Goal: Task Accomplishment & Management: Complete application form

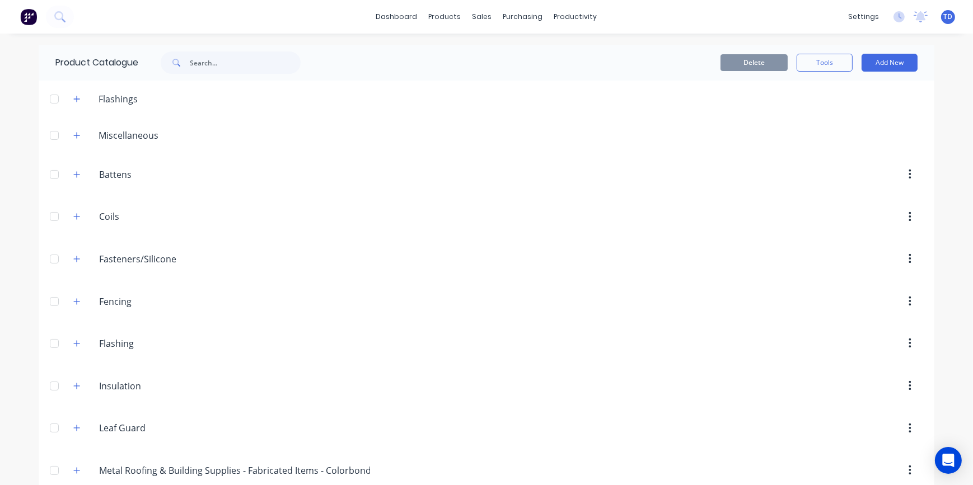
scroll to position [203, 0]
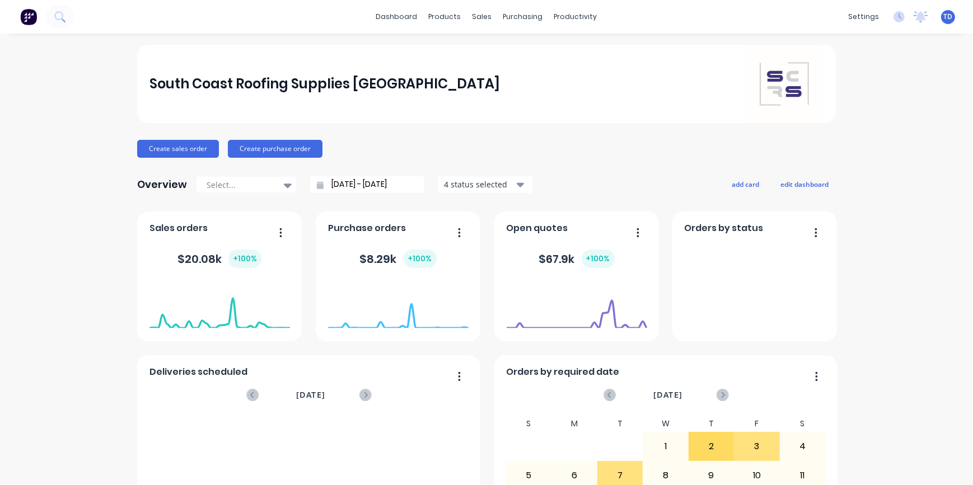
click at [890, 222] on div "South Coast Roofing Supplies Southern Highlands Create sales order Create purch…" at bounding box center [486, 337] width 973 height 585
click at [508, 73] on div "Customers" at bounding box center [517, 76] width 40 height 10
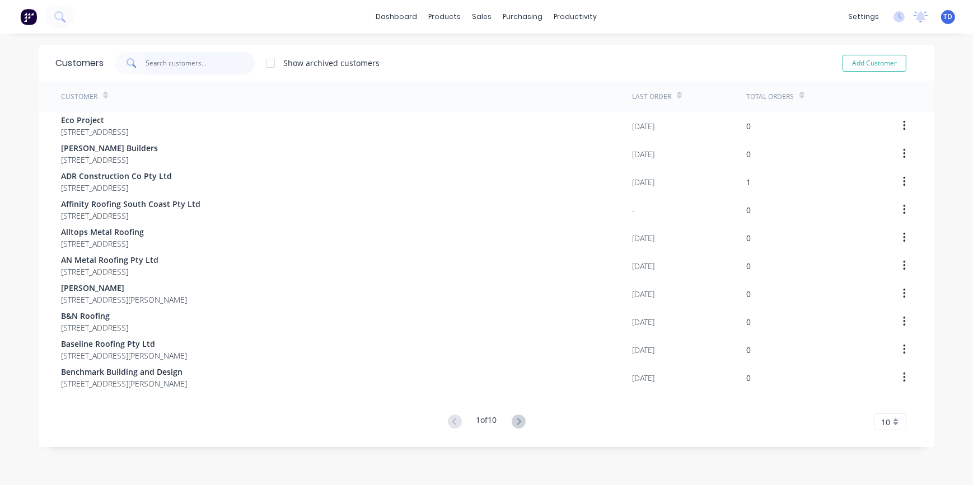
click at [165, 63] on input "text" at bounding box center [200, 63] width 109 height 22
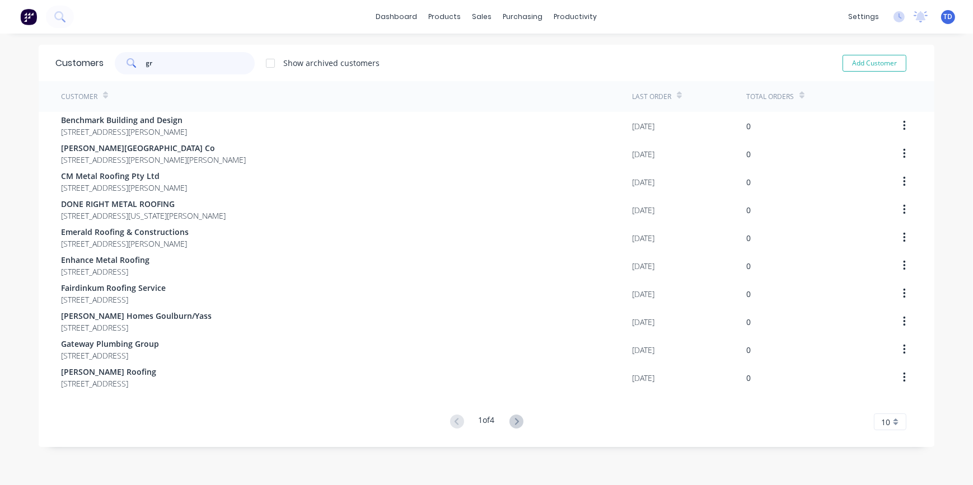
type input "g"
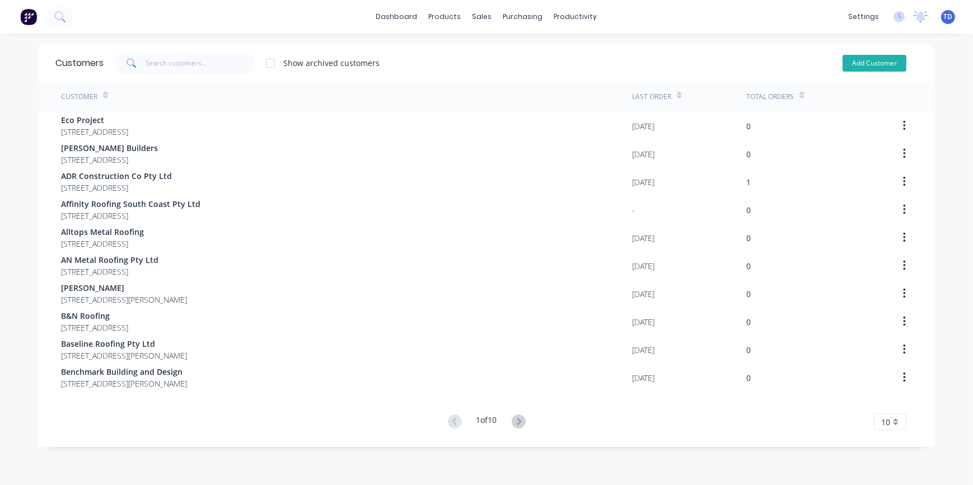
click at [868, 62] on button "Add Customer" at bounding box center [875, 63] width 64 height 17
select select "AU"
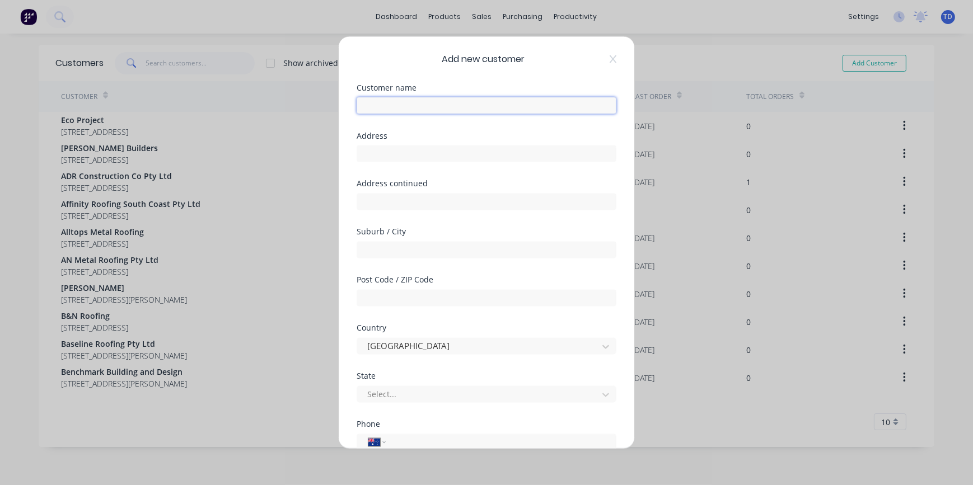
click at [459, 113] on input "text" at bounding box center [487, 105] width 260 height 17
type input "Griffiths Developments"
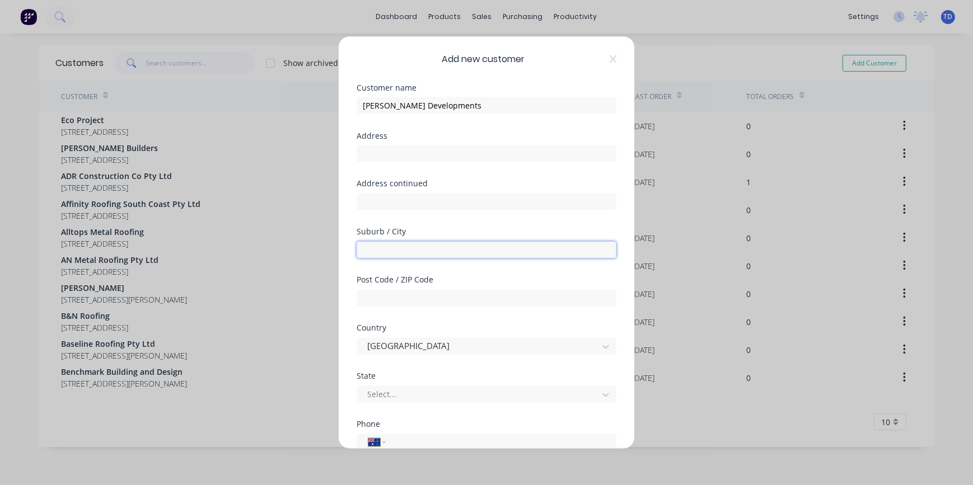
click at [431, 248] on input "text" at bounding box center [487, 249] width 260 height 17
type input "Bowral"
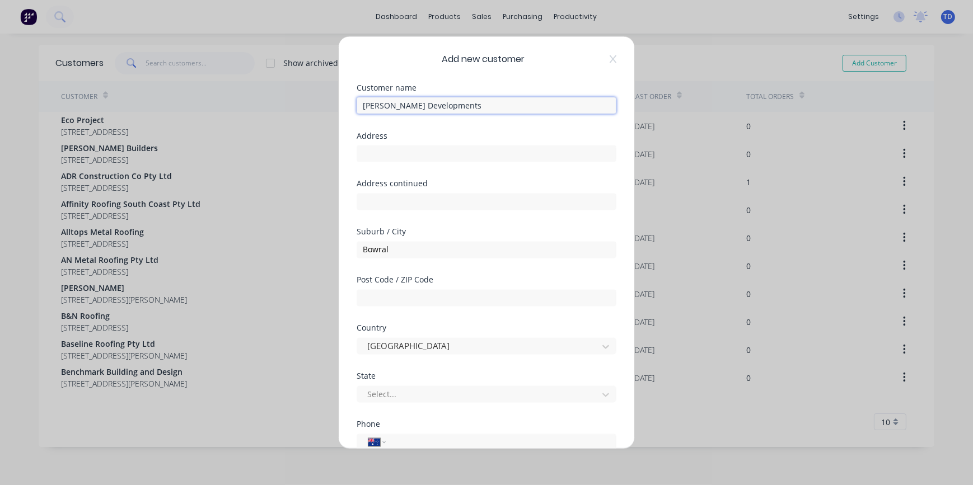
click at [459, 104] on input "Griffiths Developments" at bounding box center [487, 105] width 260 height 17
type input "[PERSON_NAME] Developments ([GEOGRAPHIC_DATA]) Pty Ltd"
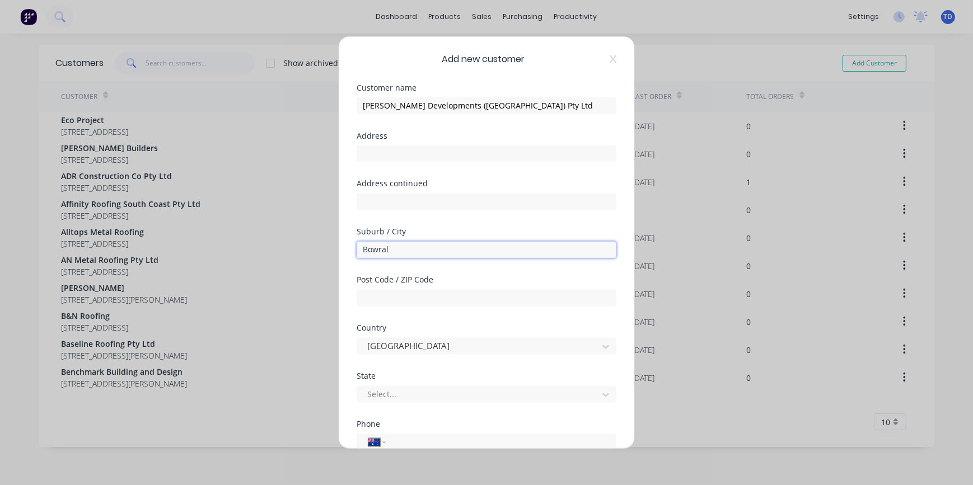
click at [405, 246] on input "Bowral" at bounding box center [487, 249] width 260 height 17
type input "B"
type input "M"
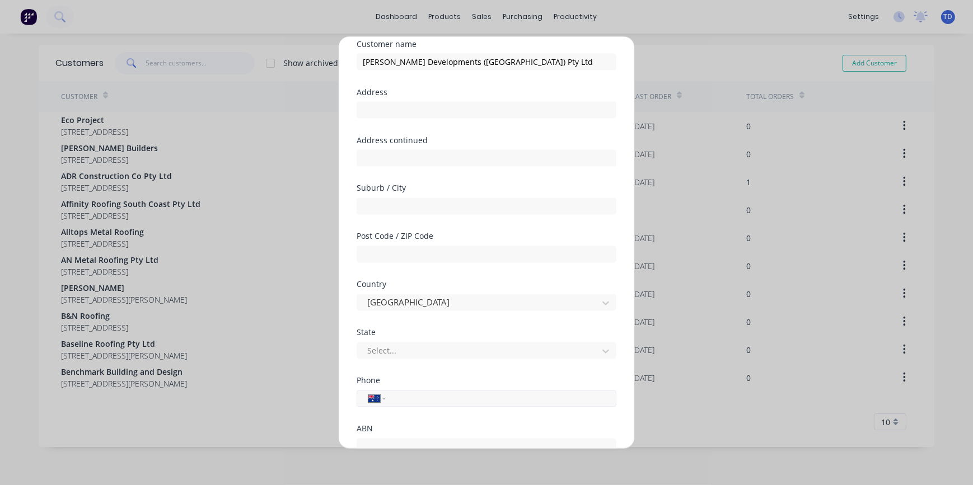
scroll to position [101, 0]
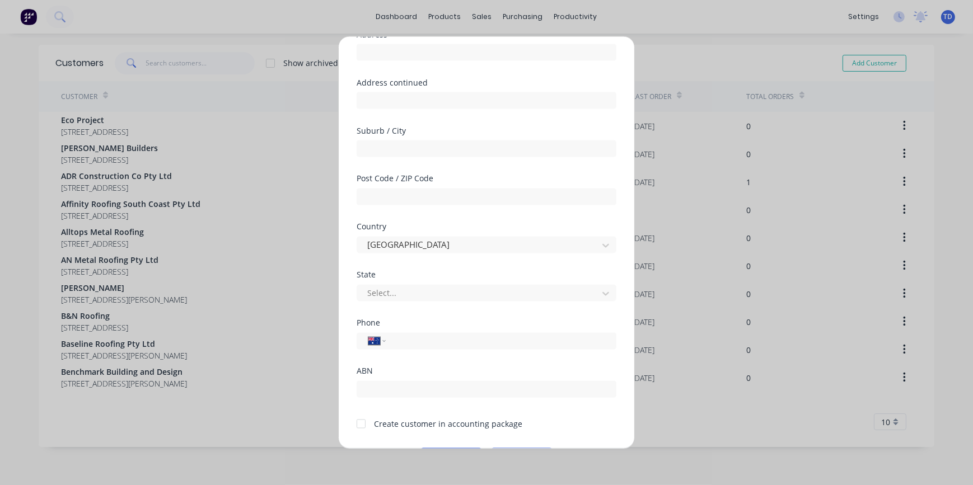
click at [467, 301] on div "Select..." at bounding box center [479, 293] width 233 height 17
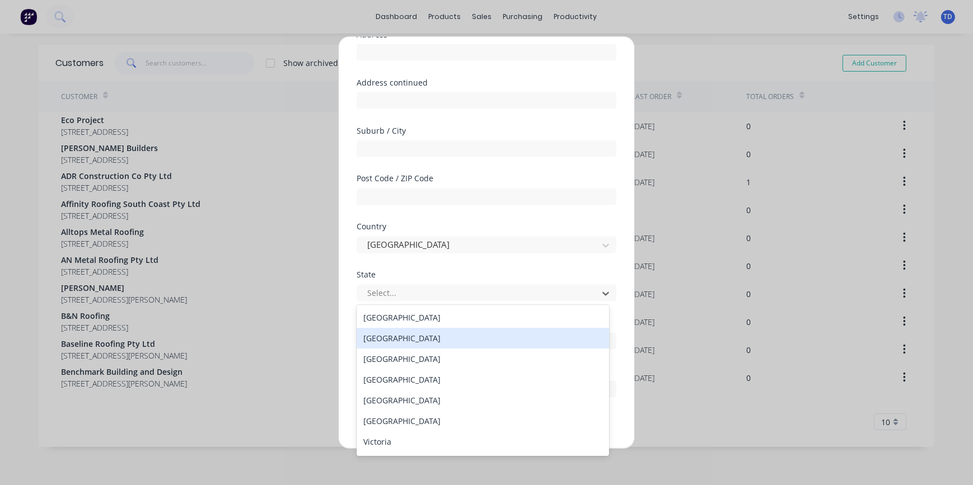
click at [433, 335] on div "[GEOGRAPHIC_DATA]" at bounding box center [483, 338] width 253 height 21
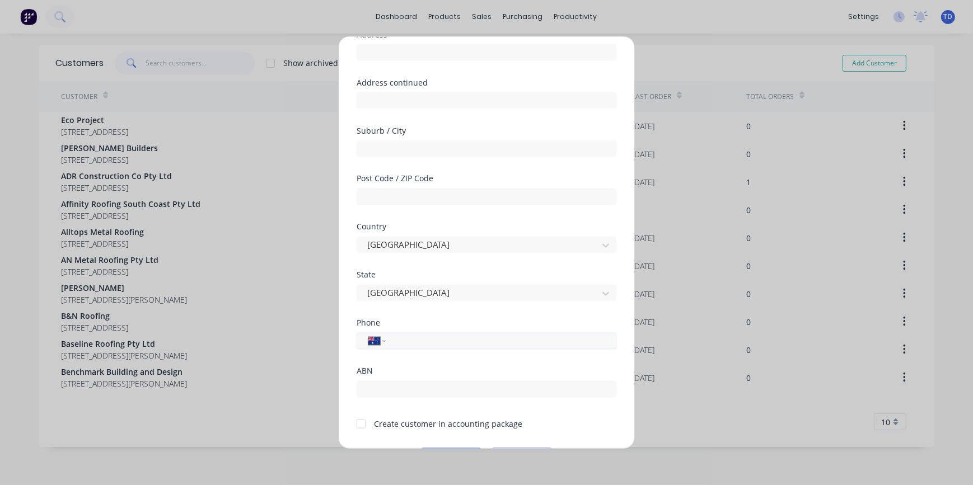
click at [427, 340] on input "tel" at bounding box center [499, 341] width 211 height 13
click at [413, 336] on input "tel" at bounding box center [499, 341] width 211 height 13
type input "0432 907 062"
click at [387, 390] on input "text" at bounding box center [487, 389] width 260 height 17
click at [431, 393] on input "text" at bounding box center [487, 389] width 260 height 17
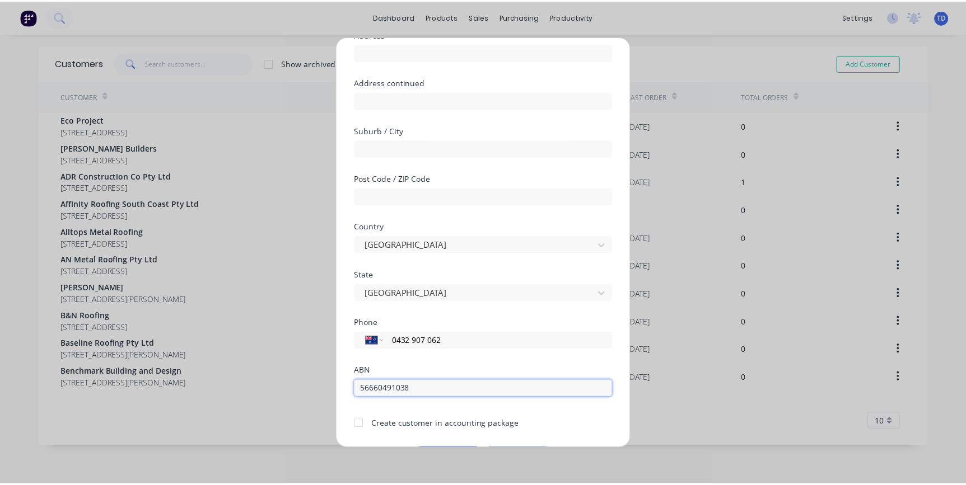
scroll to position [133, 0]
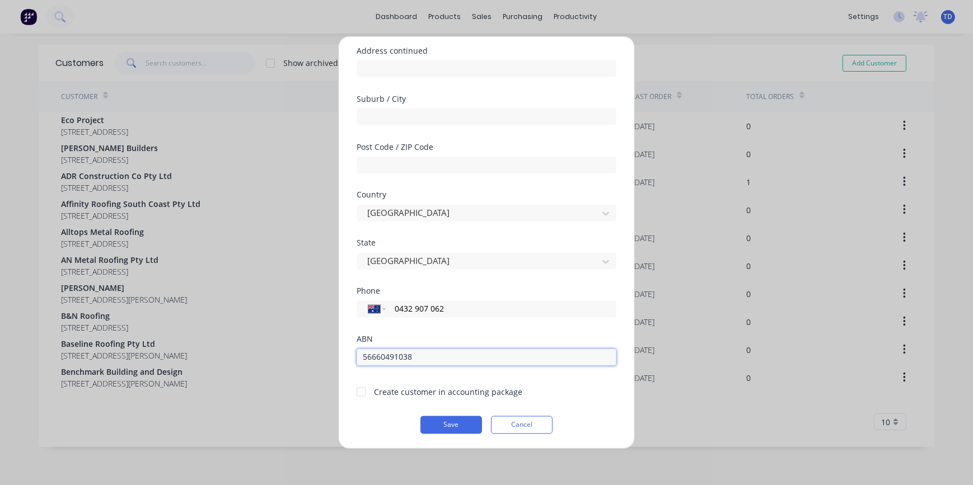
type input "56660491038"
click at [363, 393] on div at bounding box center [361, 392] width 22 height 22
click at [447, 427] on button "Save" at bounding box center [452, 425] width 62 height 18
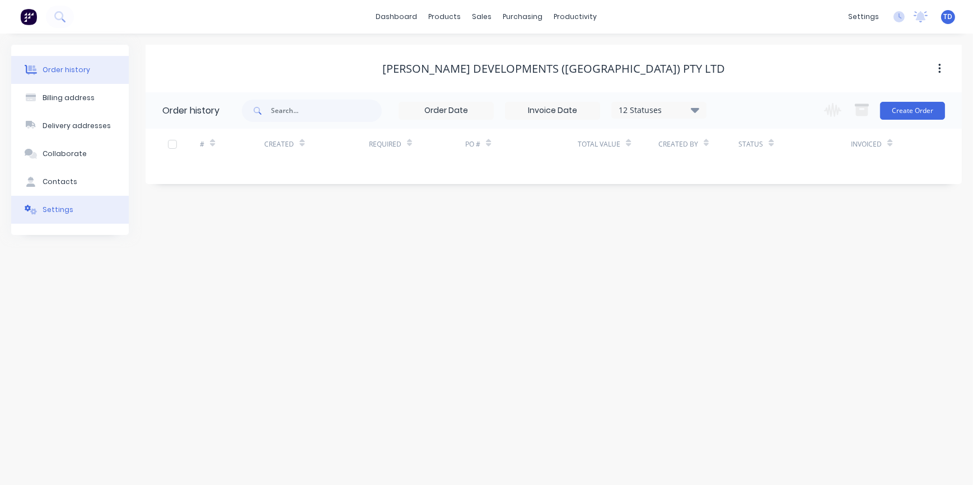
click at [62, 214] on div "Settings" at bounding box center [58, 210] width 31 height 10
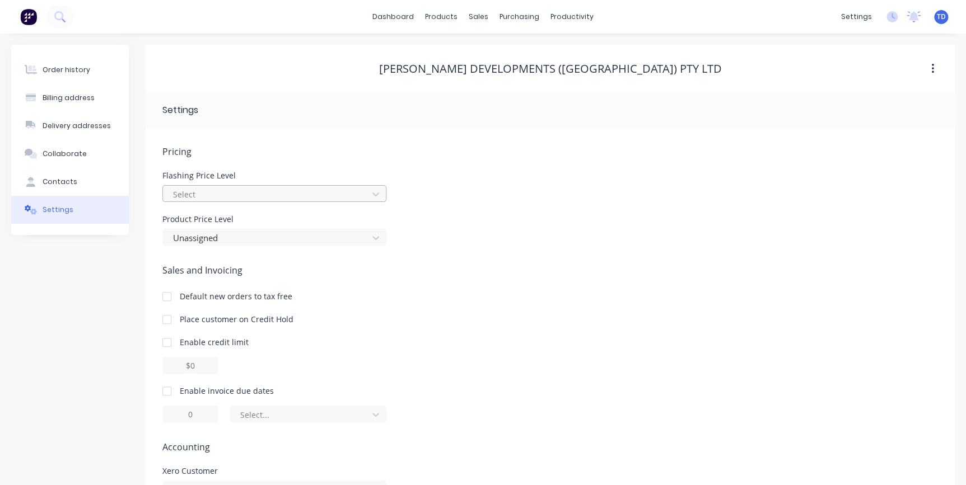
click at [236, 190] on div at bounding box center [267, 195] width 190 height 14
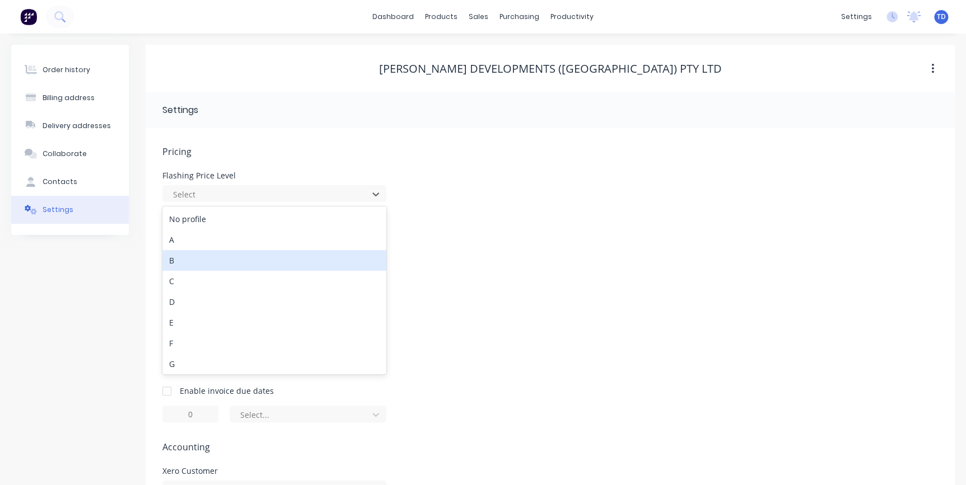
click at [208, 256] on div "B" at bounding box center [274, 260] width 224 height 21
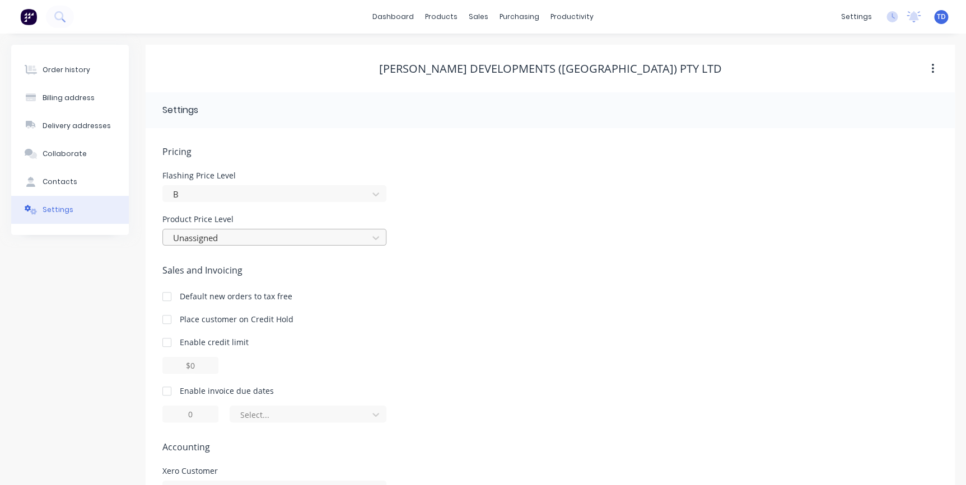
click at [230, 234] on div at bounding box center [267, 238] width 190 height 14
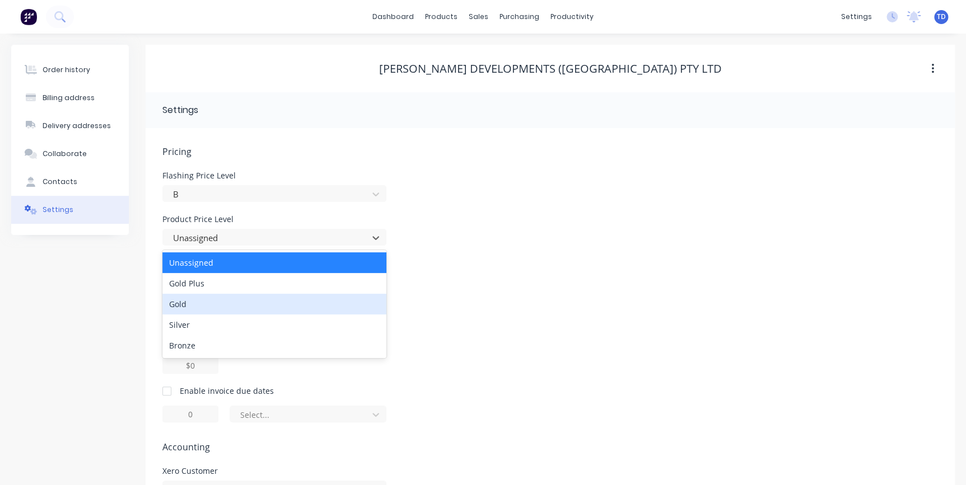
click at [225, 301] on div "Gold" at bounding box center [274, 304] width 224 height 21
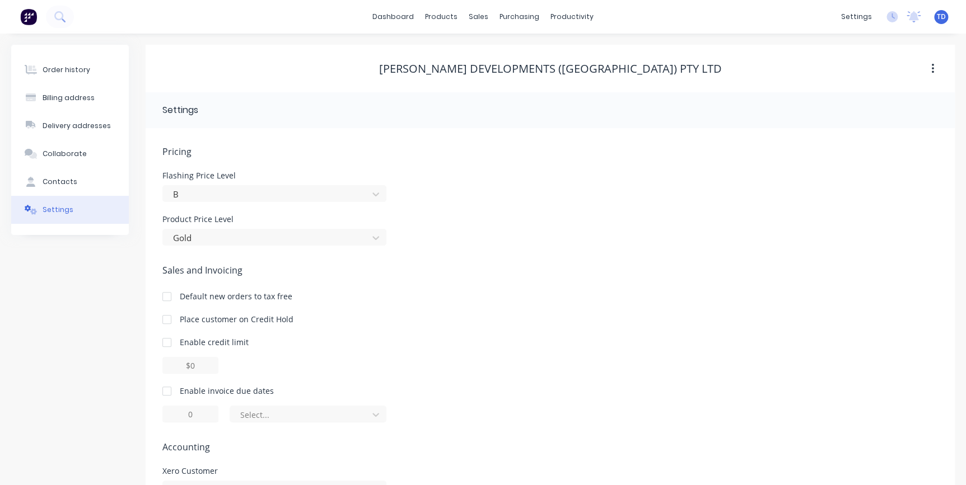
click at [168, 344] on div at bounding box center [167, 342] width 22 height 22
click at [184, 365] on input "$0.00" at bounding box center [190, 365] width 56 height 17
type input "$5000.00"
click at [170, 395] on div at bounding box center [167, 391] width 22 height 22
type input "1"
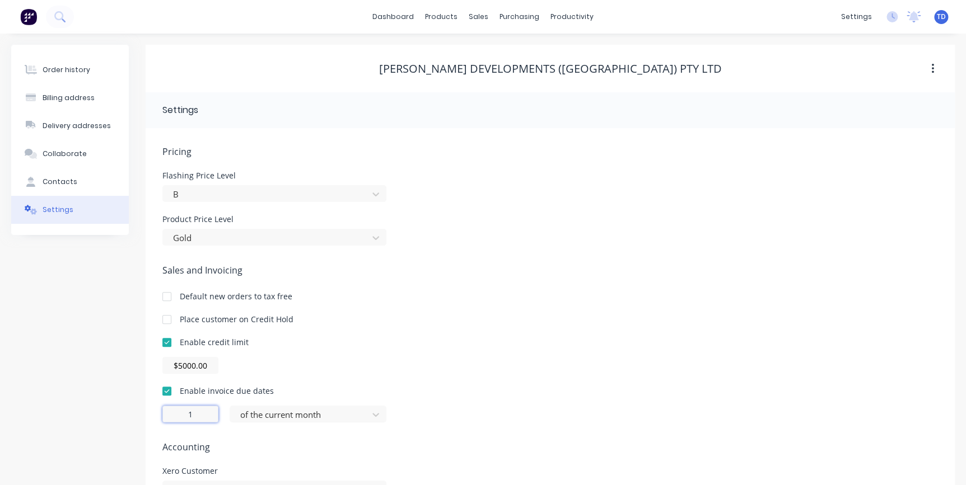
click at [191, 417] on input "1" at bounding box center [190, 414] width 56 height 17
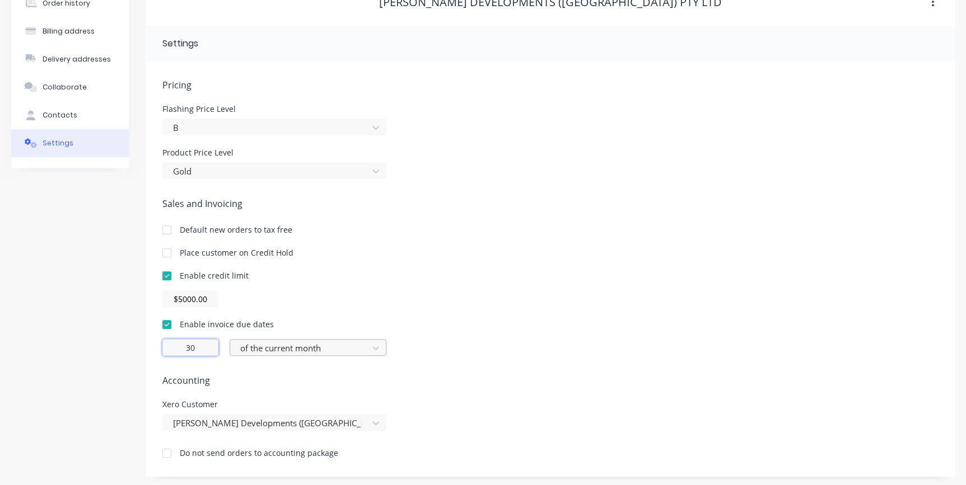
scroll to position [69, 0]
type input "30"
click at [358, 340] on div at bounding box center [300, 346] width 123 height 14
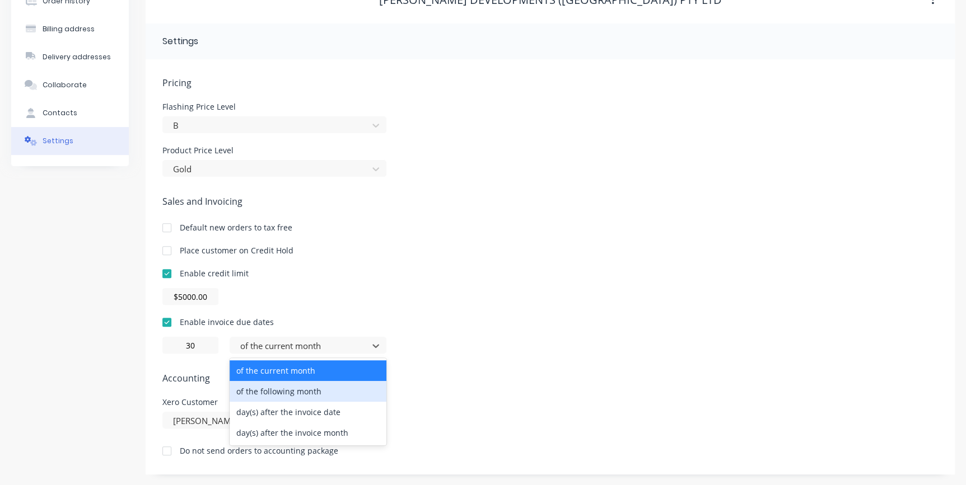
click at [320, 391] on div "of the following month" at bounding box center [308, 391] width 157 height 21
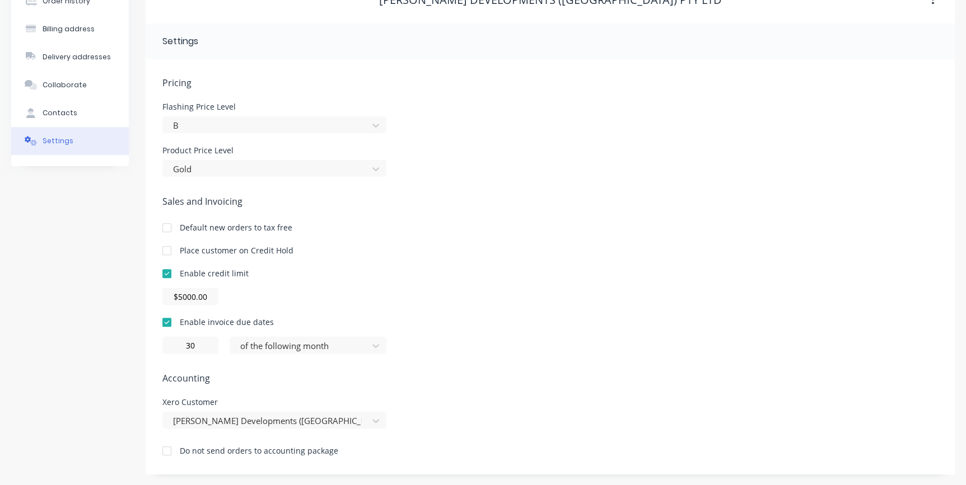
click at [421, 364] on div "Pricing Flashing Price Level B Product Price Level Gold Sales and Invoicing Def…" at bounding box center [550, 275] width 776 height 399
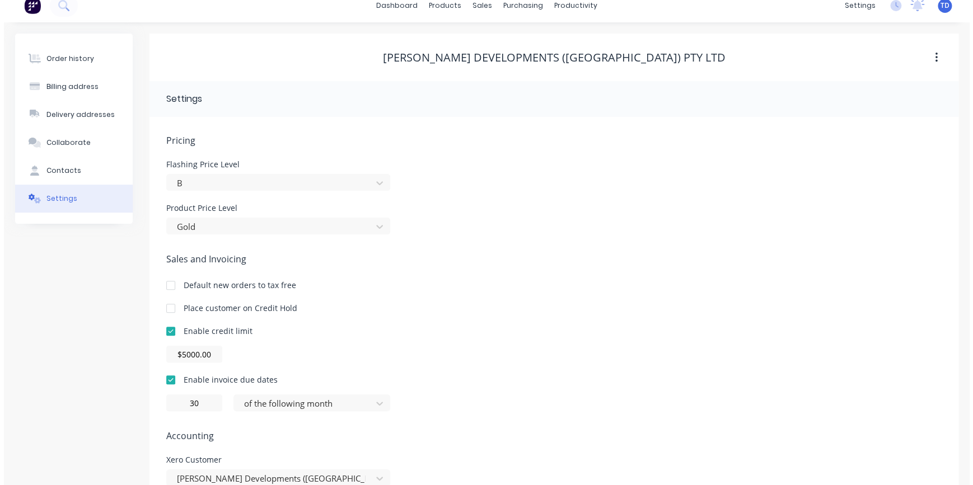
scroll to position [0, 0]
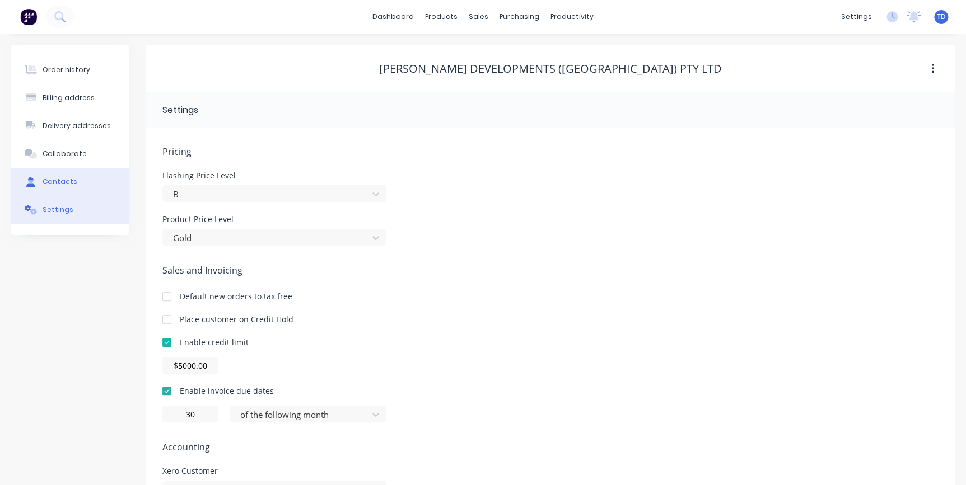
click at [60, 178] on div "Contacts" at bounding box center [60, 182] width 35 height 10
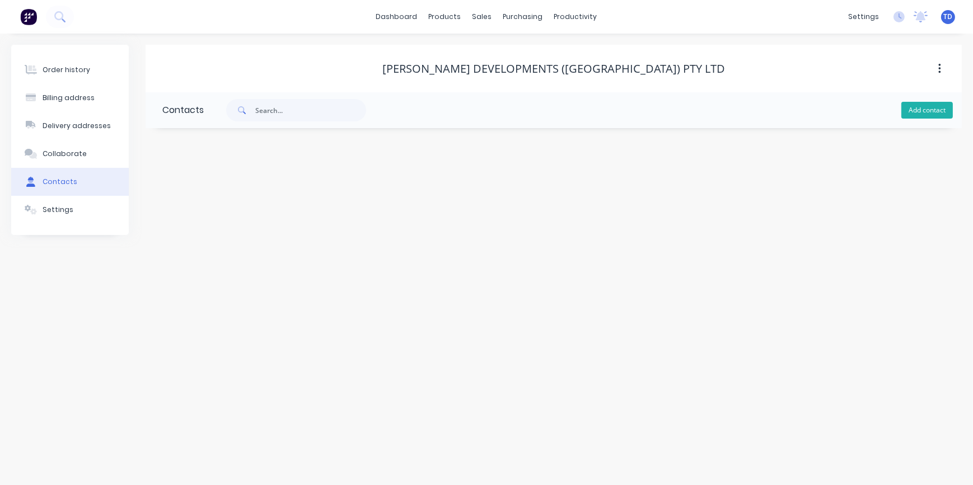
click at [914, 111] on button "Add contact" at bounding box center [928, 110] width 52 height 17
select select "AU"
click at [227, 185] on input "text" at bounding box center [253, 192] width 183 height 17
type input "David Griffiths"
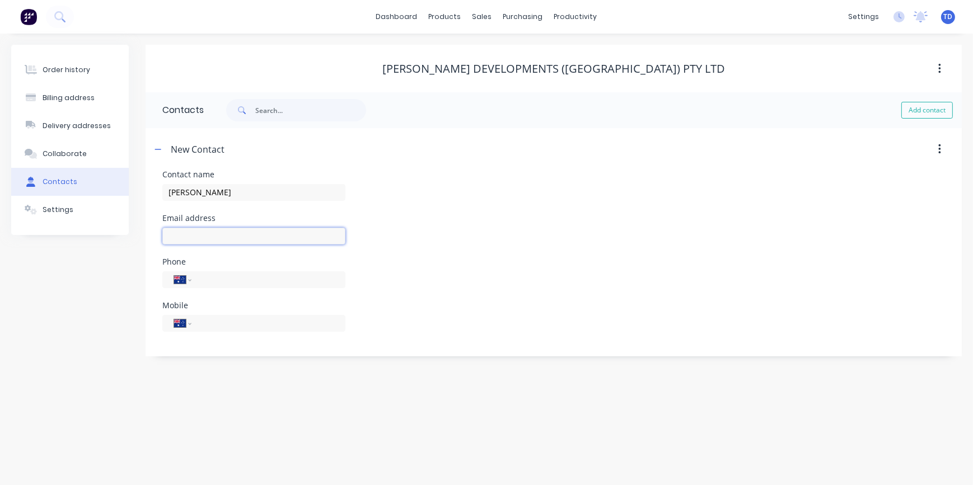
click at [216, 235] on input "text" at bounding box center [253, 236] width 183 height 17
select select "AU"
click at [206, 234] on input "text" at bounding box center [253, 236] width 183 height 17
paste input "david@griffithsdevelopments.com"
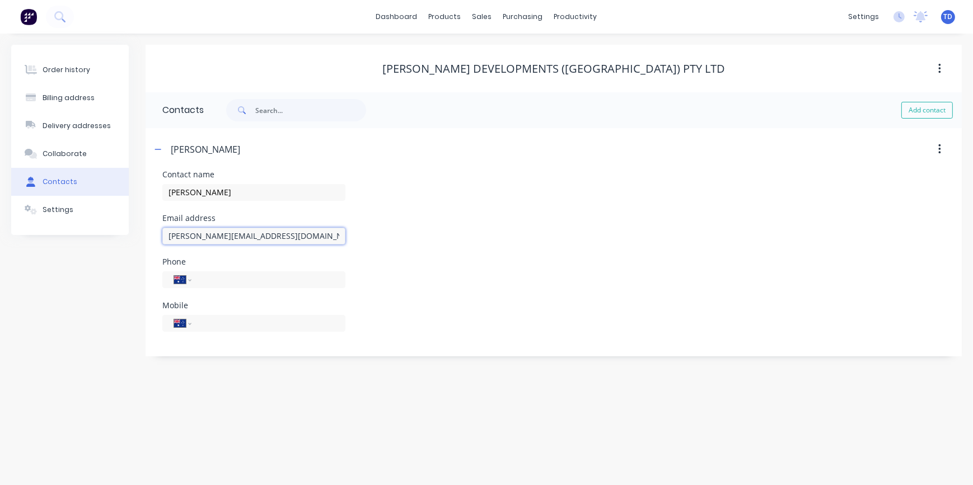
type input "david@griffithsdevelopments.com"
click at [392, 261] on div "Phone International [GEOGRAPHIC_DATA] [GEOGRAPHIC_DATA] [GEOGRAPHIC_DATA] [GEOG…" at bounding box center [553, 280] width 783 height 44
click at [230, 277] on input "tel" at bounding box center [266, 279] width 134 height 13
type input "0432 907 062"
click at [235, 331] on div "International [GEOGRAPHIC_DATA] [GEOGRAPHIC_DATA] [GEOGRAPHIC_DATA] [GEOGRAPHIC…" at bounding box center [253, 328] width 183 height 33
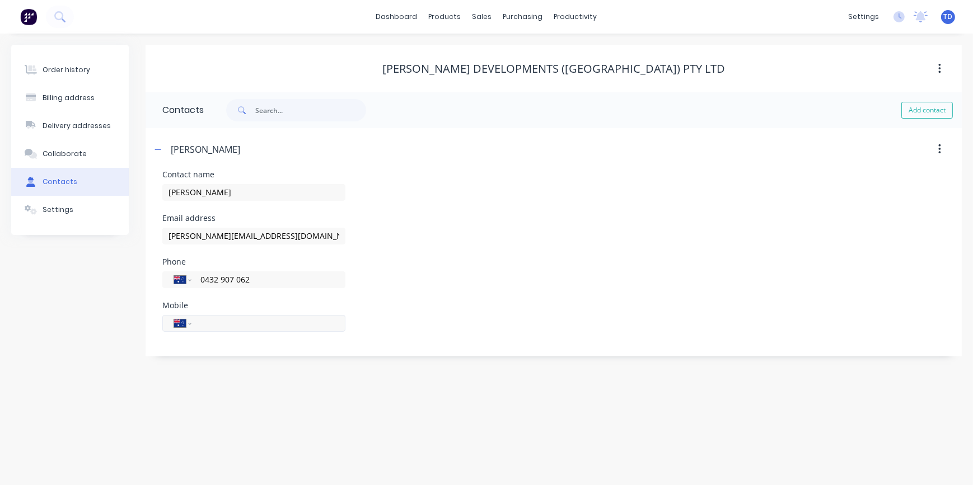
click at [235, 322] on input "tel" at bounding box center [266, 323] width 134 height 13
type input "0432 907 062"
click at [370, 294] on div "Phone International [GEOGRAPHIC_DATA] [GEOGRAPHIC_DATA] [GEOGRAPHIC_DATA] [GEOG…" at bounding box center [553, 280] width 783 height 44
click at [306, 277] on input "0432 907 062" at bounding box center [266, 279] width 134 height 13
type input "0"
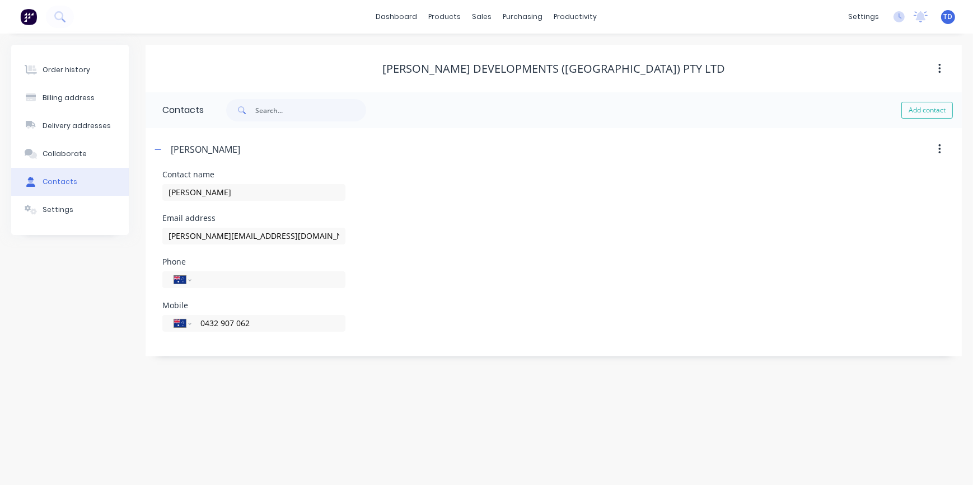
click at [396, 270] on div "Phone International [GEOGRAPHIC_DATA] [GEOGRAPHIC_DATA] [GEOGRAPHIC_DATA] [GEOG…" at bounding box center [553, 280] width 783 height 44
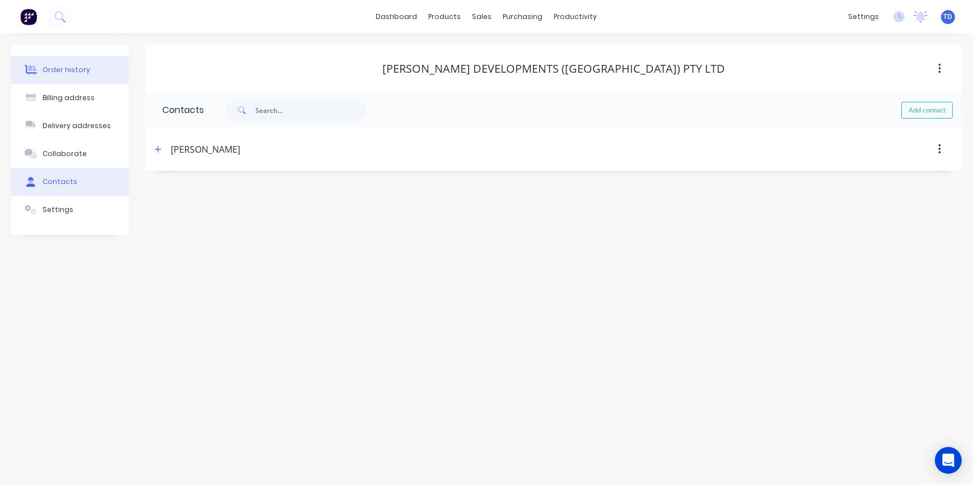
click at [79, 74] on div "Order history" at bounding box center [67, 70] width 48 height 10
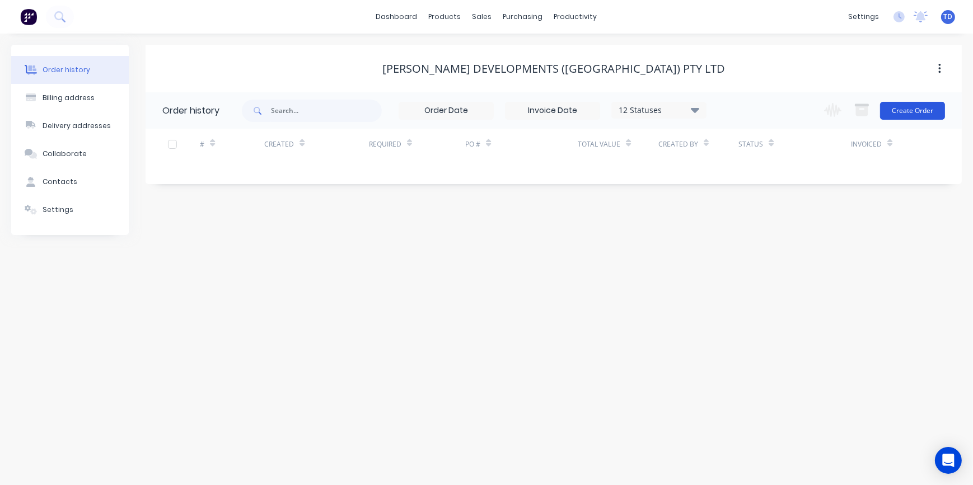
click at [904, 115] on button "Create Order" at bounding box center [912, 111] width 65 height 18
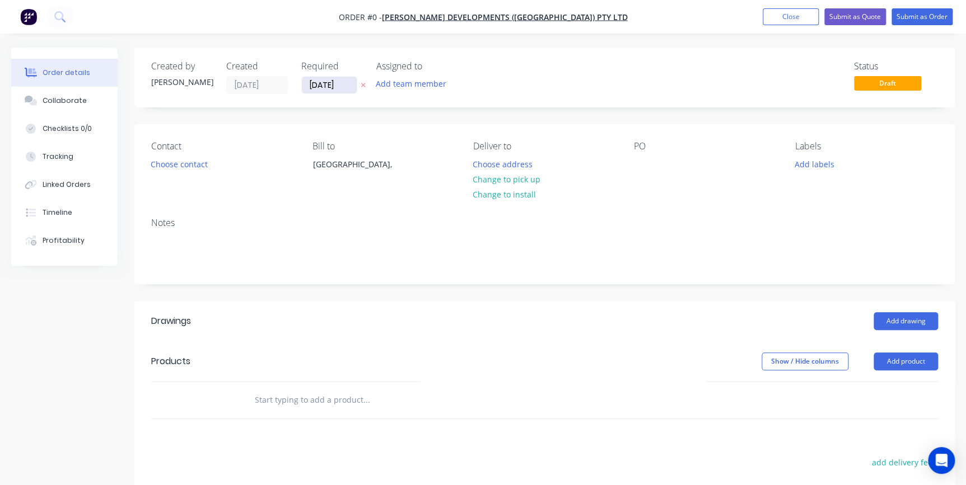
click at [347, 87] on input "08/10/25" at bounding box center [329, 85] width 55 height 17
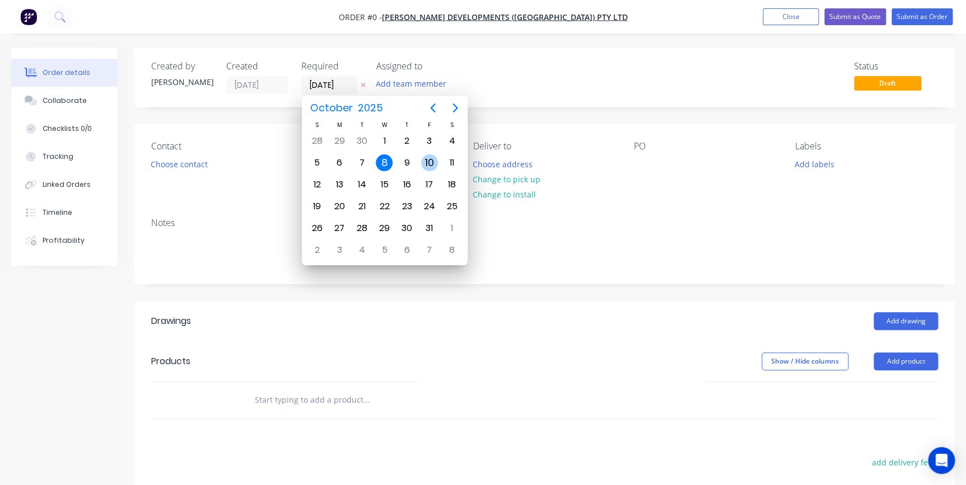
click at [431, 158] on div "10" at bounding box center [429, 163] width 17 height 17
type input "10/10/25"
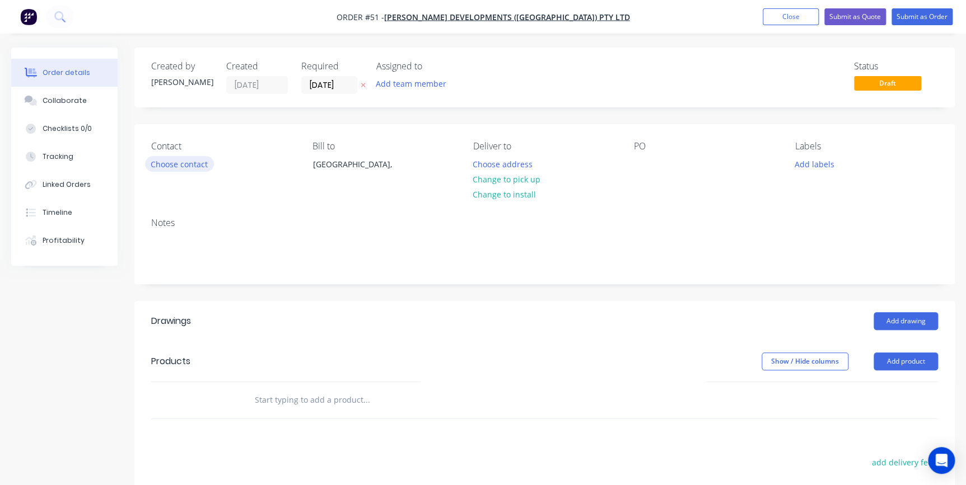
click at [179, 166] on button "Choose contact" at bounding box center [179, 163] width 69 height 15
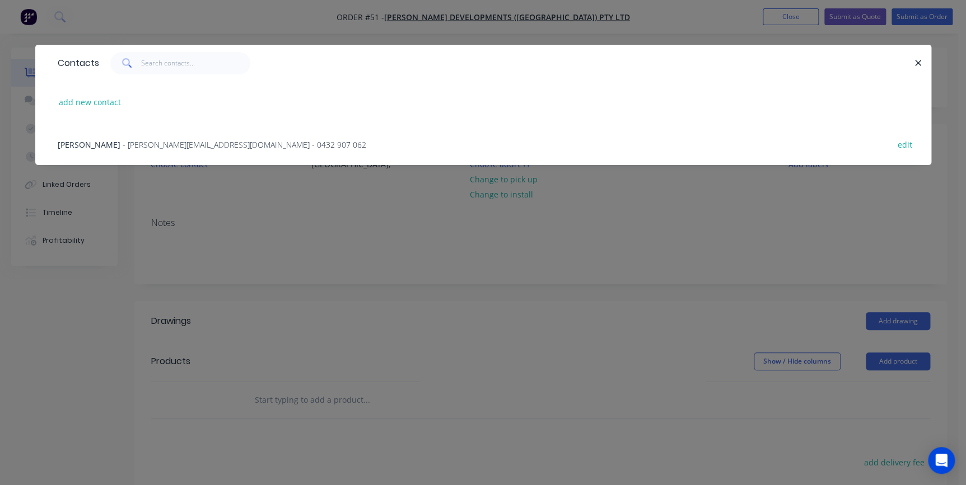
click at [168, 142] on span "- david@griffithsdevelopments.com - 0432 907 062" at bounding box center [245, 144] width 244 height 11
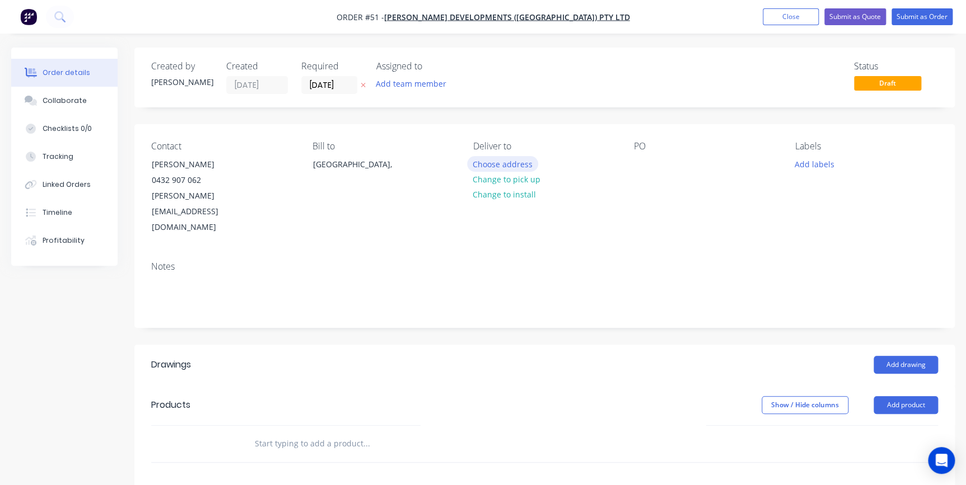
click at [493, 166] on button "Choose address" at bounding box center [503, 163] width 72 height 15
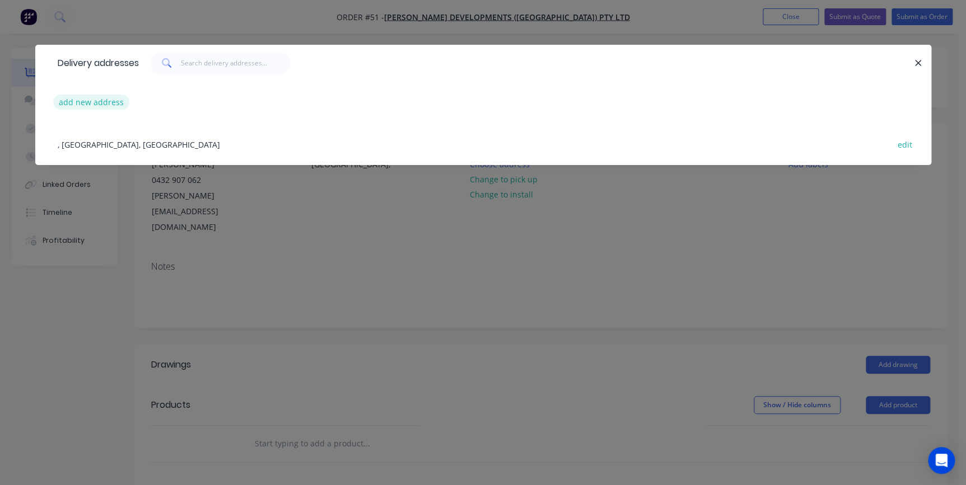
click at [102, 104] on button "add new address" at bounding box center [91, 102] width 77 height 15
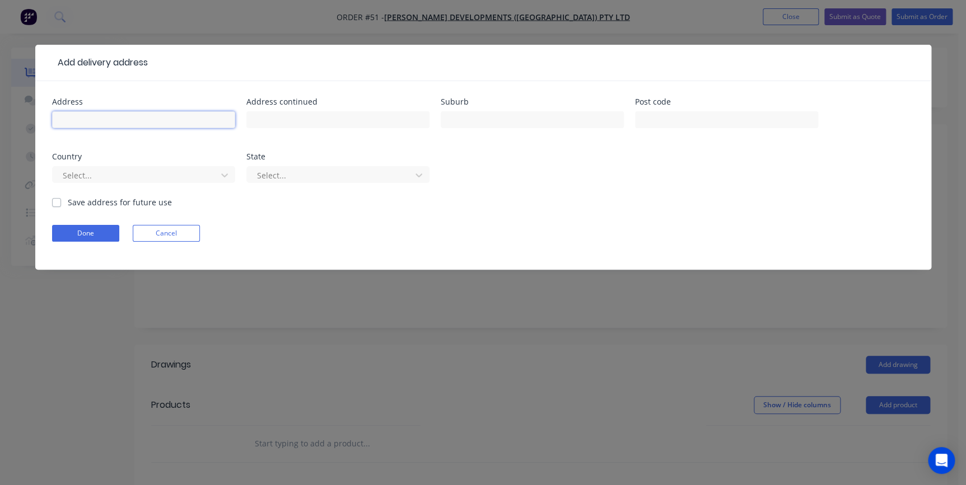
click at [109, 123] on input "text" at bounding box center [143, 119] width 183 height 17
type input "Berida Hotel"
type input "6 David Street"
type input "Bowral"
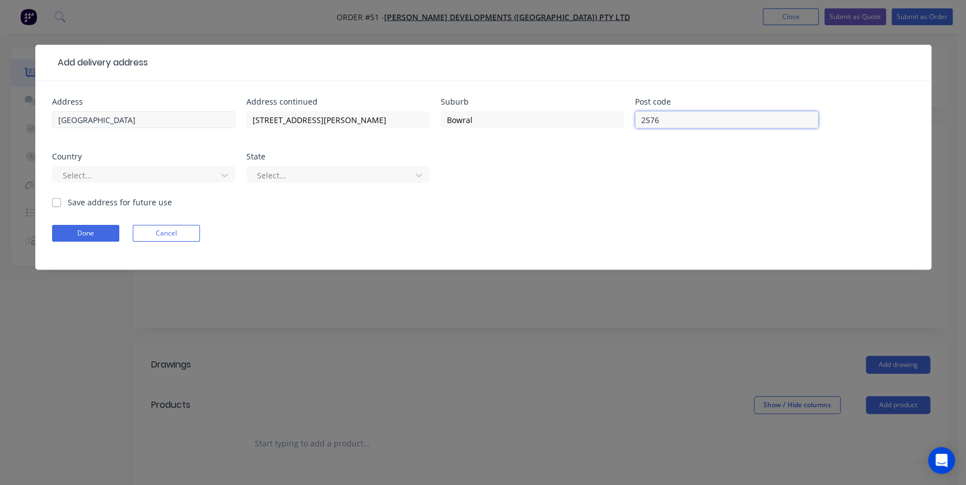
type input "2576"
click at [140, 172] on div at bounding box center [137, 176] width 150 height 14
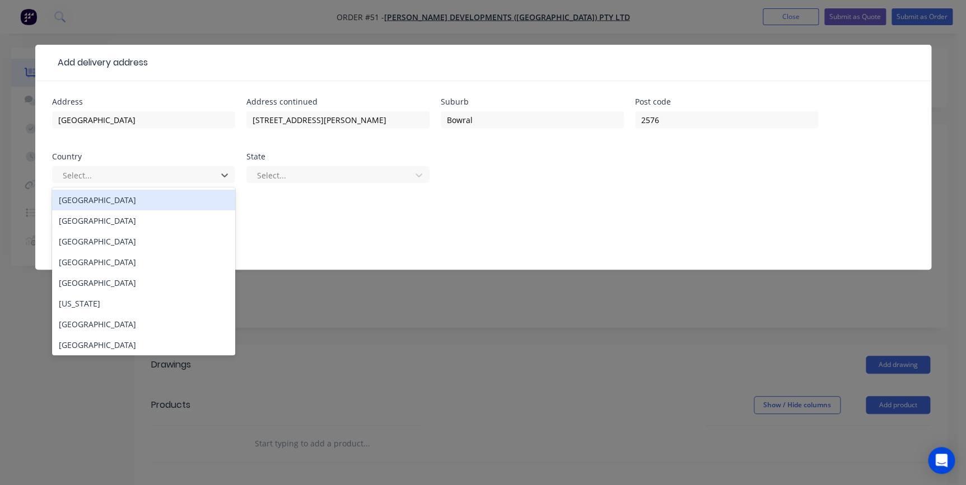
click at [119, 202] on div "[GEOGRAPHIC_DATA]" at bounding box center [143, 200] width 183 height 21
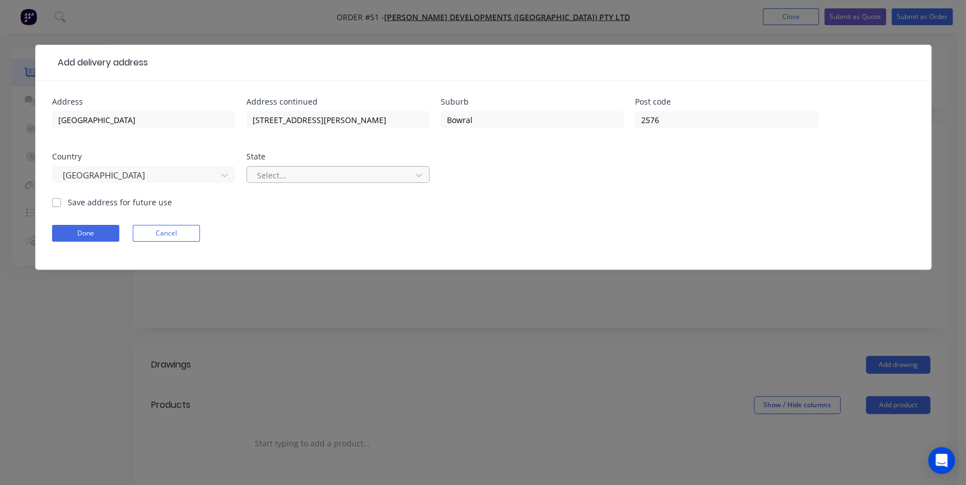
click at [282, 178] on div at bounding box center [331, 176] width 150 height 14
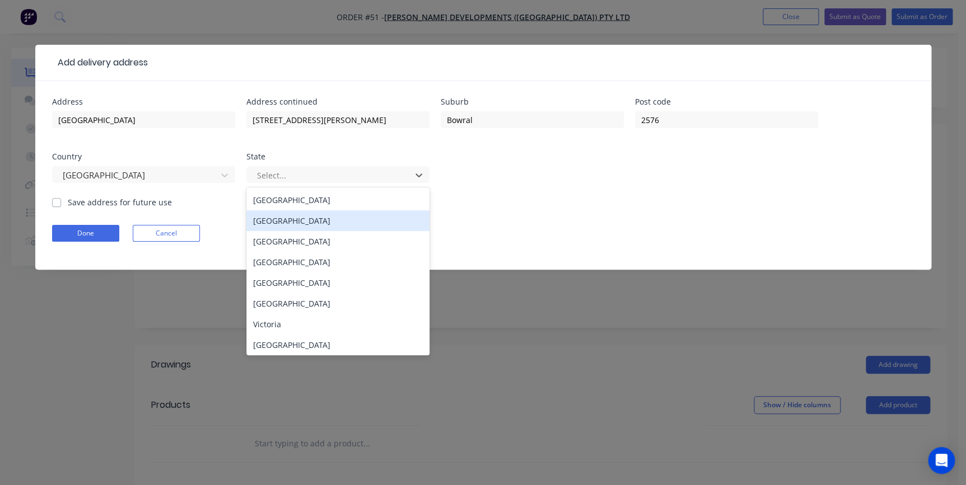
click at [285, 218] on div "[GEOGRAPHIC_DATA]" at bounding box center [337, 221] width 183 height 21
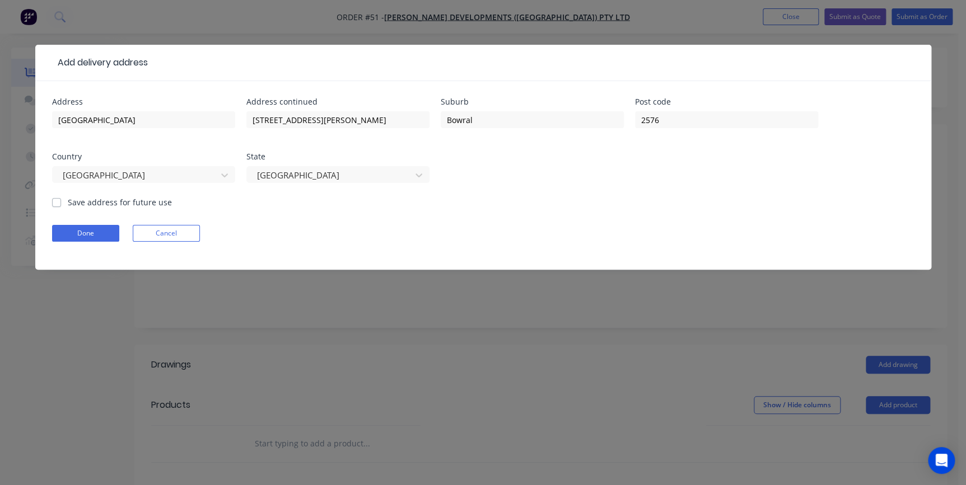
drag, startPoint x: 54, startPoint y: 200, endPoint x: 73, endPoint y: 224, distance: 31.0
click at [68, 200] on label "Save address for future use" at bounding box center [120, 203] width 104 height 12
click at [53, 200] on input "Save address for future use" at bounding box center [56, 202] width 9 height 11
checkbox input "true"
click at [78, 231] on button "Done" at bounding box center [85, 233] width 67 height 17
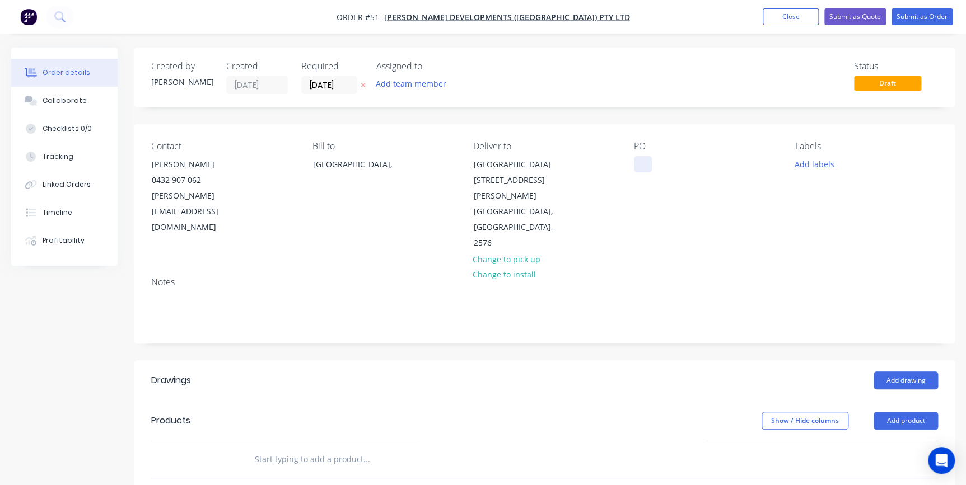
click at [637, 165] on div at bounding box center [643, 164] width 18 height 16
click at [308, 449] on input "text" at bounding box center [366, 460] width 224 height 22
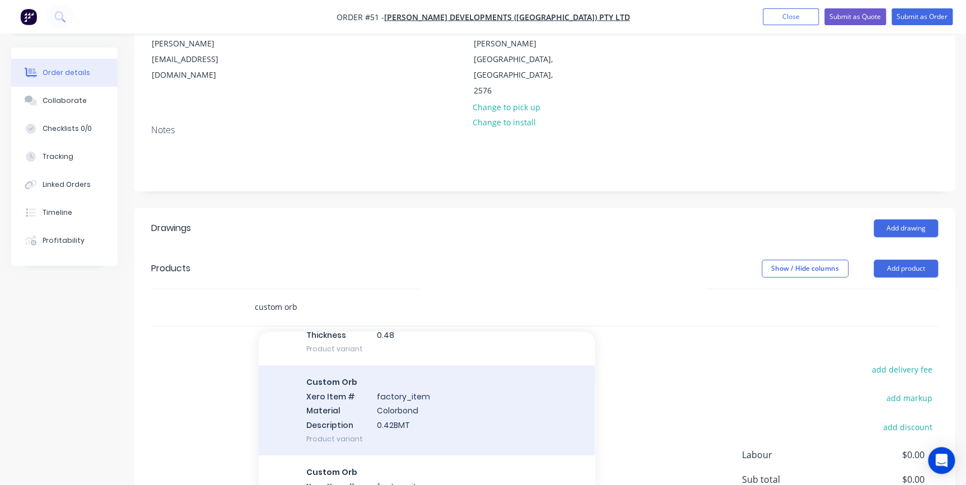
scroll to position [101, 0]
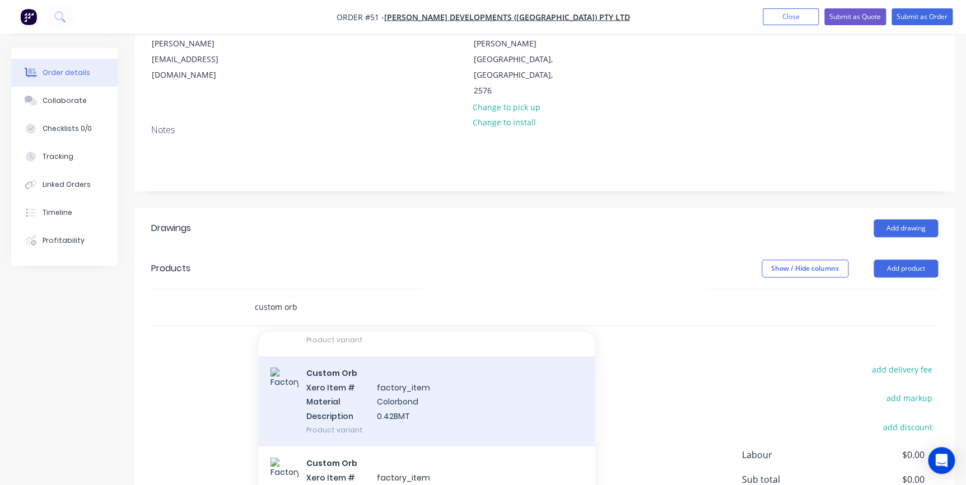
type input "custom orb"
click at [392, 373] on div "Custom Orb Xero Item # factory_item Material Colorbond Description 0.42BMT Prod…" at bounding box center [427, 402] width 336 height 90
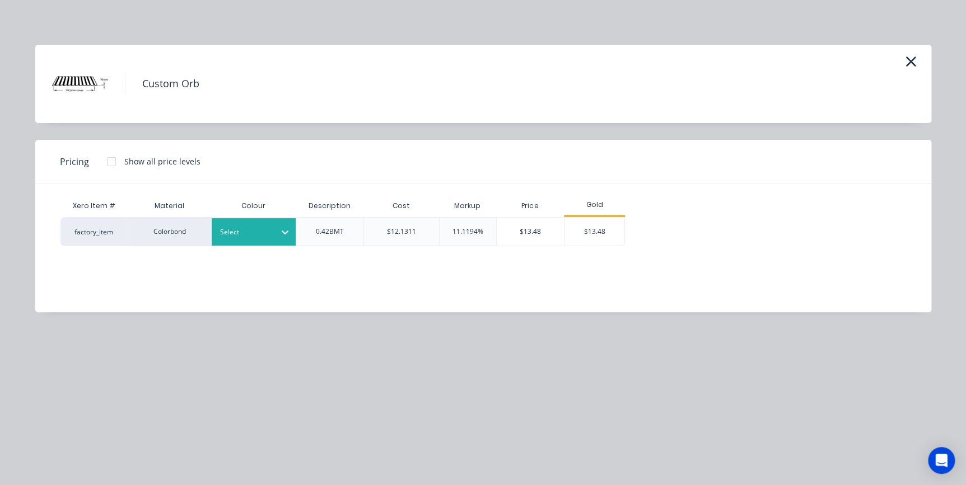
click at [280, 240] on div at bounding box center [285, 232] width 20 height 18
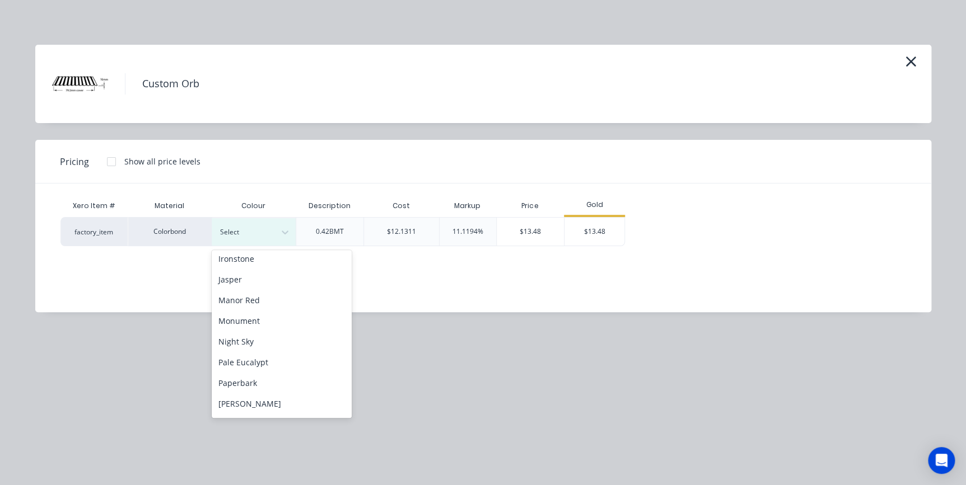
scroll to position [254, 0]
click at [256, 324] on div "Night Sky" at bounding box center [282, 319] width 140 height 21
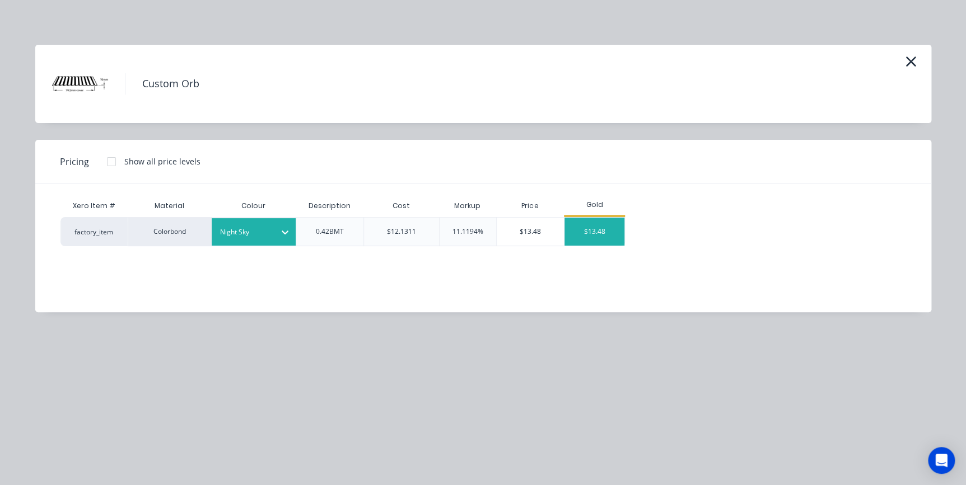
click at [592, 237] on div "$13.48" at bounding box center [594, 232] width 60 height 28
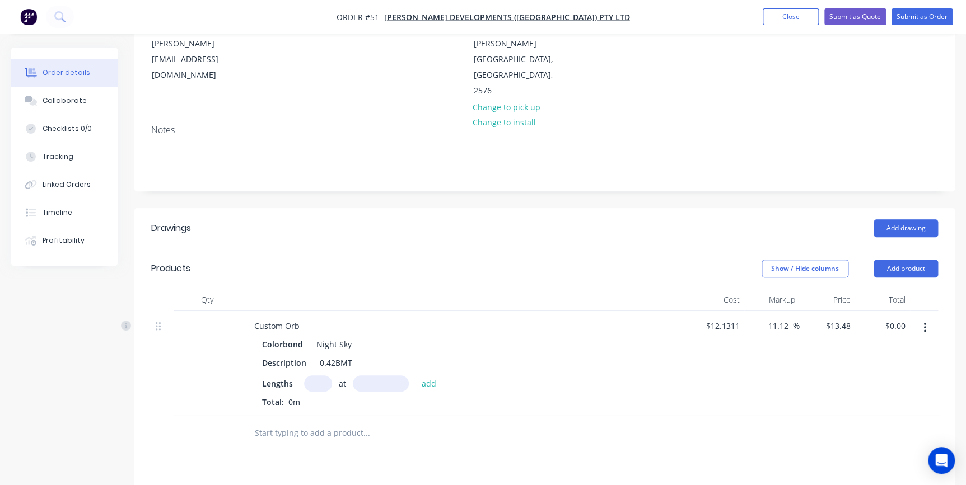
click at [312, 376] on input "text" at bounding box center [318, 384] width 28 height 16
type input "10"
type input "5240"
click at [415, 376] on button "add" at bounding box center [428, 383] width 26 height 15
type input "$706.35"
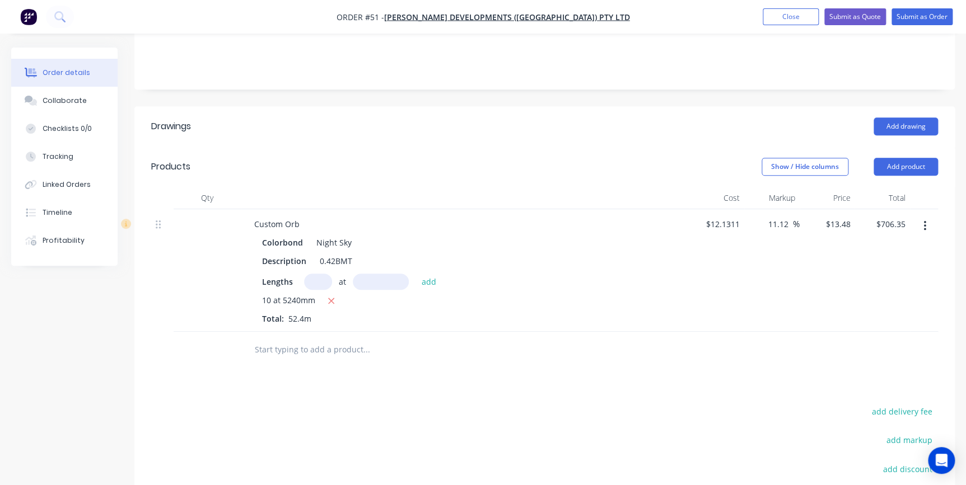
click at [303, 339] on input "text" at bounding box center [366, 350] width 224 height 22
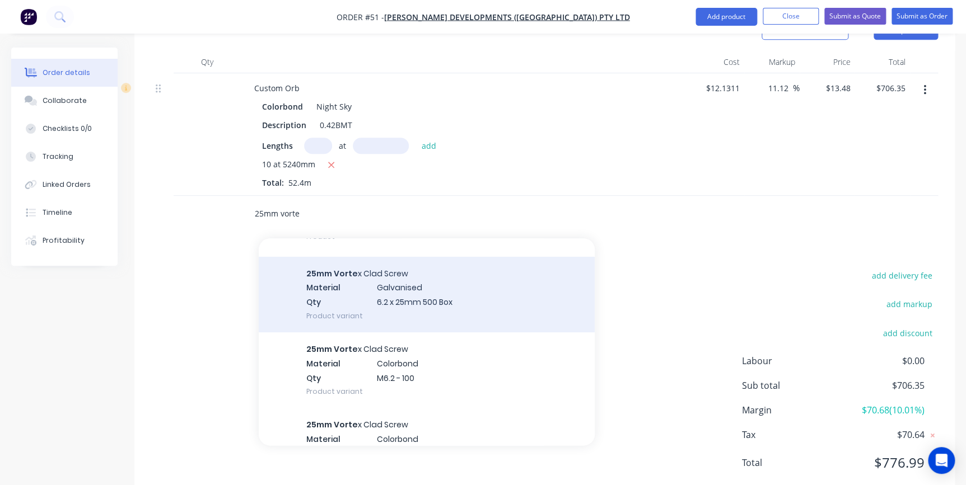
scroll to position [101, 0]
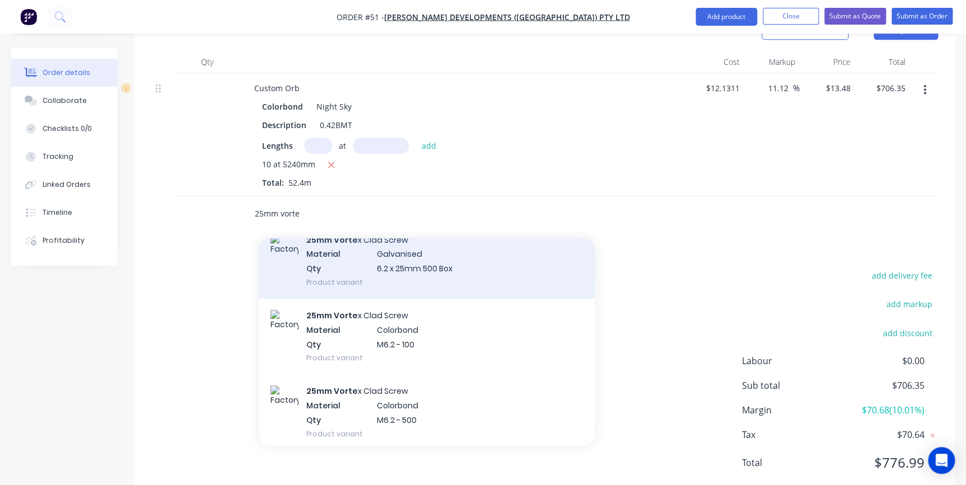
type input "25mm vorte"
click at [367, 311] on div "25mm Vorte x Clad Screw Material Colorbond Qty M6.2 - 100 Product variant" at bounding box center [427, 337] width 336 height 76
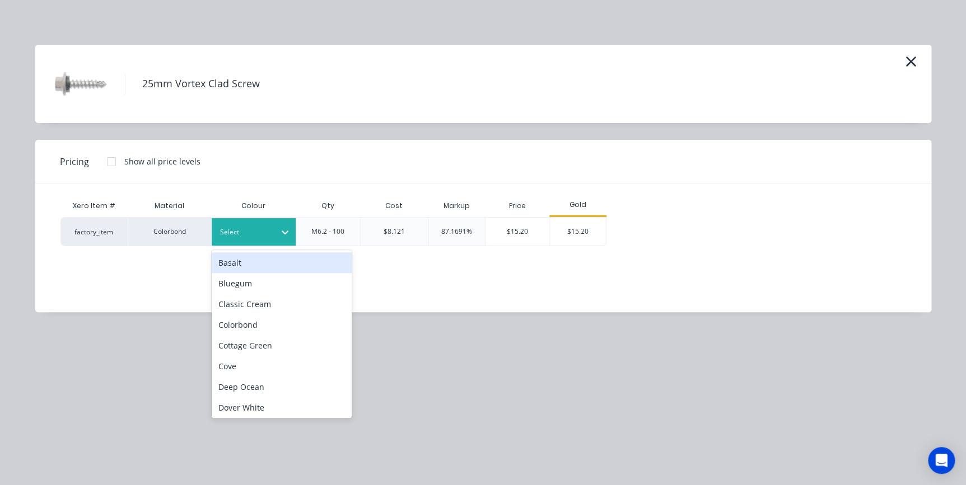
click at [263, 225] on div "Select" at bounding box center [243, 232] width 63 height 15
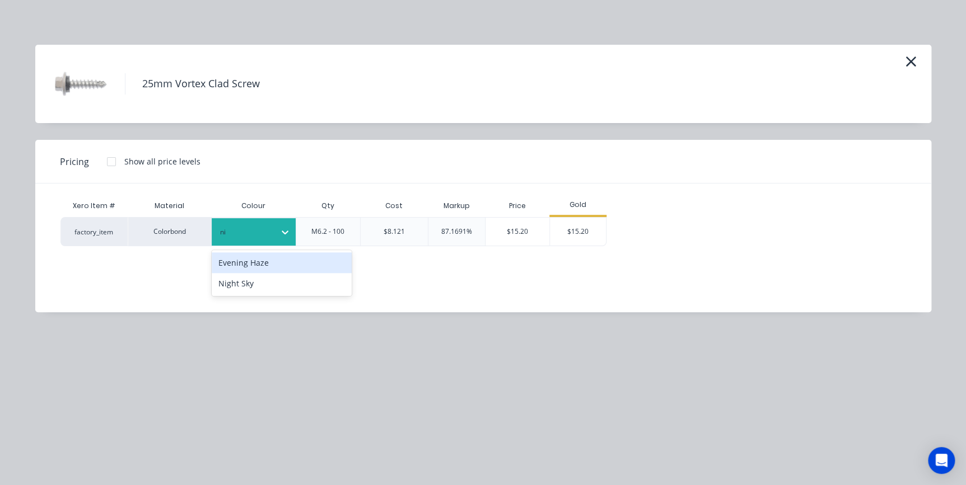
type input "nig"
click at [255, 259] on div "Night Sky" at bounding box center [282, 263] width 140 height 21
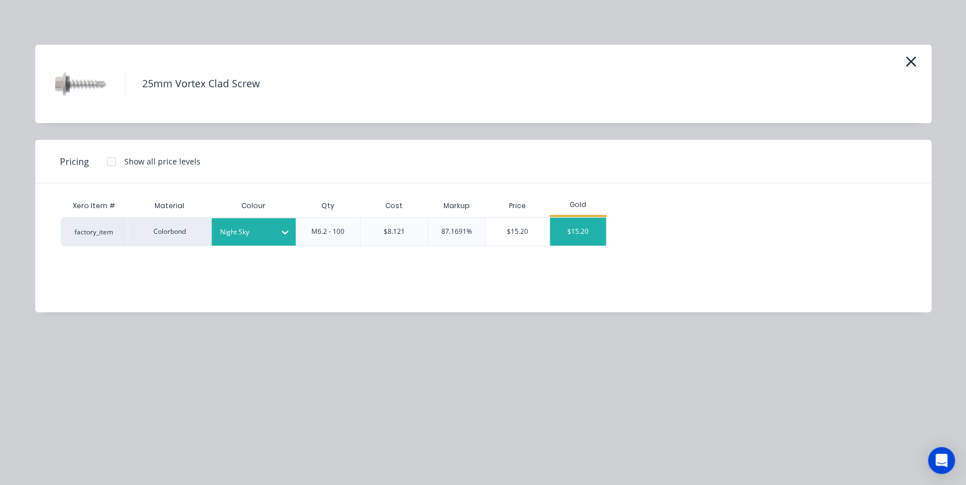
click at [582, 225] on div "$15.20" at bounding box center [578, 232] width 56 height 28
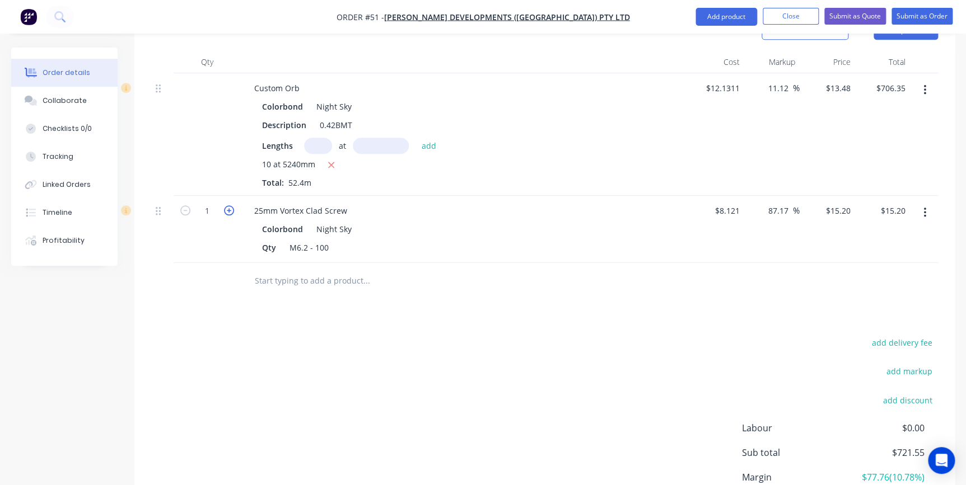
click at [227, 206] on icon "button" at bounding box center [229, 211] width 10 height 10
type input "2"
type input "$30.40"
click at [227, 206] on icon "button" at bounding box center [229, 211] width 10 height 10
type input "3"
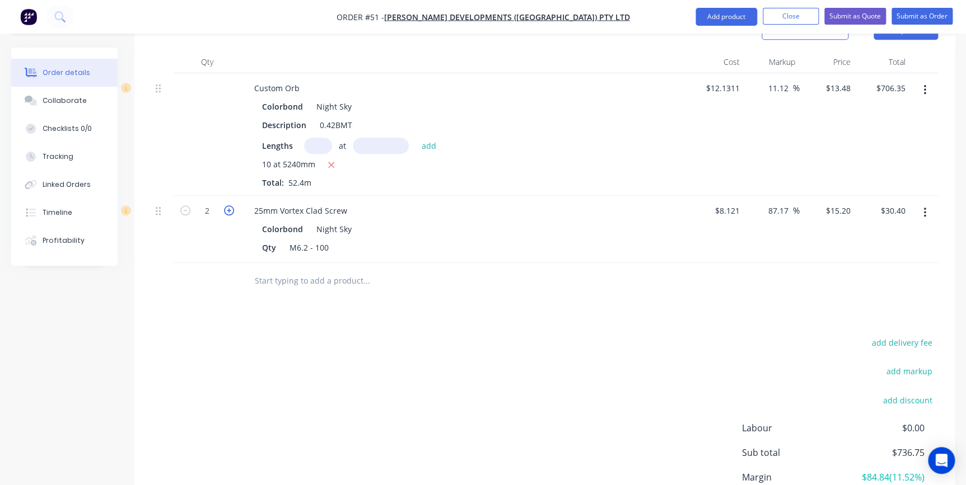
type input "$45.60"
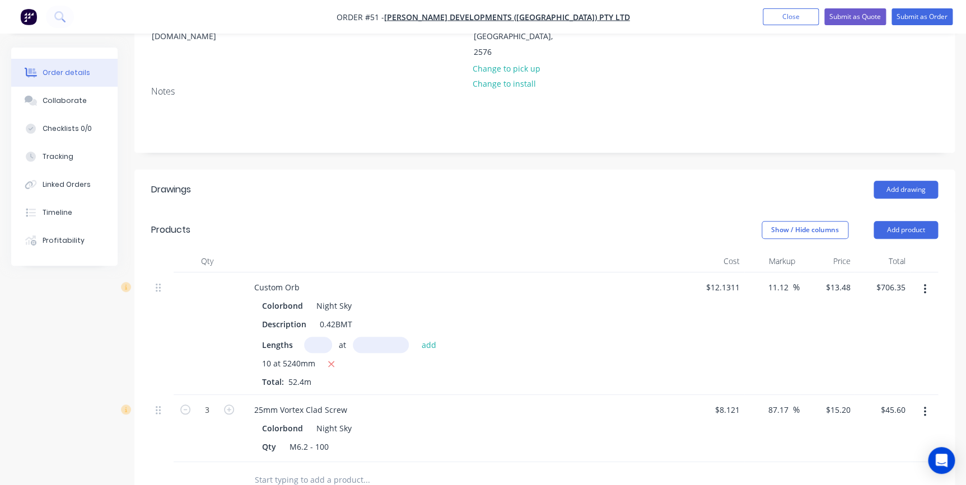
scroll to position [186, 0]
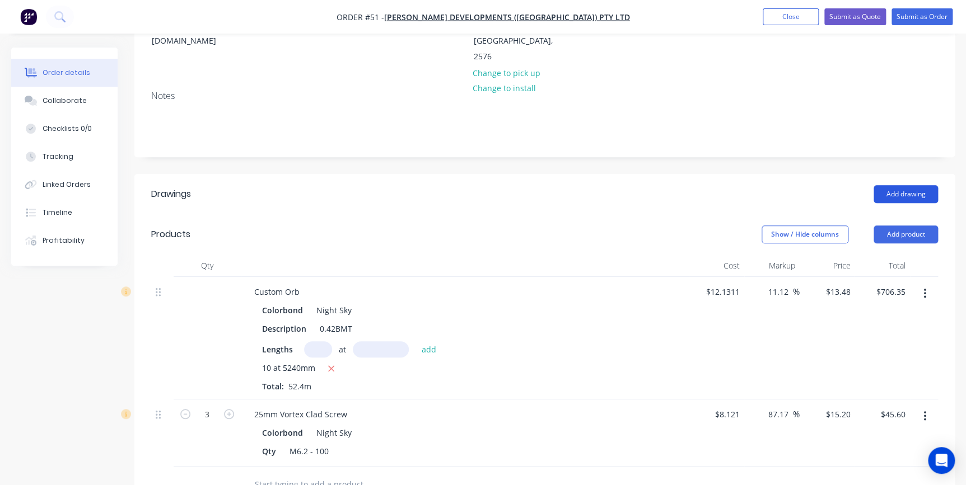
click at [898, 185] on button "Add drawing" at bounding box center [906, 194] width 64 height 18
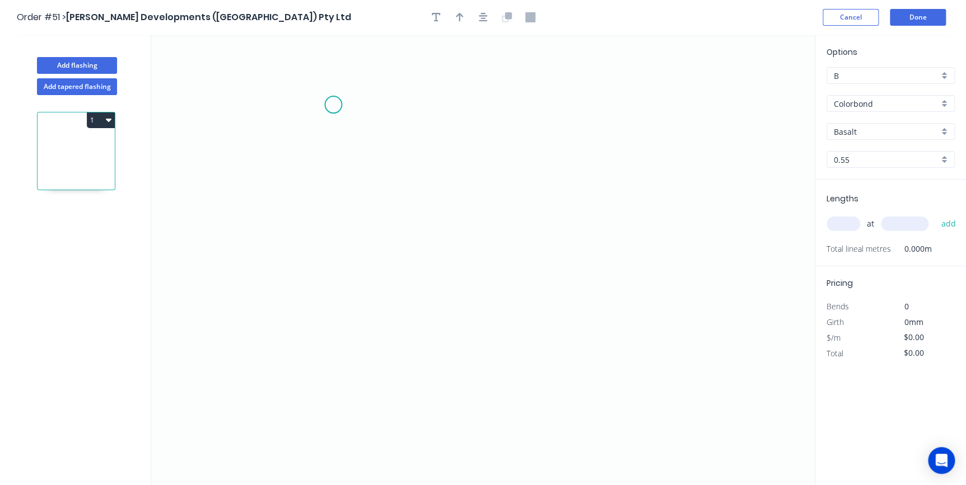
click at [333, 105] on icon "0" at bounding box center [483, 260] width 664 height 451
click at [340, 327] on icon "0" at bounding box center [483, 260] width 664 height 451
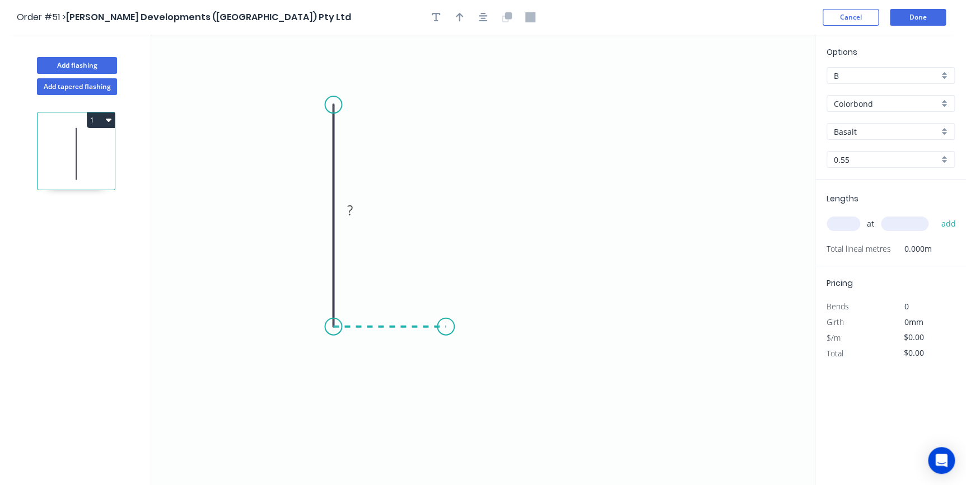
click at [446, 325] on icon "0 ?" at bounding box center [483, 260] width 664 height 451
click at [451, 403] on icon "0 ? ?" at bounding box center [483, 260] width 664 height 451
click at [527, 451] on icon "0 ? ? ?" at bounding box center [483, 260] width 664 height 451
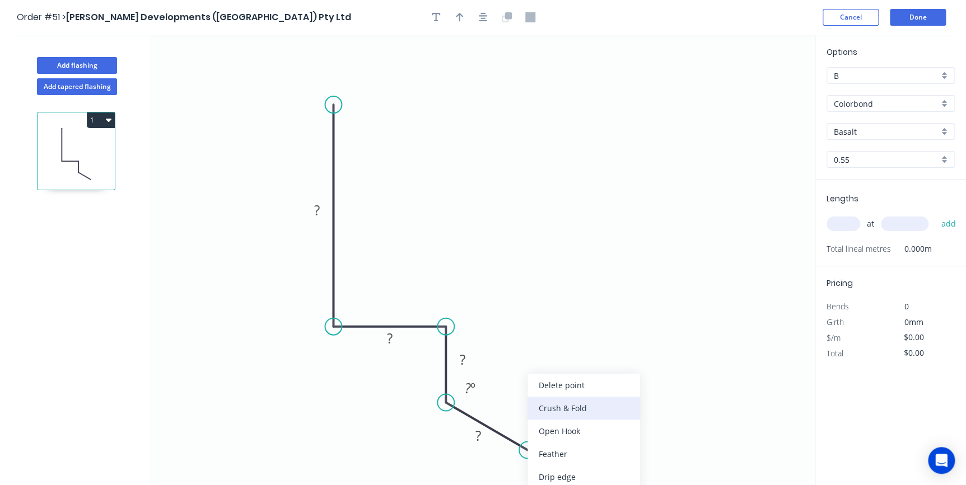
click at [548, 410] on div "Crush & Fold" at bounding box center [583, 408] width 113 height 23
click at [544, 456] on div "Flip bend" at bounding box center [584, 454] width 113 height 23
drag, startPoint x: 543, startPoint y: 407, endPoint x: 481, endPoint y: 451, distance: 75.8
click at [481, 451] on rect at bounding box center [465, 461] width 45 height 23
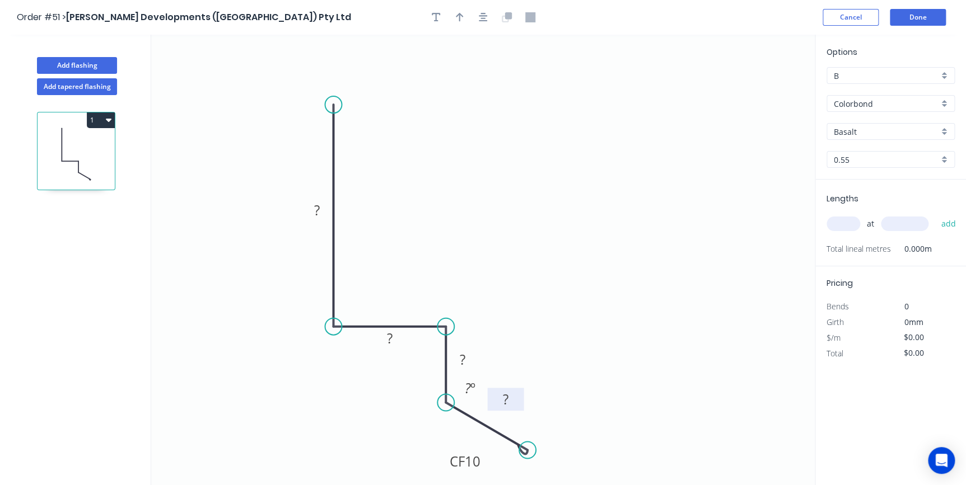
drag, startPoint x: 496, startPoint y: 423, endPoint x: 520, endPoint y: 390, distance: 40.9
click at [520, 390] on rect at bounding box center [505, 399] width 36 height 23
drag, startPoint x: 404, startPoint y: 335, endPoint x: 426, endPoint y: 270, distance: 68.0
click at [426, 270] on rect at bounding box center [411, 278] width 36 height 23
click at [352, 368] on div "Show angle" at bounding box center [386, 366] width 113 height 23
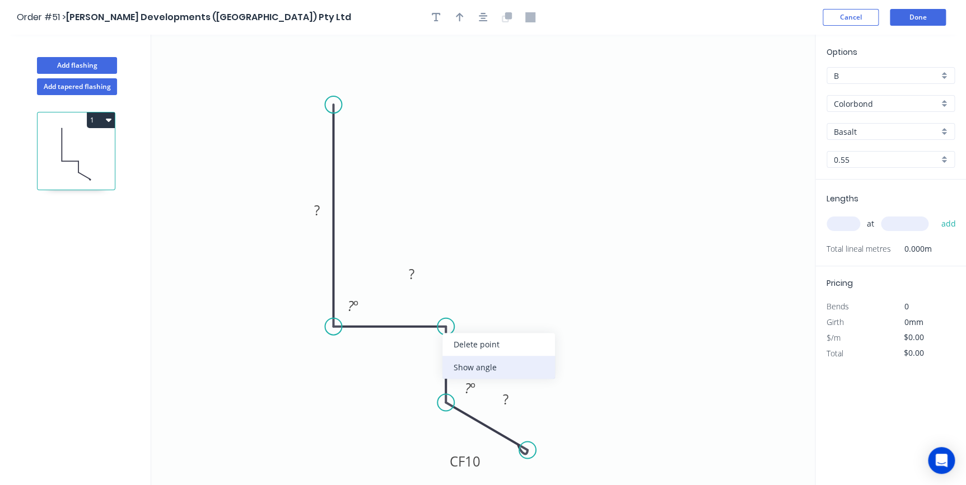
click at [468, 362] on div "Show angle" at bounding box center [498, 367] width 113 height 23
drag, startPoint x: 325, startPoint y: 202, endPoint x: 405, endPoint y: 157, distance: 91.8
click at [409, 159] on rect at bounding box center [400, 170] width 36 height 23
drag, startPoint x: 405, startPoint y: 160, endPoint x: 405, endPoint y: 167, distance: 6.7
click at [405, 162] on g "?" at bounding box center [400, 168] width 36 height 23
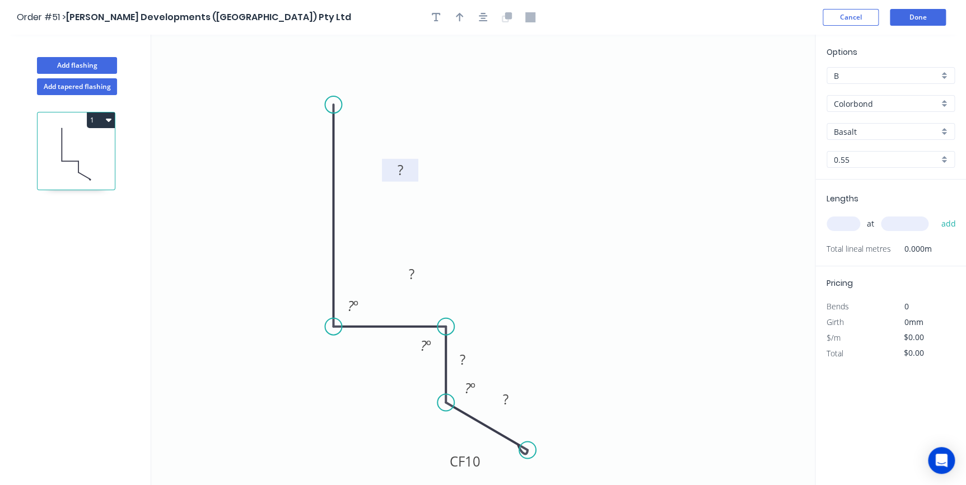
click at [405, 167] on rect at bounding box center [400, 171] width 22 height 16
type input "$14.76"
drag, startPoint x: 458, startPoint y: 18, endPoint x: 463, endPoint y: 24, distance: 7.5
click at [458, 19] on icon "button" at bounding box center [460, 17] width 8 height 10
click at [757, 89] on icon at bounding box center [758, 78] width 10 height 36
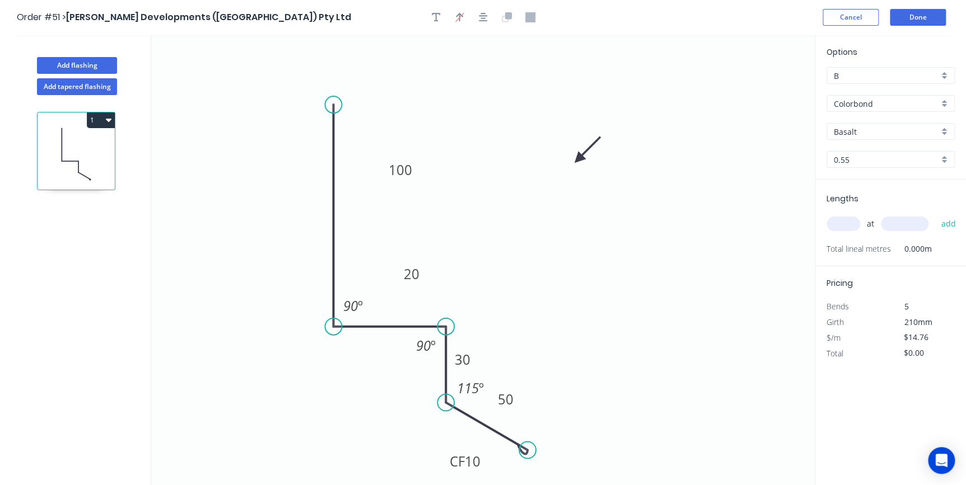
drag, startPoint x: 757, startPoint y: 89, endPoint x: 614, endPoint y: 179, distance: 169.3
click at [571, 166] on icon at bounding box center [587, 150] width 32 height 32
click at [868, 132] on input "Basalt" at bounding box center [886, 132] width 105 height 12
click at [866, 151] on div "Night Sky" at bounding box center [890, 153] width 127 height 20
type input "Night Sky"
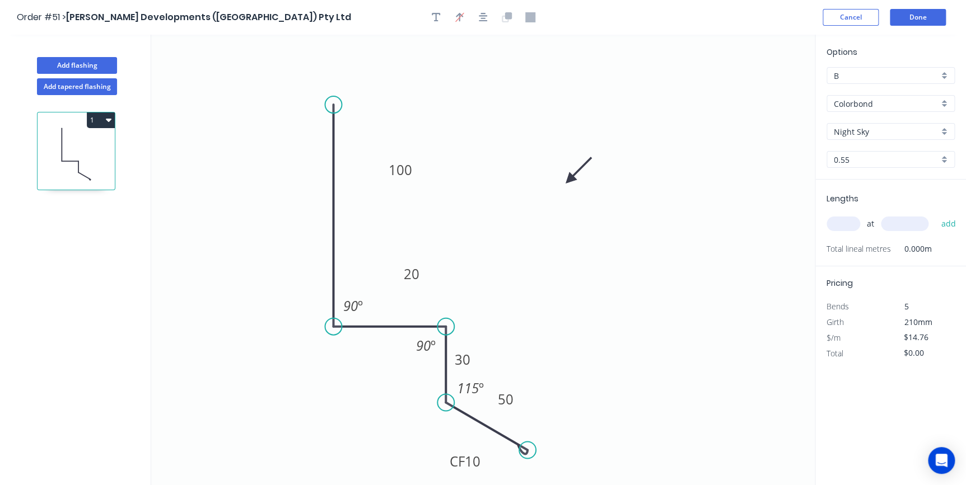
click at [852, 219] on input "text" at bounding box center [844, 224] width 34 height 15
type input "2"
type input "4000"
click at [935, 214] on button "add" at bounding box center [948, 223] width 26 height 19
type input "$118.08"
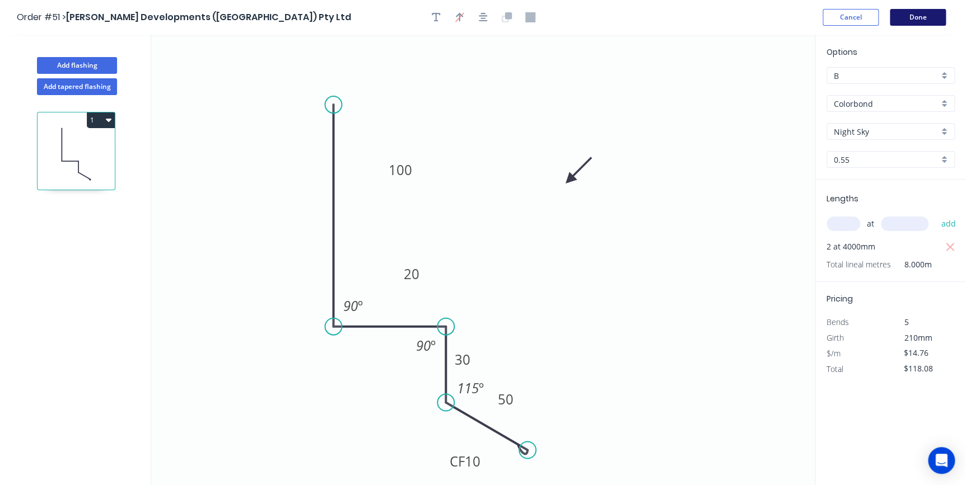
click at [908, 21] on button "Done" at bounding box center [918, 17] width 56 height 17
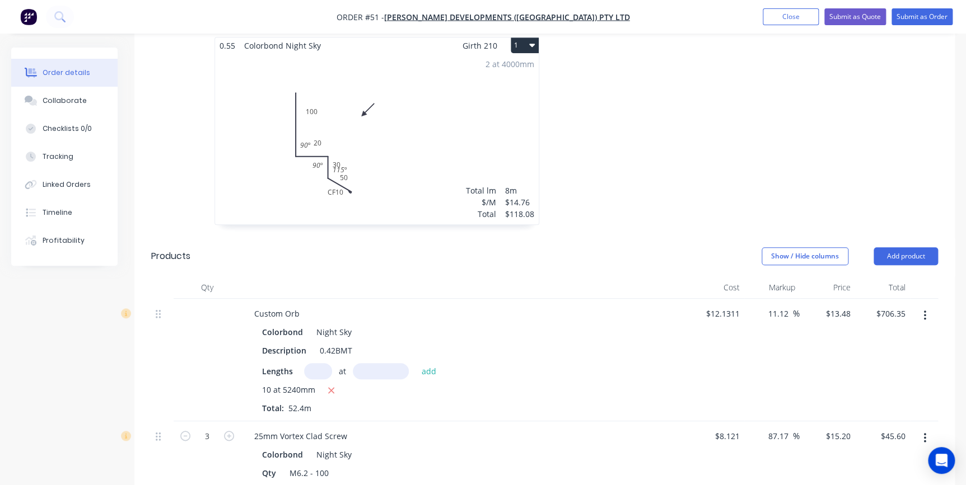
scroll to position [509, 0]
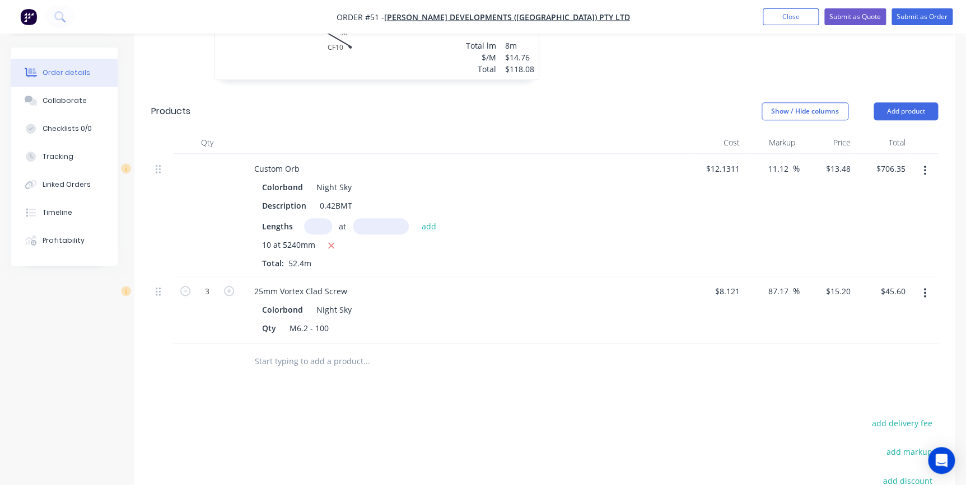
click at [316, 351] on input "text" at bounding box center [366, 362] width 224 height 22
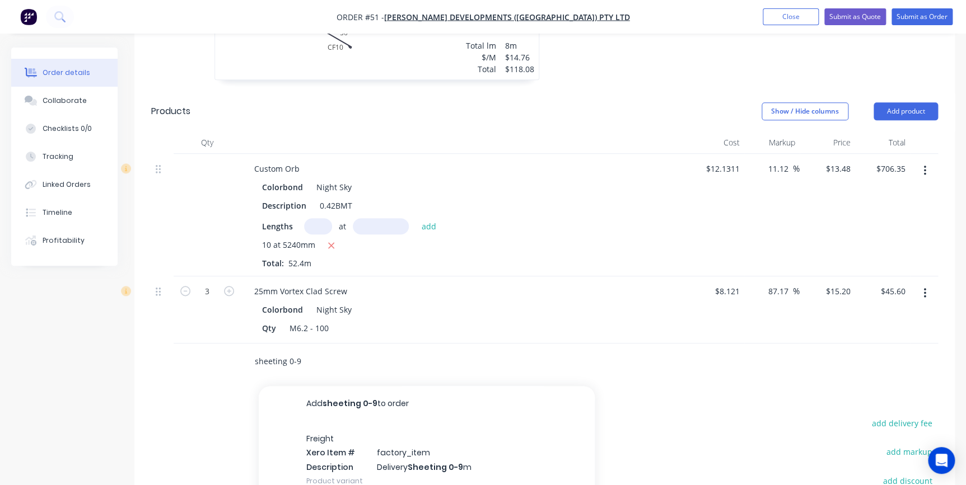
scroll to position [560, 0]
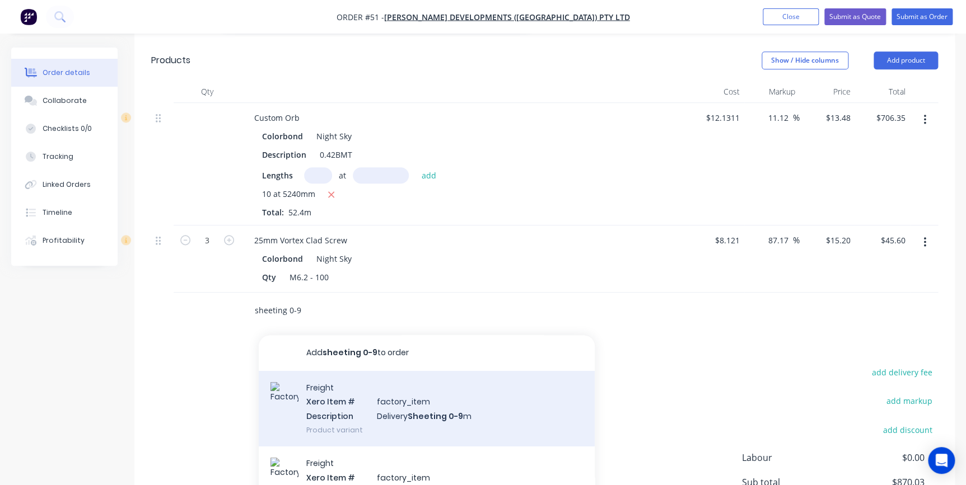
type input "sheeting 0-9"
click at [389, 378] on div "Freight Xero Item # factory_item Description Delivery Sheeting 0-9 m Product va…" at bounding box center [427, 409] width 336 height 76
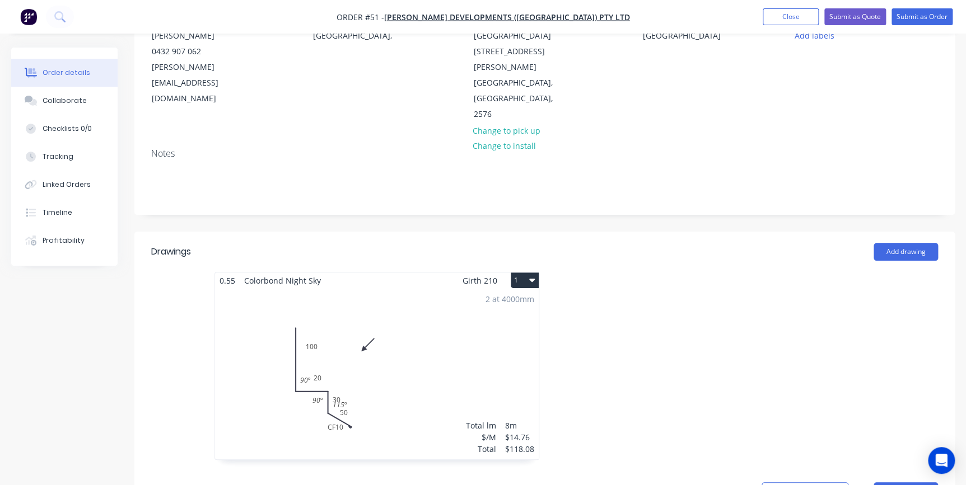
scroll to position [101, 0]
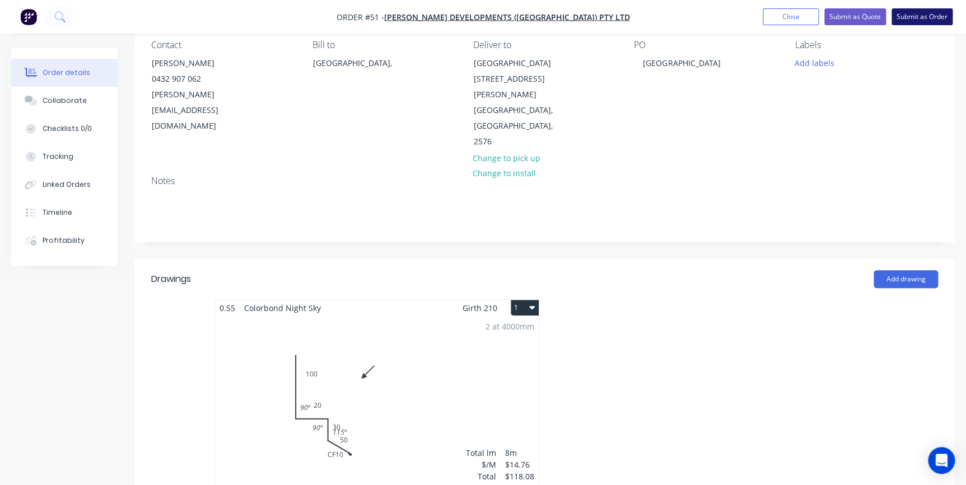
click at [908, 17] on button "Submit as Order" at bounding box center [921, 16] width 61 height 17
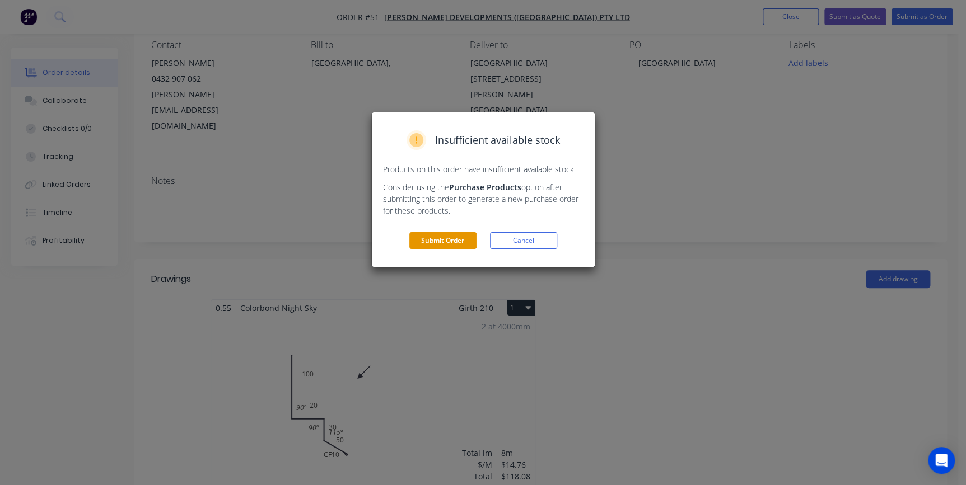
click at [441, 240] on button "Submit Order" at bounding box center [442, 240] width 67 height 17
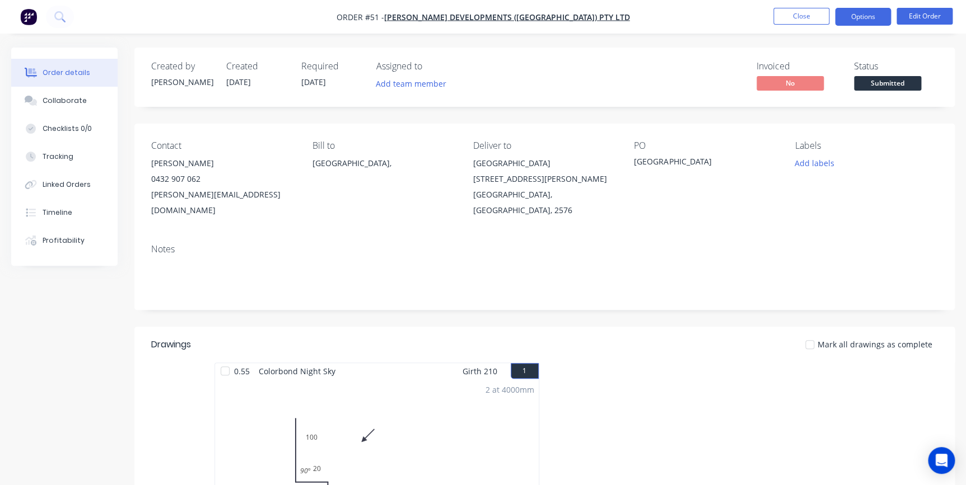
click at [846, 24] on button "Options" at bounding box center [863, 17] width 56 height 18
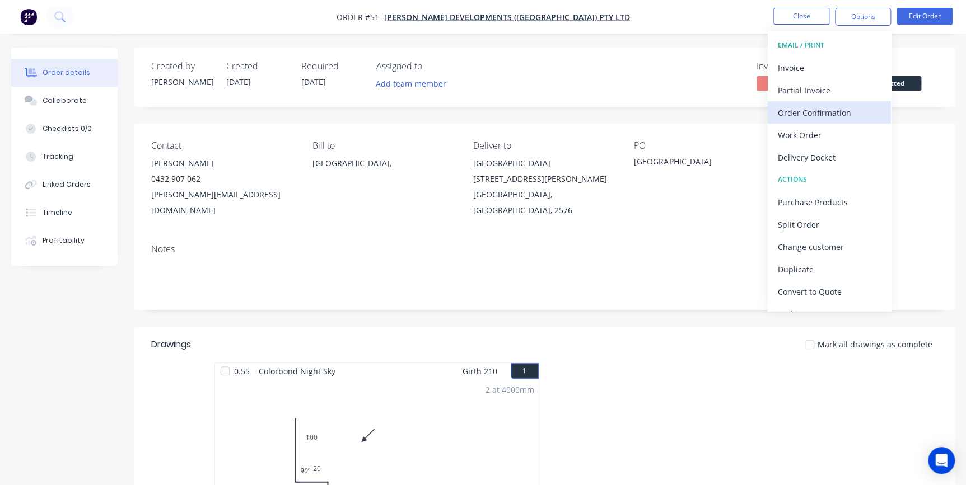
click at [820, 118] on div "Order Confirmation" at bounding box center [829, 113] width 103 height 16
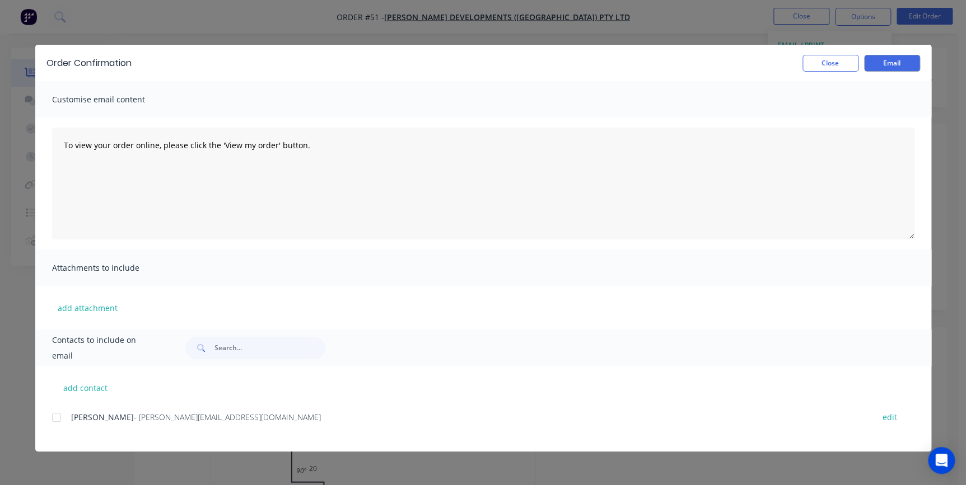
click at [57, 422] on div at bounding box center [56, 418] width 22 height 22
click at [884, 67] on button "Email" at bounding box center [892, 63] width 56 height 17
click at [818, 67] on button "Close" at bounding box center [830, 63] width 56 height 17
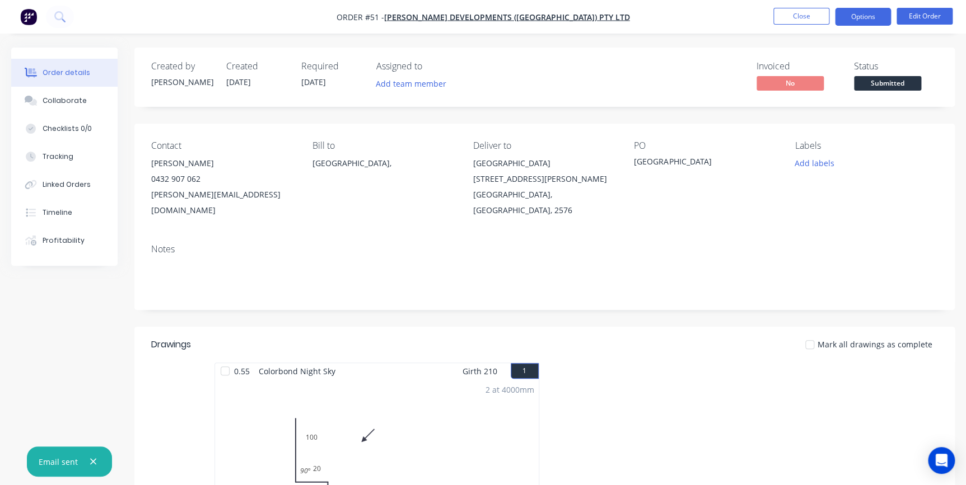
click at [856, 20] on button "Options" at bounding box center [863, 17] width 56 height 18
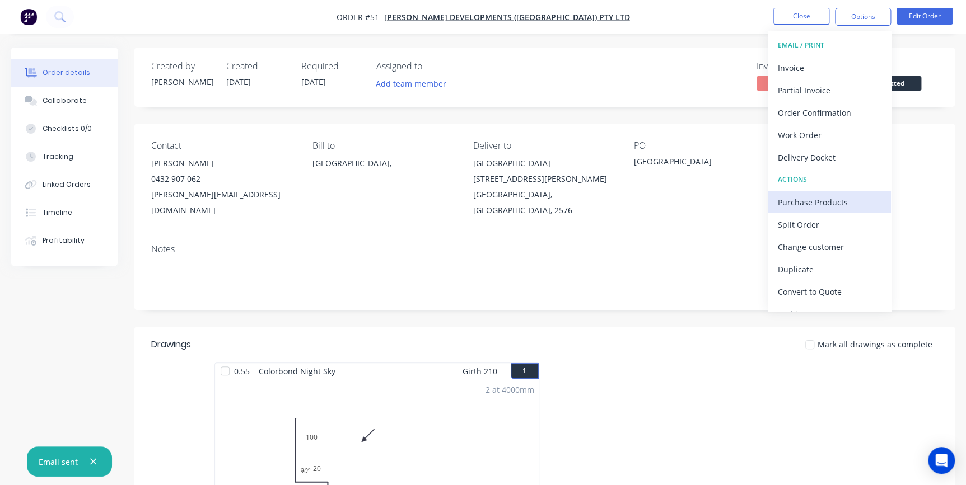
click at [816, 199] on div "Purchase Products" at bounding box center [829, 202] width 103 height 16
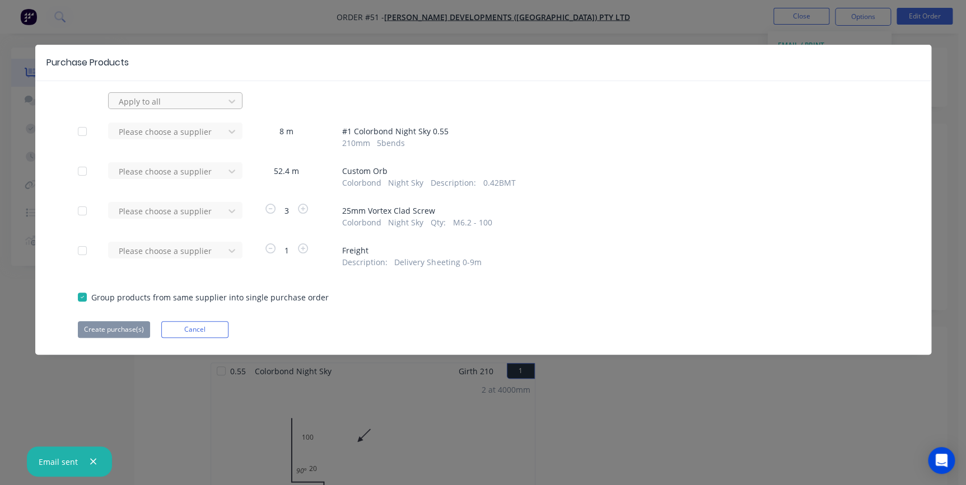
click at [214, 101] on div at bounding box center [168, 102] width 101 height 14
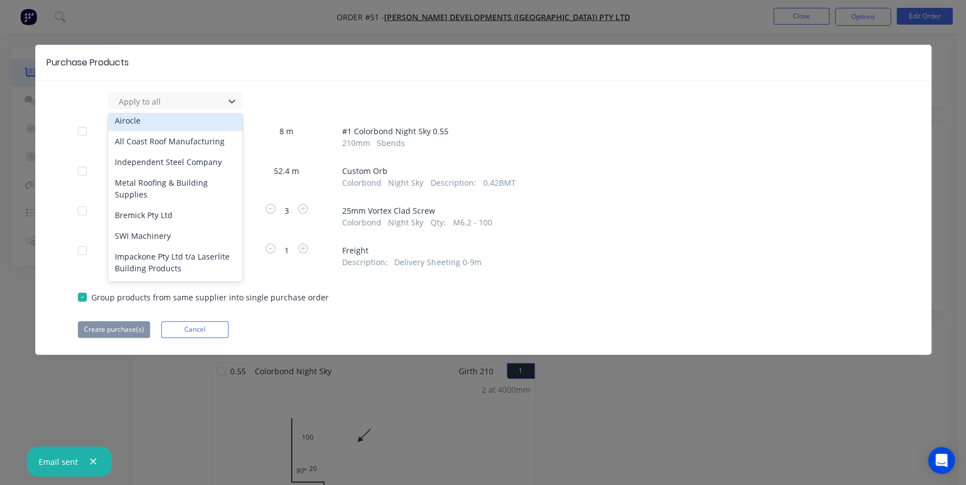
scroll to position [1018, 0]
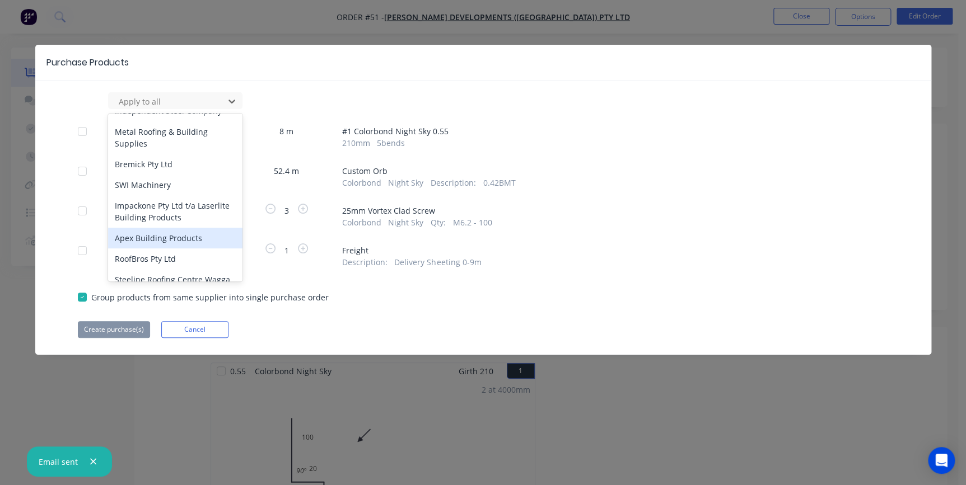
click at [176, 228] on div "Apex Building Products" at bounding box center [175, 238] width 134 height 21
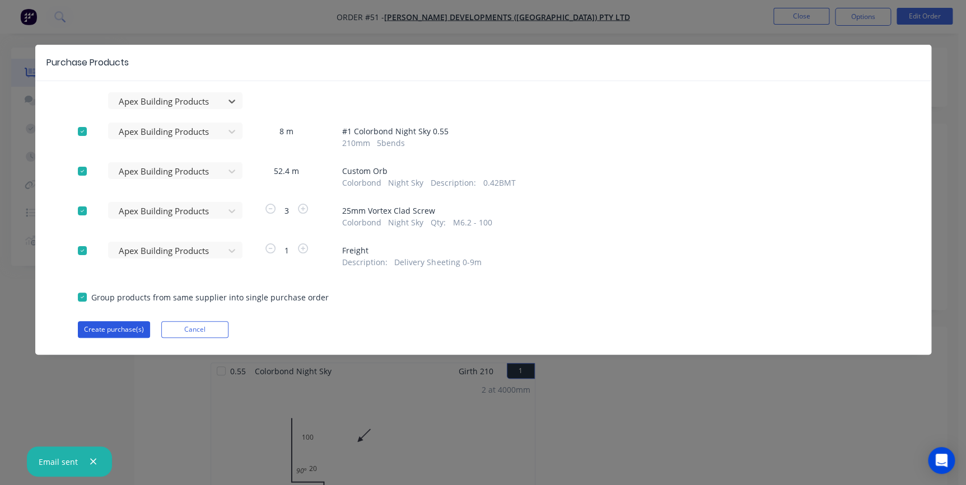
click at [124, 331] on button "Create purchase(s)" at bounding box center [114, 329] width 72 height 17
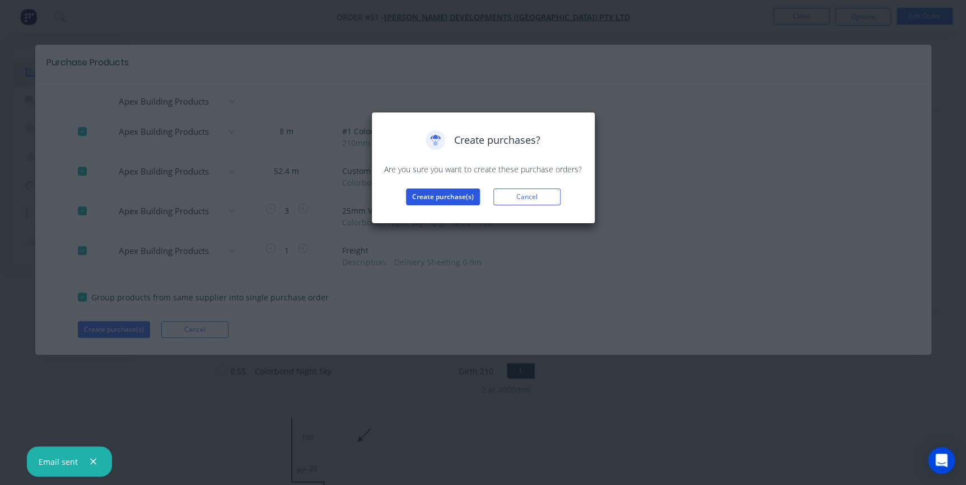
click at [438, 198] on button "Create purchase(s)" at bounding box center [443, 197] width 74 height 17
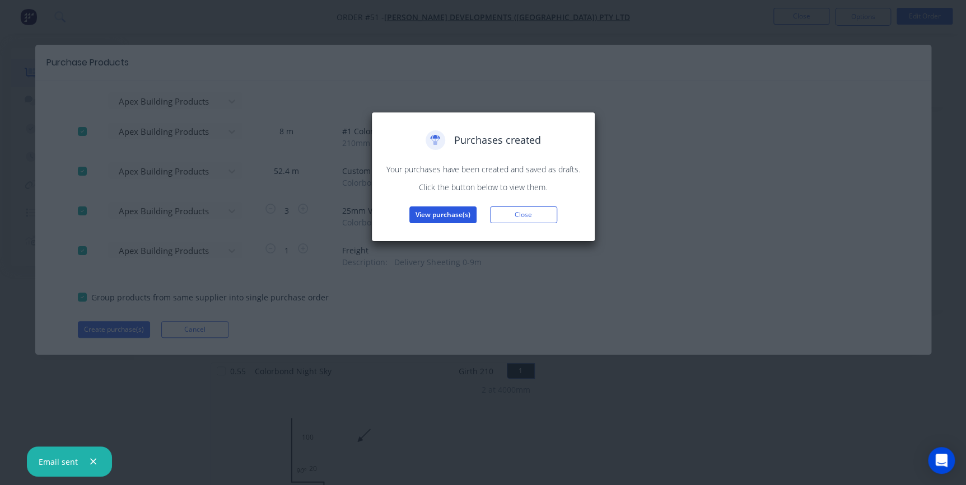
click at [440, 218] on button "View purchase(s)" at bounding box center [442, 215] width 67 height 17
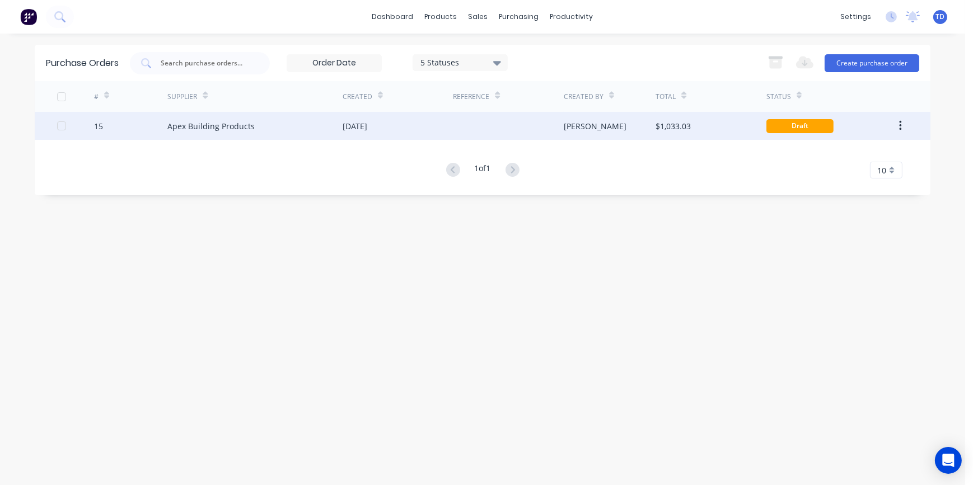
click at [422, 128] on div "08 Oct 2025" at bounding box center [398, 126] width 110 height 28
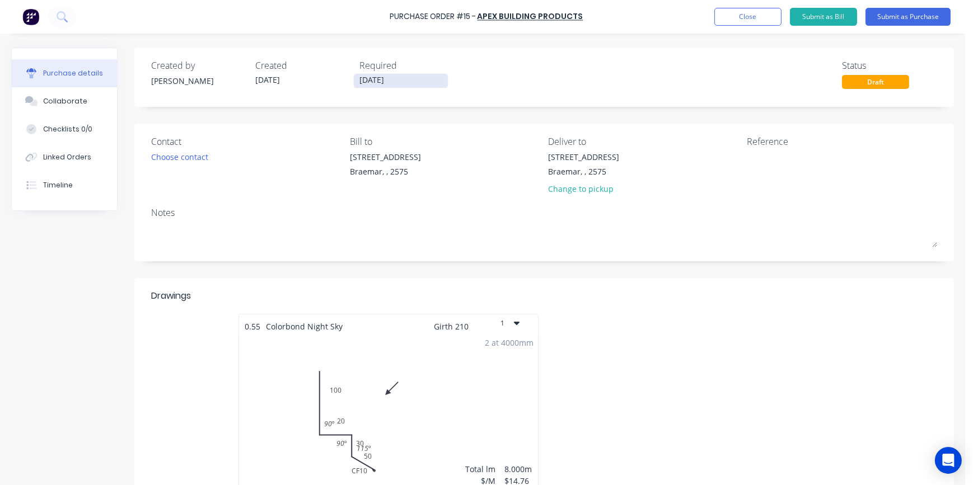
click at [404, 83] on input "[DATE]" at bounding box center [401, 81] width 94 height 14
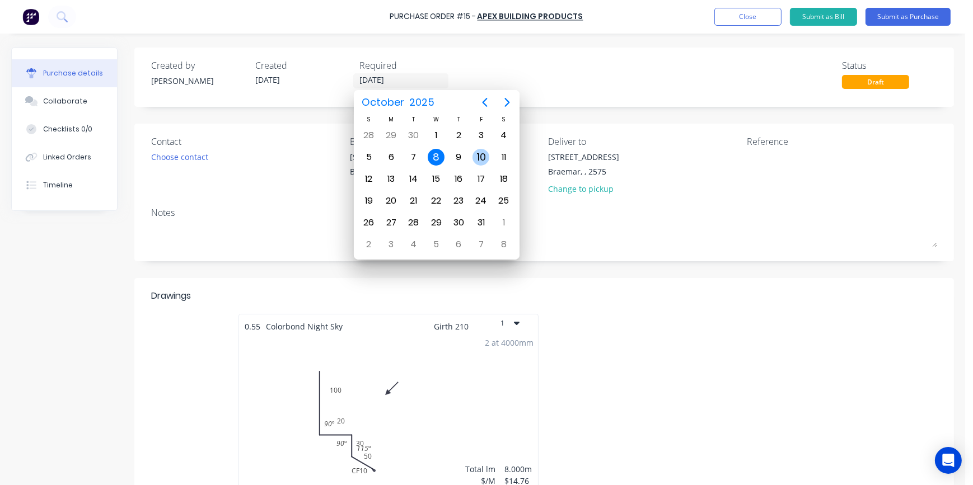
click at [478, 160] on div "10" at bounding box center [481, 157] width 17 height 17
type input "10/10/25"
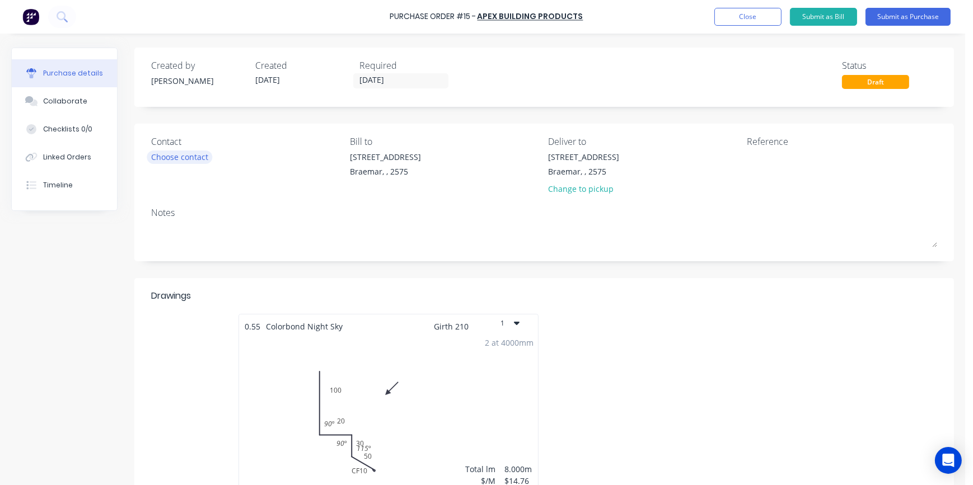
click at [194, 156] on div "Choose contact" at bounding box center [179, 157] width 57 height 12
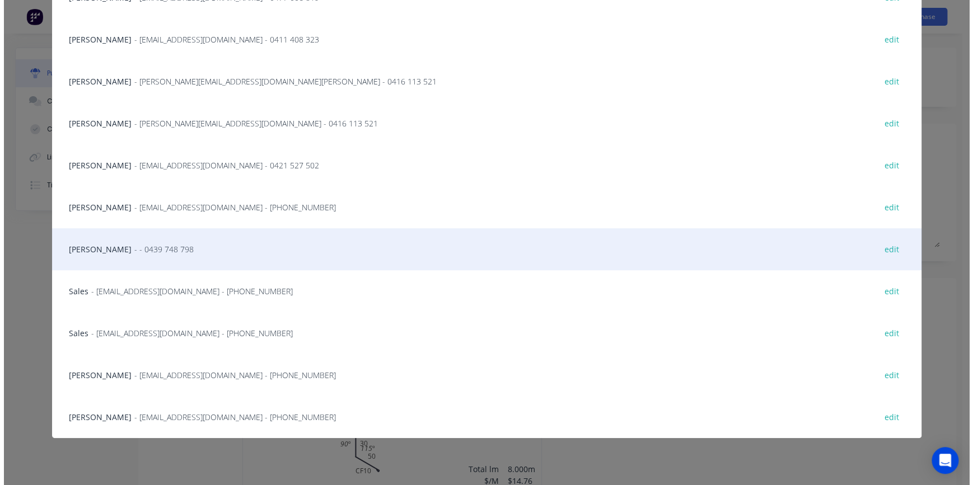
scroll to position [156, 0]
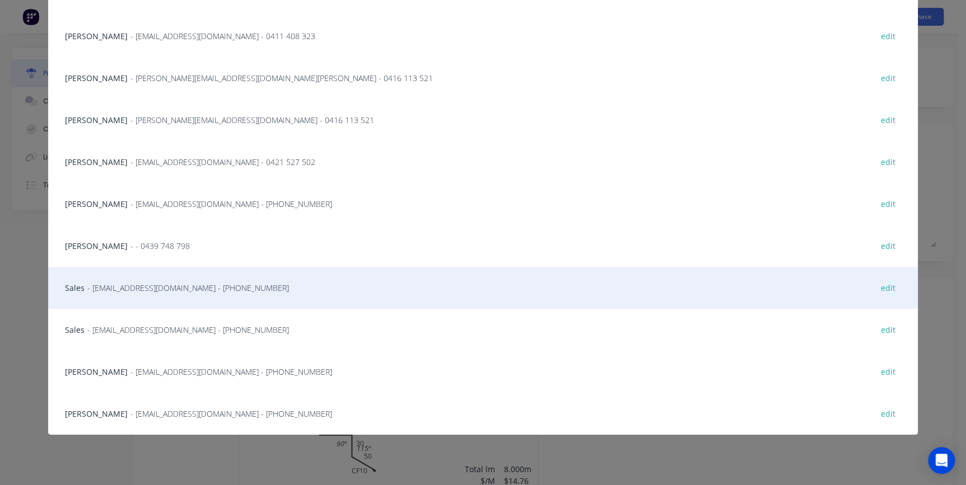
click at [131, 287] on span "- admin@scrs.net.au - (02) 9188 1179" at bounding box center [188, 288] width 202 height 12
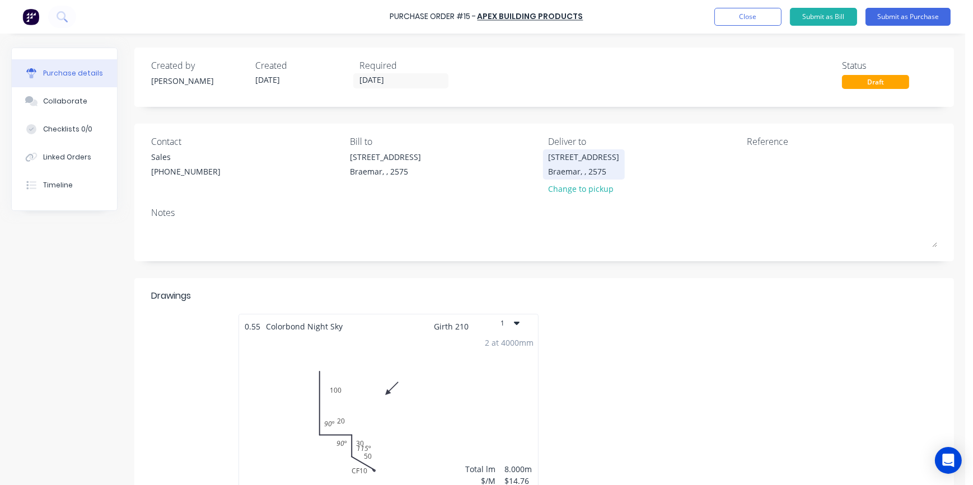
click at [565, 165] on div "1/17 Gantry Place Braemar, , 2575" at bounding box center [584, 164] width 71 height 26
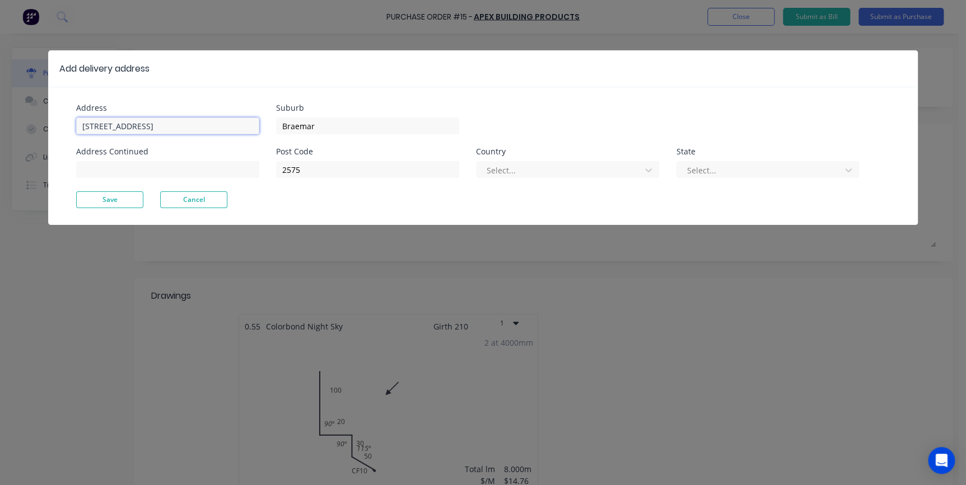
drag, startPoint x: 174, startPoint y: 124, endPoint x: 40, endPoint y: 129, distance: 133.9
click at [40, 129] on div "Add delivery address Address 1/17 Gantry Place Address Continued Suburb Braemar…" at bounding box center [483, 242] width 966 height 485
type input "Berida Hotel"
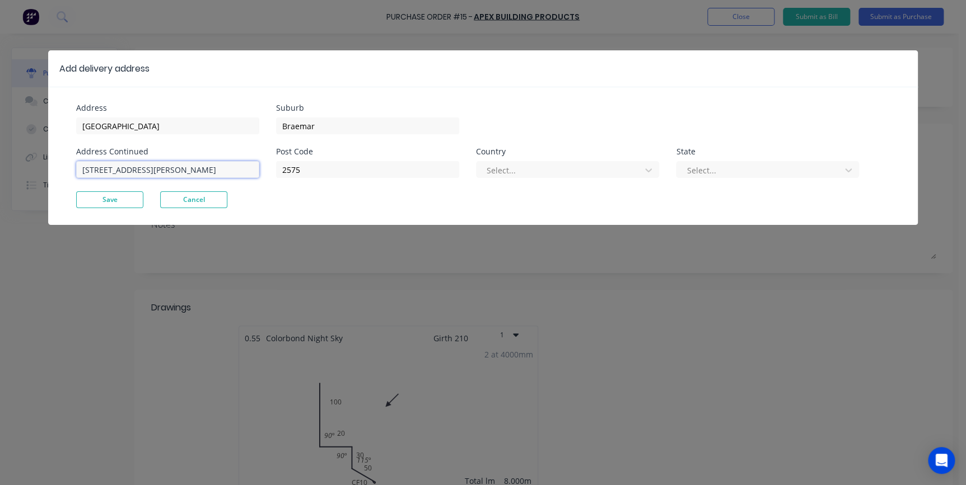
type input "6 David Street"
type input "Bowral"
type input "2576"
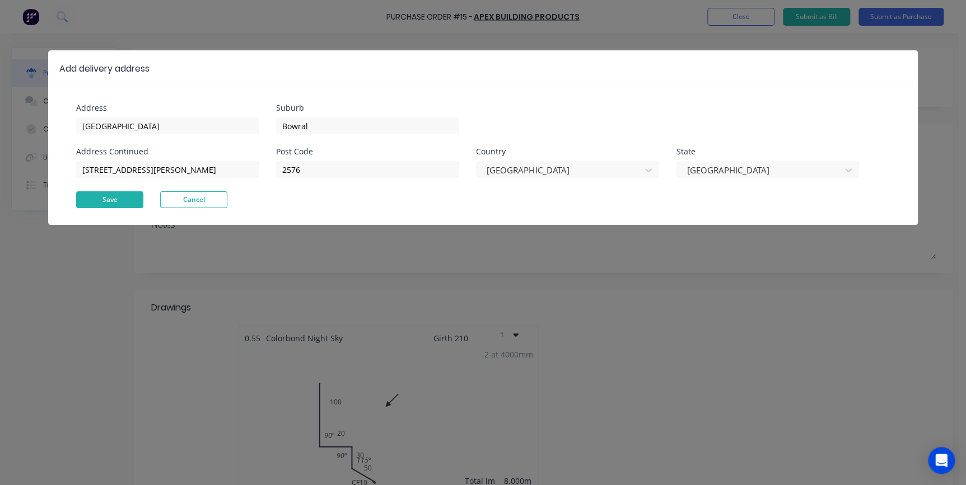
click at [107, 199] on button "Save" at bounding box center [109, 200] width 67 height 17
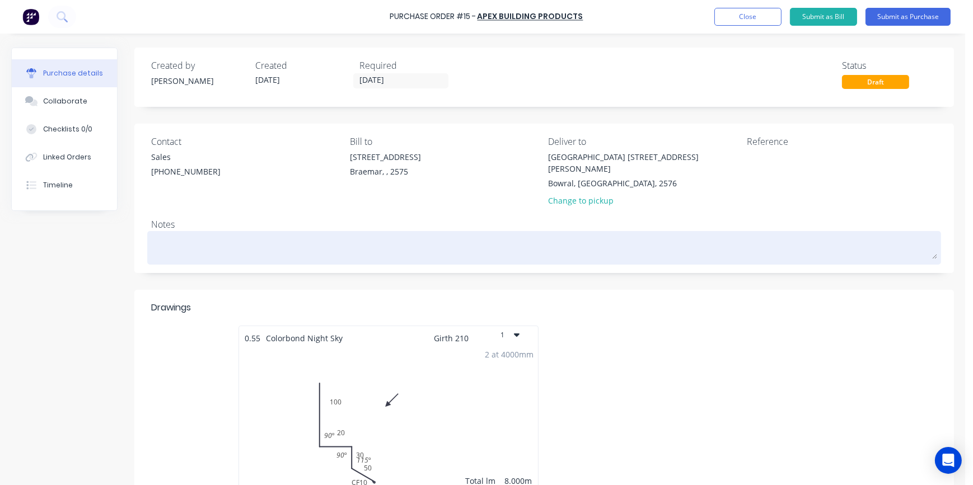
click at [178, 234] on textarea at bounding box center [544, 246] width 786 height 25
type textarea "x"
type textarea "C"
type textarea "x"
type textarea "Co"
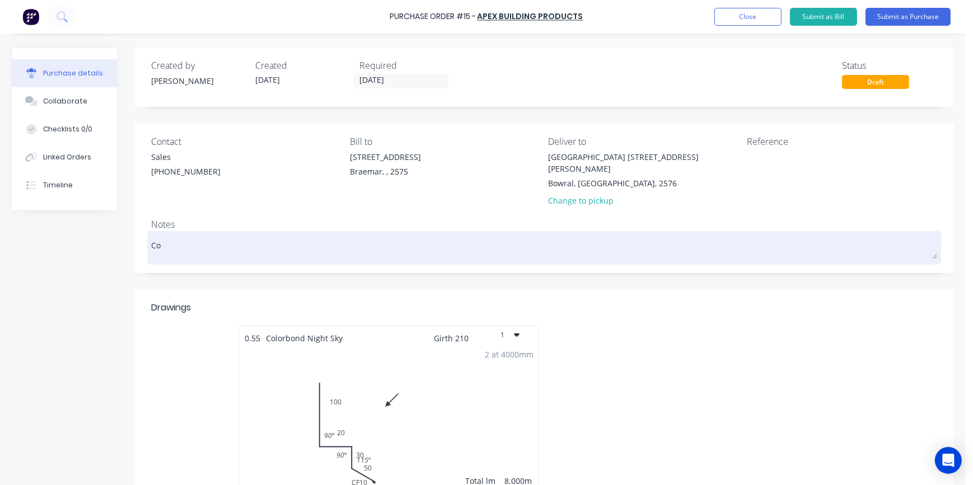
type textarea "x"
type textarea "Con"
type textarea "x"
type textarea "Cont"
type textarea "x"
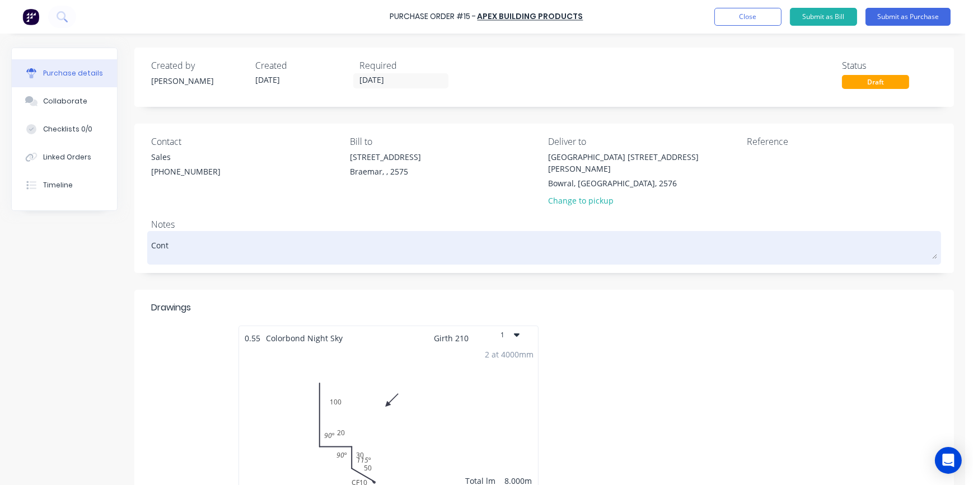
type textarea "Conta"
type textarea "x"
type textarea "Contac"
type textarea "x"
type textarea "Contact"
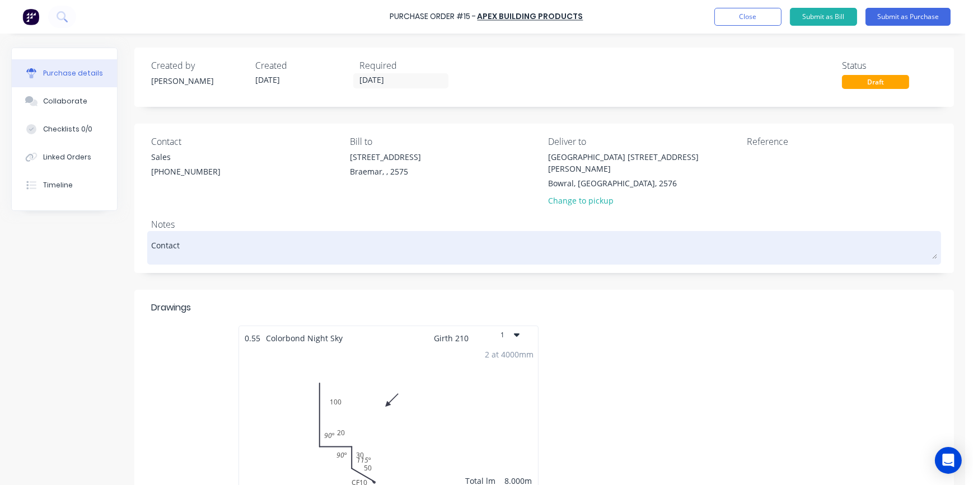
type textarea "x"
type textarea "Contact"
type textarea "x"
type textarea "Contact -"
type textarea "x"
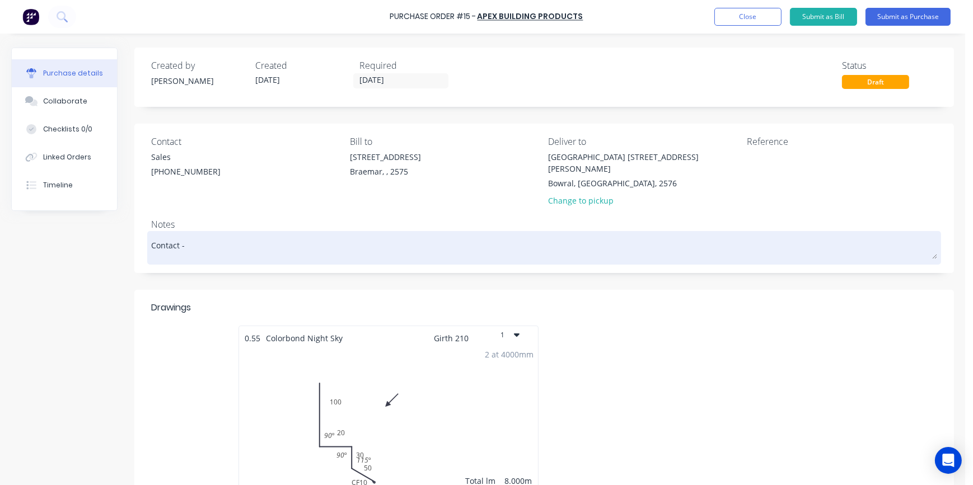
type textarea "Contact -"
type textarea "x"
type textarea "Contact - D"
type textarea "x"
type textarea "Contact - Da"
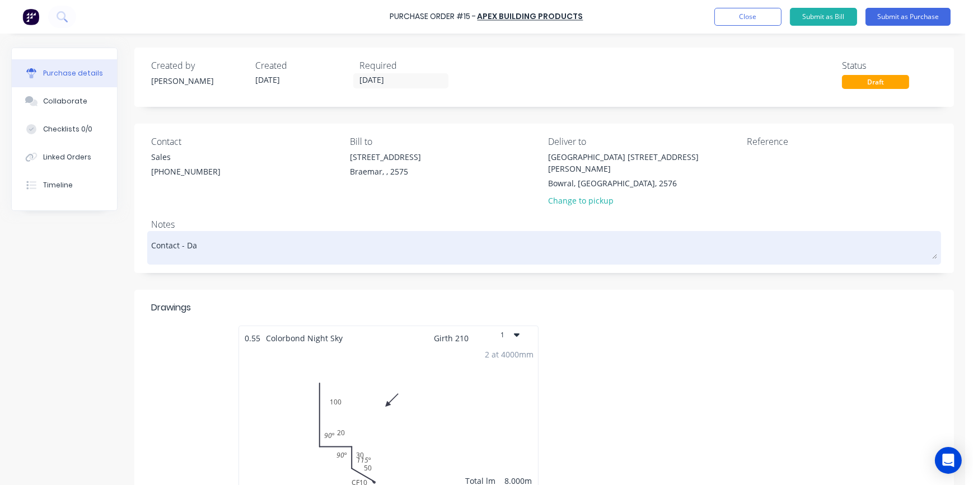
type textarea "x"
type textarea "Contact - Dav"
type textarea "x"
type textarea "Contact - Davi"
type textarea "x"
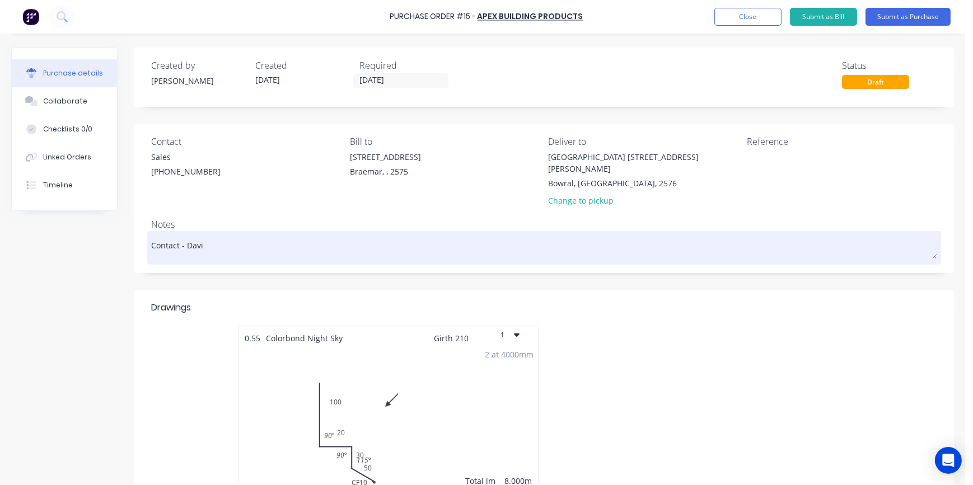
type textarea "Contact - David"
type textarea "x"
type textarea "Contact - David"
type textarea "x"
type textarea "Contact - David -"
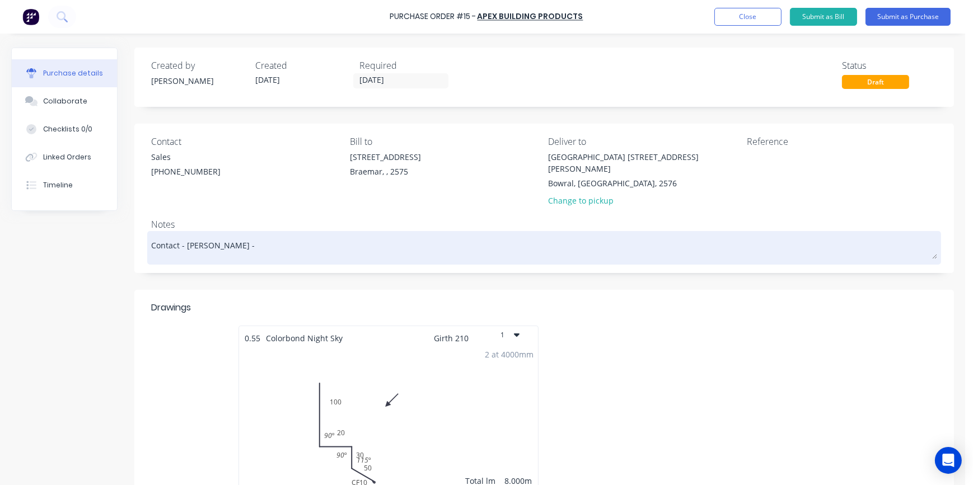
type textarea "x"
type textarea "Contact - David -"
type textarea "x"
type textarea "Contact - David - 0"
type textarea "x"
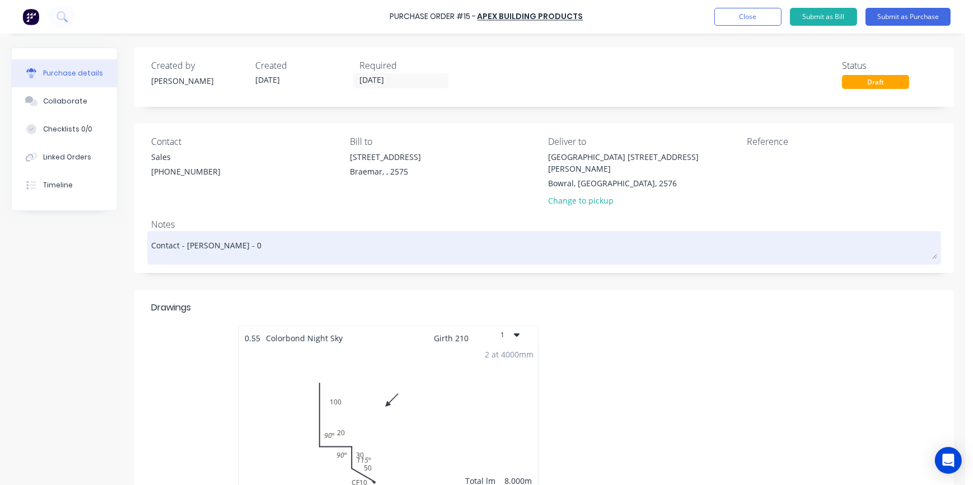
type textarea "Contact - David - 04"
type textarea "x"
type textarea "Contact - David - 043"
type textarea "x"
type textarea "Contact - David - 0432"
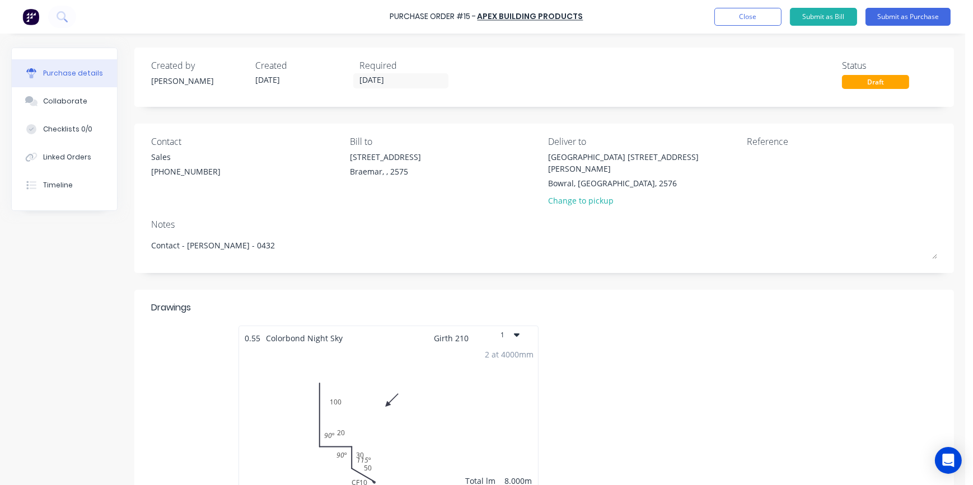
type textarea "x"
type textarea "Contact - David - 0432"
type textarea "x"
type textarea "Contact - David - 0432 9"
type textarea "x"
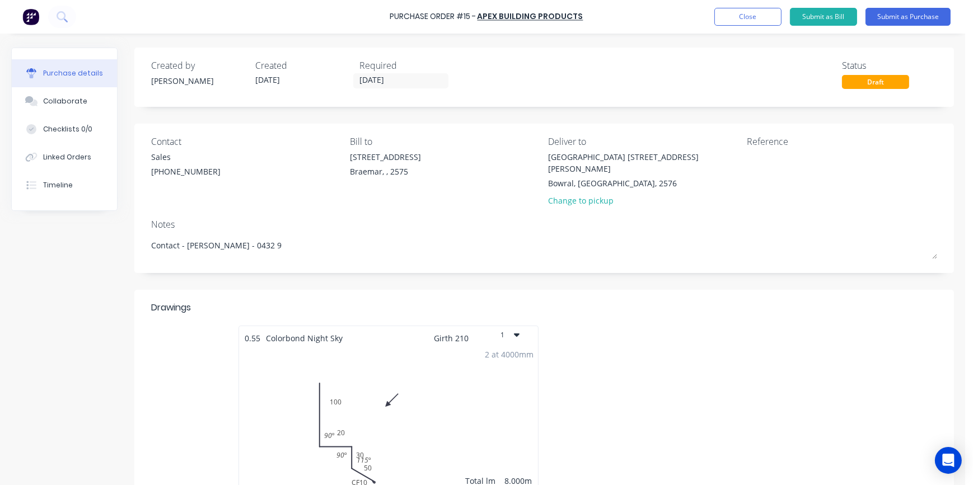
type textarea "Contact - David - 0432 90"
type textarea "x"
type textarea "Contact - David - 0432 907"
type textarea "x"
type textarea "Contact - David - 0432 9070"
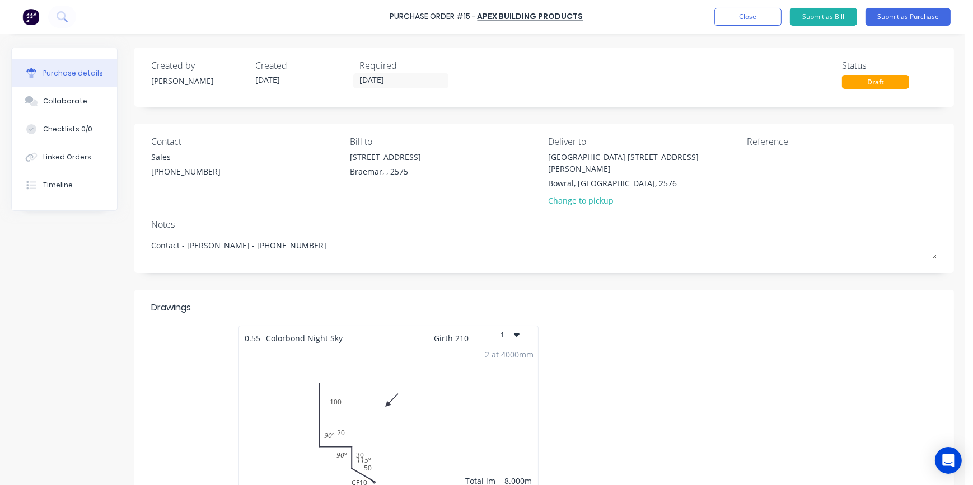
type textarea "x"
type textarea "Contact - David - 0432 90706"
type textarea "x"
type textarea "Contact - David - 0432 907062"
type textarea "x"
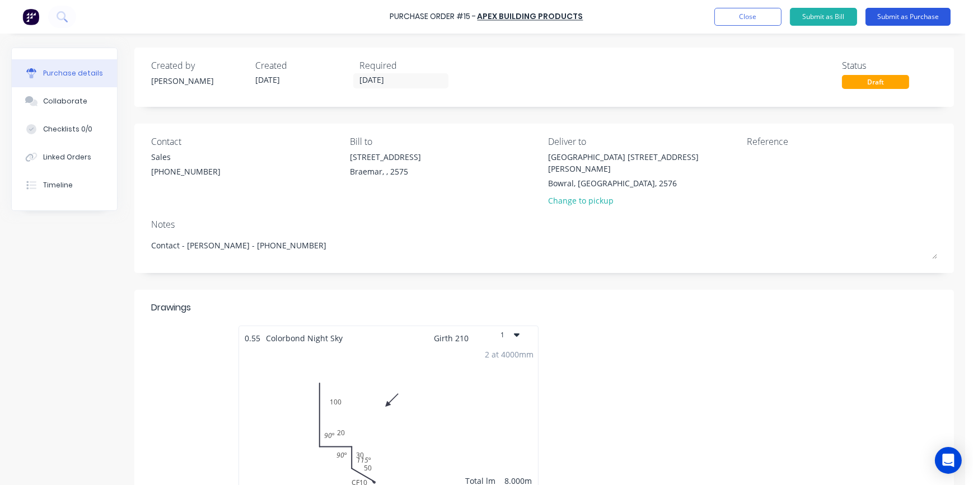
type textarea "Contact - David - 0432 907062"
click at [907, 16] on button "Submit as Purchase" at bounding box center [908, 17] width 85 height 18
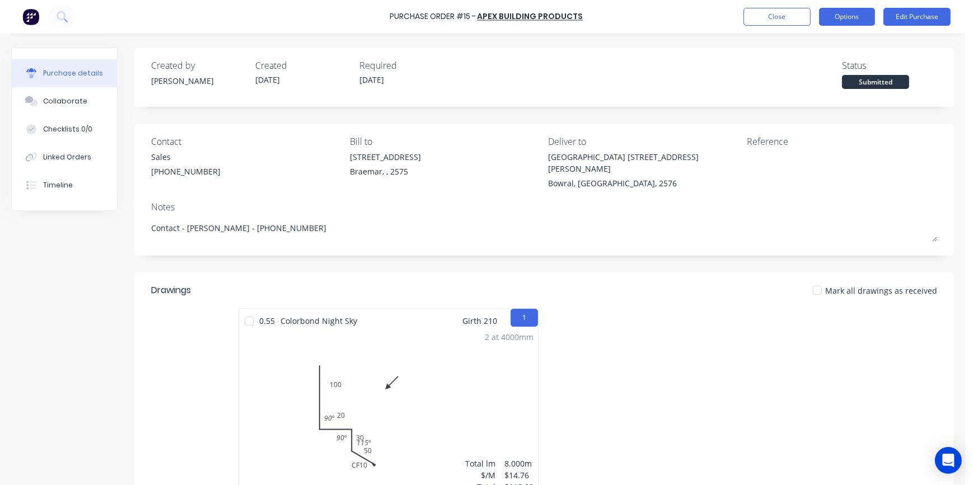
click at [856, 18] on button "Options" at bounding box center [847, 17] width 56 height 18
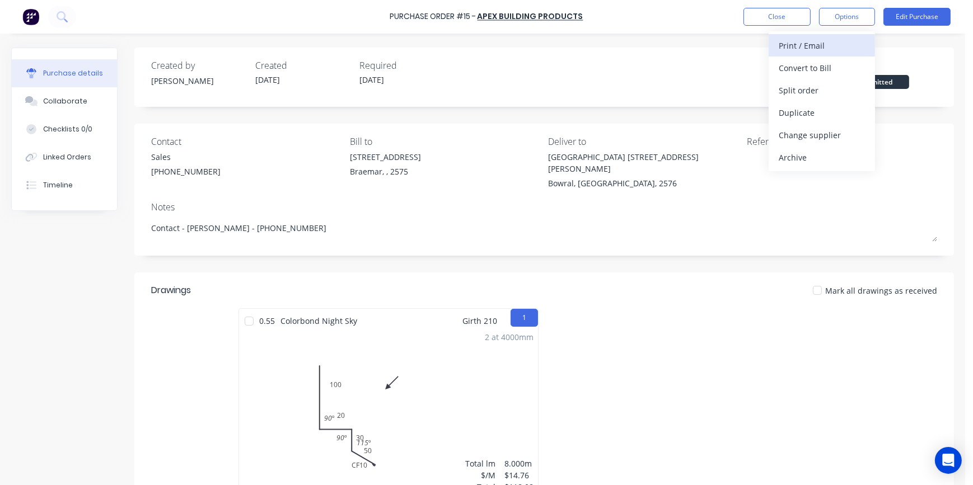
click at [830, 48] on div "Print / Email" at bounding box center [822, 46] width 86 height 16
click at [823, 65] on div "With pricing" at bounding box center [822, 68] width 86 height 16
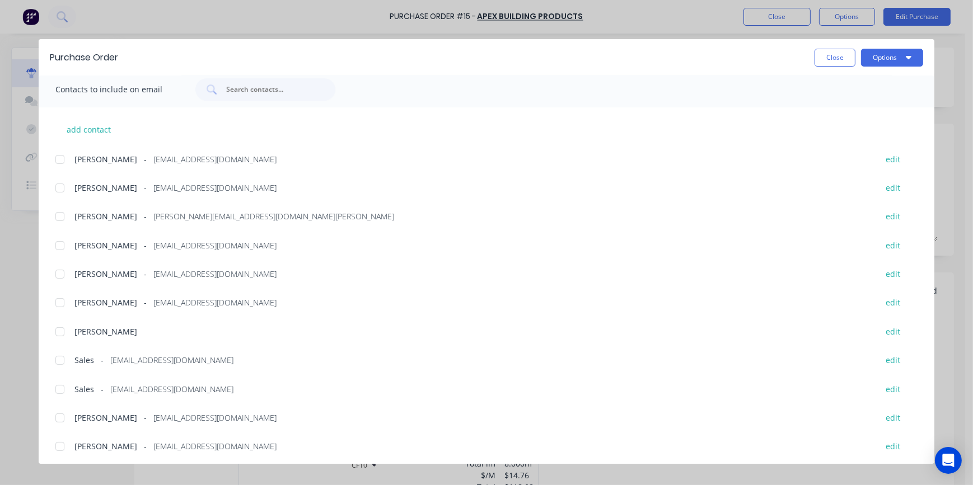
scroll to position [254, 0]
click at [61, 386] on div at bounding box center [60, 388] width 22 height 22
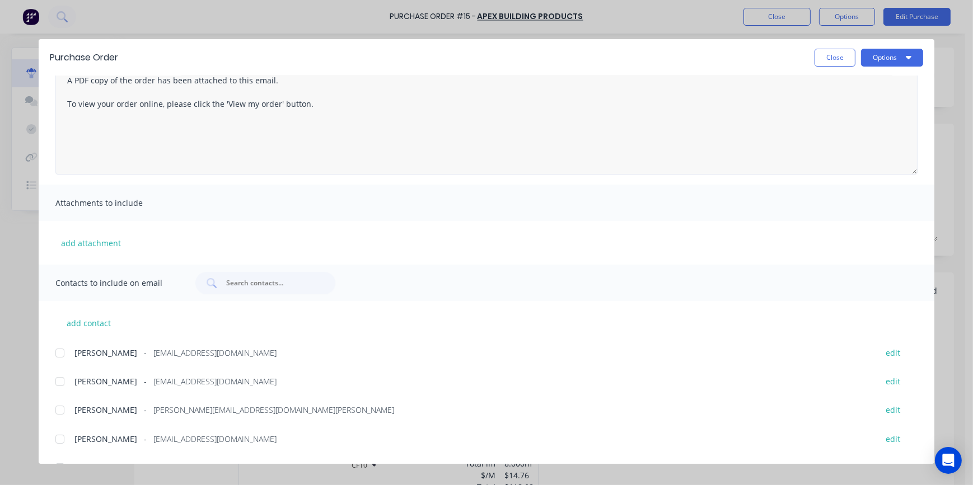
scroll to position [50, 0]
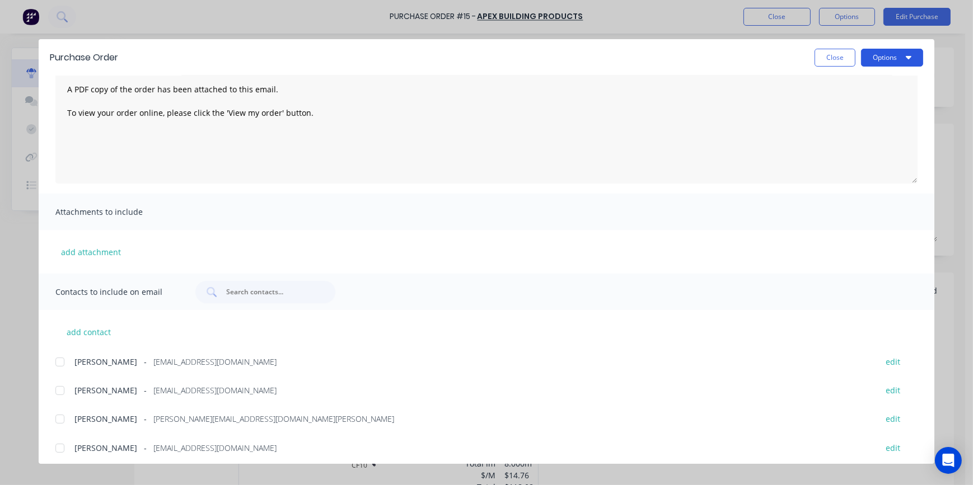
click at [873, 63] on button "Options" at bounding box center [892, 58] width 62 height 18
click at [859, 128] on div "Email" at bounding box center [870, 131] width 86 height 16
click at [868, 62] on button "Options" at bounding box center [892, 58] width 62 height 18
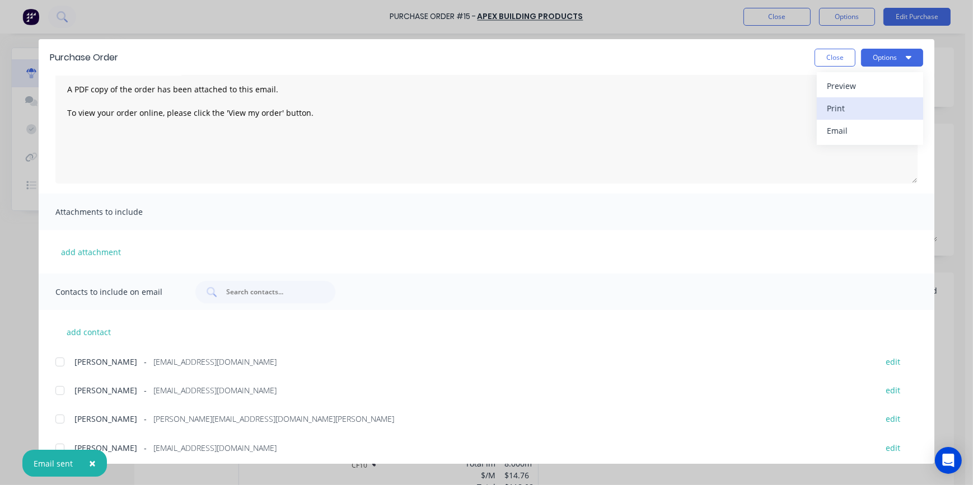
click at [868, 107] on div "Print" at bounding box center [870, 108] width 86 height 16
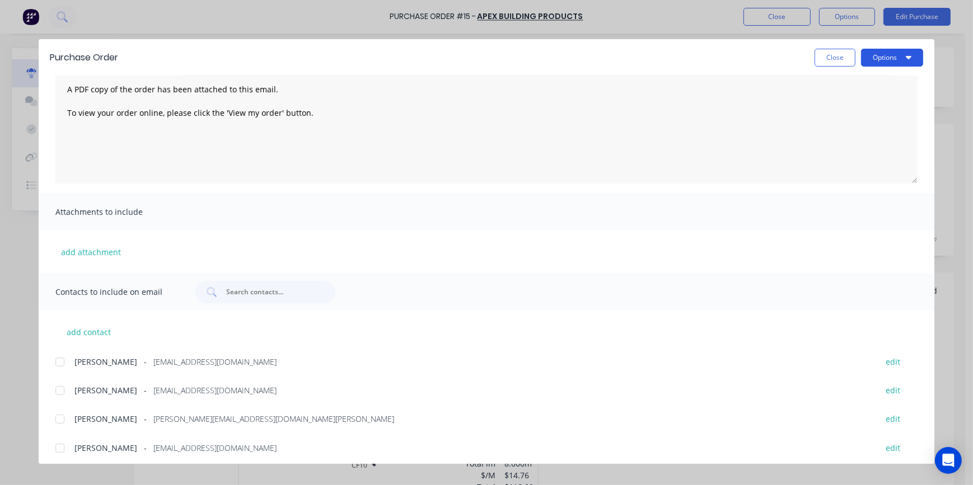
drag, startPoint x: 880, startPoint y: 53, endPoint x: 881, endPoint y: 58, distance: 5.7
click at [882, 55] on button "Options" at bounding box center [892, 58] width 62 height 18
click at [858, 109] on div "Print" at bounding box center [870, 108] width 86 height 16
click at [876, 59] on button "Options" at bounding box center [892, 58] width 62 height 18
click at [862, 110] on div "Print" at bounding box center [870, 108] width 86 height 16
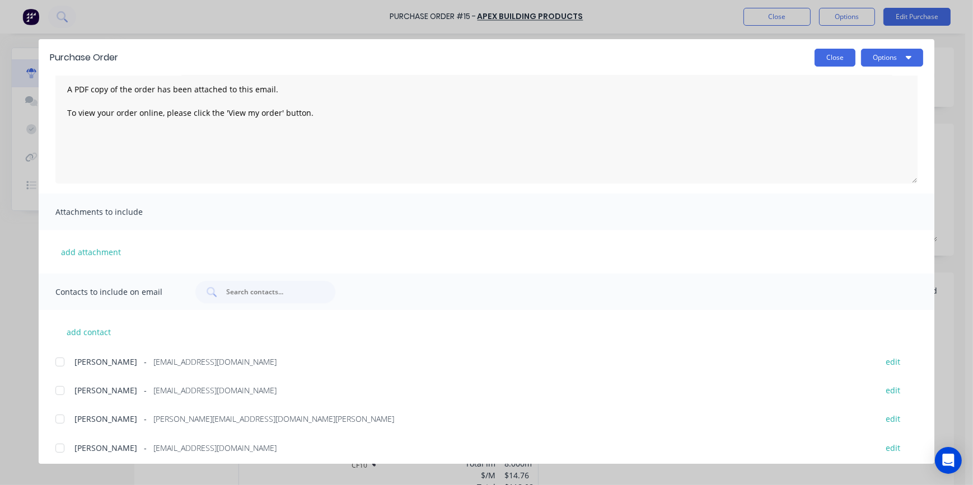
click at [830, 58] on button "Close" at bounding box center [835, 58] width 41 height 18
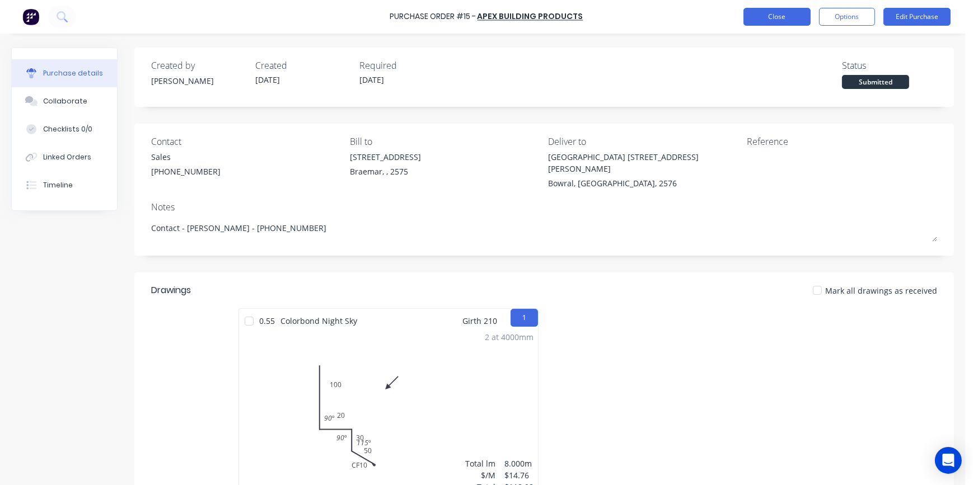
click at [763, 18] on button "Close" at bounding box center [777, 17] width 67 height 18
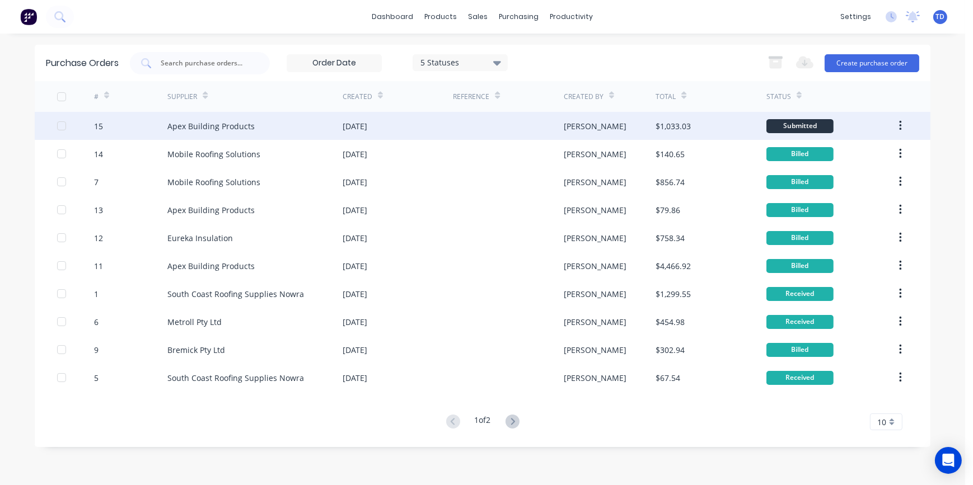
click at [503, 133] on div at bounding box center [508, 126] width 110 height 28
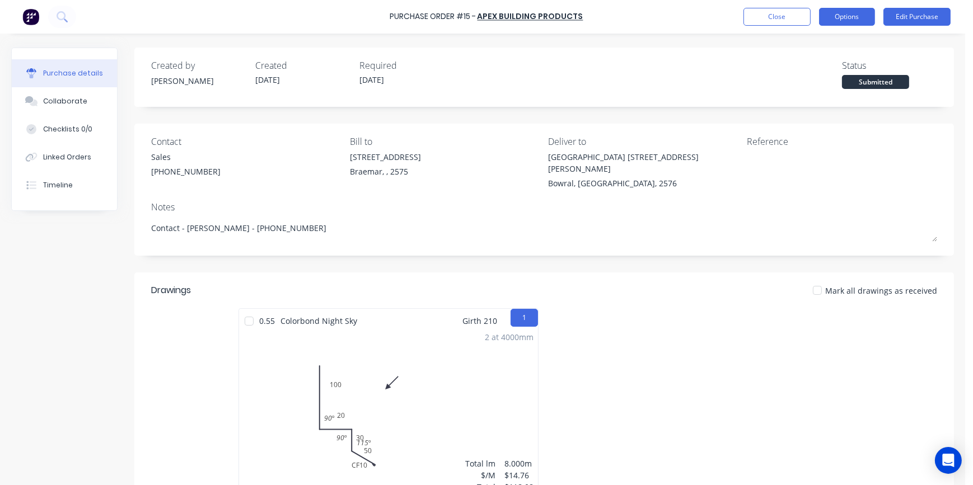
click at [827, 18] on button "Options" at bounding box center [847, 17] width 56 height 18
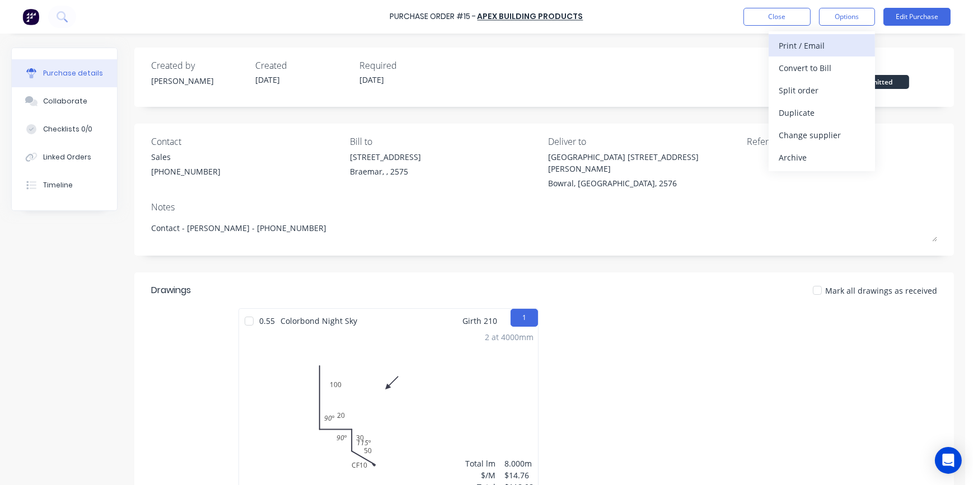
click at [818, 49] on div "Print / Email" at bounding box center [822, 46] width 86 height 16
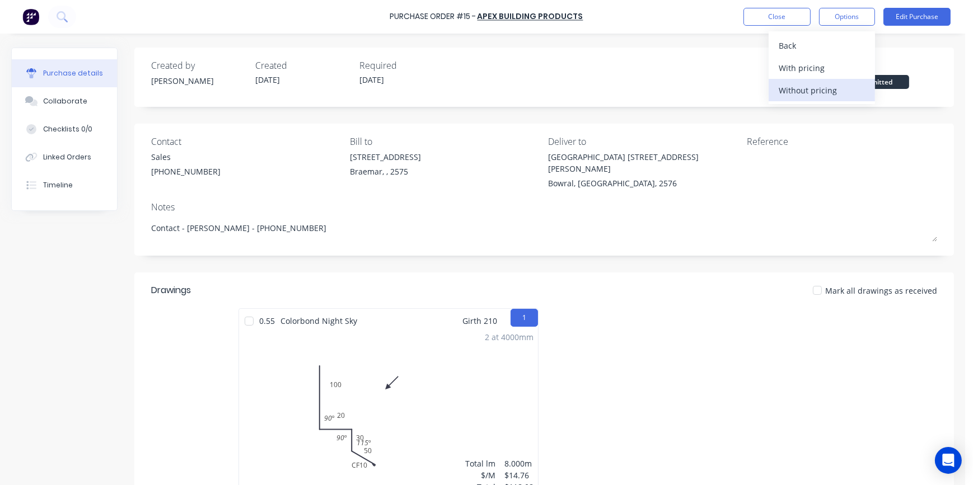
click at [809, 90] on div "Without pricing" at bounding box center [822, 90] width 86 height 16
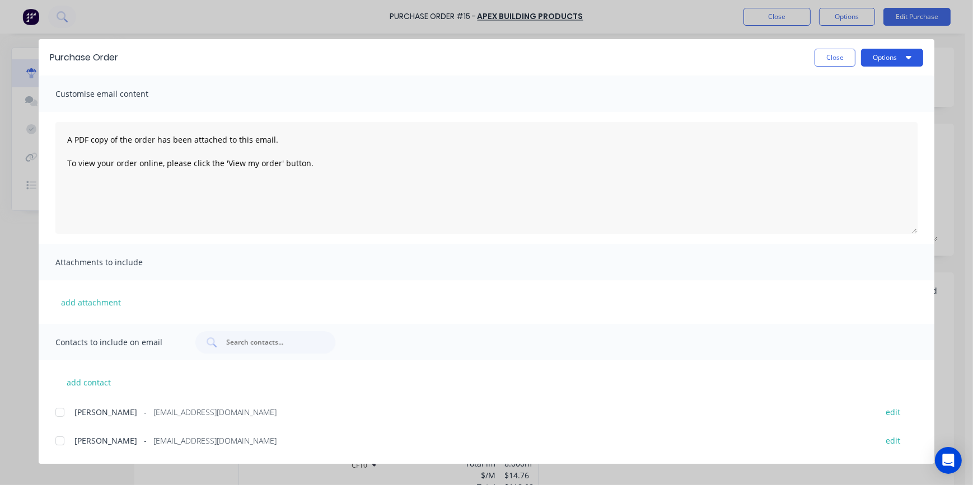
click at [875, 56] on button "Options" at bounding box center [892, 58] width 62 height 18
click at [864, 104] on div "Print" at bounding box center [870, 108] width 86 height 16
click at [824, 60] on button "Close" at bounding box center [835, 58] width 41 height 18
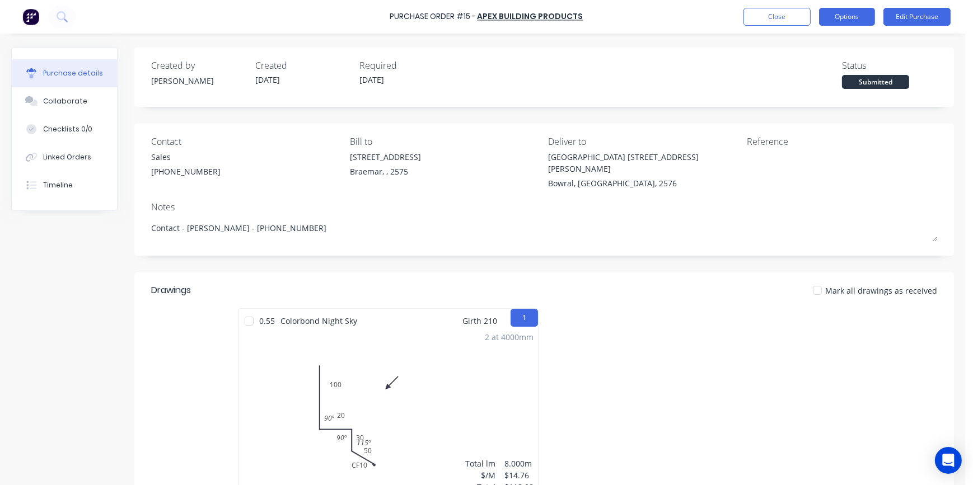
click at [829, 15] on button "Options" at bounding box center [847, 17] width 56 height 18
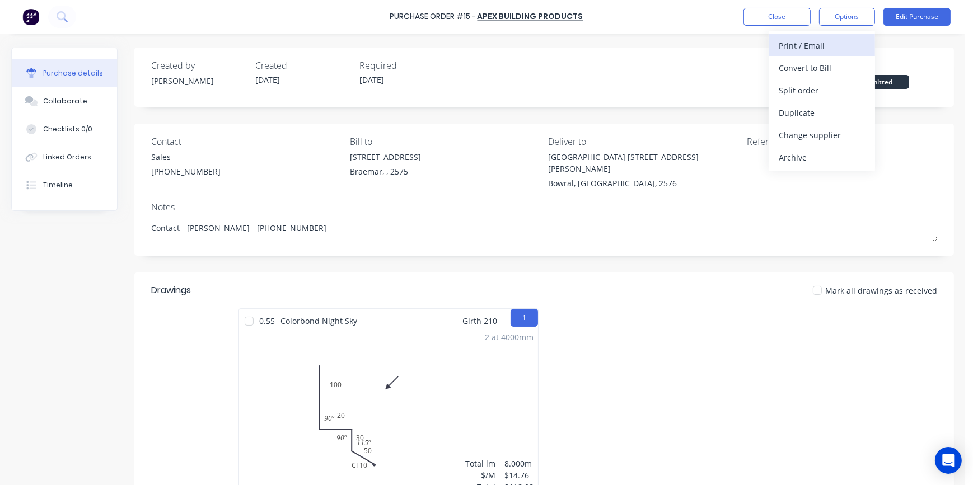
click at [820, 39] on div "Print / Email" at bounding box center [822, 46] width 86 height 16
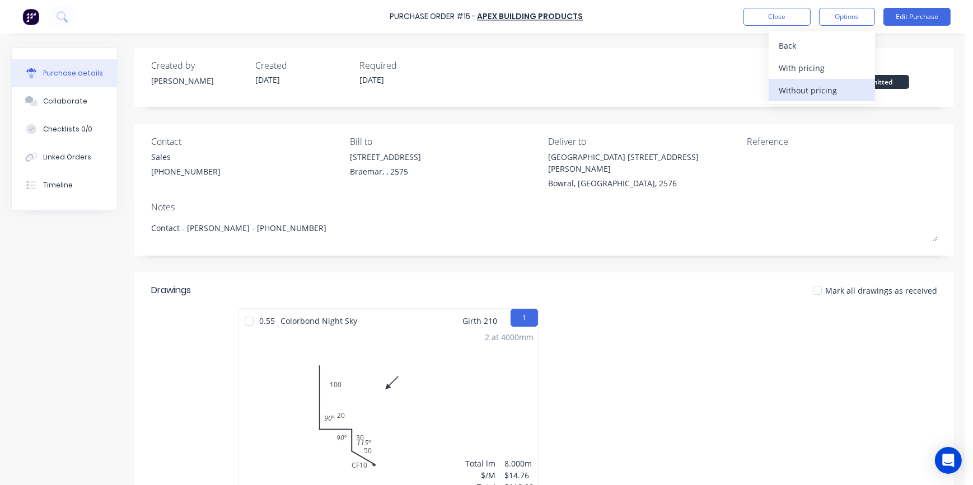
click at [814, 89] on div "Without pricing" at bounding box center [822, 90] width 86 height 16
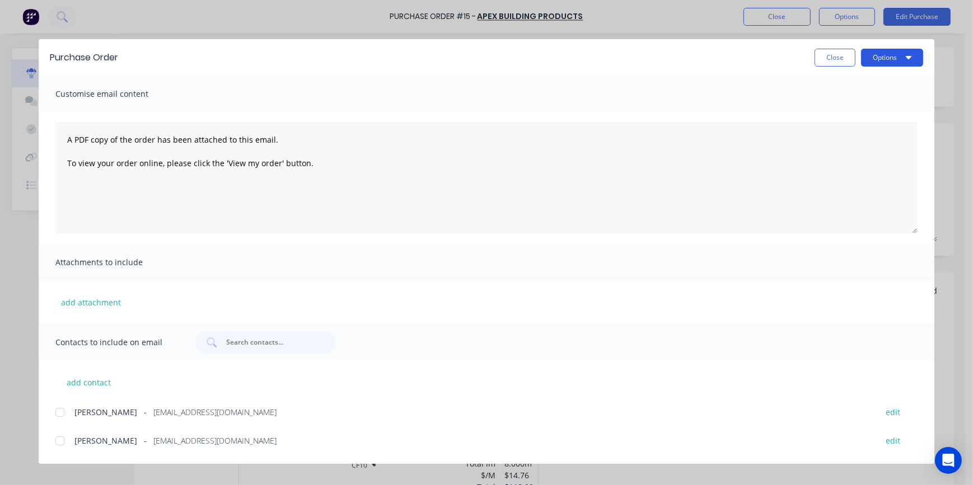
click at [873, 62] on button "Options" at bounding box center [892, 58] width 62 height 18
click at [860, 106] on div "Print" at bounding box center [870, 108] width 86 height 16
click at [824, 60] on button "Close" at bounding box center [835, 58] width 41 height 18
type textarea "x"
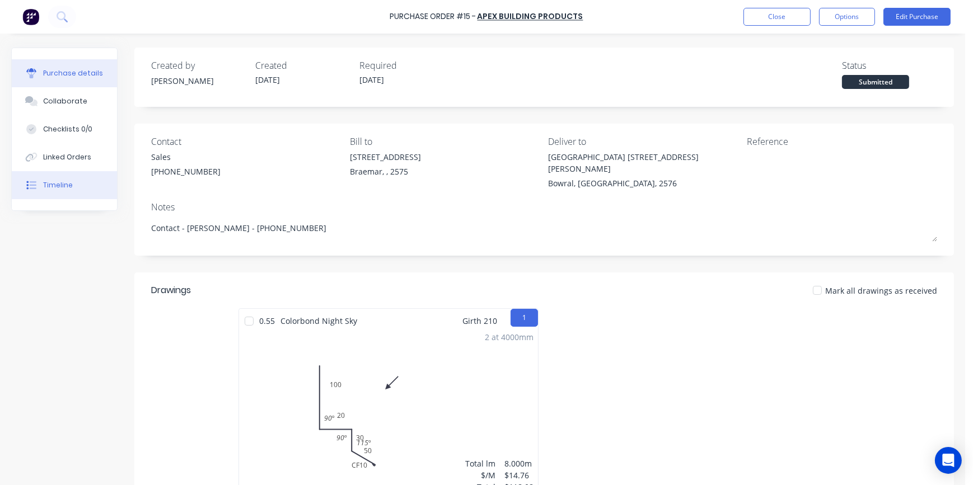
click at [52, 183] on div "Timeline" at bounding box center [58, 185] width 30 height 10
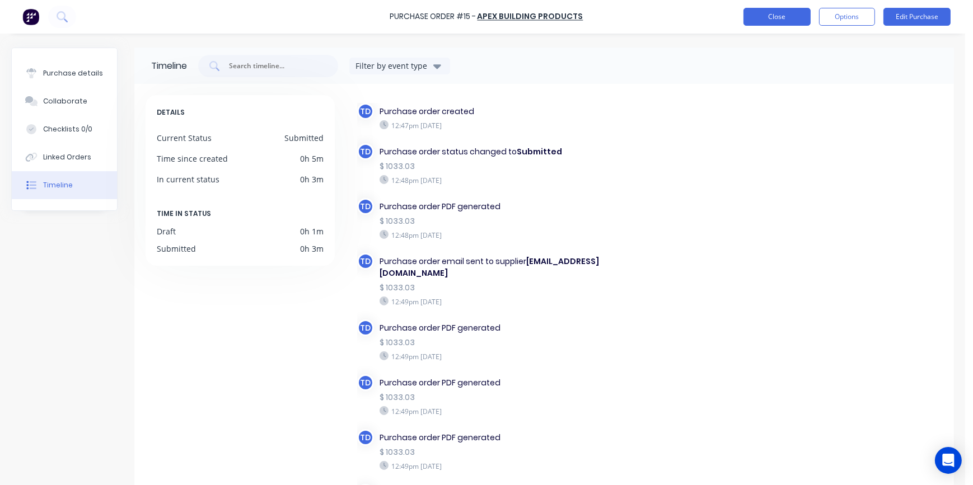
click at [751, 17] on button "Close" at bounding box center [777, 17] width 67 height 18
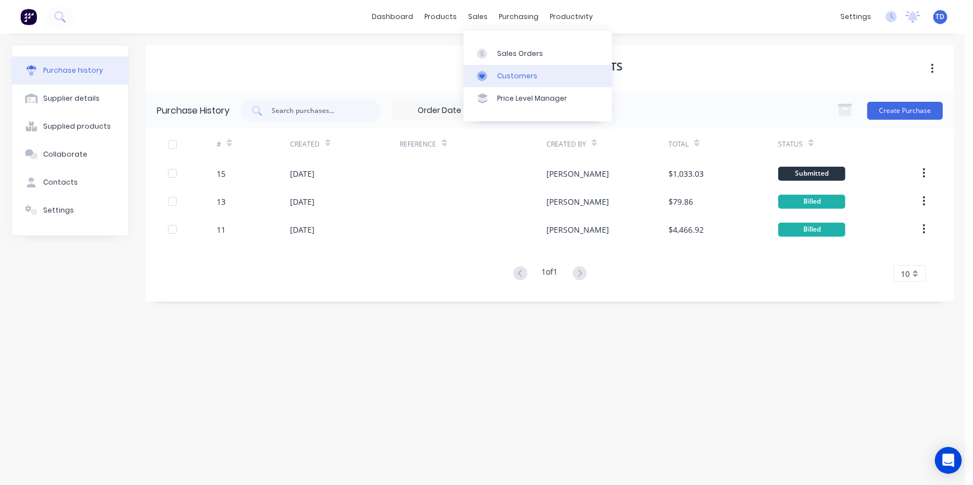
click at [502, 76] on div "Customers" at bounding box center [517, 76] width 40 height 10
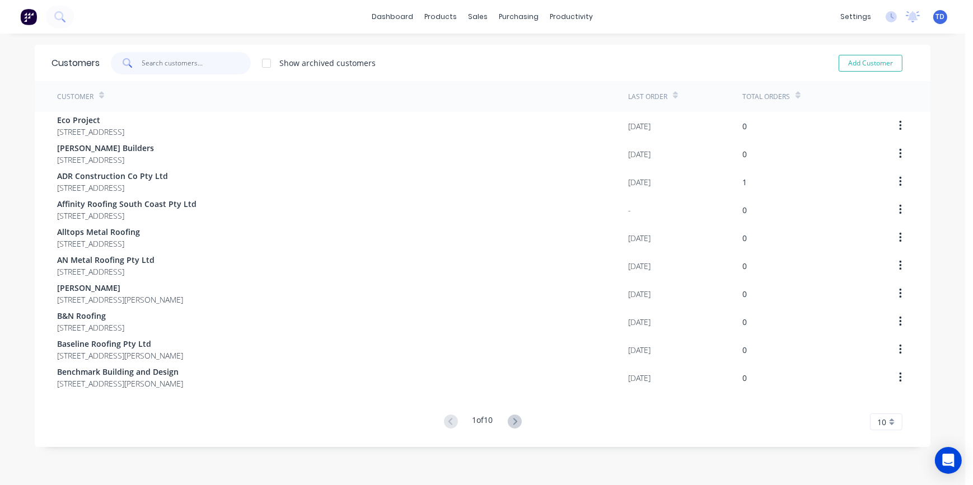
click at [158, 65] on input "text" at bounding box center [196, 63] width 109 height 22
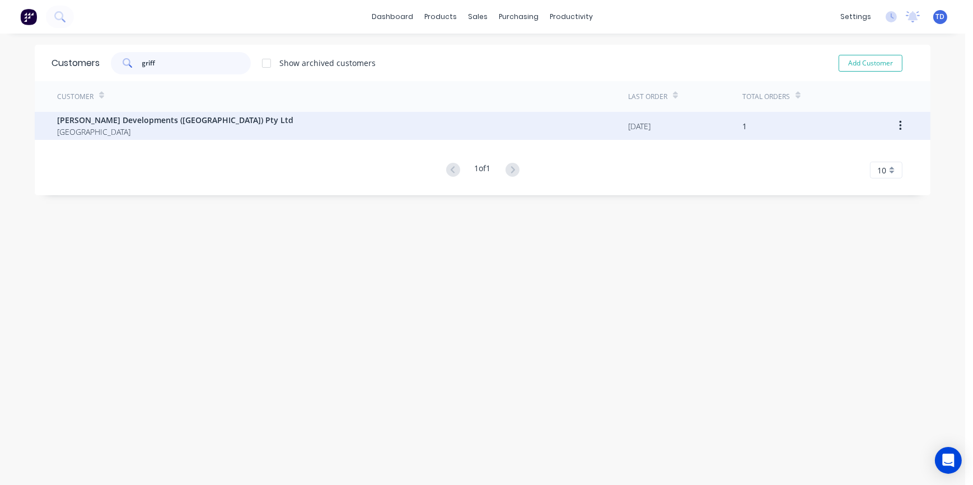
type input "griff"
click at [118, 130] on span "[GEOGRAPHIC_DATA]" at bounding box center [175, 132] width 236 height 12
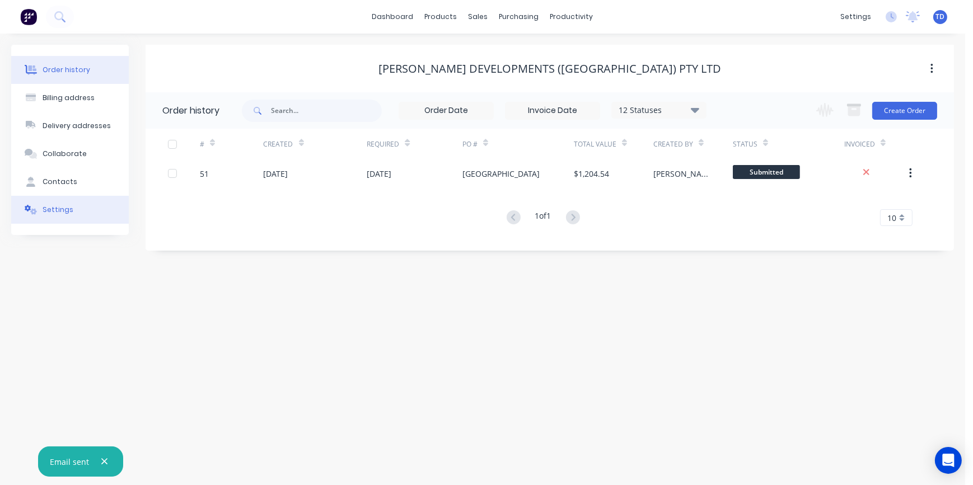
click at [74, 209] on button "Settings" at bounding box center [70, 210] width 118 height 28
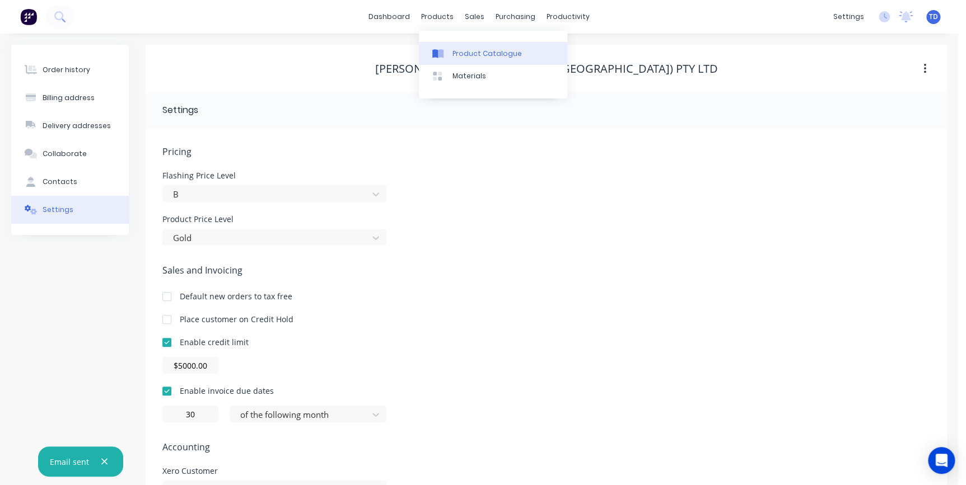
click at [463, 50] on div "Product Catalogue" at bounding box center [486, 54] width 69 height 10
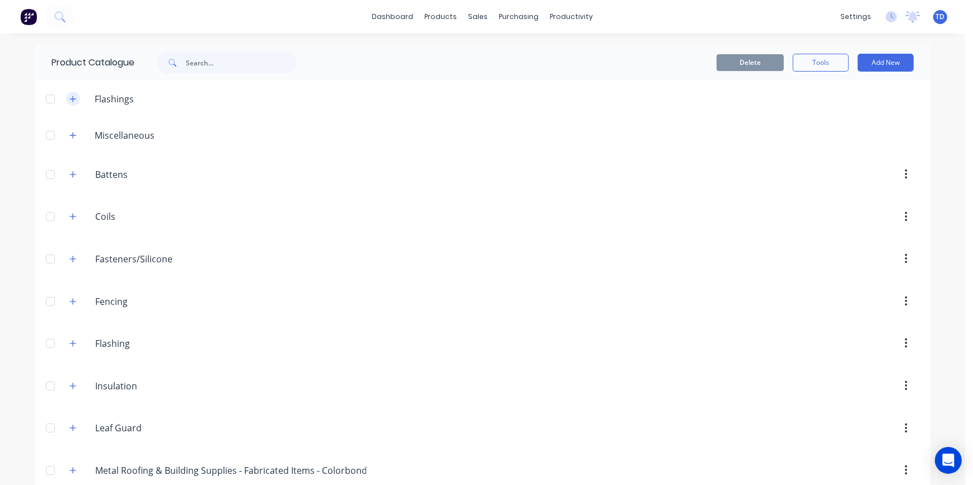
click at [69, 95] on icon "button" at bounding box center [72, 99] width 7 height 8
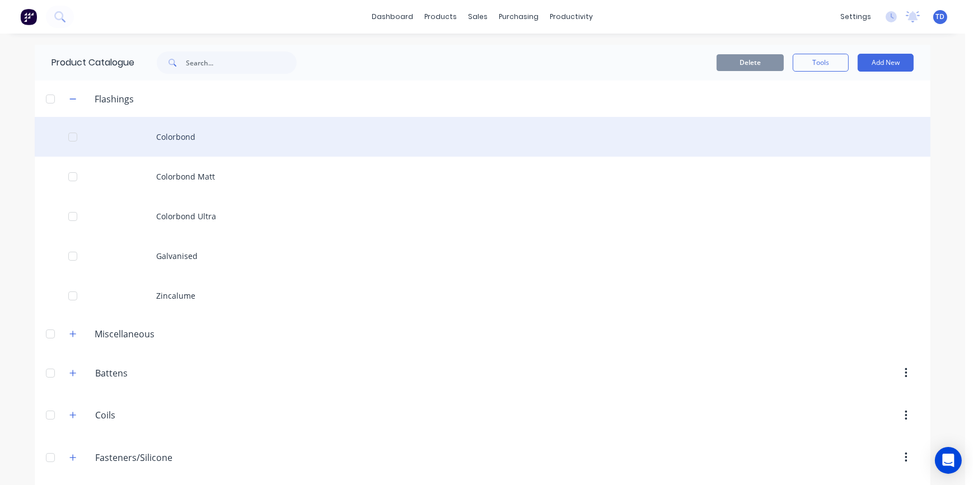
click at [185, 140] on div "Colorbond" at bounding box center [483, 137] width 896 height 40
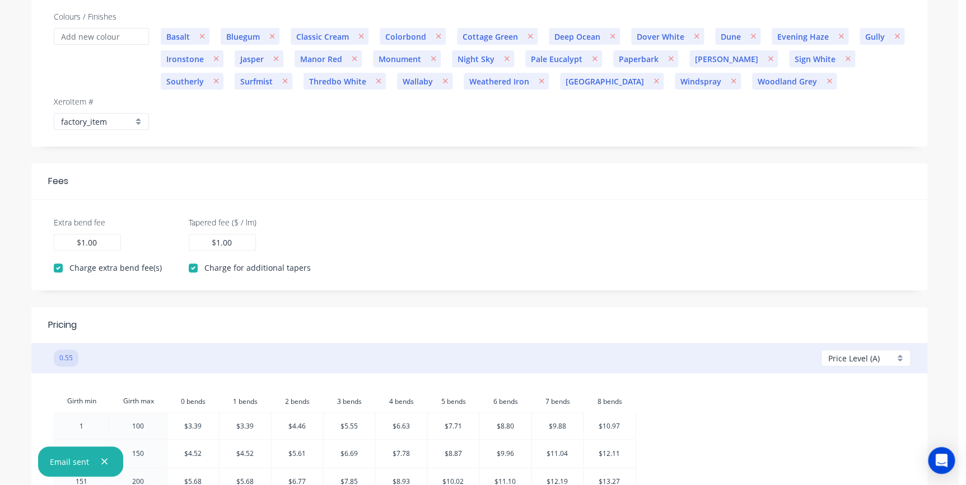
scroll to position [305, 0]
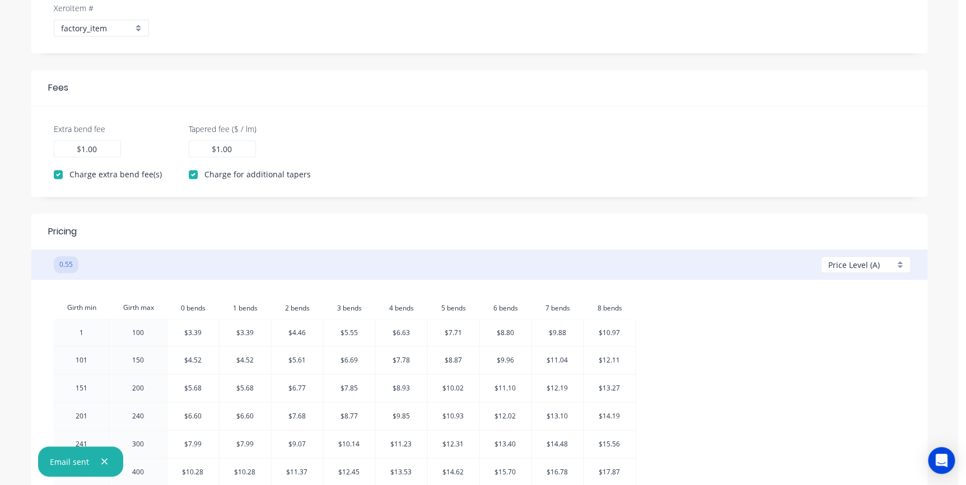
click at [900, 262] on div "Price Level (A)" at bounding box center [866, 264] width 90 height 17
click at [849, 325] on div at bounding box center [869, 330] width 81 height 14
checkbox input "false"
click at [847, 270] on div "Price Level (B)" at bounding box center [866, 264] width 90 height 17
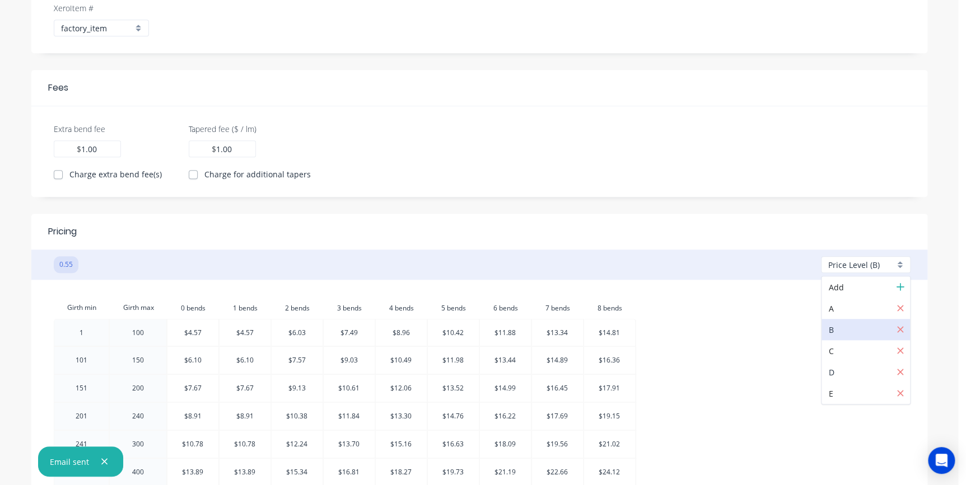
click at [835, 371] on div at bounding box center [869, 373] width 81 height 14
click at [840, 267] on span "Price Level (D)" at bounding box center [854, 265] width 52 height 12
click at [840, 308] on div at bounding box center [869, 309] width 81 height 14
checkbox input "true"
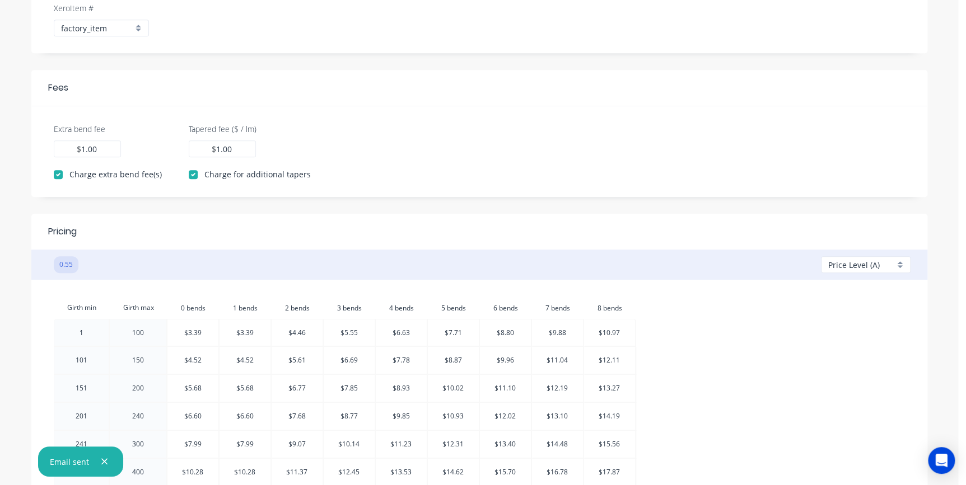
click at [851, 268] on span "Price Level (A)" at bounding box center [854, 265] width 52 height 12
click at [840, 387] on div at bounding box center [869, 394] width 81 height 14
checkbox input "false"
click at [853, 264] on span "Price Level (E)" at bounding box center [853, 265] width 51 height 12
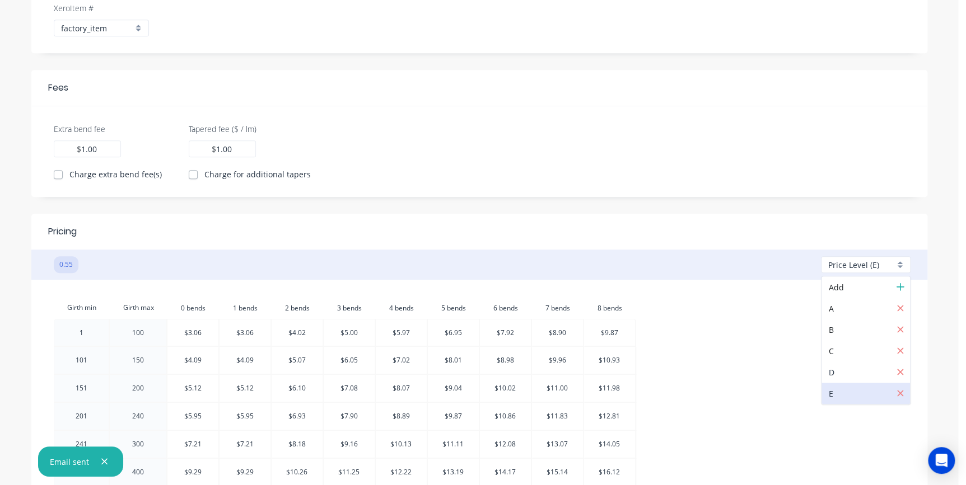
click at [848, 366] on div at bounding box center [869, 373] width 81 height 14
click at [851, 264] on span "Price Level (D)" at bounding box center [854, 265] width 52 height 12
click at [843, 325] on div at bounding box center [869, 330] width 81 height 14
click at [852, 267] on span "Price Level (B)" at bounding box center [854, 265] width 52 height 12
click at [837, 302] on div at bounding box center [869, 309] width 81 height 14
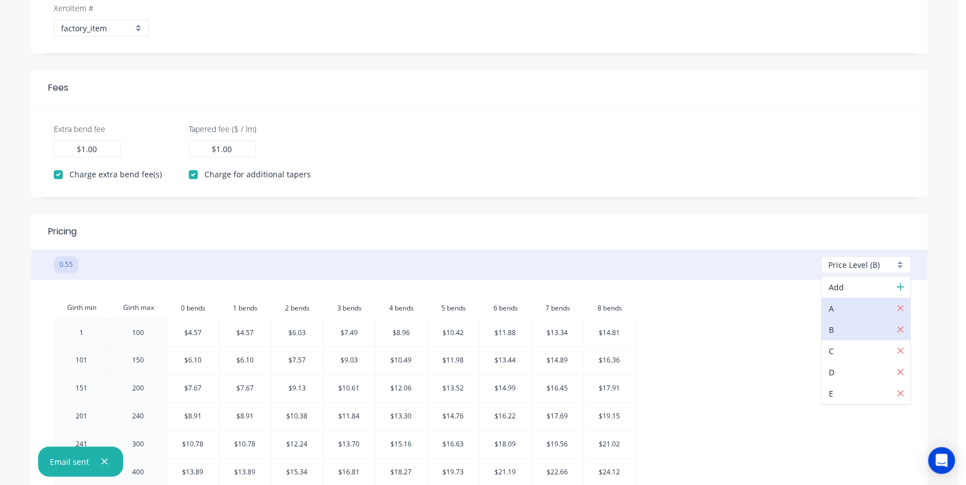
checkbox input "true"
click at [855, 265] on span "Price Level (A)" at bounding box center [854, 265] width 52 height 12
click at [844, 346] on div at bounding box center [869, 351] width 81 height 14
checkbox input "false"
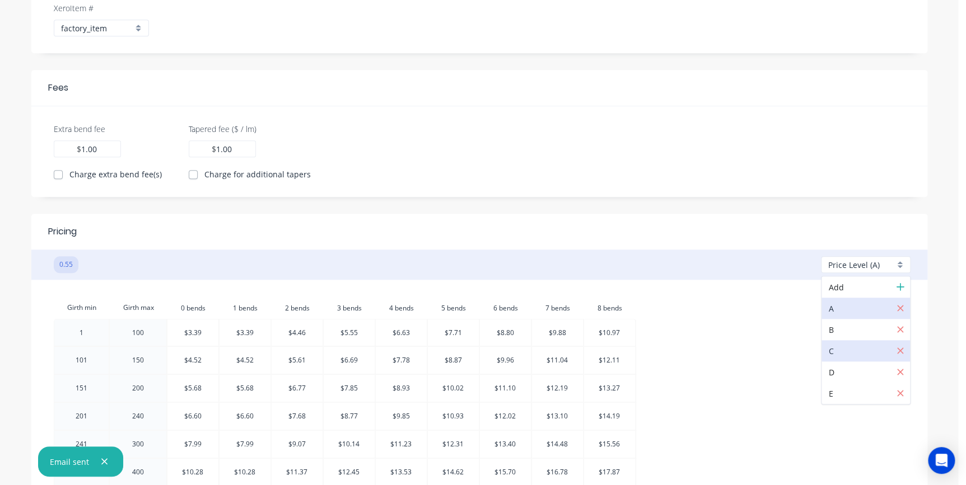
checkbox input "false"
click at [851, 270] on div "Price Level (C)" at bounding box center [866, 264] width 90 height 17
click at [839, 319] on div "B" at bounding box center [865, 329] width 88 height 21
click at [851, 268] on span "Price Level (B)" at bounding box center [854, 265] width 52 height 12
click at [841, 303] on div at bounding box center [869, 309] width 81 height 14
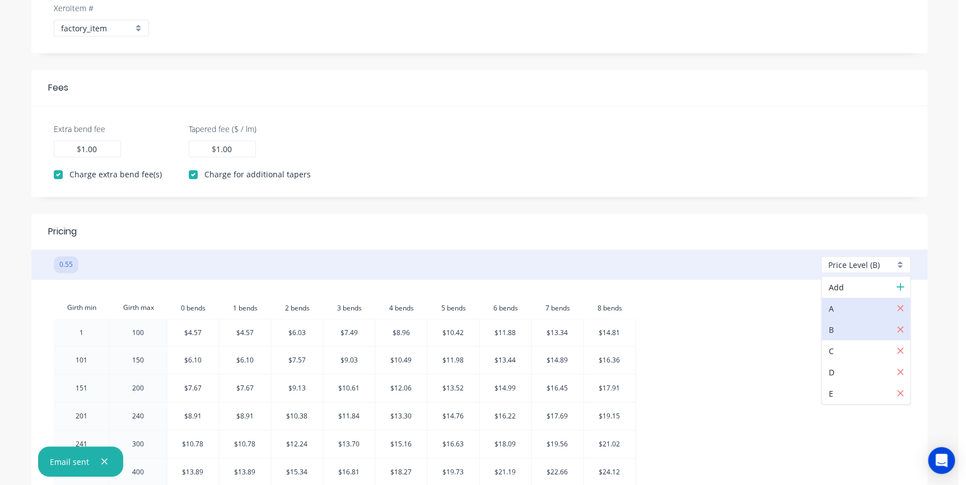
checkbox input "true"
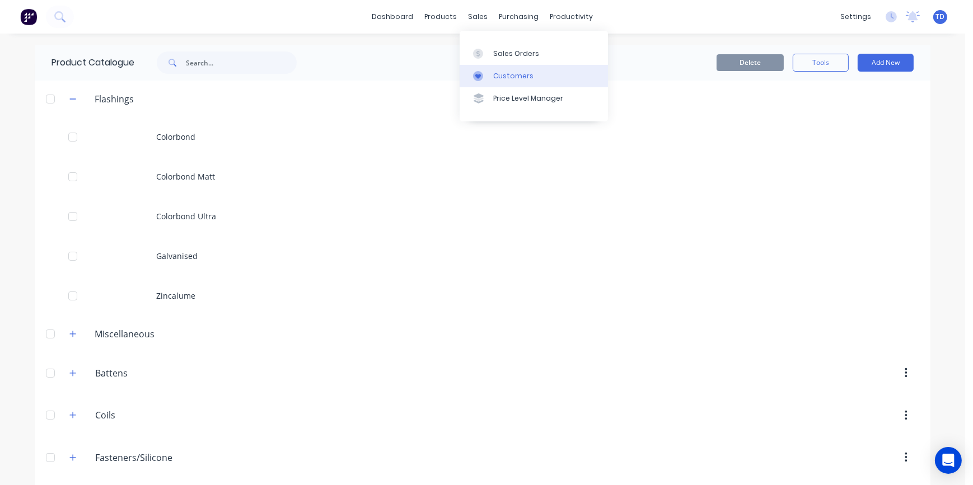
click at [501, 84] on link "Customers" at bounding box center [534, 76] width 148 height 22
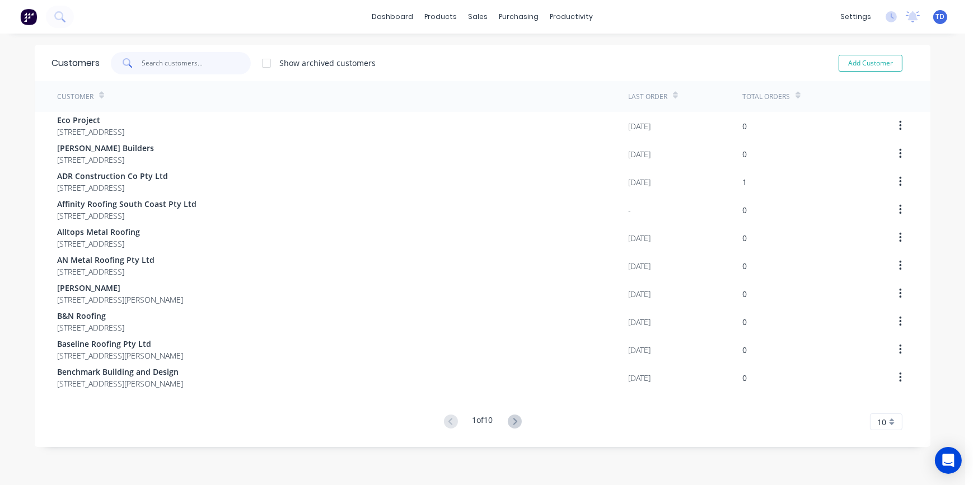
click at [162, 63] on input "text" at bounding box center [196, 63] width 109 height 22
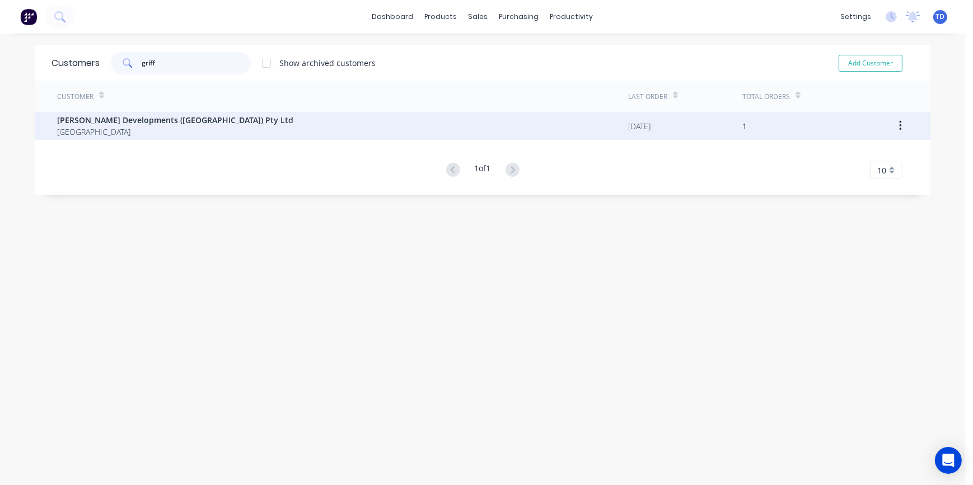
type input "griff"
click at [147, 135] on span "[GEOGRAPHIC_DATA]" at bounding box center [175, 132] width 236 height 12
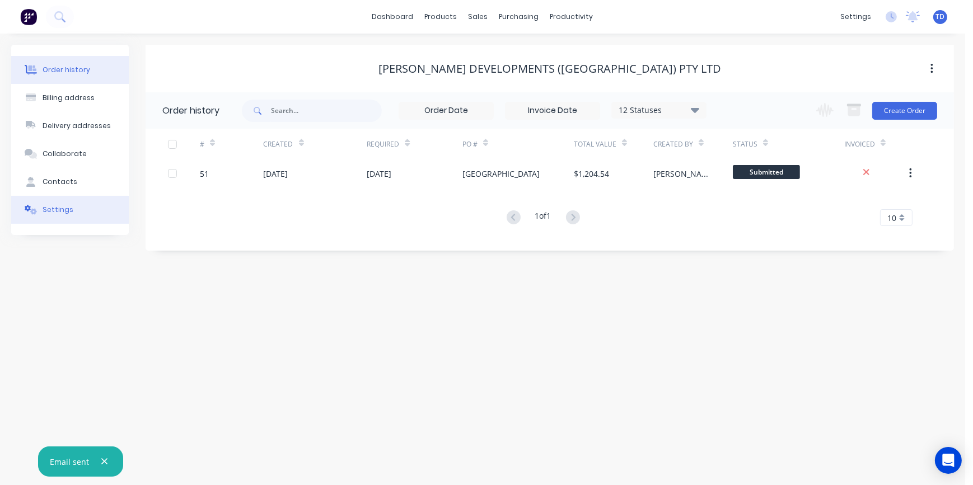
click at [73, 211] on button "Settings" at bounding box center [70, 210] width 118 height 28
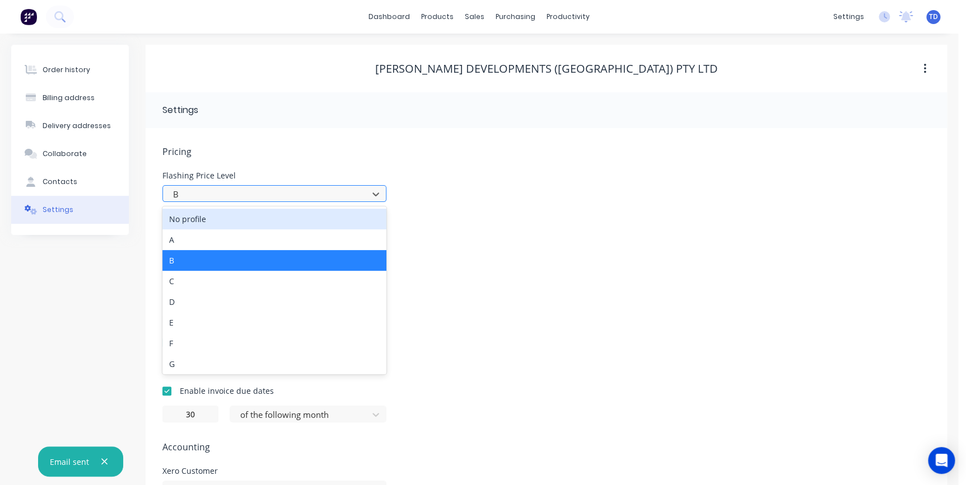
click at [279, 193] on div at bounding box center [267, 195] width 190 height 14
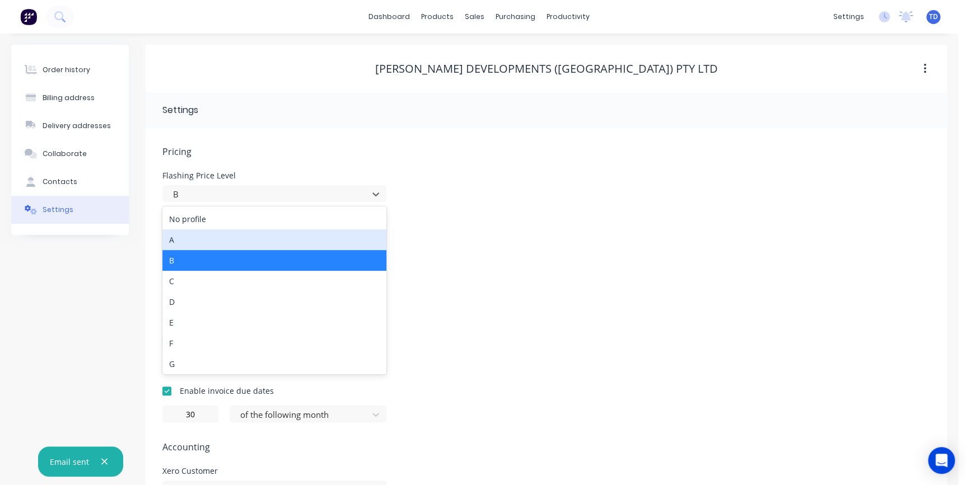
click at [217, 234] on div "A" at bounding box center [274, 240] width 224 height 21
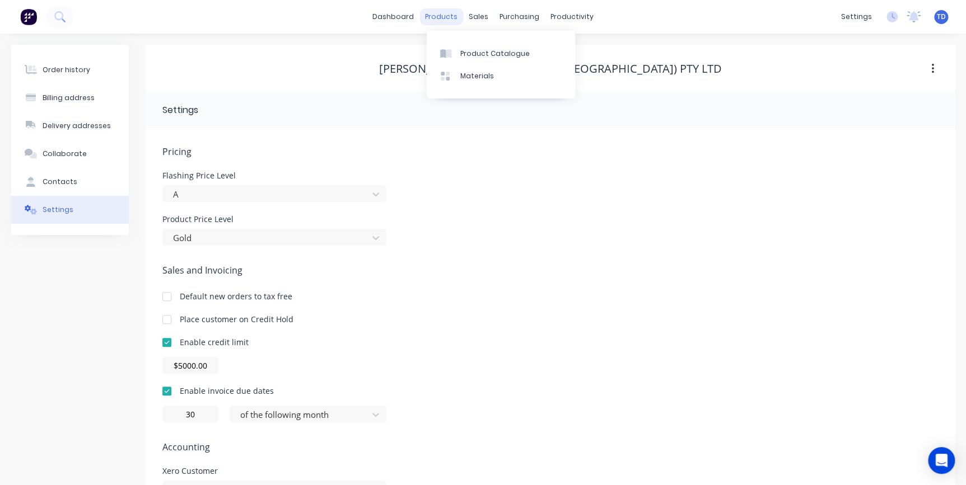
click at [433, 18] on div "products" at bounding box center [441, 16] width 44 height 17
click at [465, 50] on div "Product Catalogue" at bounding box center [494, 54] width 69 height 10
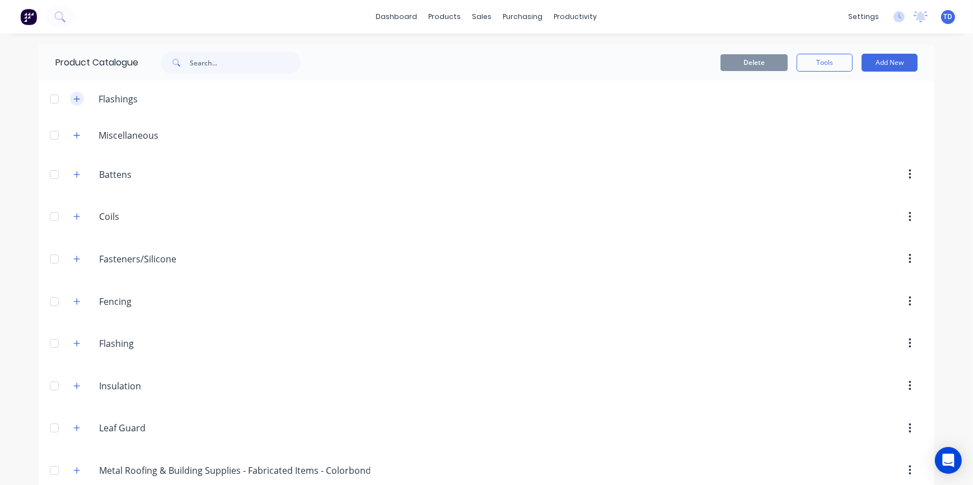
click at [73, 95] on icon "button" at bounding box center [76, 99] width 7 height 8
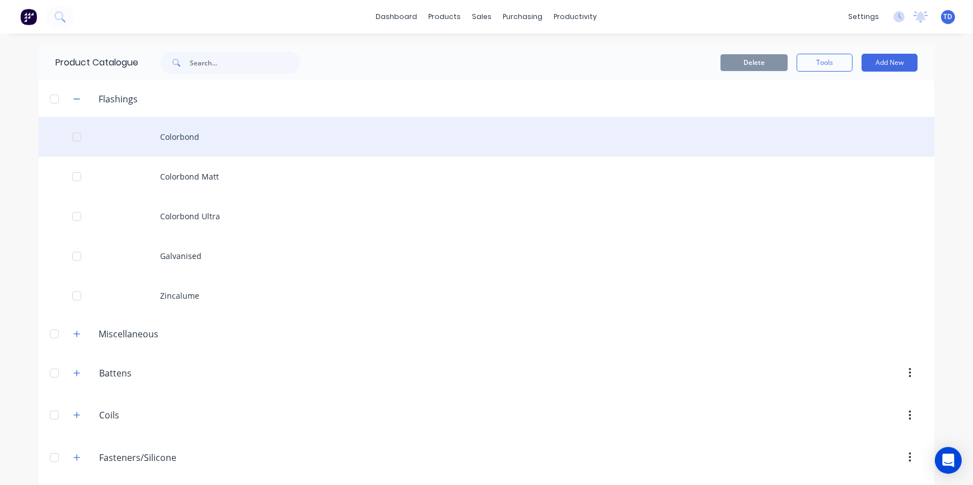
click at [151, 128] on div "Colorbond" at bounding box center [487, 137] width 896 height 40
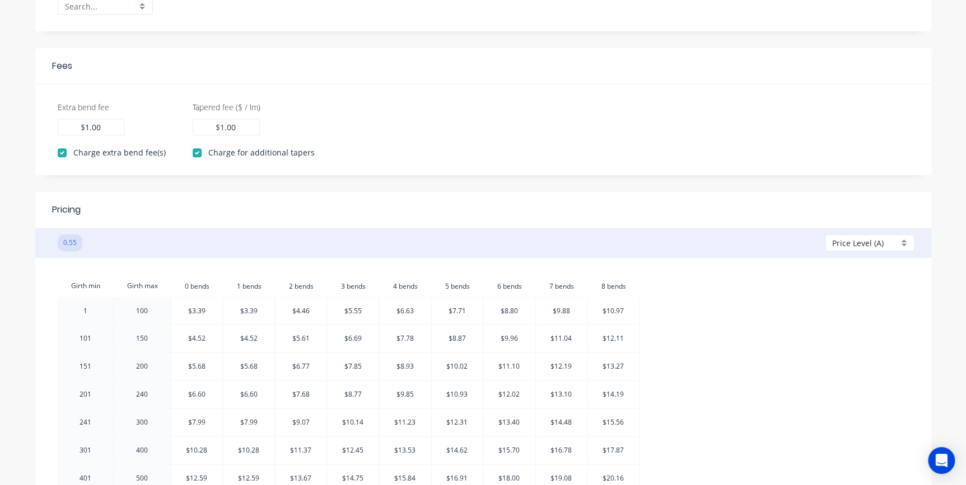
scroll to position [356, 0]
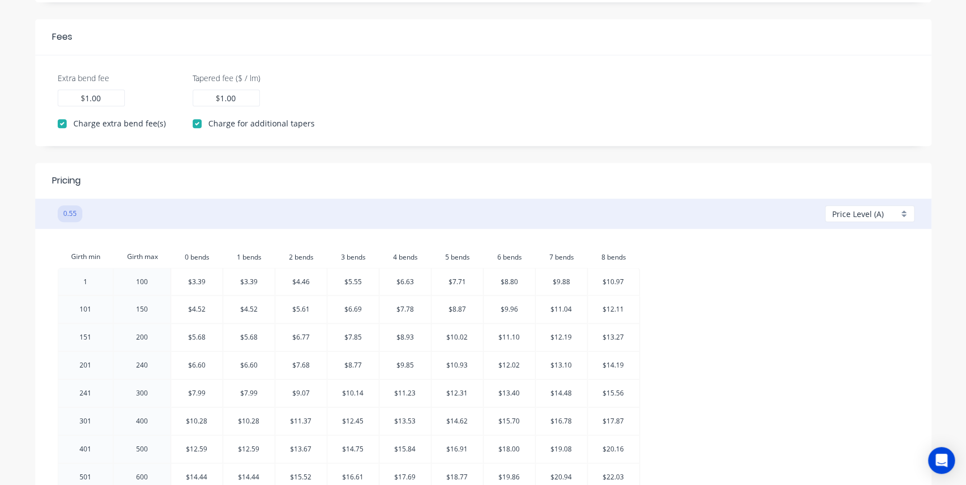
click at [873, 218] on span "Price Level (A)" at bounding box center [858, 214] width 52 height 12
click at [868, 317] on div at bounding box center [873, 322] width 81 height 14
checkbox input "false"
click at [855, 218] on span "Price Level (D)" at bounding box center [858, 214] width 52 height 12
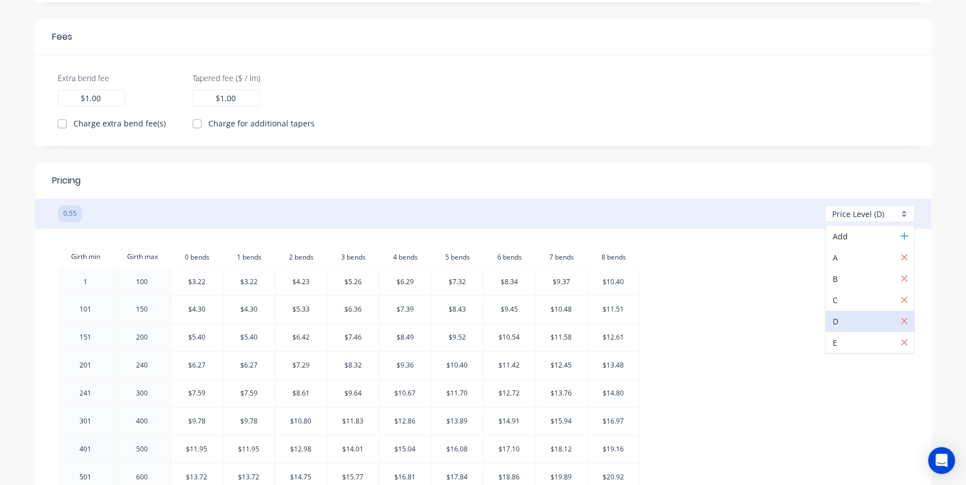
click at [857, 256] on div at bounding box center [873, 258] width 81 height 14
checkbox input "true"
click at [844, 218] on span "Price Level (A)" at bounding box center [858, 214] width 52 height 12
click at [852, 274] on div at bounding box center [873, 279] width 81 height 14
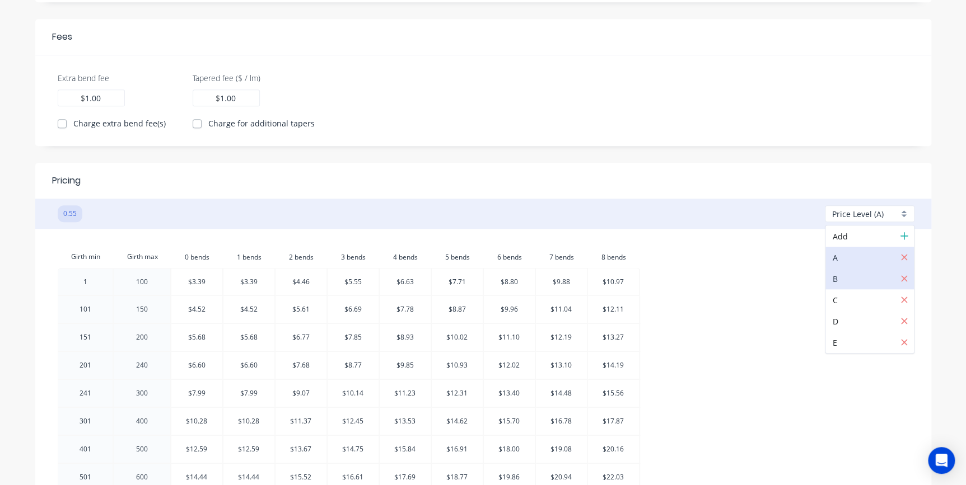
checkbox input "false"
click at [863, 214] on span "Price Level (B)" at bounding box center [858, 214] width 52 height 12
click at [860, 248] on div "A" at bounding box center [869, 257] width 88 height 21
checkbox input "true"
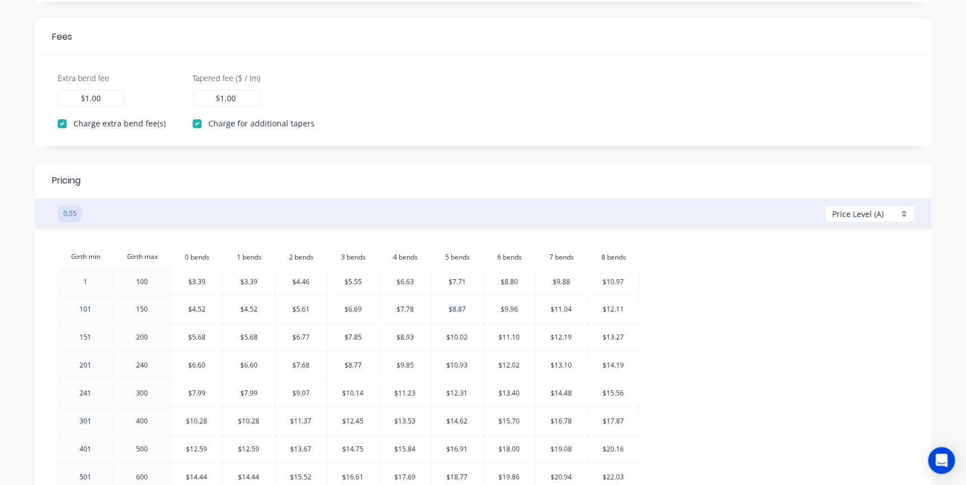
checkbox input "true"
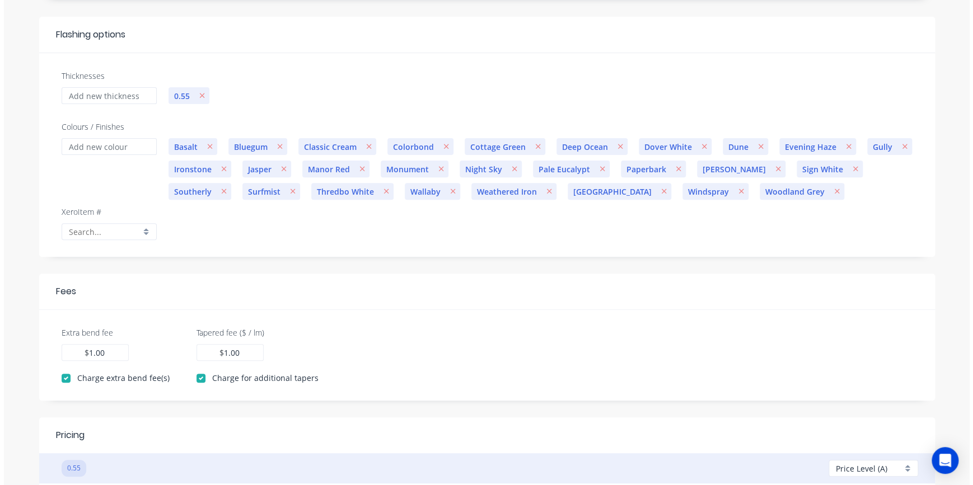
scroll to position [0, 0]
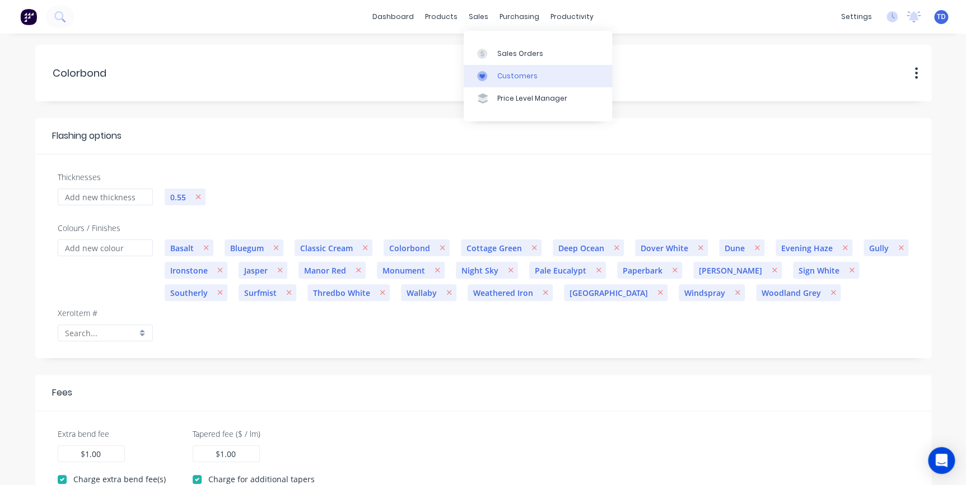
click at [512, 78] on div "Customers" at bounding box center [517, 76] width 40 height 10
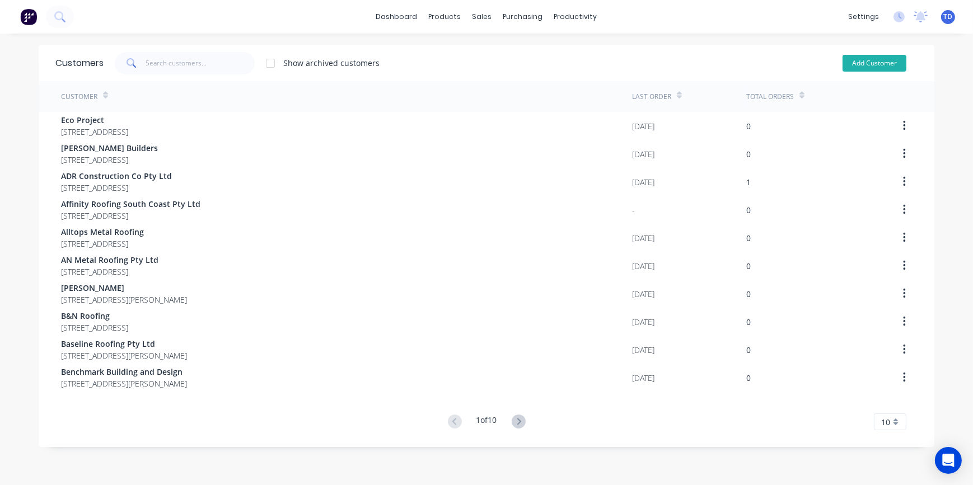
click at [861, 64] on button "Add Customer" at bounding box center [875, 63] width 64 height 17
select select "AU"
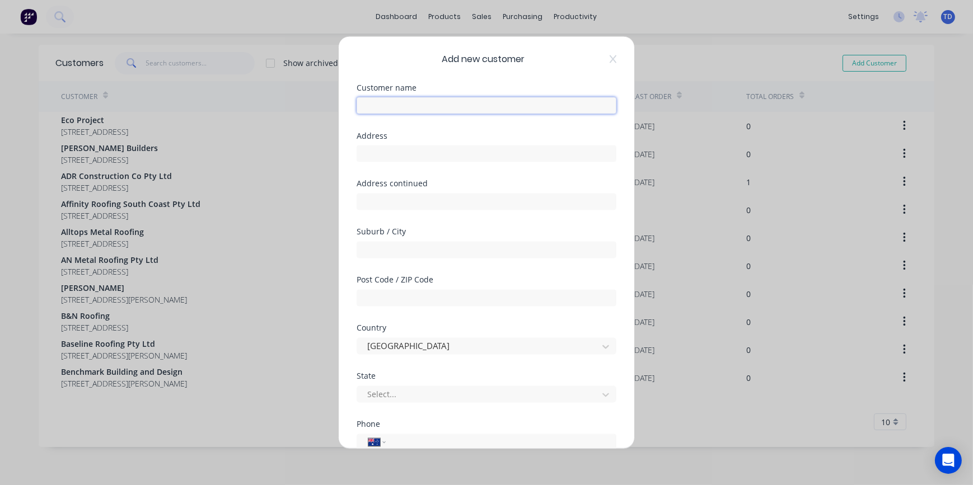
click at [424, 105] on input "text" at bounding box center [487, 105] width 260 height 17
type input "[PERSON_NAME] Building & Construction"
click at [390, 152] on input "text" at bounding box center [487, 153] width 260 height 17
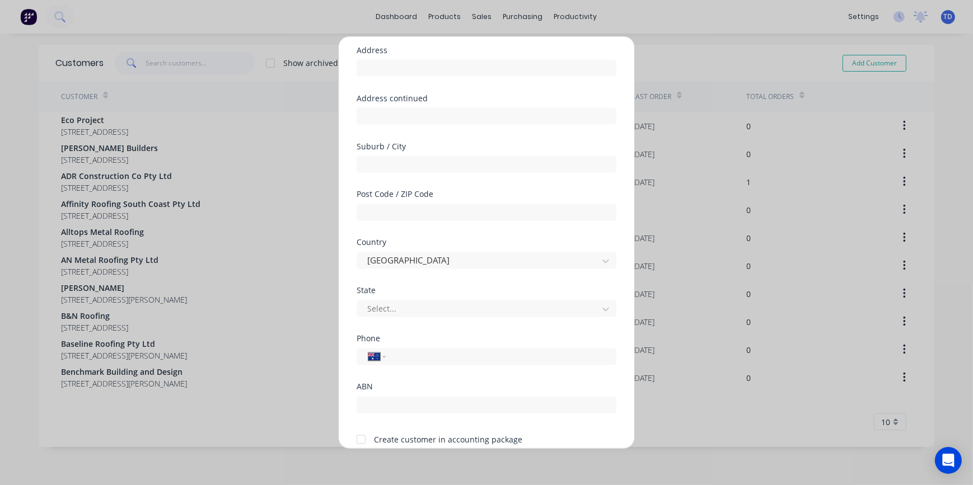
scroll to position [101, 0]
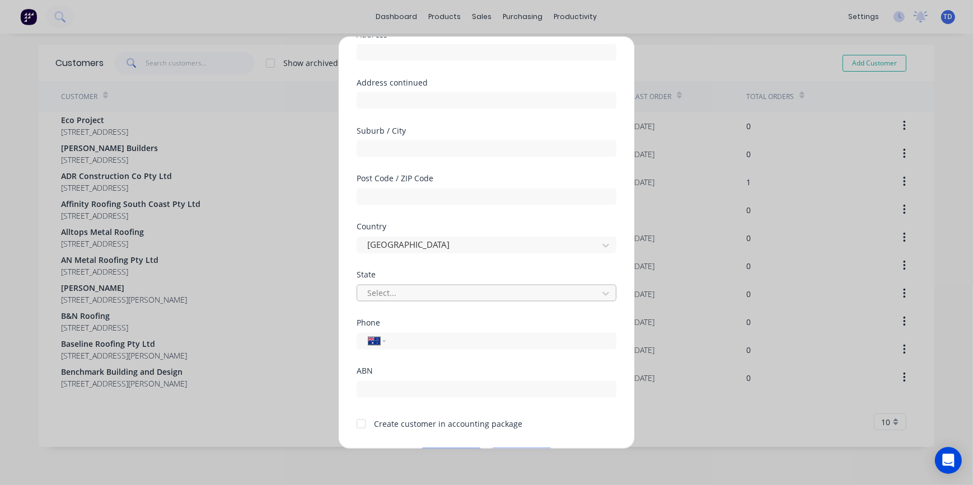
click at [410, 288] on div at bounding box center [479, 294] width 226 height 14
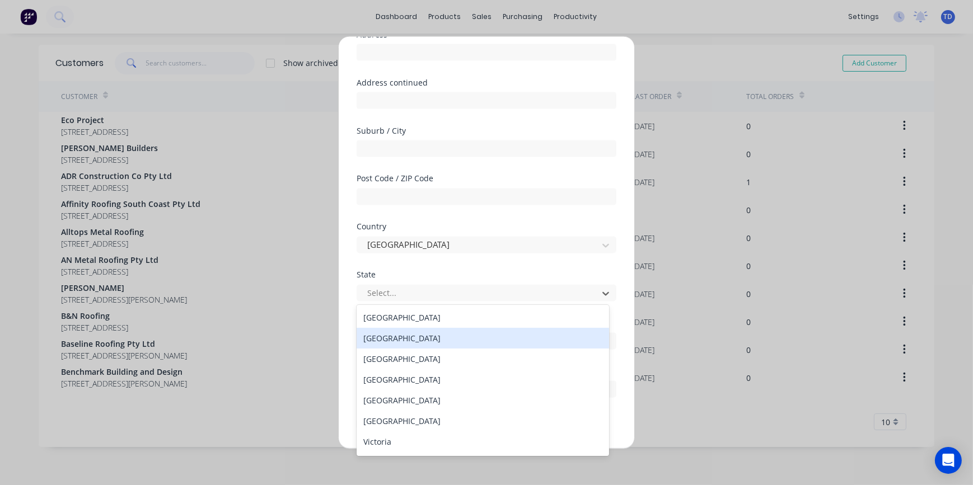
click at [414, 339] on div "[GEOGRAPHIC_DATA]" at bounding box center [483, 338] width 253 height 21
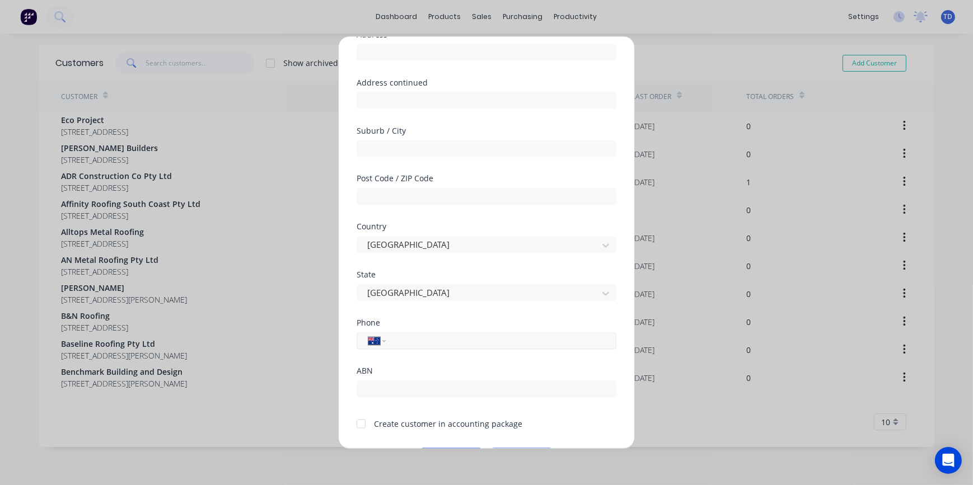
click at [441, 342] on input "tel" at bounding box center [499, 341] width 211 height 13
type input "0411 512 689"
click at [415, 390] on input "text" at bounding box center [487, 389] width 260 height 17
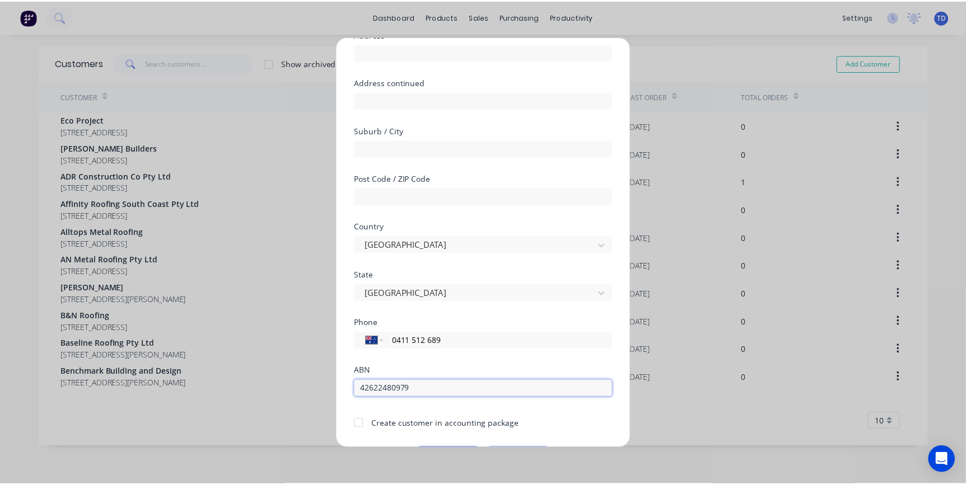
scroll to position [133, 0]
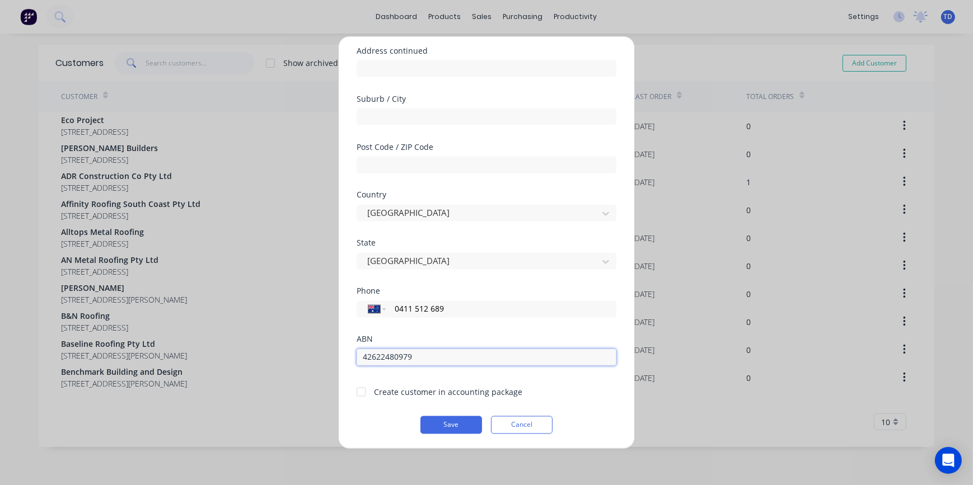
type input "42622480979"
click at [358, 391] on div at bounding box center [361, 392] width 22 height 22
click at [446, 423] on button "Save" at bounding box center [452, 425] width 62 height 18
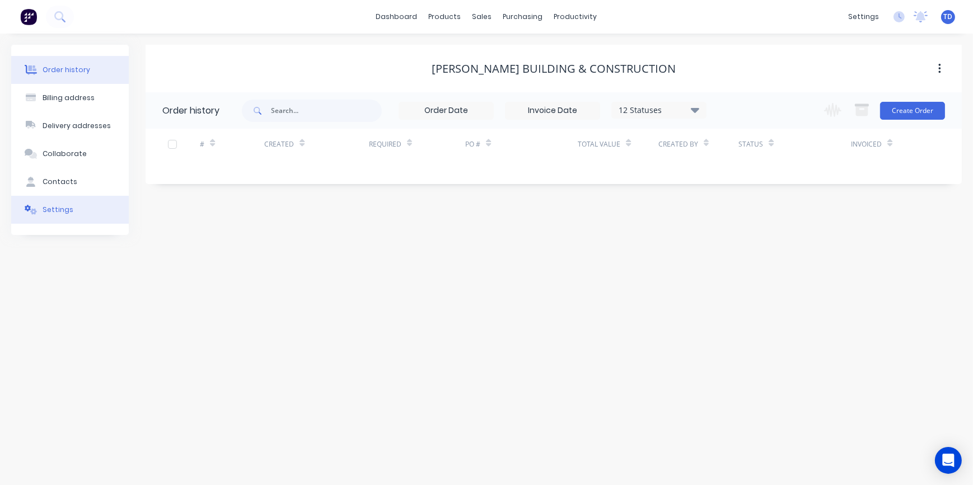
click at [53, 207] on div "Settings" at bounding box center [58, 210] width 31 height 10
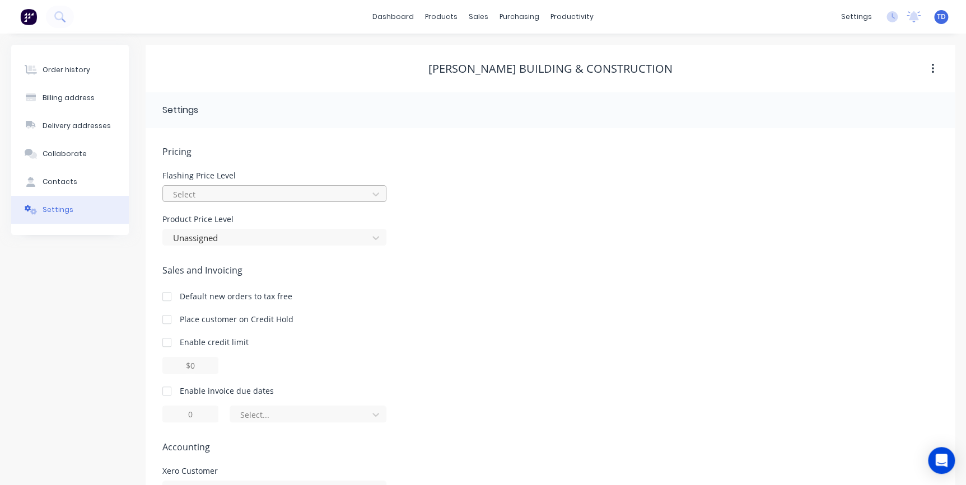
click at [231, 193] on div at bounding box center [267, 195] width 190 height 14
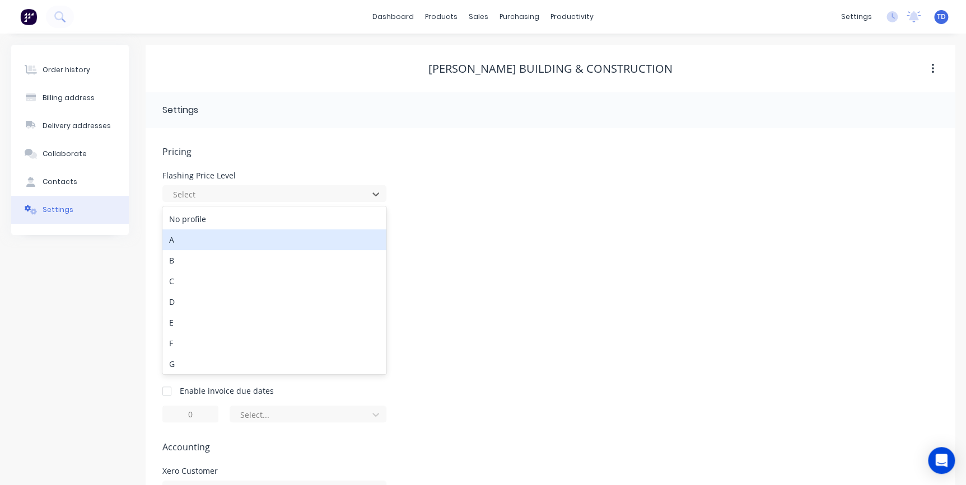
click at [207, 235] on div "A" at bounding box center [274, 240] width 224 height 21
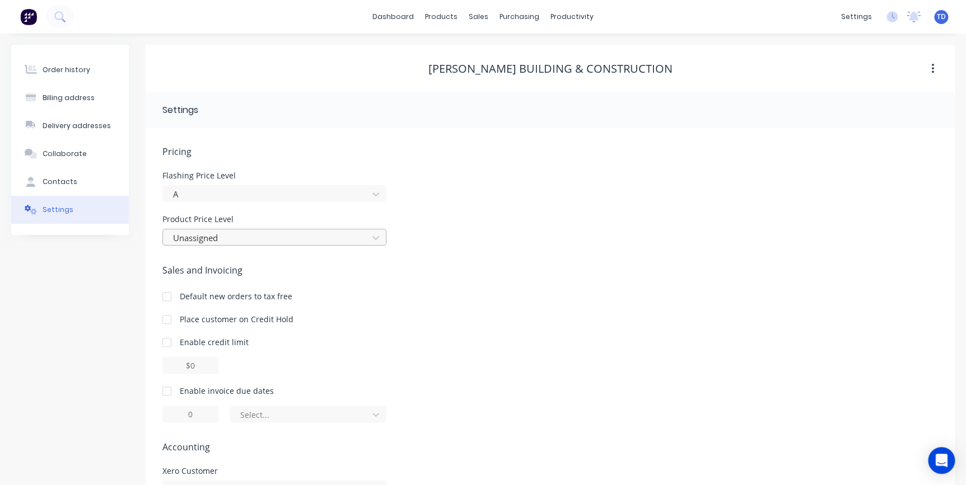
click at [228, 231] on div at bounding box center [267, 238] width 190 height 14
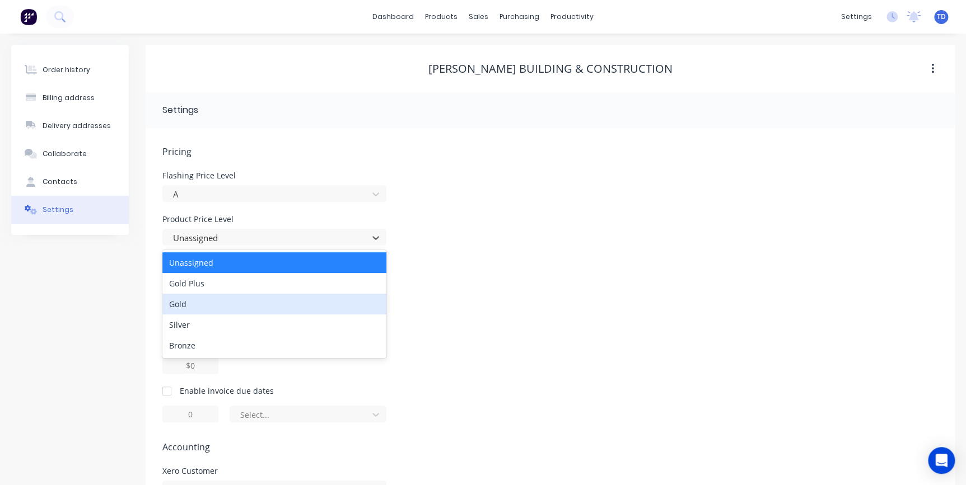
click at [227, 300] on div "Gold" at bounding box center [274, 304] width 224 height 21
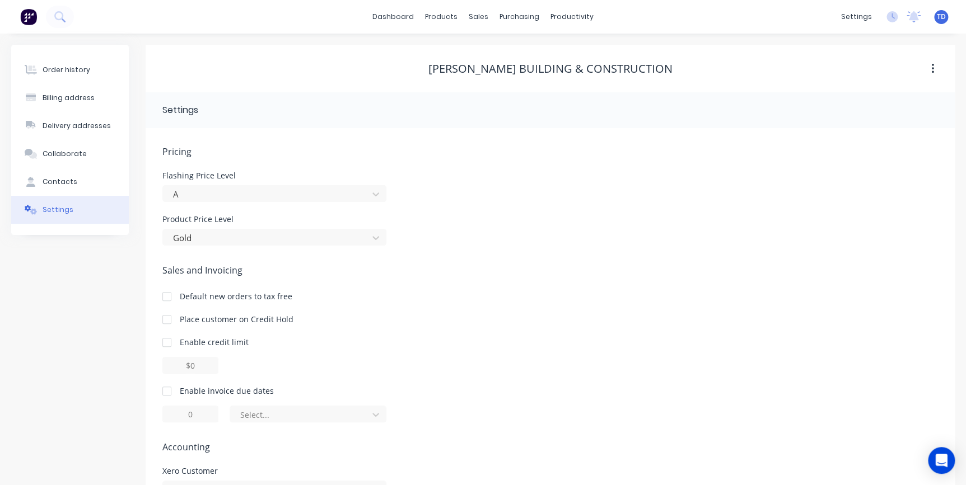
click at [169, 341] on div at bounding box center [167, 342] width 22 height 22
click at [185, 362] on input "$0.00" at bounding box center [190, 365] width 56 height 17
type input "$5000.00"
drag, startPoint x: 166, startPoint y: 389, endPoint x: 186, endPoint y: 407, distance: 27.8
click at [166, 390] on div at bounding box center [167, 391] width 22 height 22
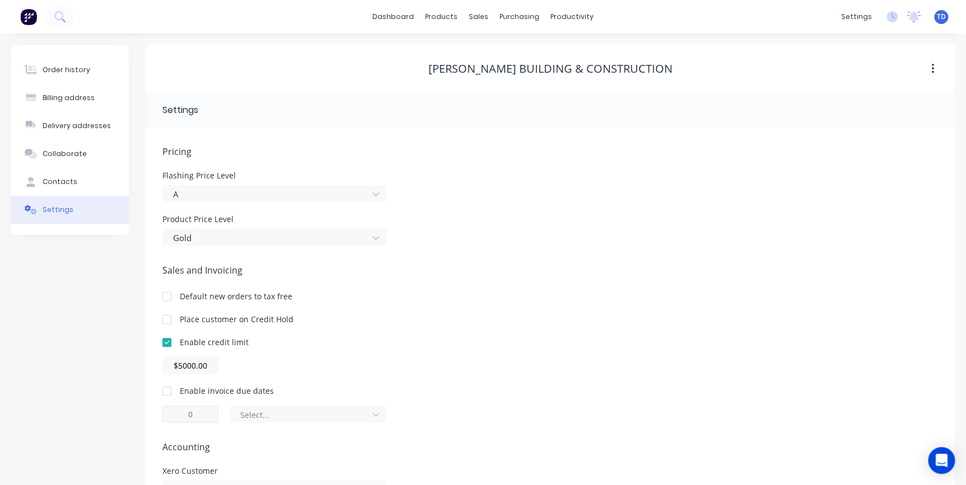
type input "1"
click at [192, 413] on input "1" at bounding box center [190, 414] width 56 height 17
type input "30"
click at [268, 437] on div "Pricing Flashing Price Level A Product Price Level Gold Sales and Invoicing Def…" at bounding box center [550, 344] width 776 height 399
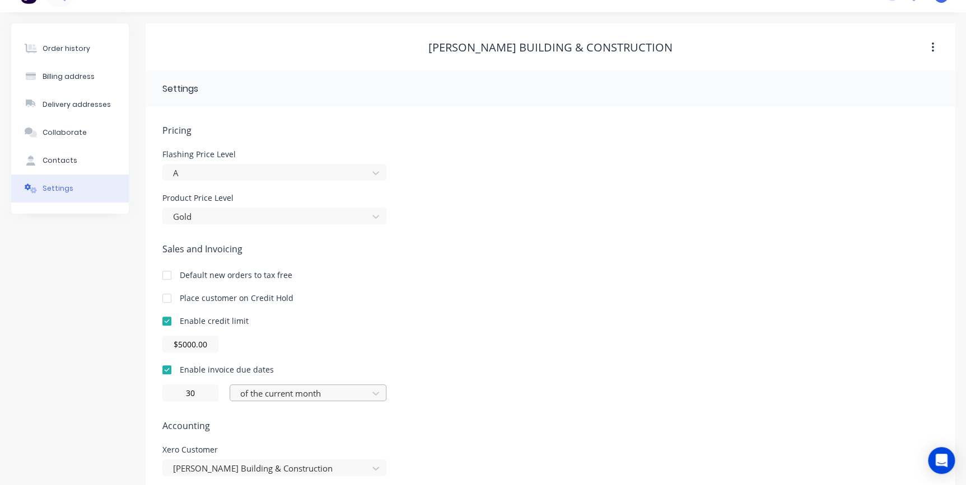
click at [293, 401] on div "of the current month" at bounding box center [308, 393] width 157 height 17
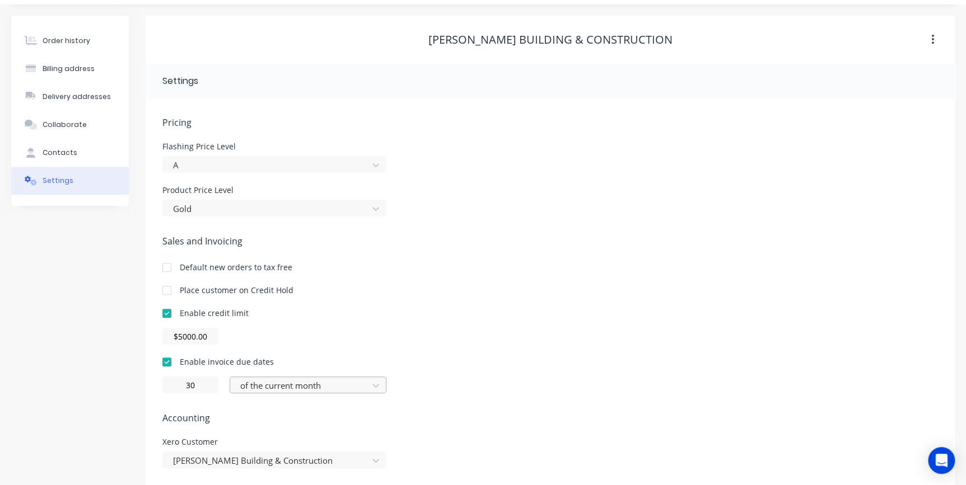
scroll to position [34, 0]
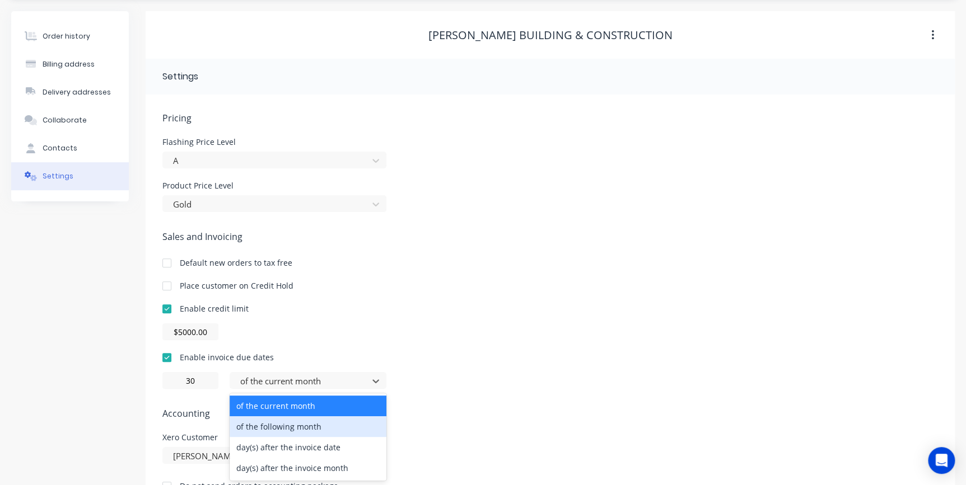
click at [292, 428] on div "of the following month" at bounding box center [308, 427] width 157 height 21
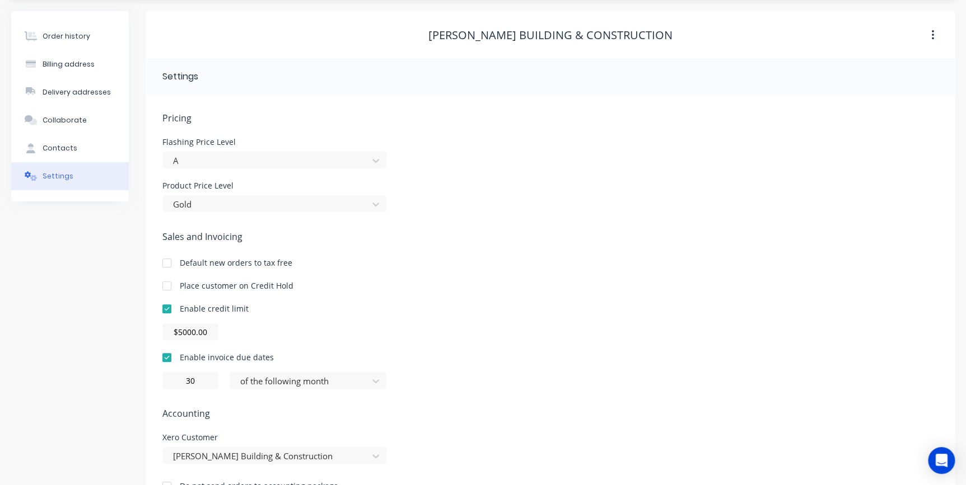
click at [405, 405] on div "Pricing Flashing Price Level A Product Price Level Gold Sales and Invoicing Def…" at bounding box center [550, 310] width 776 height 399
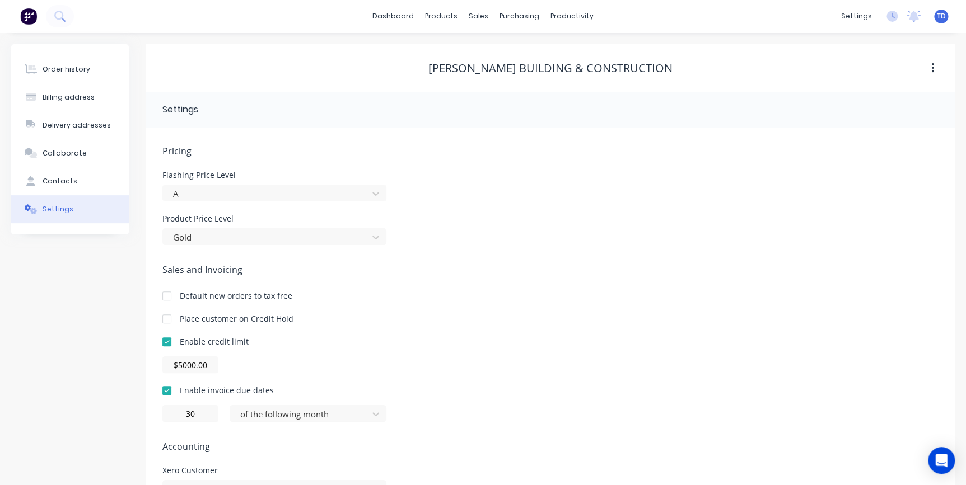
scroll to position [0, 0]
click at [67, 185] on div "Contacts" at bounding box center [60, 182] width 35 height 10
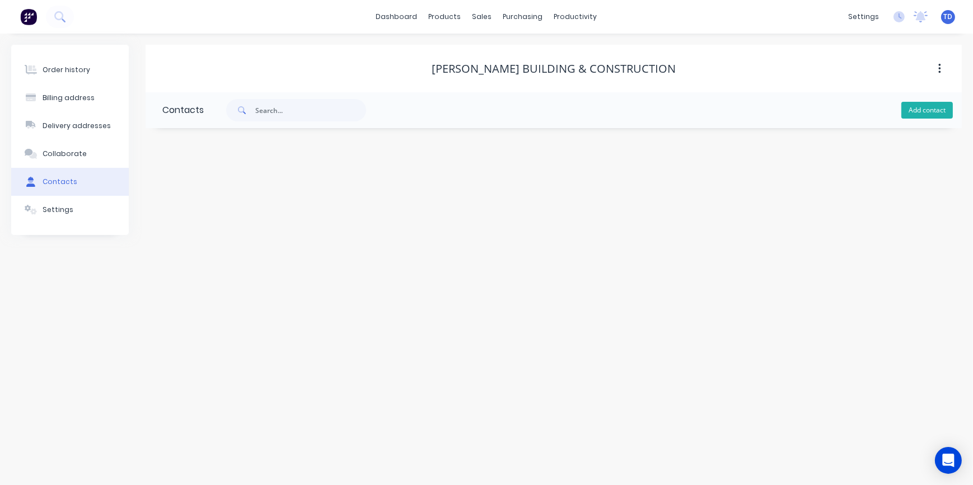
click at [929, 108] on button "Add contact" at bounding box center [928, 110] width 52 height 17
select select "AU"
click at [179, 190] on input "text" at bounding box center [253, 192] width 183 height 17
type input "Kyal Martin"
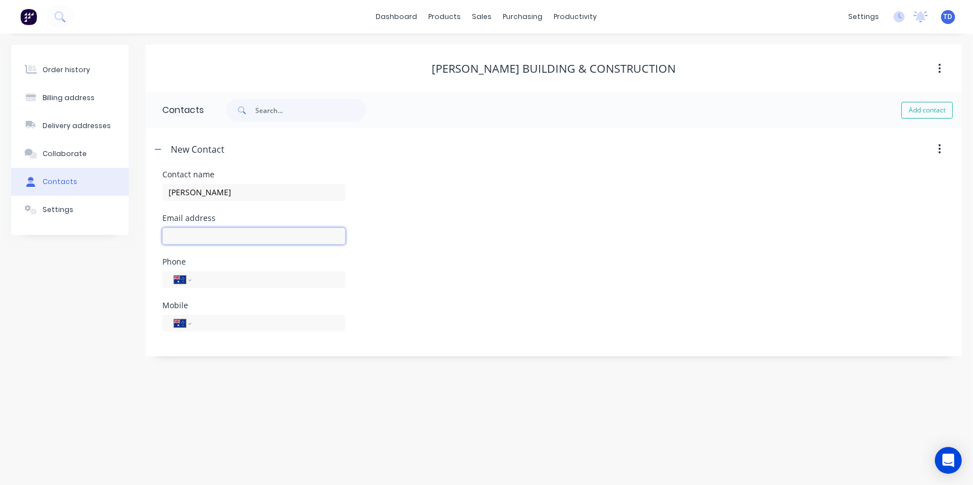
click at [179, 240] on input "text" at bounding box center [253, 236] width 183 height 17
select select "AU"
click at [179, 240] on input "text" at bounding box center [253, 236] width 183 height 17
type input "kyal@martinsbuilding.com.au"
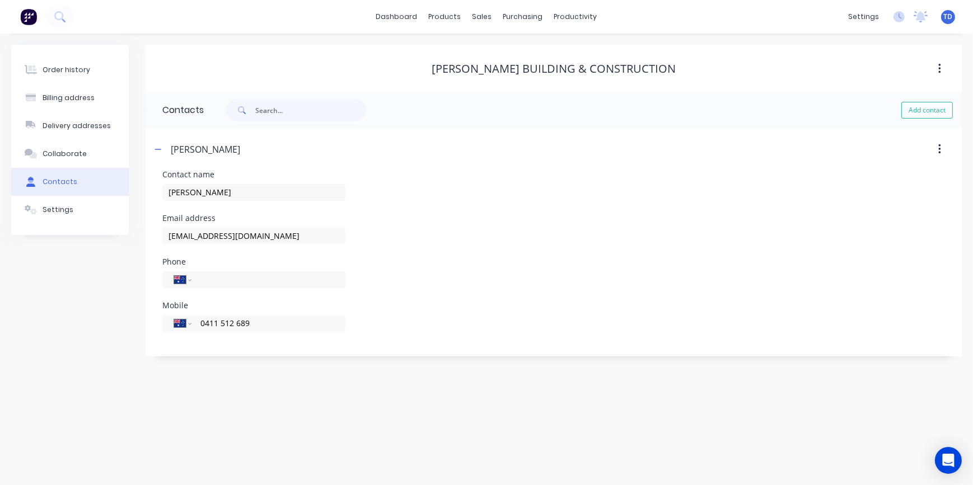
type input "0411 512 689"
click at [440, 178] on div "Contact name Kyal Martin" at bounding box center [553, 193] width 783 height 44
click at [70, 70] on div "Order history" at bounding box center [67, 70] width 48 height 10
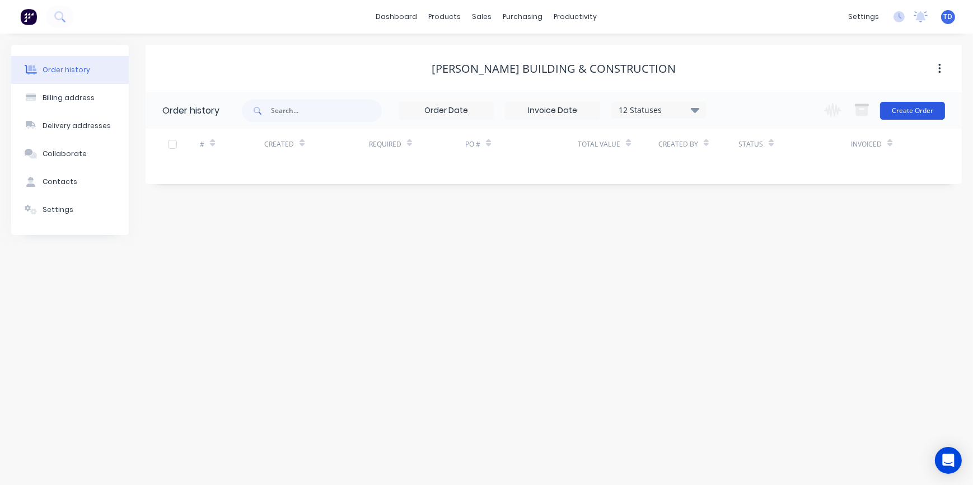
click at [911, 111] on button "Create Order" at bounding box center [912, 111] width 65 height 18
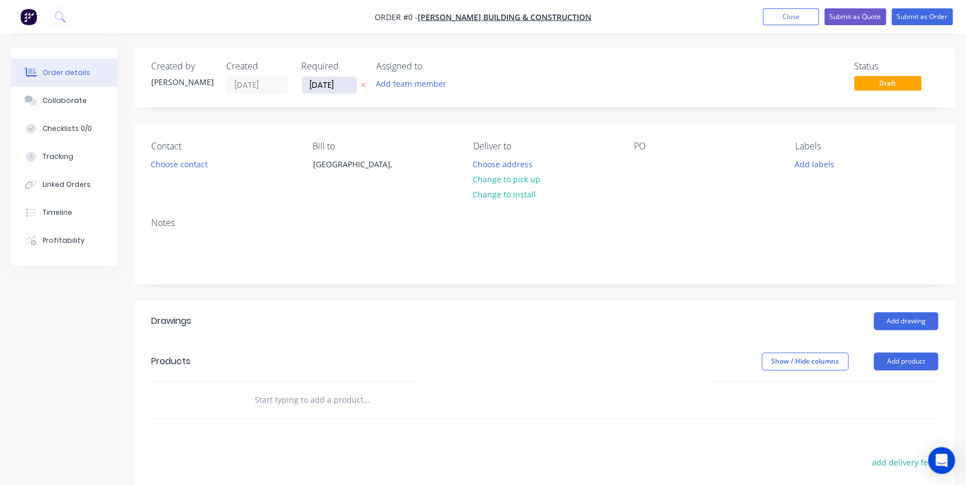
click at [355, 88] on input "[DATE]" at bounding box center [329, 85] width 55 height 17
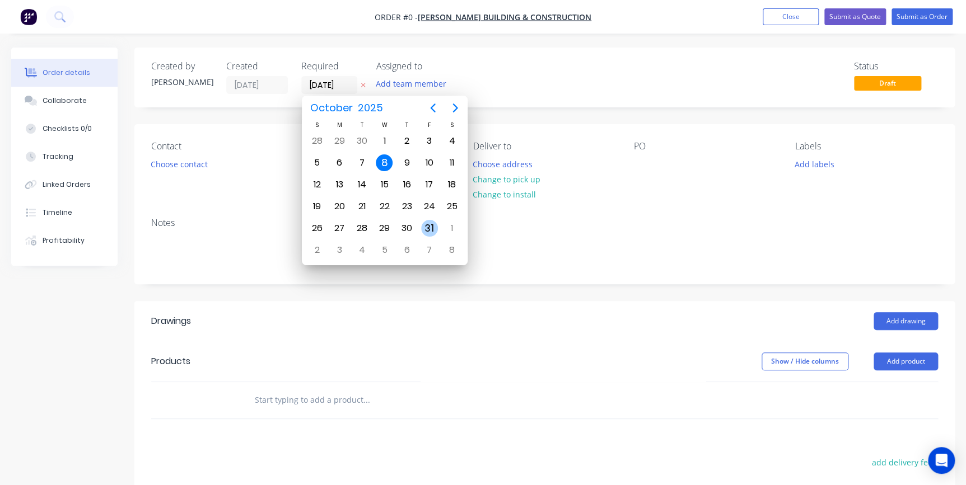
click at [424, 228] on div "31" at bounding box center [429, 228] width 17 height 17
type input "31/10/25"
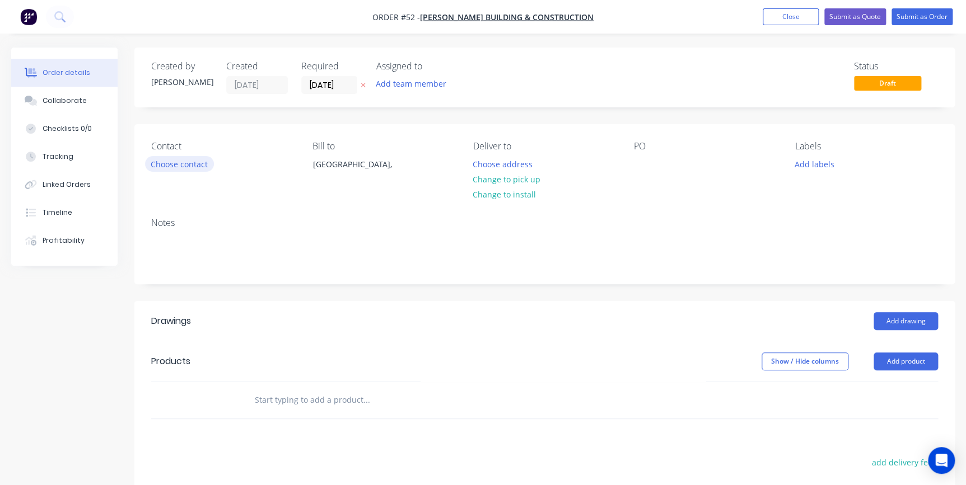
click at [195, 168] on button "Choose contact" at bounding box center [179, 163] width 69 height 15
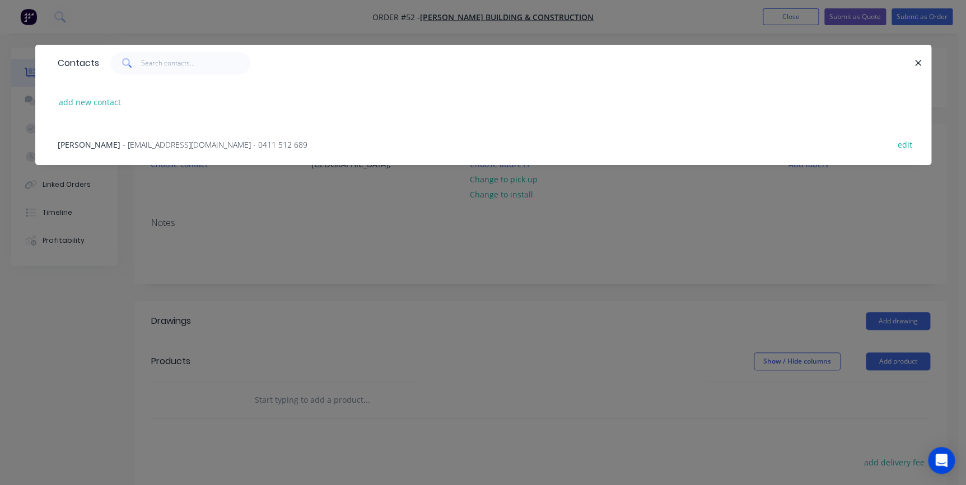
click at [190, 150] on div "Kyal Martin - kyal@martinsbuilding.com.au - 0411 512 689" at bounding box center [183, 145] width 250 height 12
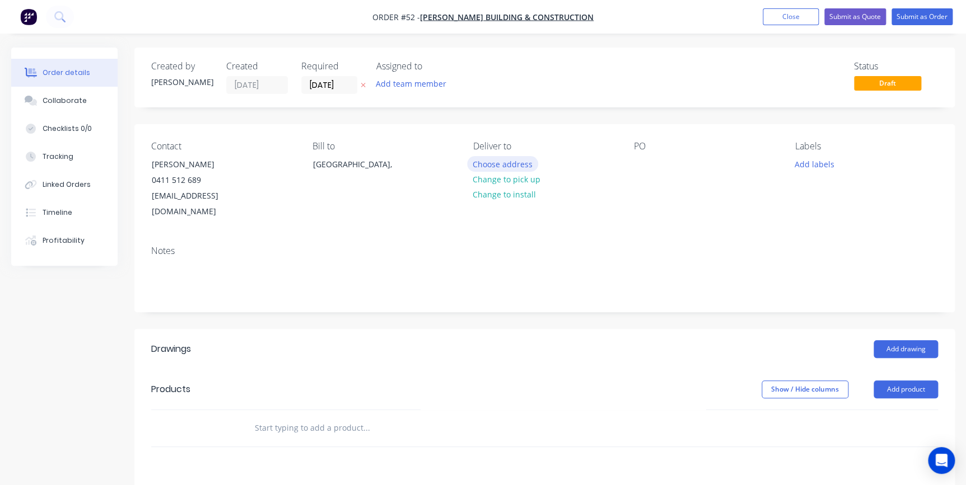
click at [512, 165] on button "Choose address" at bounding box center [503, 163] width 72 height 15
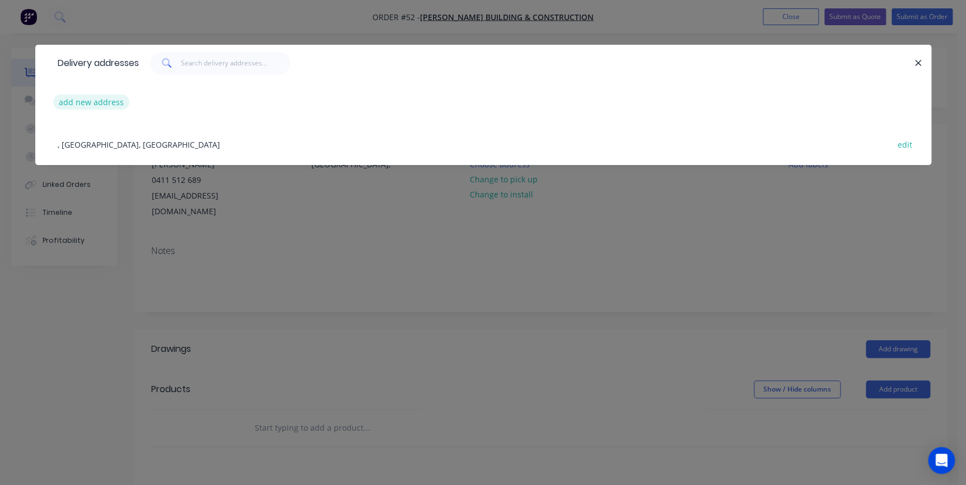
click at [90, 101] on button "add new address" at bounding box center [91, 102] width 77 height 15
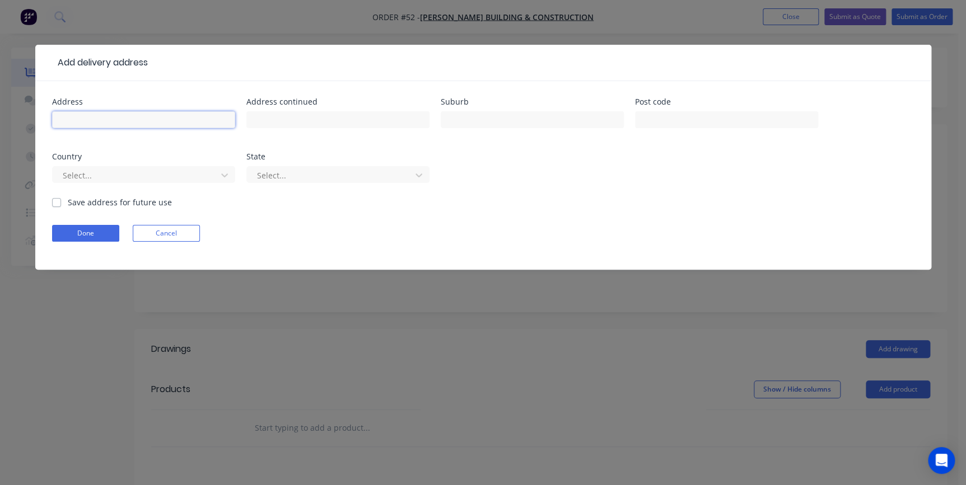
click at [124, 118] on input "text" at bounding box center [143, 119] width 183 height 17
type input "TBA"
click at [82, 177] on div at bounding box center [137, 176] width 150 height 14
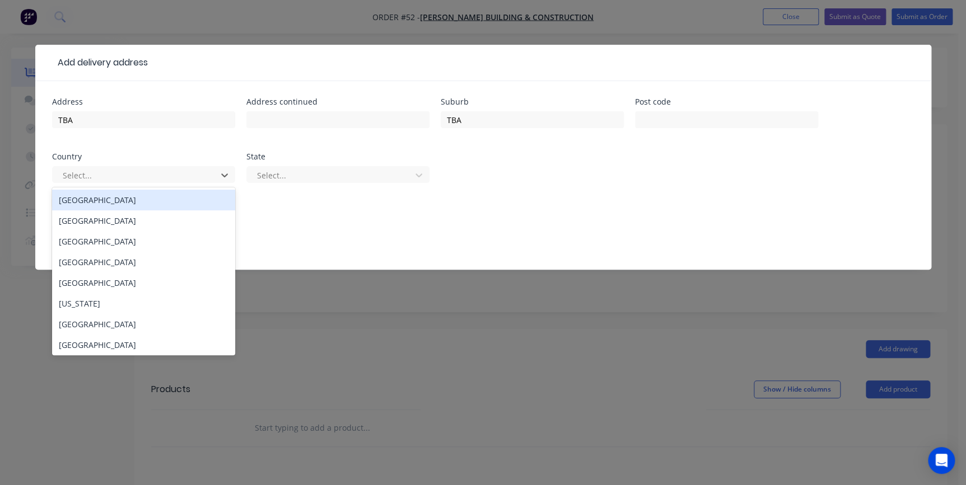
click at [79, 199] on div "[GEOGRAPHIC_DATA]" at bounding box center [143, 200] width 183 height 21
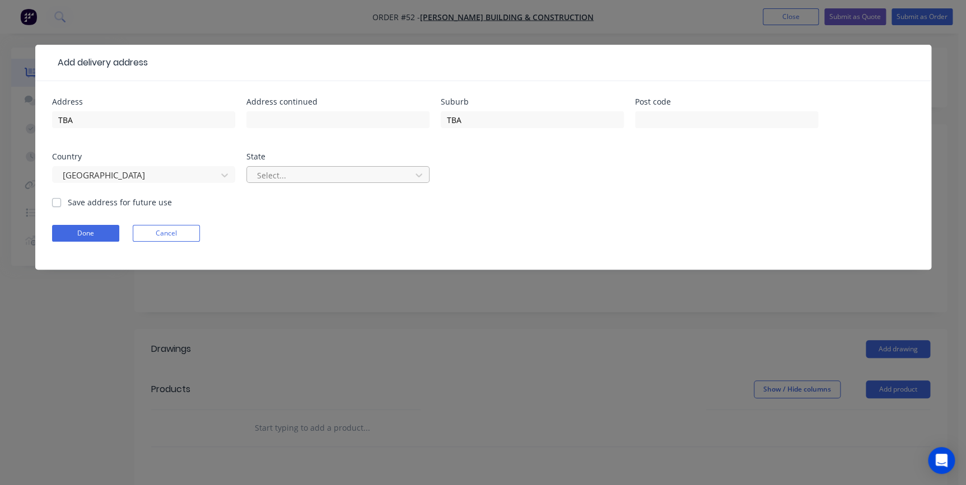
click at [266, 173] on div at bounding box center [331, 176] width 150 height 14
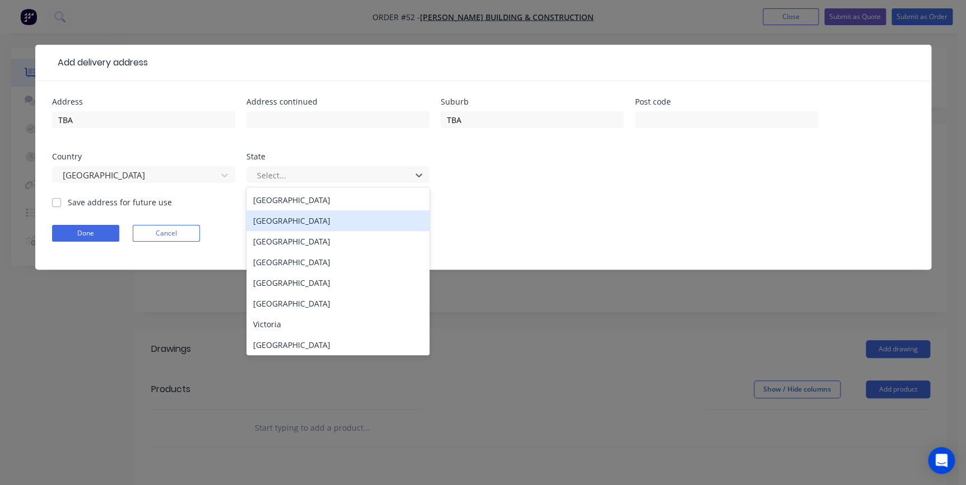
click at [270, 219] on div "New South Wales" at bounding box center [337, 221] width 183 height 21
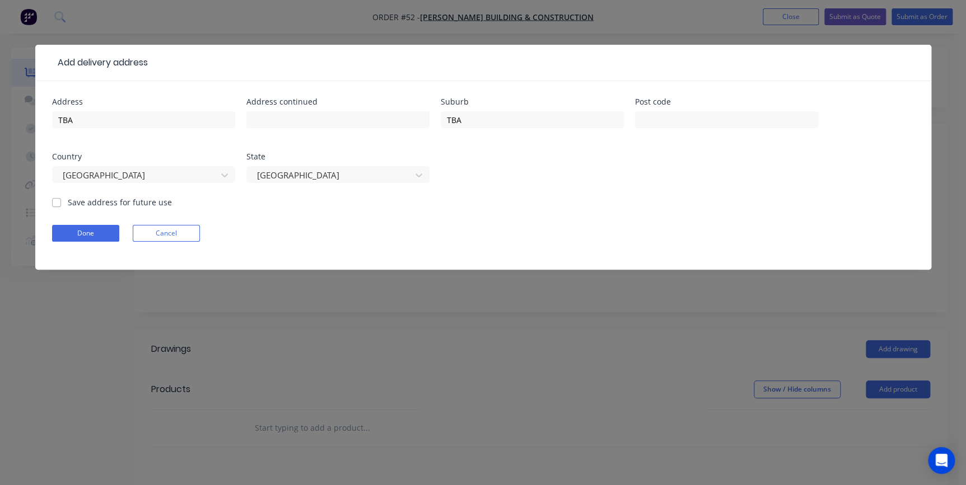
click at [68, 201] on label "Save address for future use" at bounding box center [120, 203] width 104 height 12
click at [58, 201] on input "Save address for future use" at bounding box center [56, 202] width 9 height 11
checkbox input "true"
click at [61, 230] on button "Done" at bounding box center [85, 233] width 67 height 17
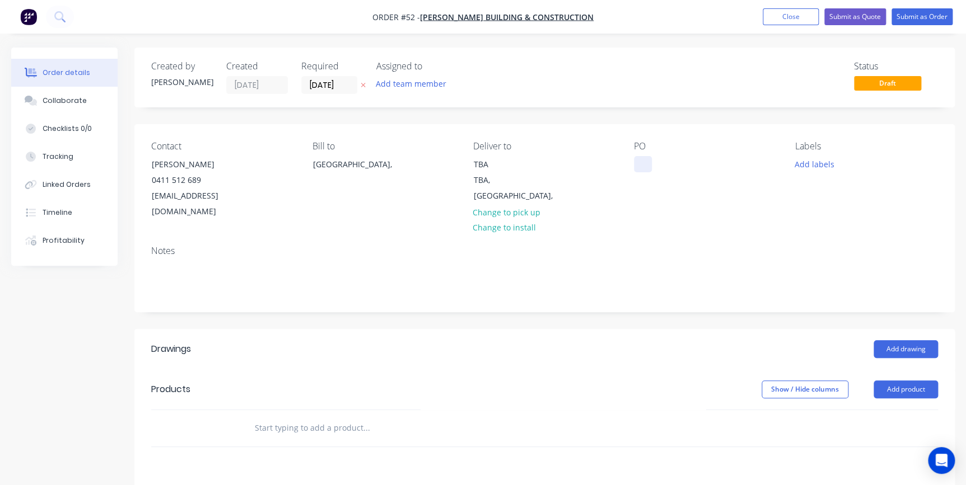
click at [635, 162] on div at bounding box center [643, 164] width 18 height 16
click at [644, 163] on div at bounding box center [643, 164] width 18 height 16
click at [908, 340] on button "Add drawing" at bounding box center [906, 349] width 64 height 18
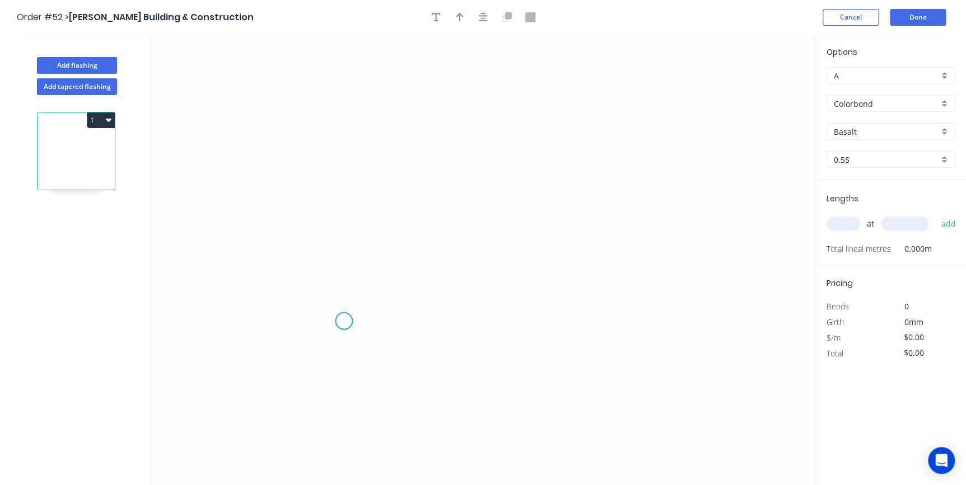
click at [344, 321] on icon "0" at bounding box center [483, 260] width 664 height 451
click at [351, 112] on icon "0" at bounding box center [483, 260] width 664 height 451
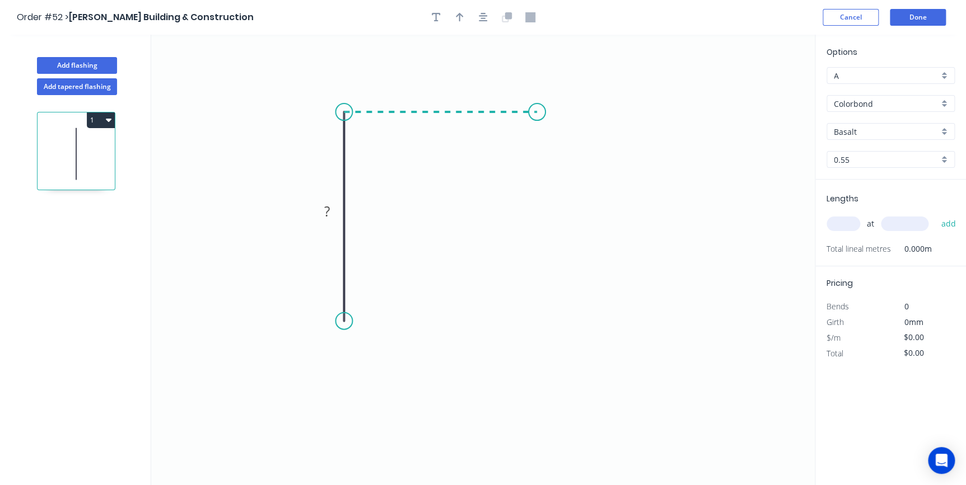
click at [537, 116] on icon "0 ?" at bounding box center [483, 260] width 664 height 451
click at [534, 160] on icon "0 ? ?" at bounding box center [483, 260] width 664 height 451
click at [534, 160] on circle at bounding box center [537, 159] width 17 height 17
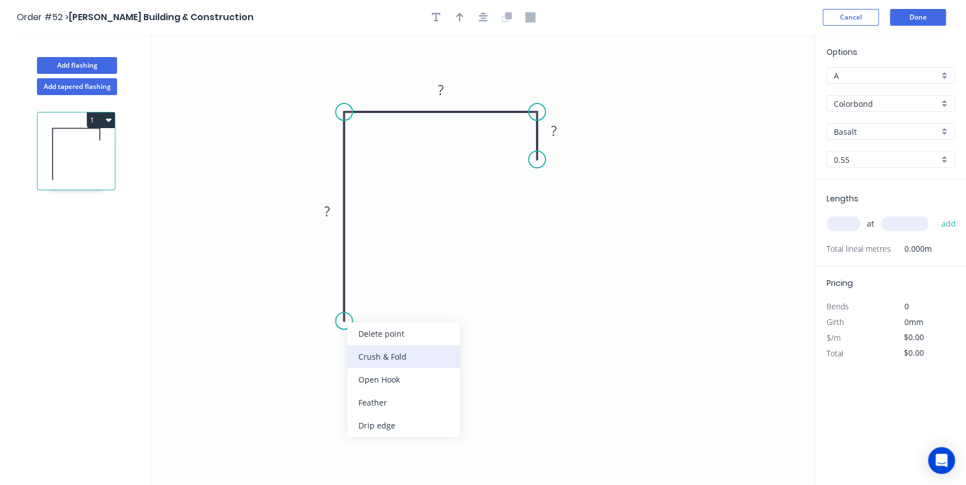
click at [362, 353] on div "Crush & Fold" at bounding box center [403, 356] width 113 height 23
drag, startPoint x: 338, startPoint y: 290, endPoint x: 415, endPoint y: 291, distance: 77.3
click at [415, 291] on rect at bounding box center [397, 302] width 45 height 23
click at [334, 203] on rect at bounding box center [327, 211] width 36 height 23
click at [333, 205] on rect at bounding box center [327, 211] width 36 height 23
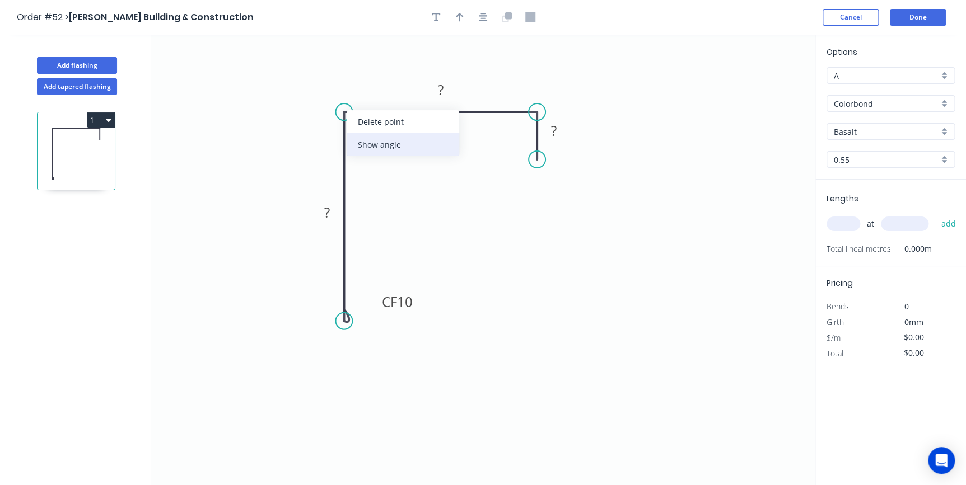
click at [366, 143] on div "Show angle" at bounding box center [403, 144] width 113 height 23
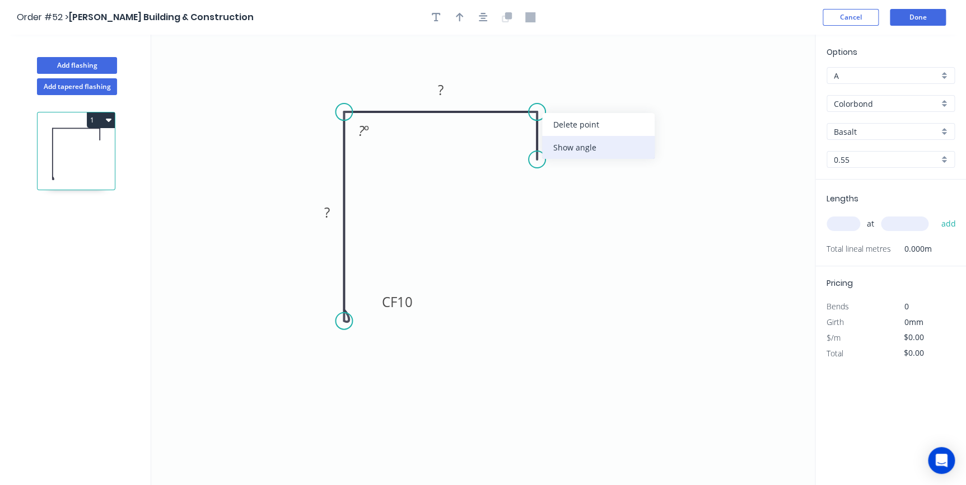
click at [552, 151] on div "Show angle" at bounding box center [598, 147] width 113 height 23
click at [330, 211] on rect at bounding box center [327, 214] width 22 height 16
type input "$17.69"
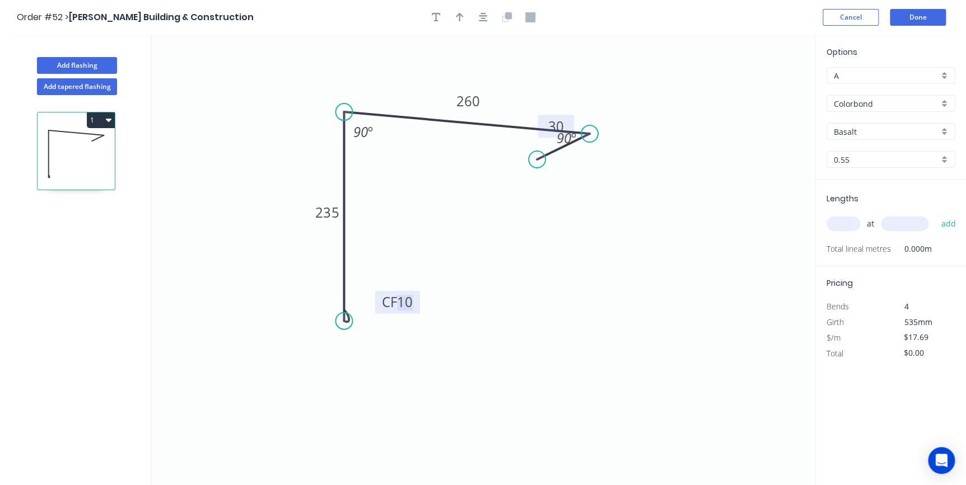
drag, startPoint x: 539, startPoint y: 118, endPoint x: 590, endPoint y: 134, distance: 52.9
click at [590, 134] on circle at bounding box center [589, 133] width 17 height 17
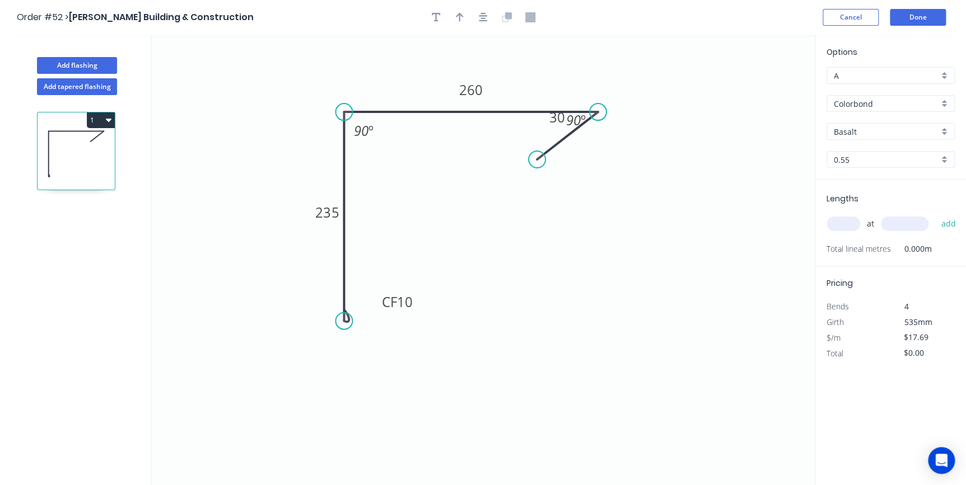
drag, startPoint x: 590, startPoint y: 128, endPoint x: 598, endPoint y: 115, distance: 15.6
click at [598, 115] on circle at bounding box center [598, 112] width 17 height 17
drag, startPoint x: 540, startPoint y: 162, endPoint x: 592, endPoint y: 163, distance: 52.1
click at [592, 163] on circle at bounding box center [591, 163] width 17 height 17
click at [595, 162] on circle at bounding box center [598, 162] width 17 height 17
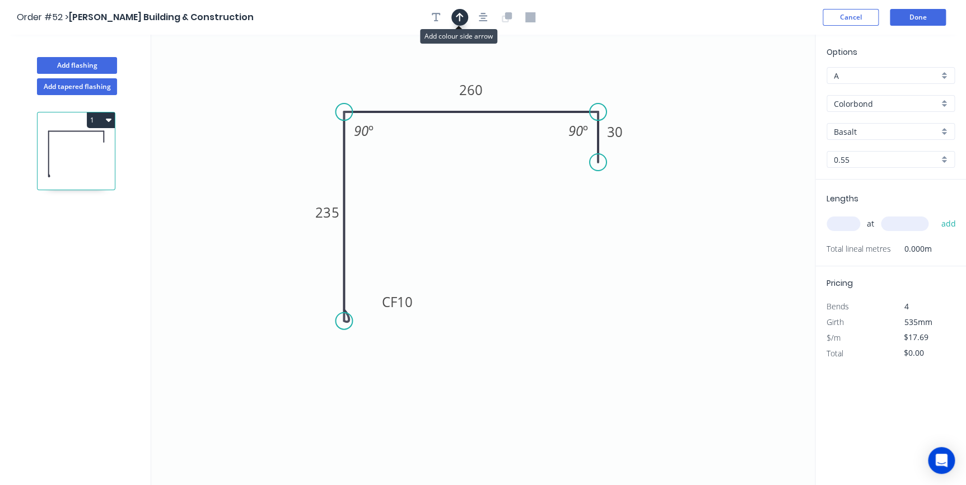
click at [459, 18] on icon "button" at bounding box center [460, 17] width 8 height 10
drag, startPoint x: 756, startPoint y: 90, endPoint x: 531, endPoint y: 76, distance: 225.5
click at [531, 76] on icon at bounding box center [531, 63] width 10 height 36
click at [869, 128] on input "Basalt" at bounding box center [886, 132] width 105 height 12
click at [869, 151] on div "Surfmist" at bounding box center [890, 153] width 127 height 20
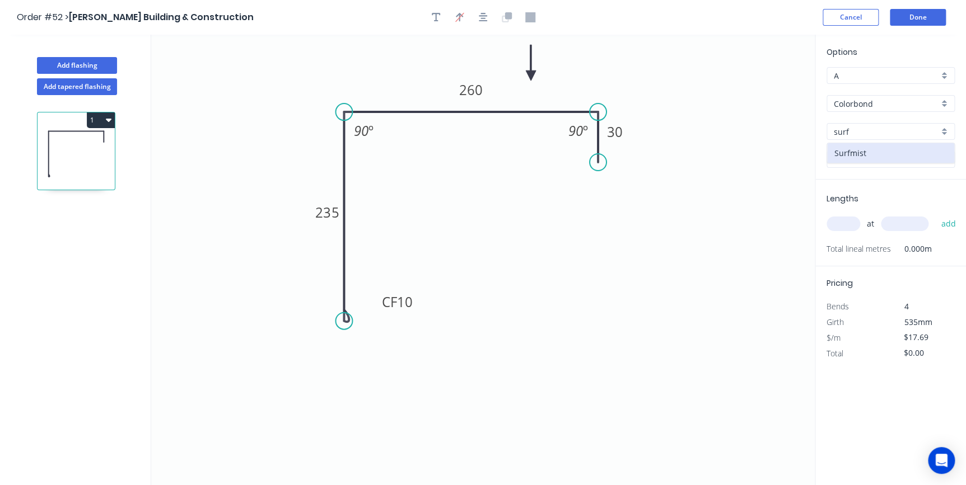
type input "Surfmist"
click at [844, 220] on input "text" at bounding box center [844, 224] width 34 height 15
type input "4"
type input "5000"
click at [935, 214] on button "add" at bounding box center [948, 223] width 26 height 19
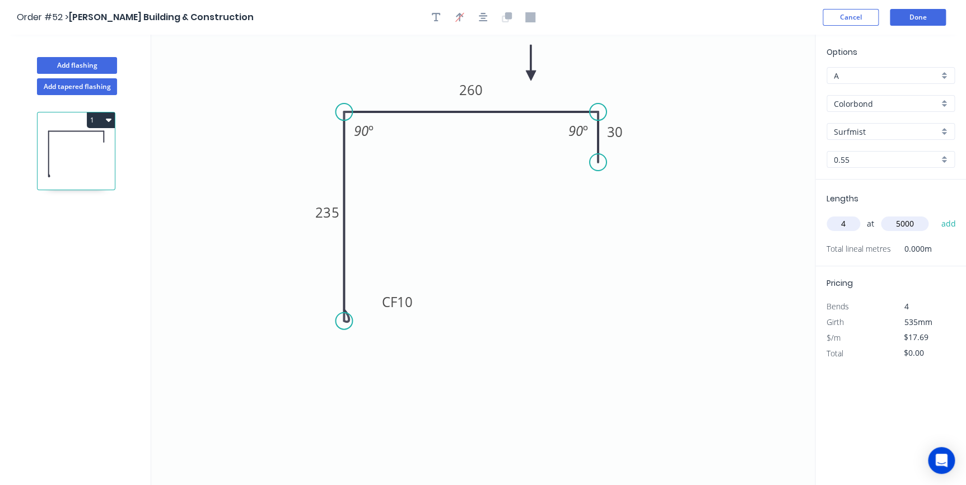
type input "$353.80"
click at [914, 20] on button "Done" at bounding box center [918, 17] width 56 height 17
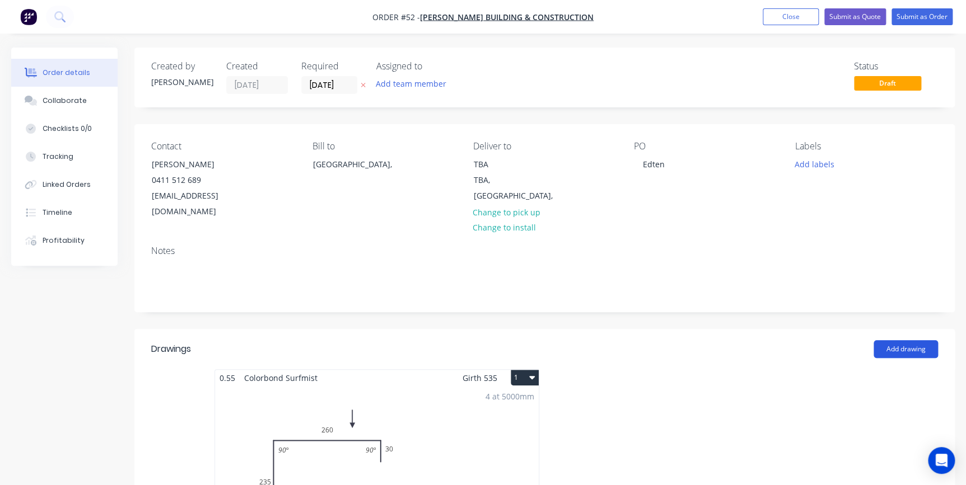
click at [912, 340] on button "Add drawing" at bounding box center [906, 349] width 64 height 18
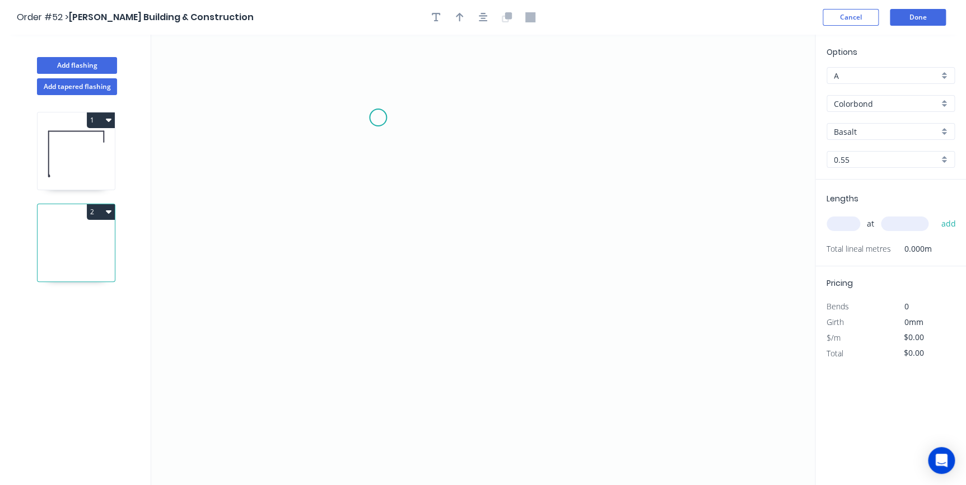
click at [378, 118] on icon "0" at bounding box center [483, 260] width 664 height 451
click at [391, 342] on icon "0" at bounding box center [483, 260] width 664 height 451
click at [569, 353] on icon "0 ?" at bounding box center [483, 260] width 664 height 451
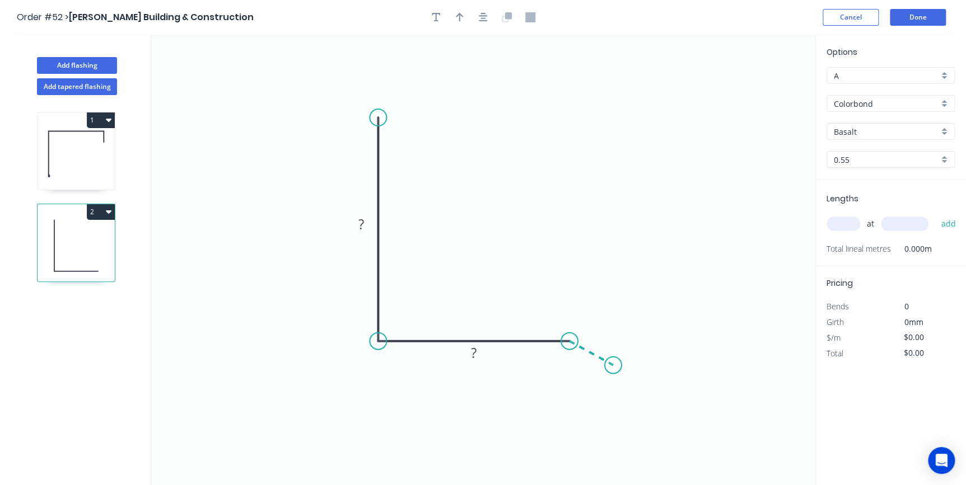
click at [613, 366] on icon "0 ? ?" at bounding box center [483, 260] width 664 height 451
click at [613, 366] on circle at bounding box center [613, 365] width 17 height 17
drag, startPoint x: 487, startPoint y: 350, endPoint x: 508, endPoint y: 278, distance: 74.9
click at [508, 278] on rect at bounding box center [496, 287] width 36 height 23
drag, startPoint x: 374, startPoint y: 215, endPoint x: 455, endPoint y: 178, distance: 89.4
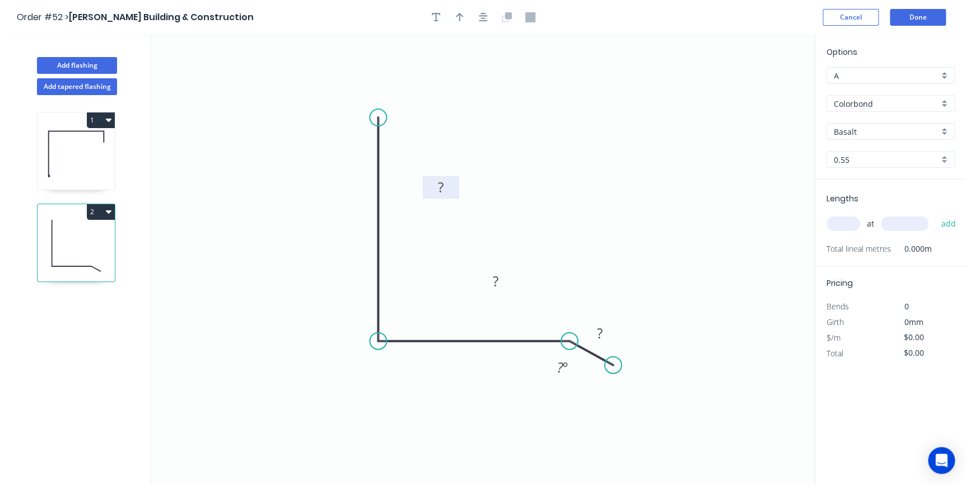
click at [455, 178] on rect at bounding box center [441, 187] width 36 height 23
click at [393, 375] on div "Show angle" at bounding box center [429, 381] width 113 height 23
click at [450, 186] on rect at bounding box center [442, 188] width 22 height 16
type input "$11.37"
click at [459, 24] on button "button" at bounding box center [459, 17] width 17 height 17
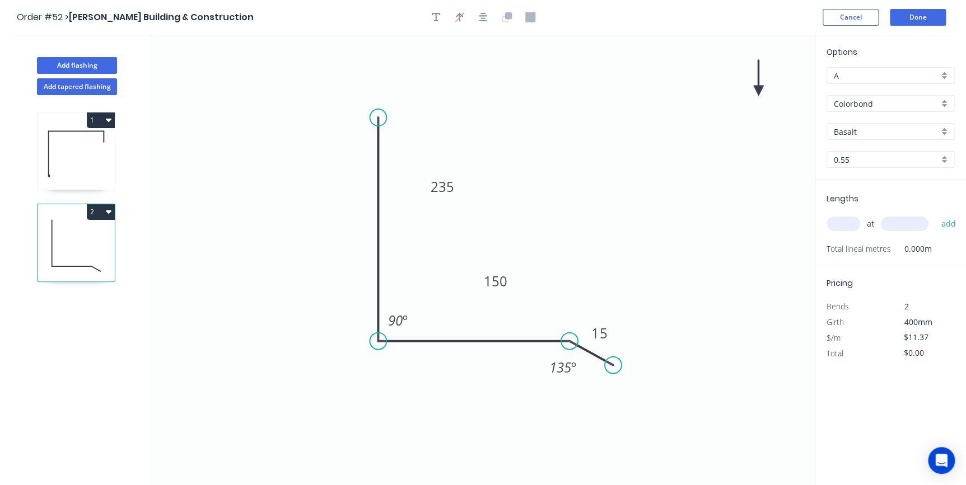
click at [758, 90] on icon at bounding box center [758, 78] width 10 height 36
drag, startPoint x: 758, startPoint y: 90, endPoint x: 562, endPoint y: 188, distance: 218.9
click at [717, 108] on icon at bounding box center [733, 92] width 32 height 32
click at [876, 133] on input "Basalt" at bounding box center [886, 132] width 105 height 12
click at [872, 147] on div "Surfmist" at bounding box center [890, 153] width 127 height 20
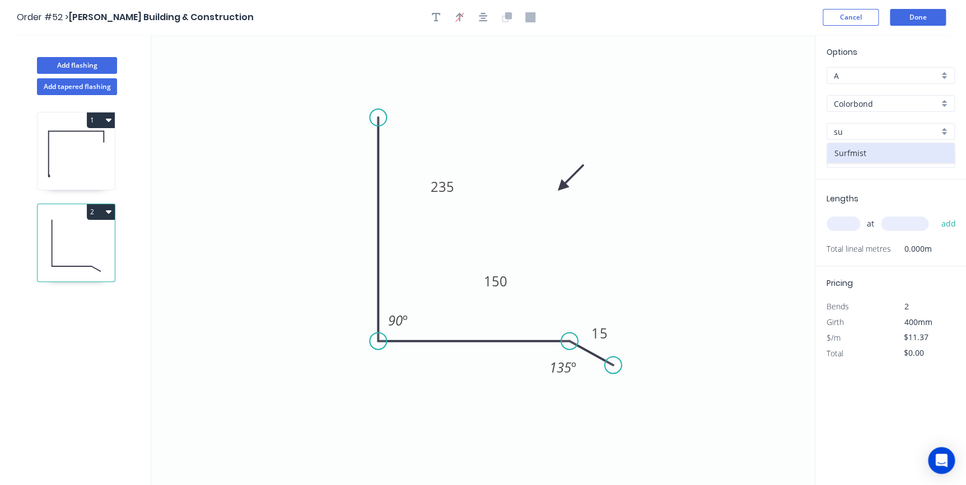
type input "Surfmist"
click at [851, 218] on input "text" at bounding box center [844, 224] width 34 height 15
type input "2"
type input "5000"
click at [935, 214] on button "add" at bounding box center [948, 223] width 26 height 19
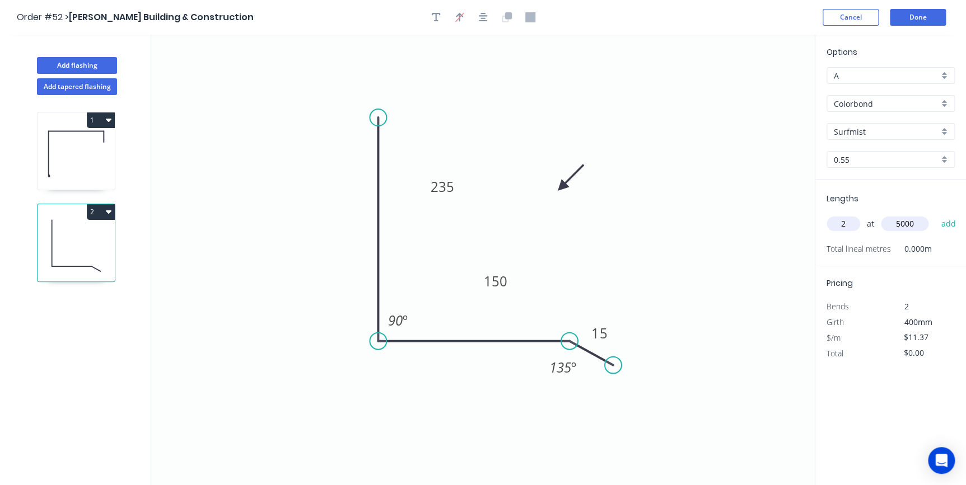
type input "$113.70"
click at [908, 21] on button "Done" at bounding box center [918, 17] width 56 height 17
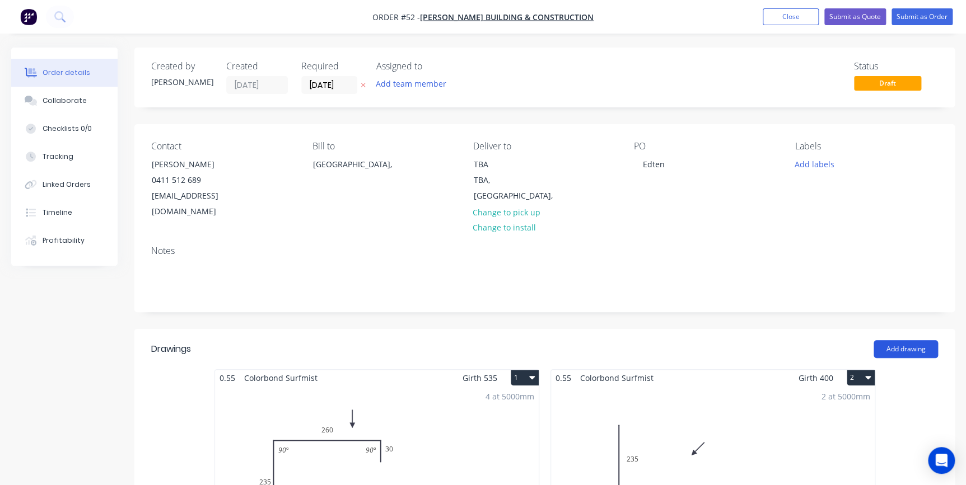
click at [902, 340] on button "Add drawing" at bounding box center [906, 349] width 64 height 18
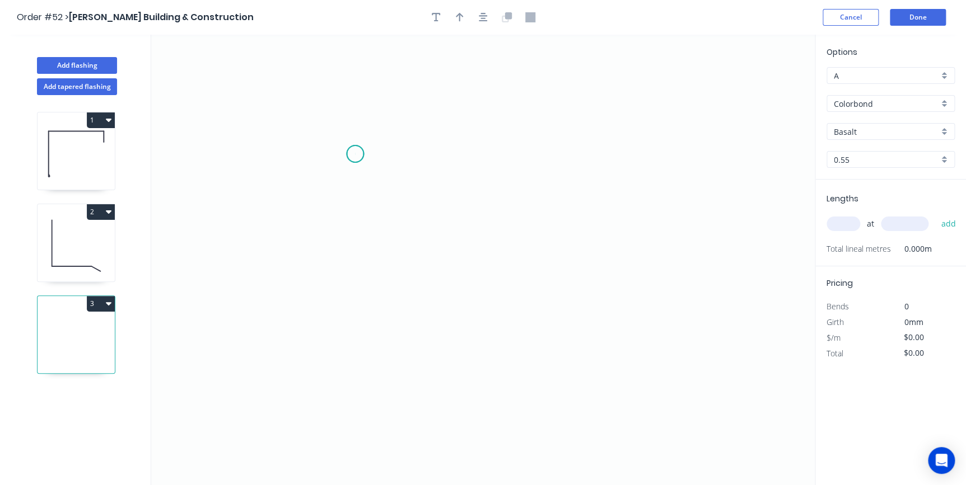
click at [355, 154] on icon "0" at bounding box center [483, 260] width 664 height 451
click at [629, 153] on icon "0" at bounding box center [483, 260] width 664 height 451
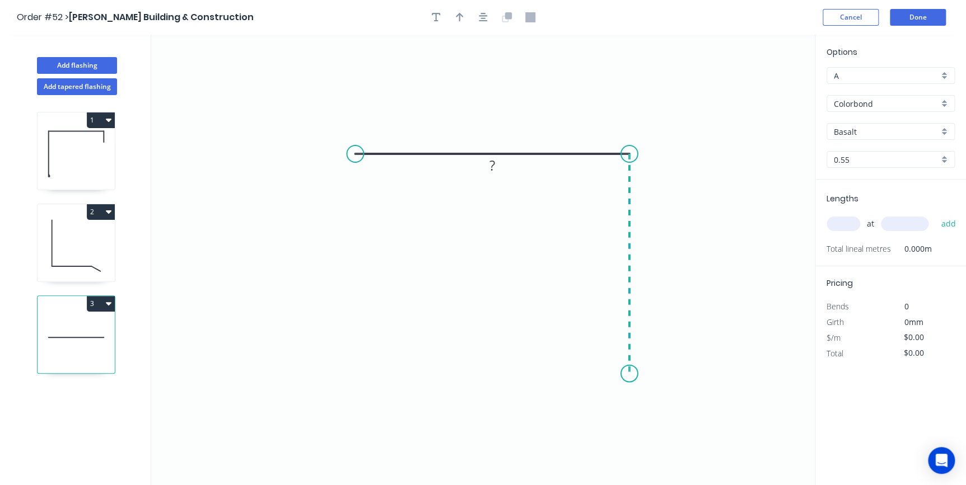
click at [623, 374] on icon "0 ?" at bounding box center [483, 260] width 664 height 451
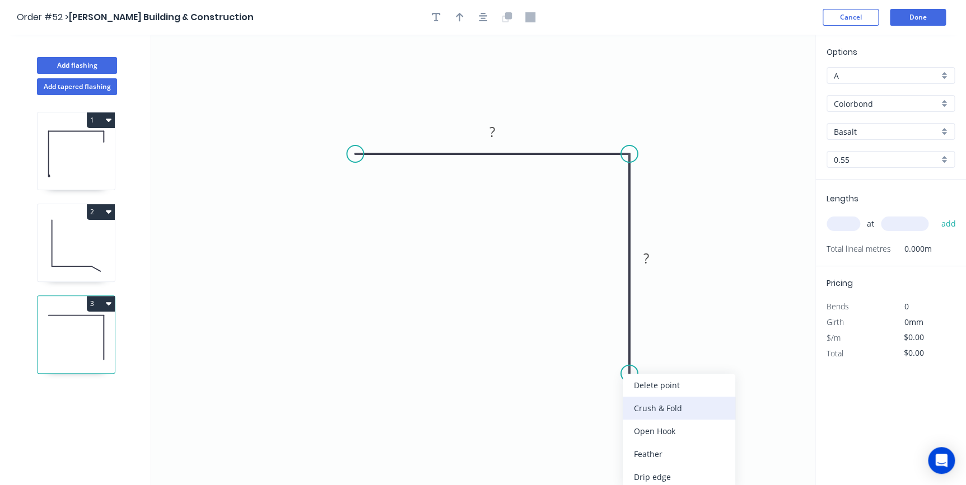
click at [648, 403] on div "Crush & Fold" at bounding box center [679, 408] width 113 height 23
click at [657, 401] on div "Flip bend" at bounding box center [688, 404] width 113 height 23
drag, startPoint x: 673, startPoint y: 343, endPoint x: 567, endPoint y: 361, distance: 107.3
click at [567, 361] on rect at bounding box center [547, 372] width 45 height 23
click at [651, 258] on rect at bounding box center [646, 259] width 22 height 16
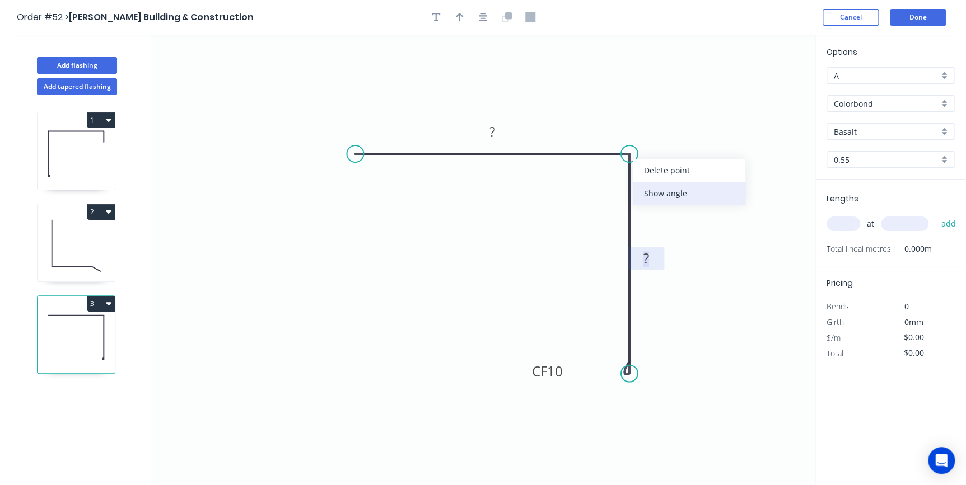
click at [650, 186] on div "Show angle" at bounding box center [689, 193] width 113 height 23
click at [496, 127] on rect at bounding box center [492, 133] width 22 height 16
type input "$12.45"
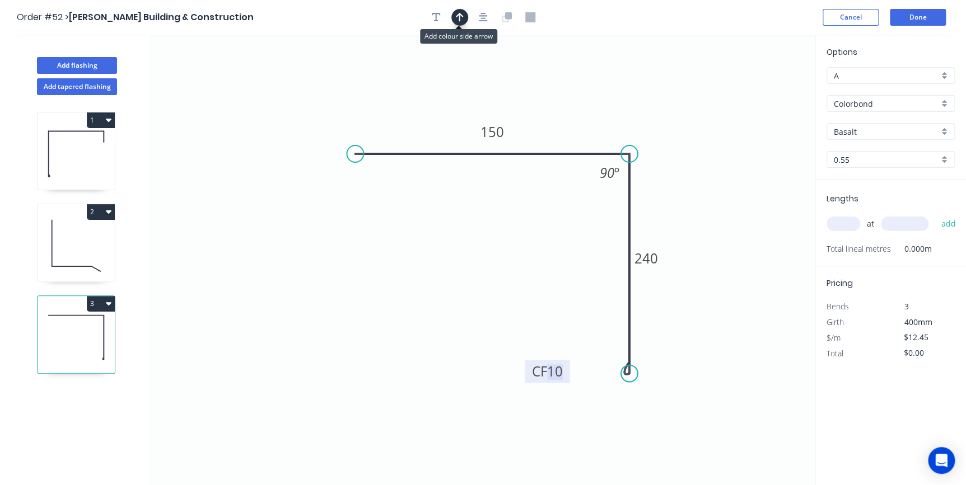
click at [458, 18] on icon "button" at bounding box center [460, 17] width 8 height 10
click at [750, 92] on icon "0 150 CF 10 240 90 º" at bounding box center [483, 260] width 664 height 451
click at [756, 88] on icon at bounding box center [758, 78] width 10 height 36
drag, startPoint x: 702, startPoint y: 95, endPoint x: 781, endPoint y: 114, distance: 80.8
click at [680, 101] on icon at bounding box center [696, 86] width 32 height 32
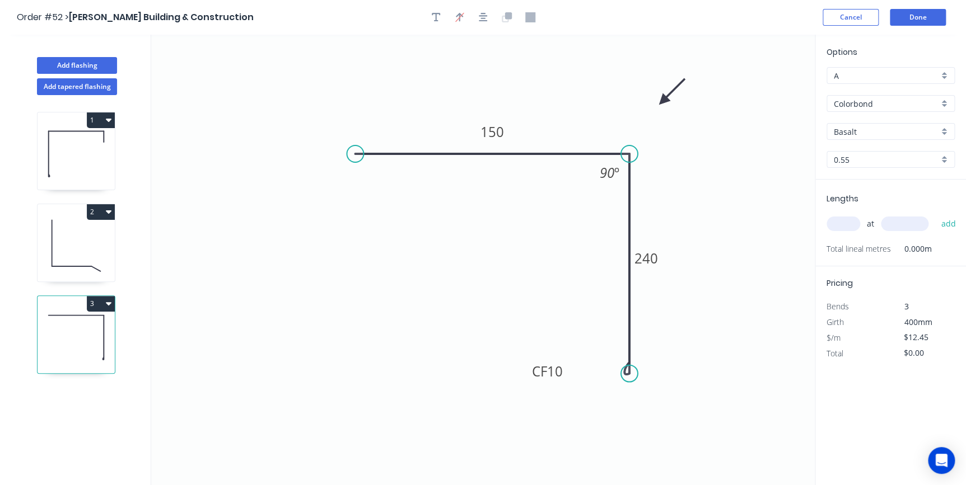
click at [885, 126] on input "Basalt" at bounding box center [886, 132] width 105 height 12
click at [879, 150] on div "Surfmist" at bounding box center [890, 153] width 127 height 20
type input "Surfmist"
click at [852, 224] on input "text" at bounding box center [844, 224] width 34 height 15
type input "2"
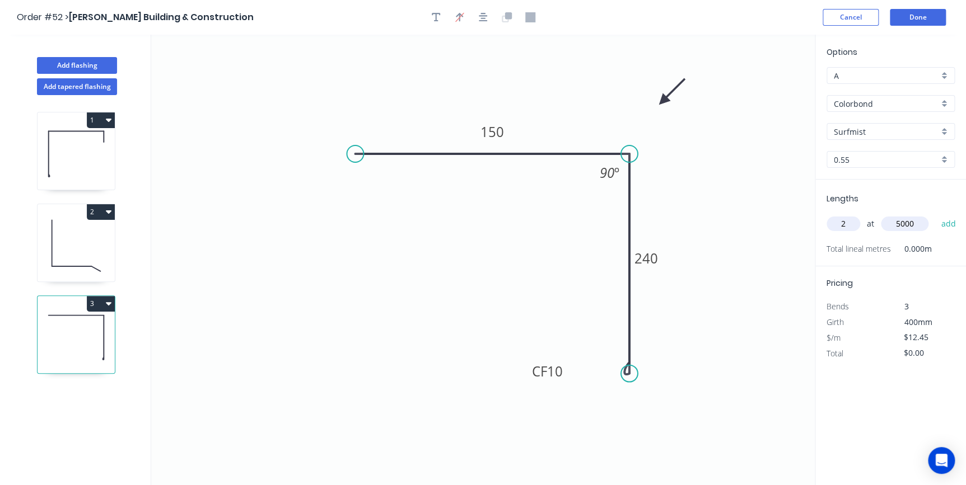
type input "5000"
click at [935, 214] on button "add" at bounding box center [948, 223] width 26 height 19
type input "$124.50"
click at [907, 24] on button "Done" at bounding box center [918, 17] width 56 height 17
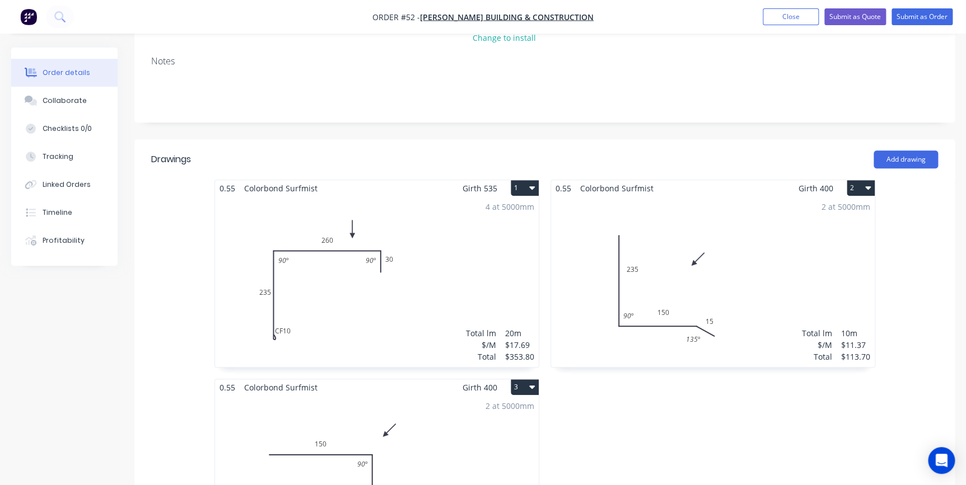
scroll to position [203, 0]
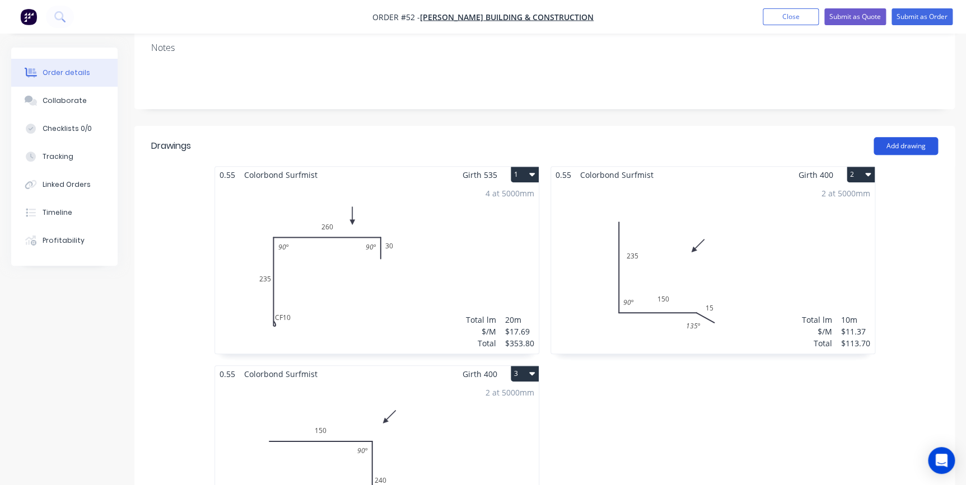
click at [887, 137] on button "Add drawing" at bounding box center [906, 146] width 64 height 18
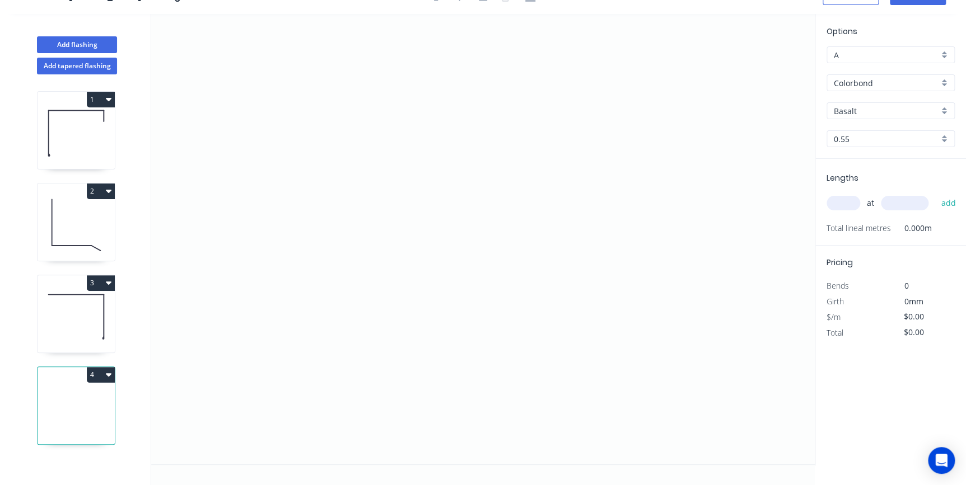
scroll to position [20, 0]
click at [296, 146] on icon "0" at bounding box center [483, 240] width 664 height 451
click at [422, 151] on icon "0" at bounding box center [483, 240] width 664 height 451
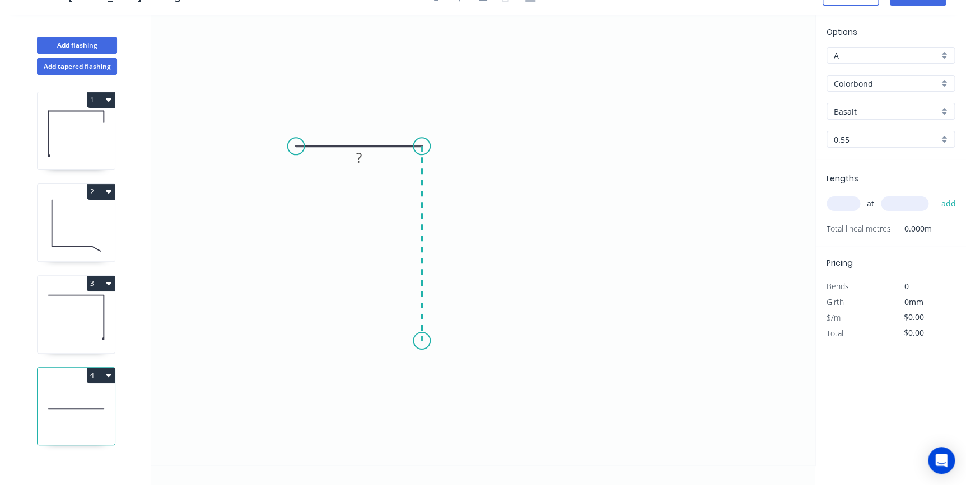
click at [423, 342] on icon "0 ?" at bounding box center [483, 240] width 664 height 451
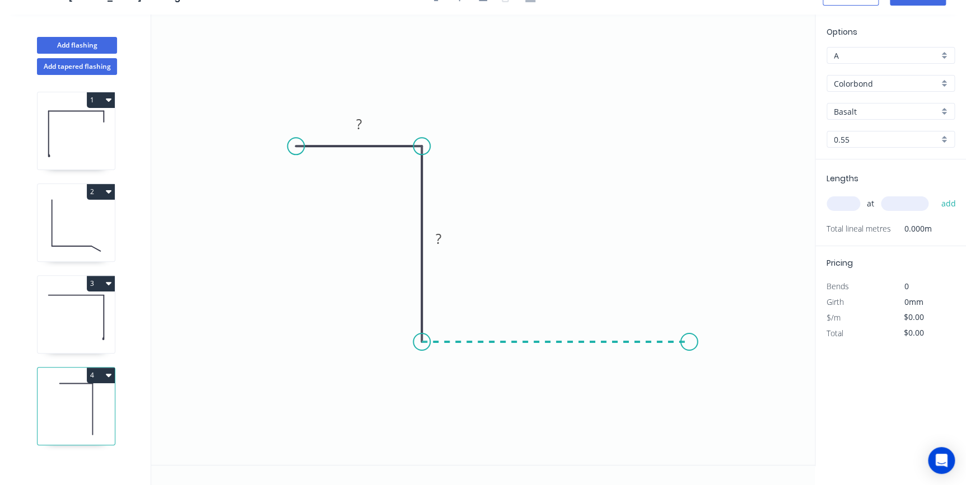
click at [689, 343] on icon "0 ? ?" at bounding box center [483, 240] width 664 height 451
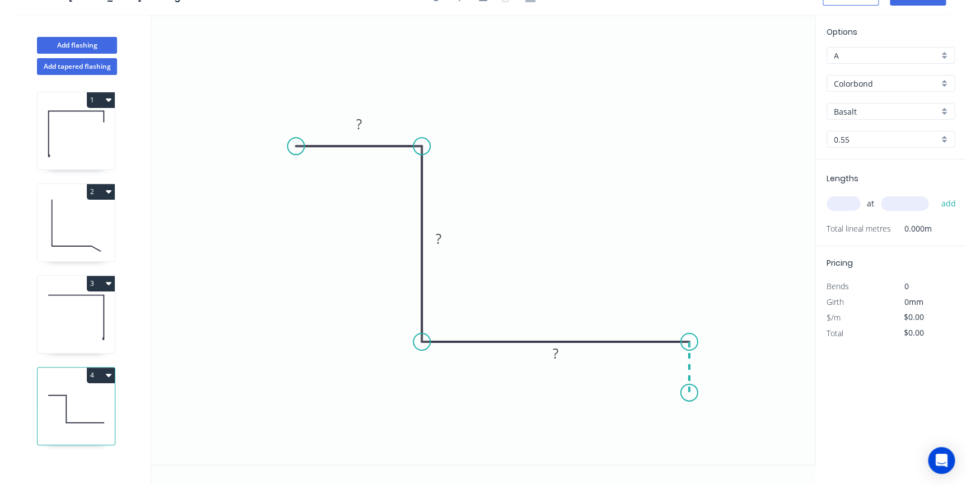
click at [690, 393] on icon "0 ? ? ?" at bounding box center [483, 240] width 664 height 451
click at [440, 184] on div "Show angle" at bounding box center [478, 184] width 113 height 23
click at [702, 377] on div "Show angle" at bounding box center [748, 378] width 113 height 23
click at [444, 374] on div "Show angle" at bounding box center [475, 377] width 113 height 23
drag, startPoint x: 568, startPoint y: 351, endPoint x: 579, endPoint y: 308, distance: 44.4
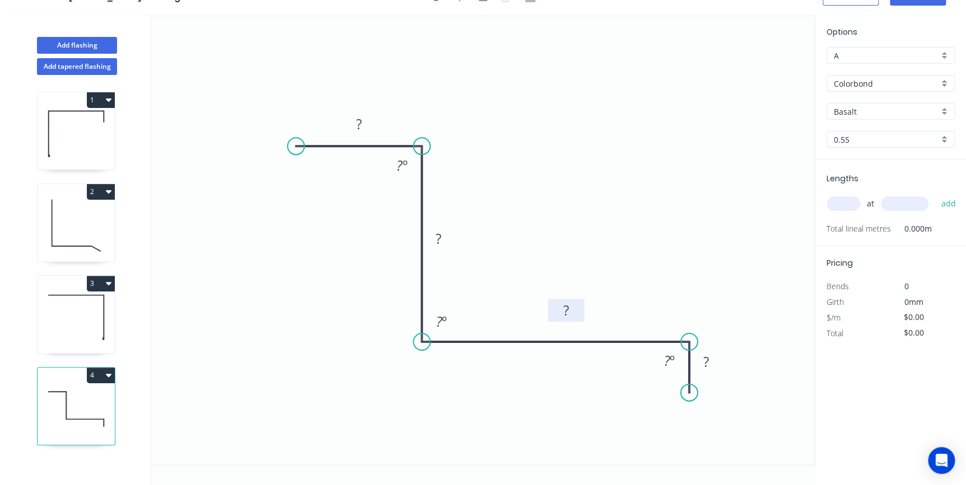
click at [579, 308] on rect at bounding box center [566, 310] width 36 height 23
click at [361, 120] on tspan "?" at bounding box center [359, 124] width 6 height 18
type input "$14.75"
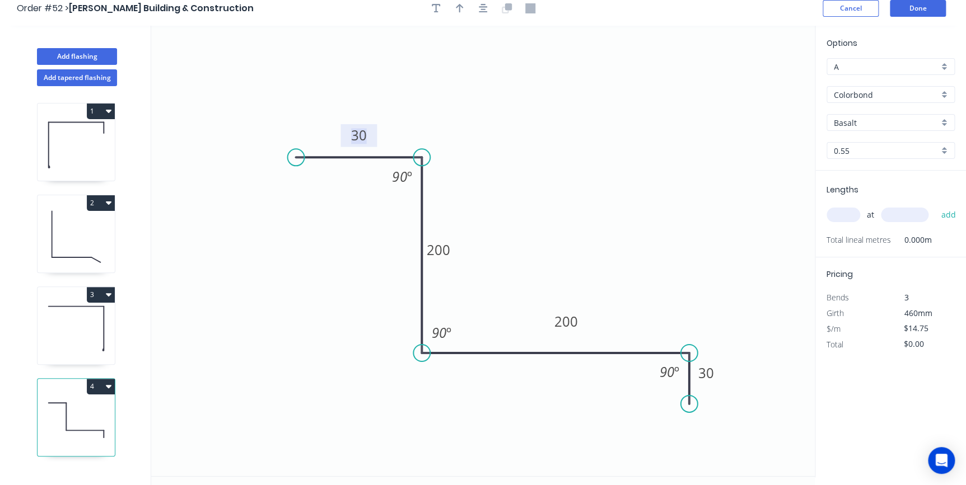
scroll to position [0, 0]
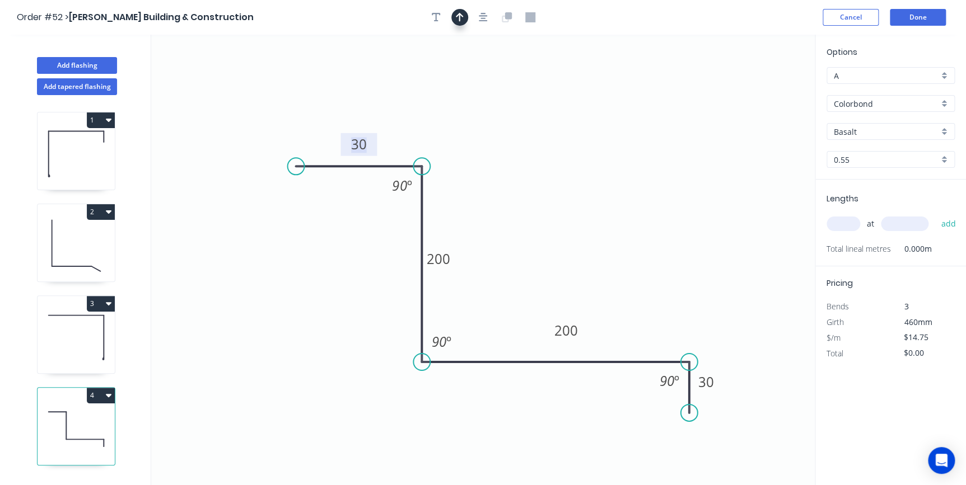
click at [465, 20] on button "button" at bounding box center [459, 17] width 17 height 17
click at [759, 88] on icon at bounding box center [758, 78] width 10 height 36
drag, startPoint x: 759, startPoint y: 88, endPoint x: 674, endPoint y: 157, distance: 109.1
click at [724, 111] on icon at bounding box center [740, 95] width 32 height 32
click at [881, 132] on input "Basalt" at bounding box center [886, 132] width 105 height 12
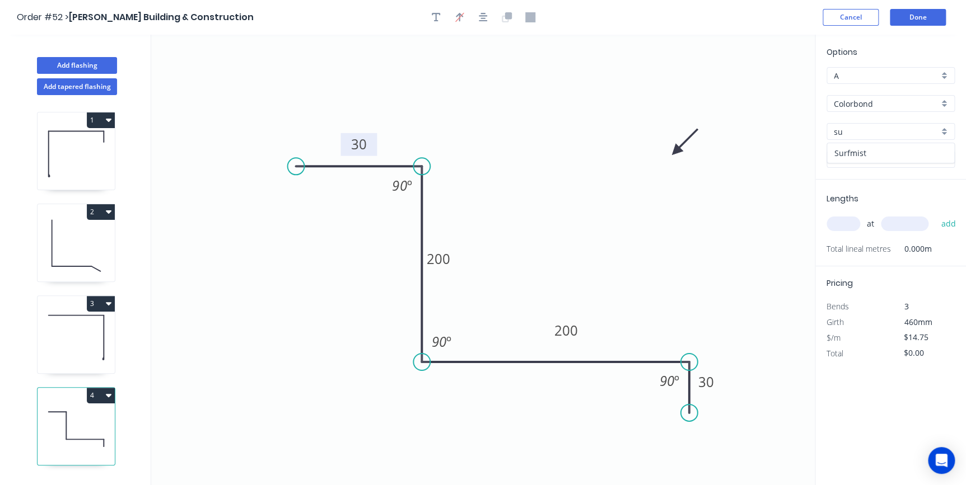
click at [872, 153] on div "Surfmist" at bounding box center [890, 153] width 127 height 20
type input "Surfmist"
click at [838, 221] on input "text" at bounding box center [844, 224] width 34 height 15
type input "1"
type input "6200"
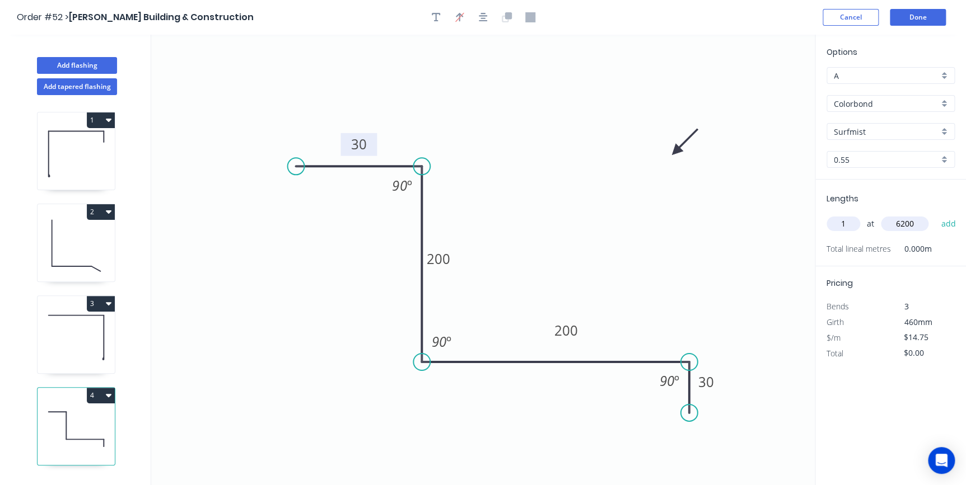
click at [935, 214] on button "add" at bounding box center [948, 223] width 26 height 19
type input "$91.45"
click at [926, 18] on button "Done" at bounding box center [918, 17] width 56 height 17
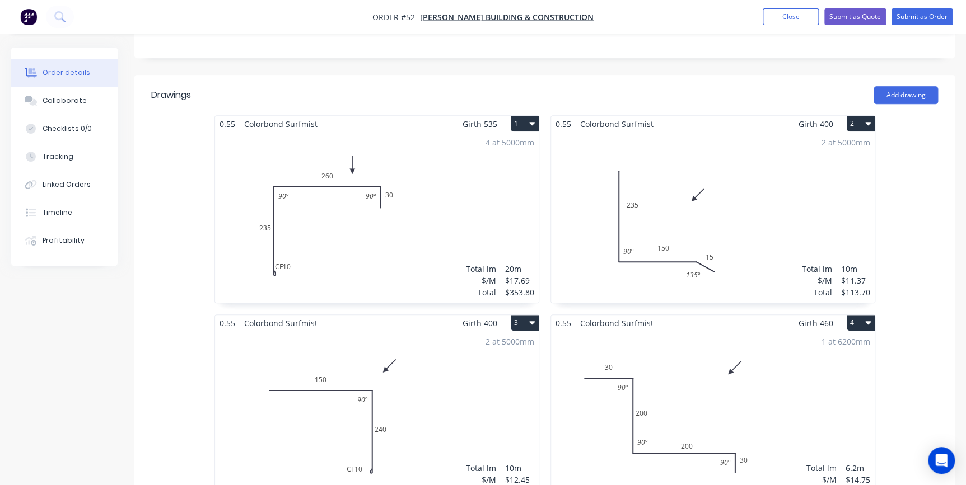
scroll to position [407, 0]
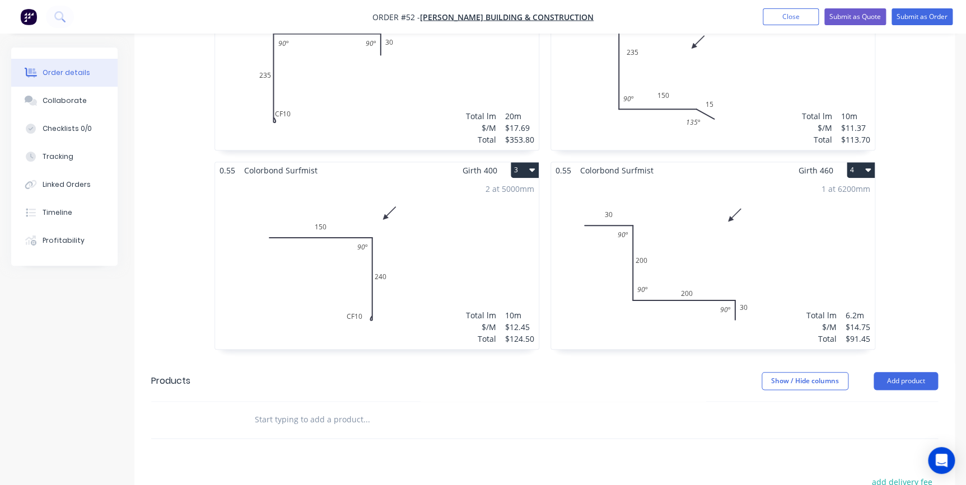
click at [857, 162] on button "4" at bounding box center [861, 170] width 28 height 16
click at [833, 212] on div "Duplicate" at bounding box center [821, 220] width 86 height 16
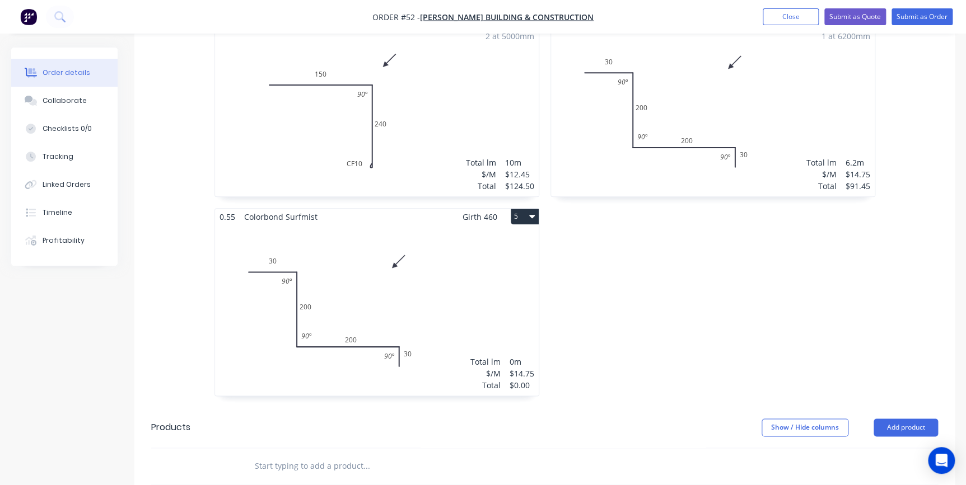
click at [442, 278] on div "Total lm $/M Total 0m $14.75 $0.00" at bounding box center [377, 310] width 324 height 171
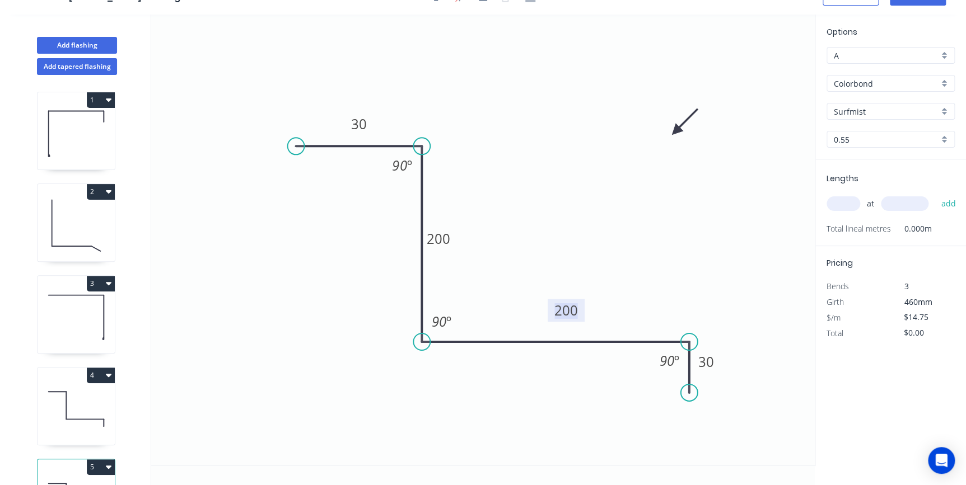
click at [574, 305] on tspan "200" at bounding box center [566, 310] width 24 height 18
click at [595, 311] on icon "0 30 200 150 30 90 º 90 º 90 º" at bounding box center [483, 240] width 664 height 451
drag, startPoint x: 583, startPoint y: 303, endPoint x: 593, endPoint y: 282, distance: 23.5
click at [592, 282] on rect at bounding box center [573, 293] width 37 height 23
drag, startPoint x: 455, startPoint y: 230, endPoint x: 485, endPoint y: 221, distance: 31.0
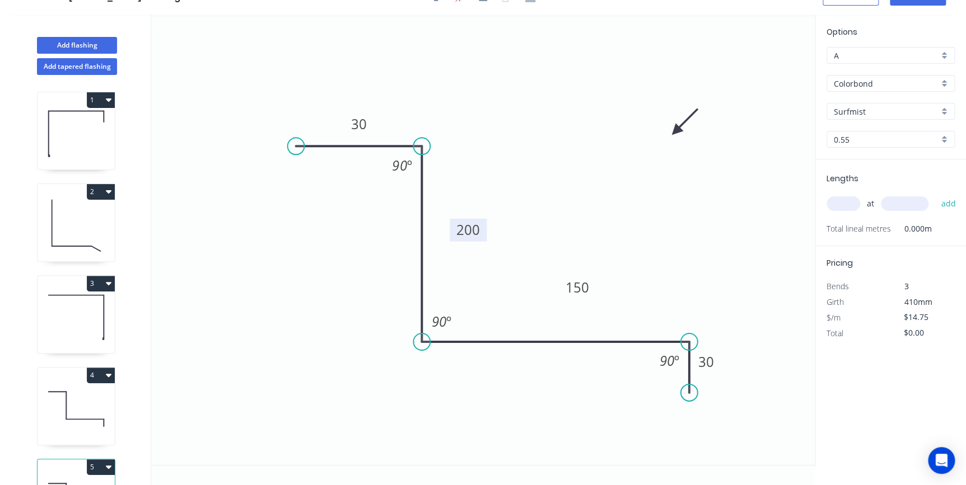
click at [485, 221] on rect at bounding box center [468, 230] width 37 height 23
click at [840, 197] on input "text" at bounding box center [844, 204] width 34 height 15
type input "1"
type input "62000"
click at [935, 194] on button "add" at bounding box center [948, 203] width 26 height 19
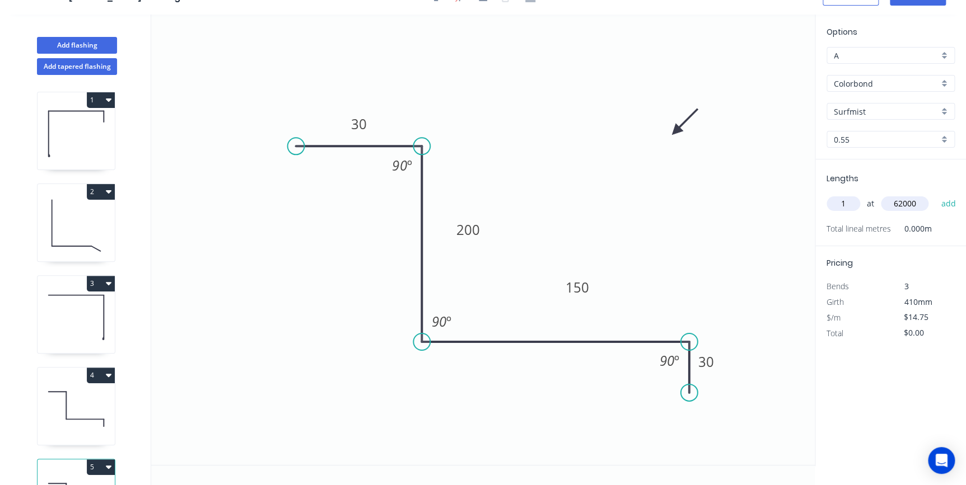
type input "$914.50"
type input "1"
type input "6200"
click at [935, 194] on button "add" at bounding box center [948, 203] width 26 height 19
click at [949, 224] on icon "button" at bounding box center [950, 227] width 10 height 13
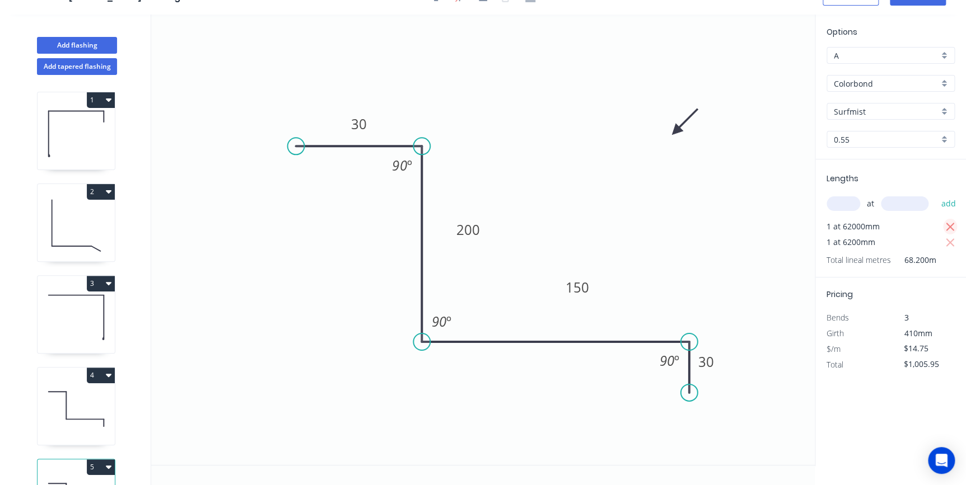
type input "$91.45"
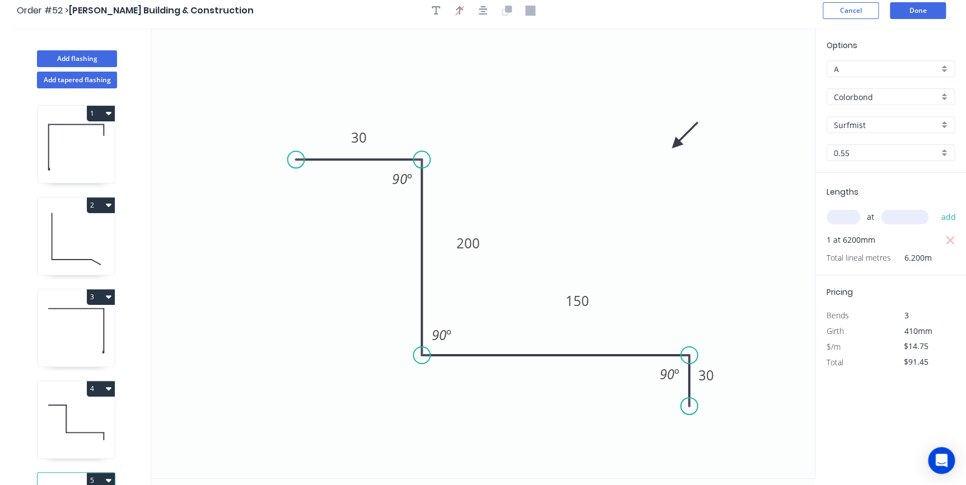
scroll to position [0, 0]
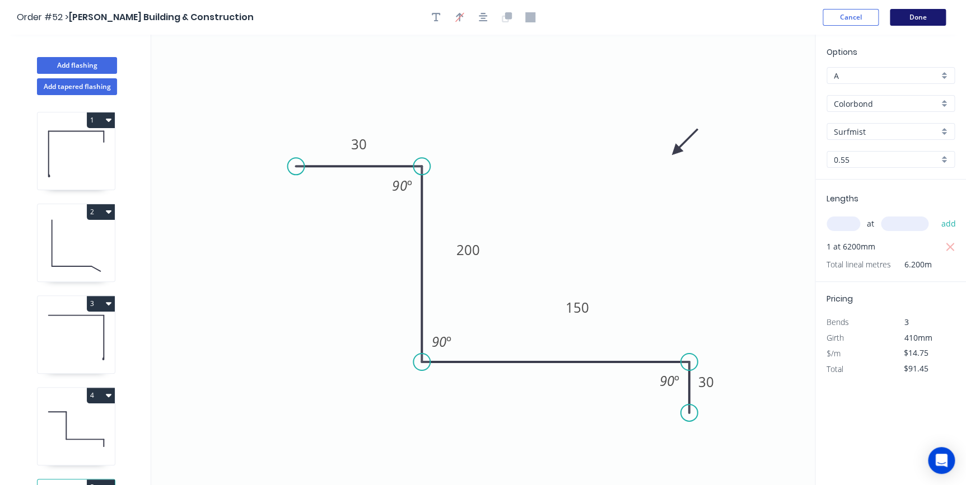
click at [906, 17] on button "Done" at bounding box center [918, 17] width 56 height 17
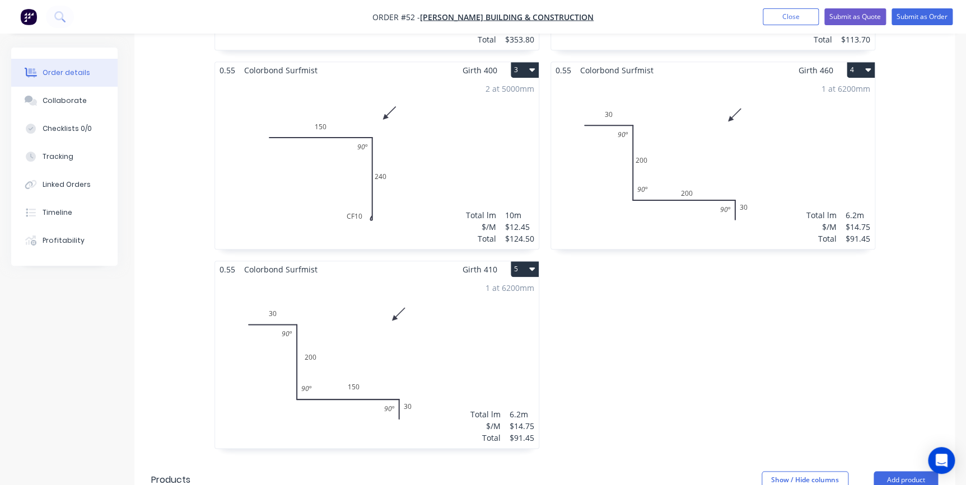
scroll to position [509, 0]
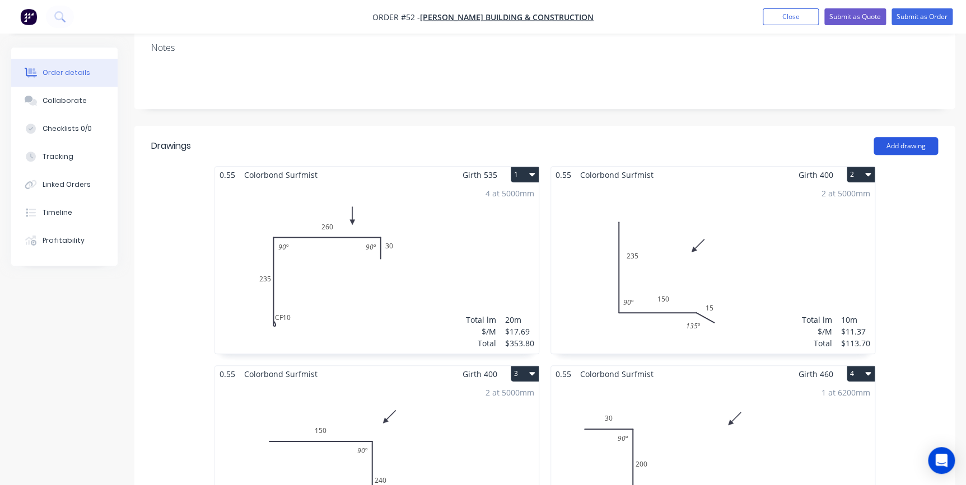
click at [906, 137] on button "Add drawing" at bounding box center [906, 146] width 64 height 18
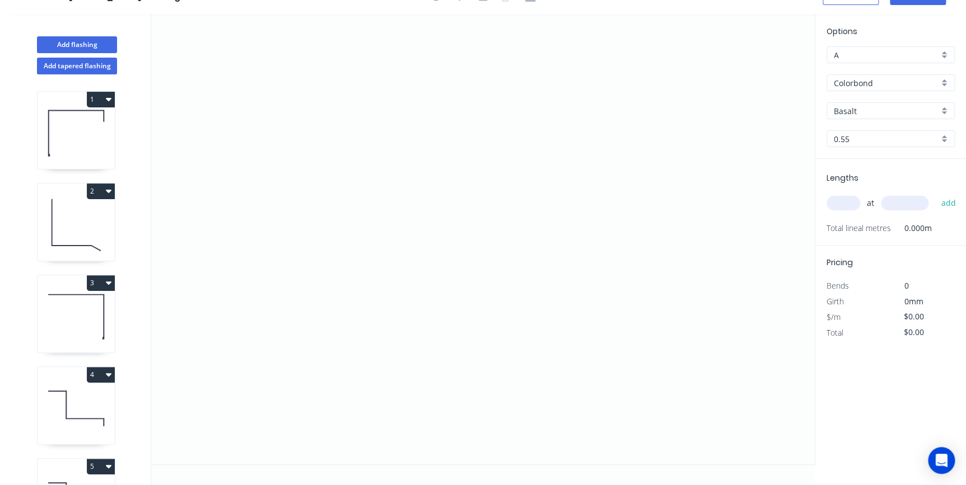
scroll to position [20, 0]
click at [625, 218] on icon "0" at bounding box center [483, 240] width 664 height 451
click at [622, 142] on icon "0" at bounding box center [483, 240] width 664 height 451
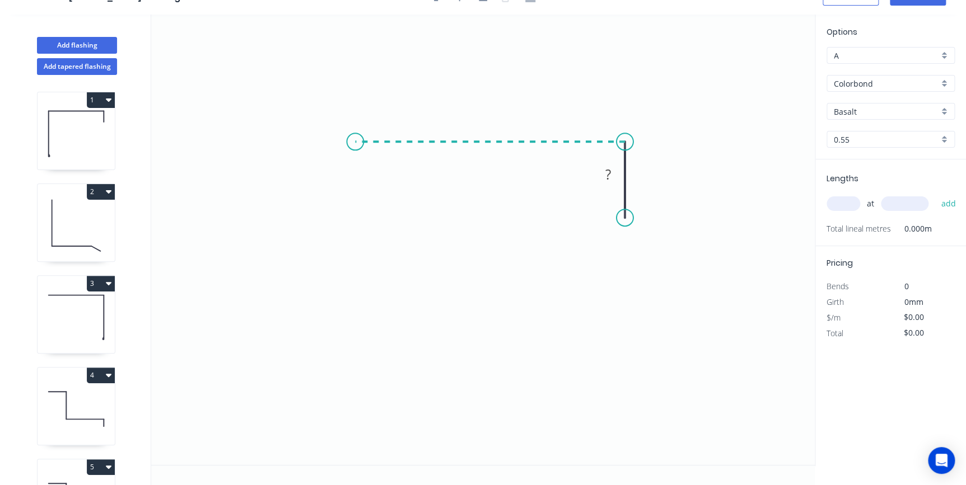
click at [355, 148] on icon "0 ?" at bounding box center [483, 240] width 664 height 451
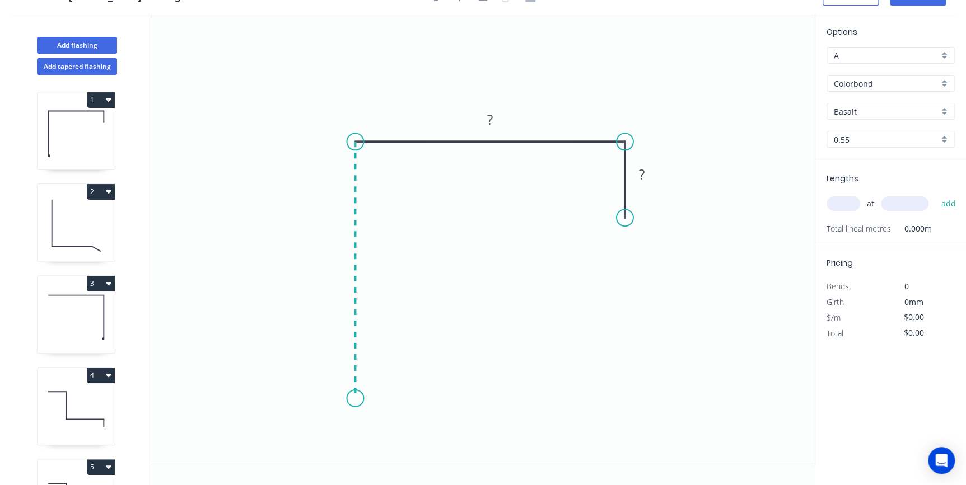
click at [354, 399] on icon "0 ? ?" at bounding box center [483, 240] width 664 height 451
click at [417, 396] on icon "0 ? ? ?" at bounding box center [483, 240] width 664 height 451
click at [417, 396] on circle at bounding box center [416, 398] width 17 height 17
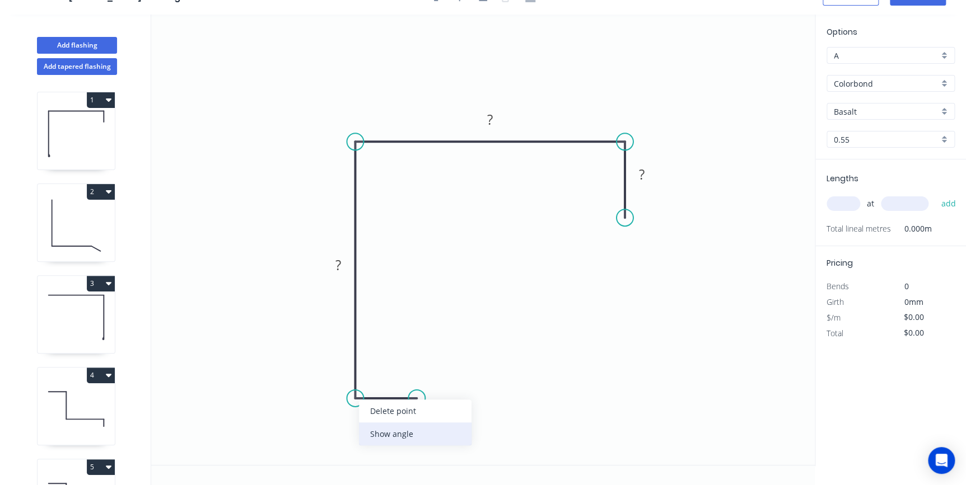
click at [365, 435] on div "Show angle" at bounding box center [415, 434] width 113 height 23
click at [389, 188] on div "Show angle" at bounding box center [414, 182] width 113 height 23
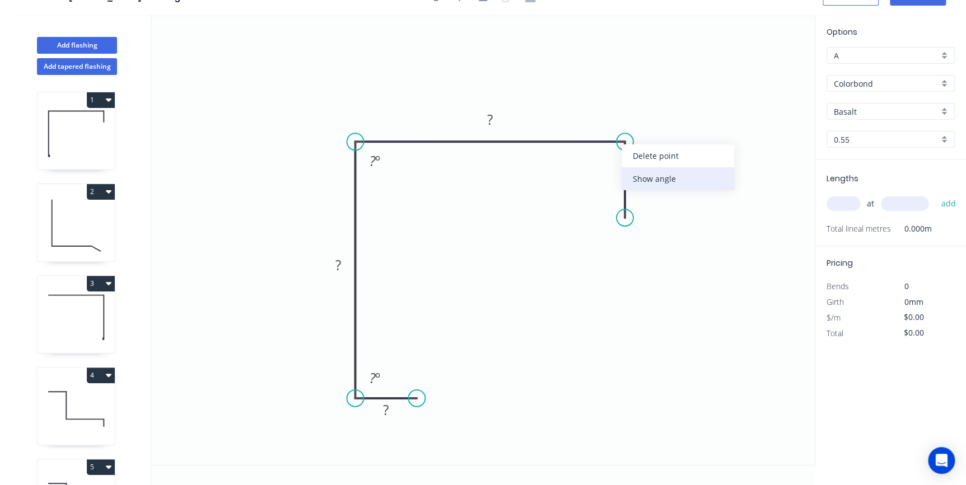
click at [636, 181] on div "Show angle" at bounding box center [678, 178] width 113 height 23
click at [388, 413] on tspan "?" at bounding box center [386, 410] width 6 height 18
type input "$14.75"
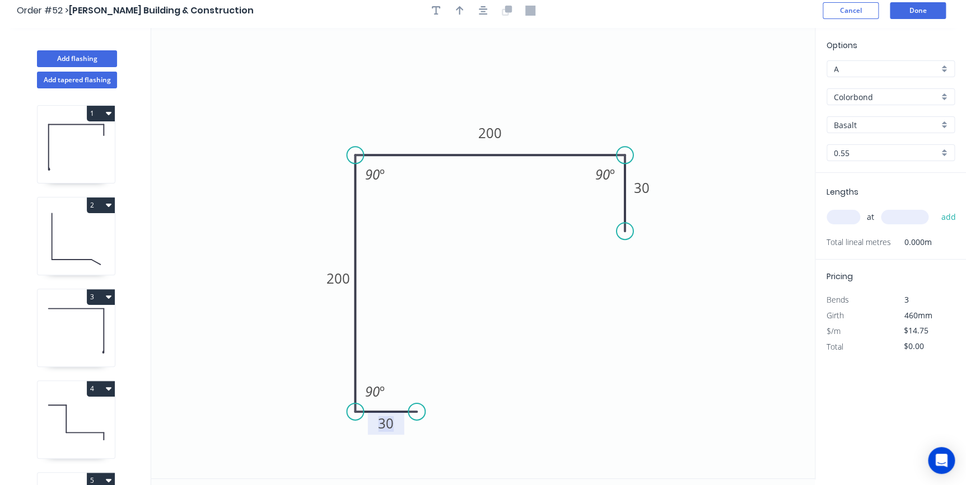
scroll to position [0, 0]
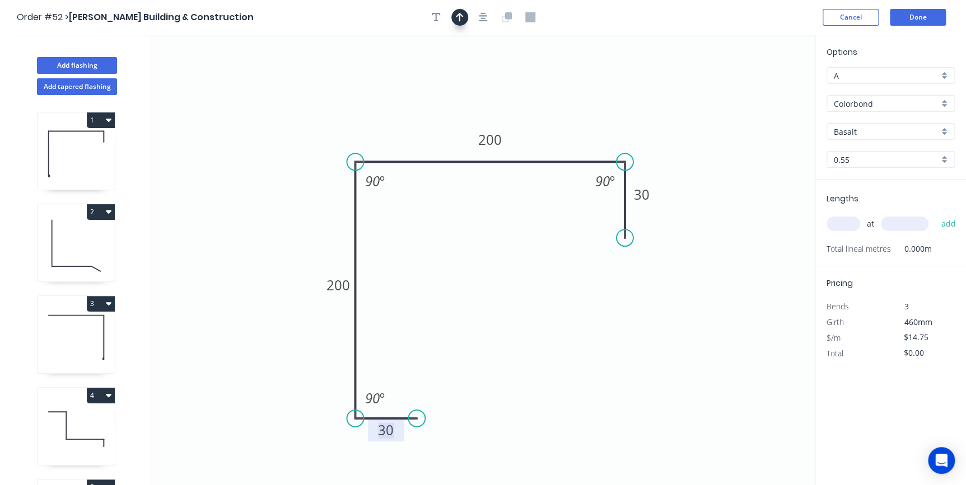
click at [456, 17] on icon "button" at bounding box center [460, 17] width 8 height 10
drag, startPoint x: 759, startPoint y: 90, endPoint x: 569, endPoint y: 97, distance: 189.4
click at [554, 99] on icon at bounding box center [558, 87] width 10 height 36
click at [890, 133] on input "Basalt" at bounding box center [886, 132] width 105 height 12
click at [883, 156] on div "Surfmist" at bounding box center [890, 153] width 127 height 20
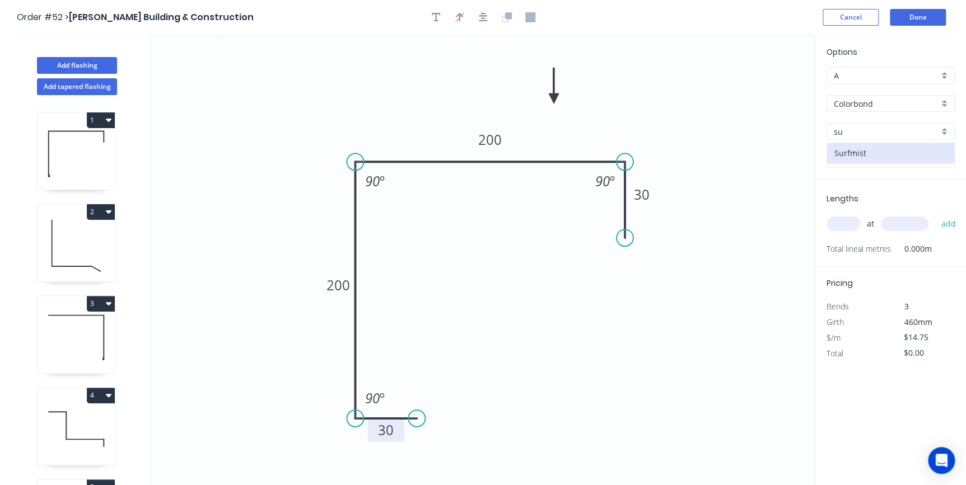
type input "Surfmist"
click at [846, 226] on input "text" at bounding box center [844, 224] width 34 height 15
type input "1"
type input "6000"
click at [935, 214] on button "add" at bounding box center [948, 223] width 26 height 19
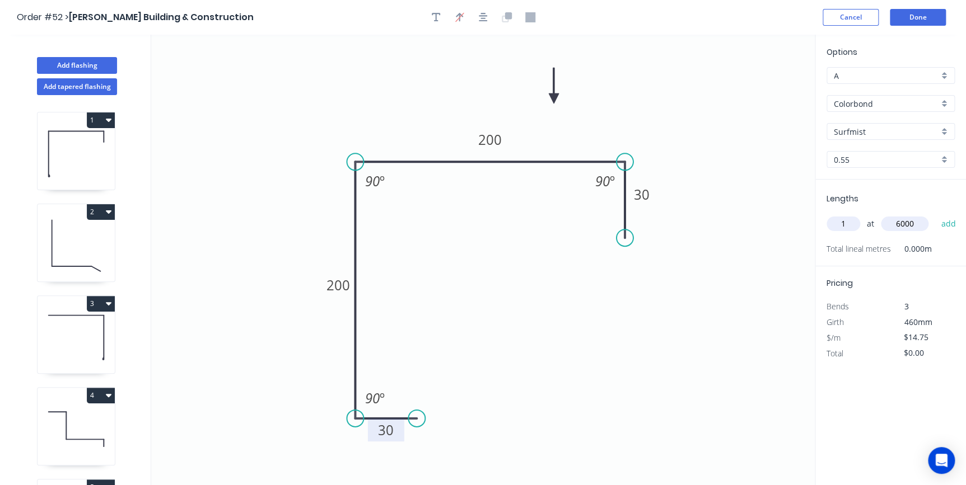
type input "$88.50"
click at [919, 22] on button "Done" at bounding box center [918, 17] width 56 height 17
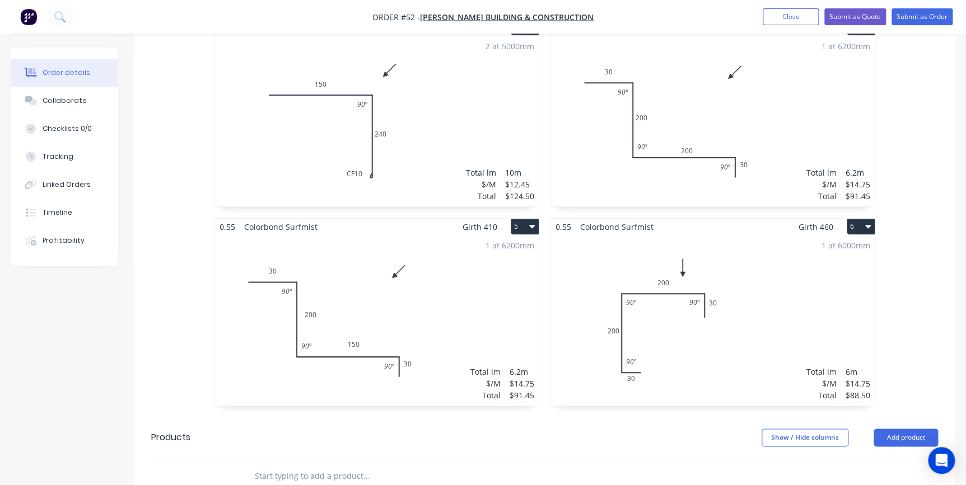
scroll to position [560, 0]
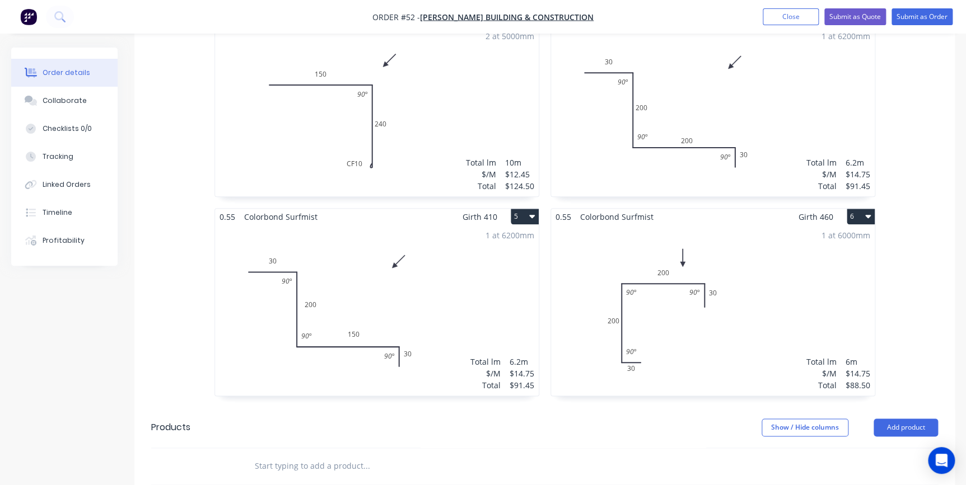
click at [851, 209] on button "6" at bounding box center [861, 217] width 28 height 16
click at [797, 258] on div "Duplicate" at bounding box center [821, 266] width 86 height 16
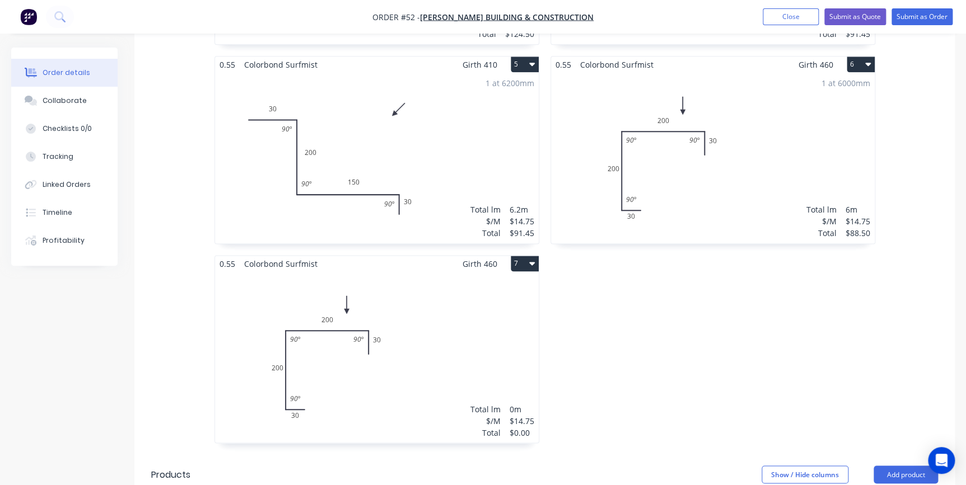
click at [337, 274] on div "Total lm $/M Total 0m $14.75 $0.00" at bounding box center [377, 357] width 324 height 171
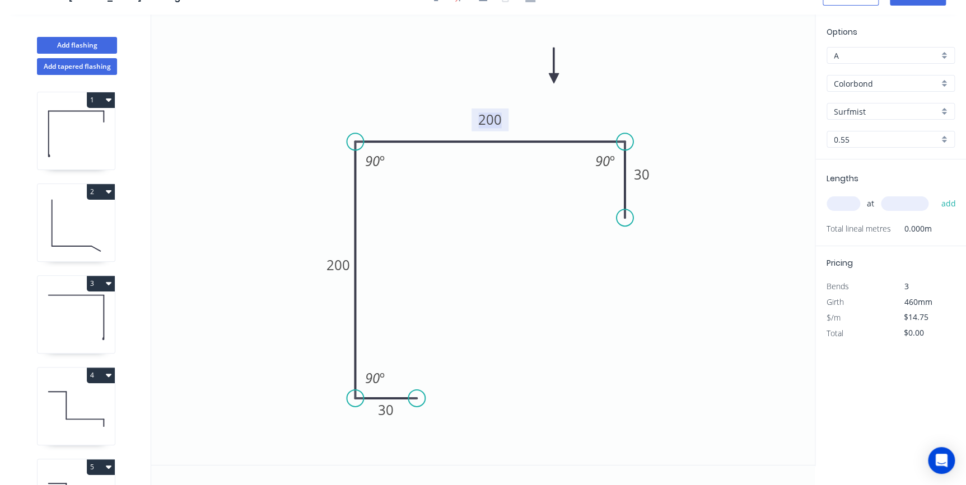
click at [500, 120] on tspan "200" at bounding box center [490, 119] width 24 height 18
type input "$16.61"
click at [848, 200] on input "text" at bounding box center [844, 204] width 34 height 15
type input "1"
type input "6000"
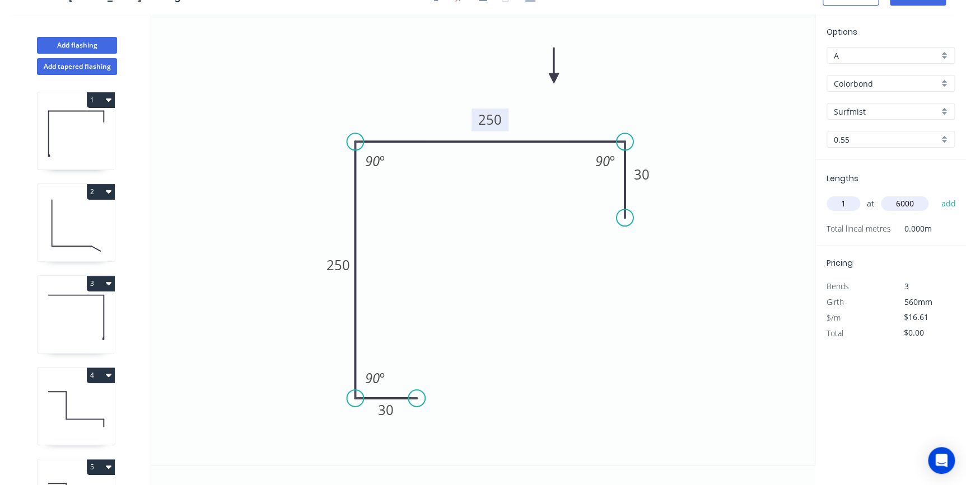
click at [935, 194] on button "add" at bounding box center [948, 203] width 26 height 19
type input "$99.66"
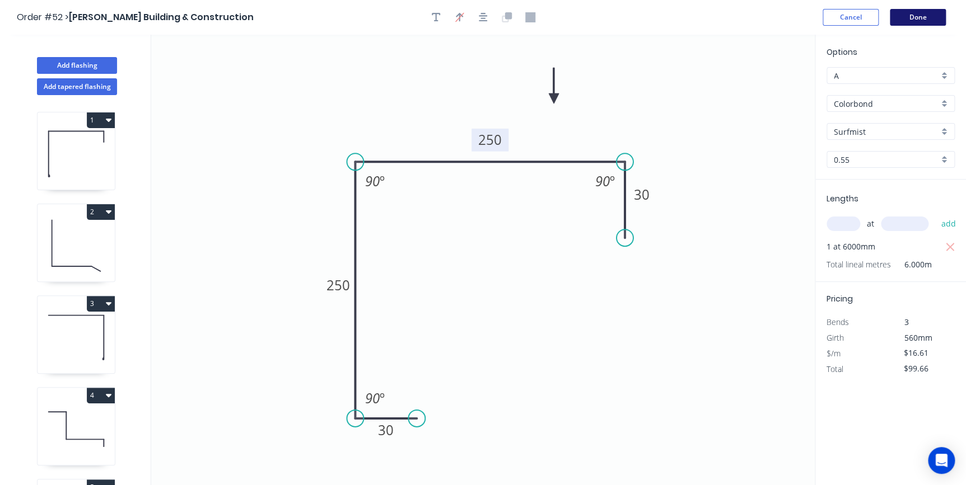
click at [909, 22] on button "Done" at bounding box center [918, 17] width 56 height 17
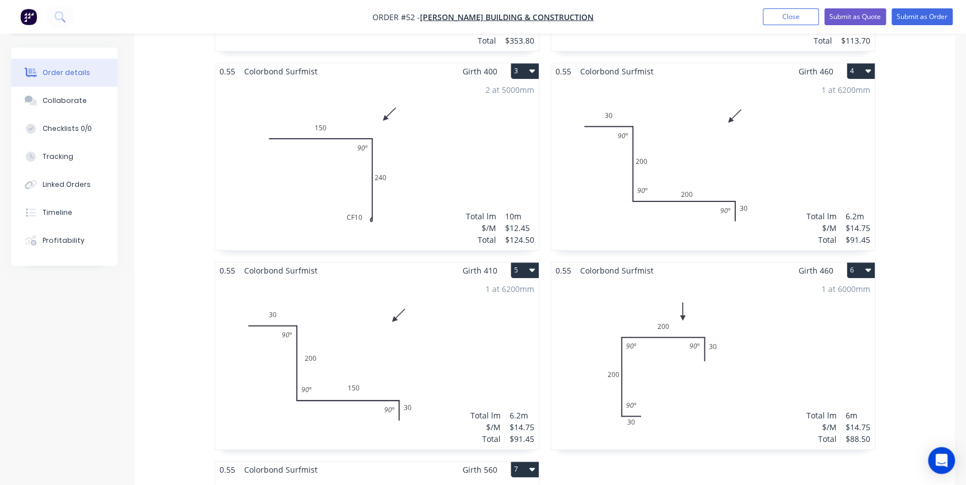
scroll to position [661, 0]
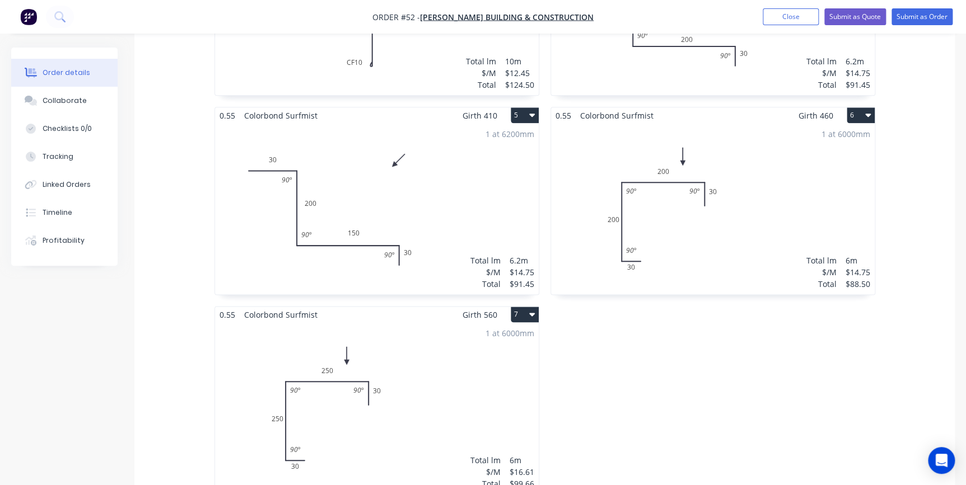
click at [387, 356] on div "1 at 6000mm Total lm $/M Total 6m $16.61 $99.66" at bounding box center [377, 408] width 324 height 171
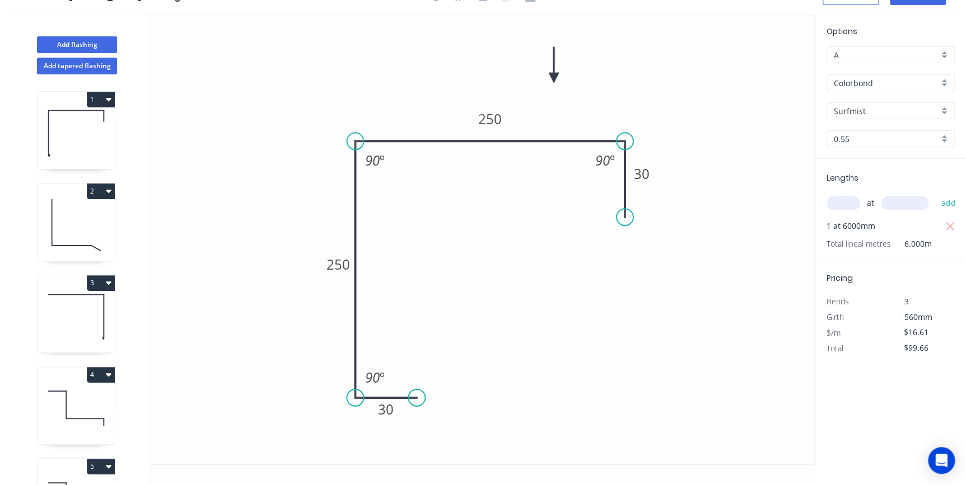
scroll to position [20, 0]
click at [499, 114] on tspan "250" at bounding box center [490, 119] width 24 height 18
type input "$14.75"
type input "$88.50"
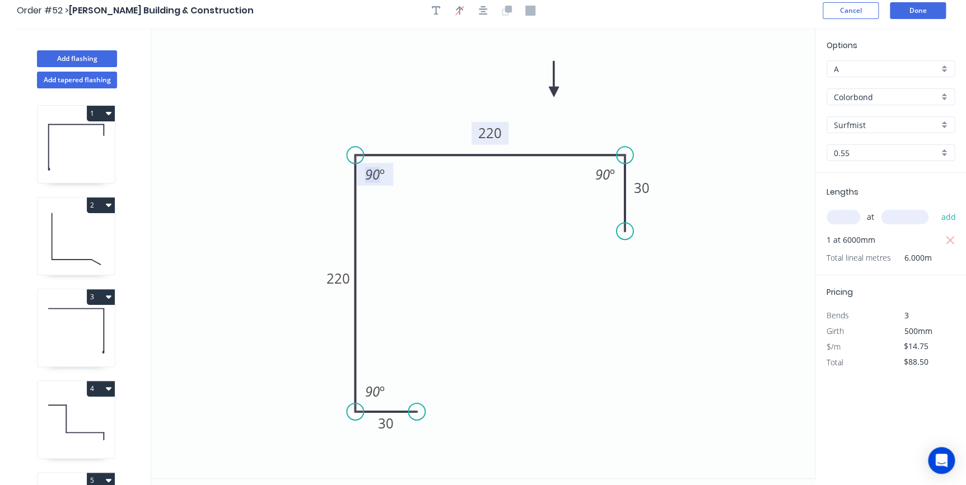
scroll to position [0, 0]
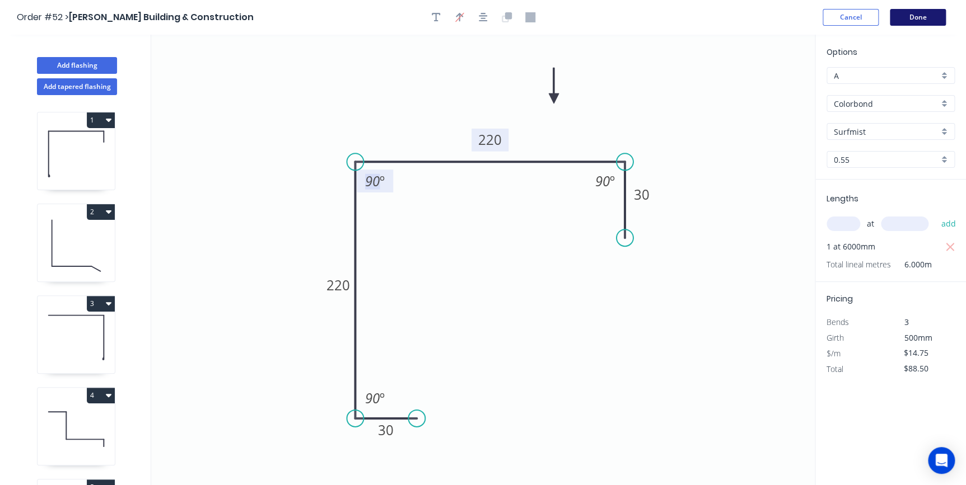
click at [930, 16] on button "Done" at bounding box center [918, 17] width 56 height 17
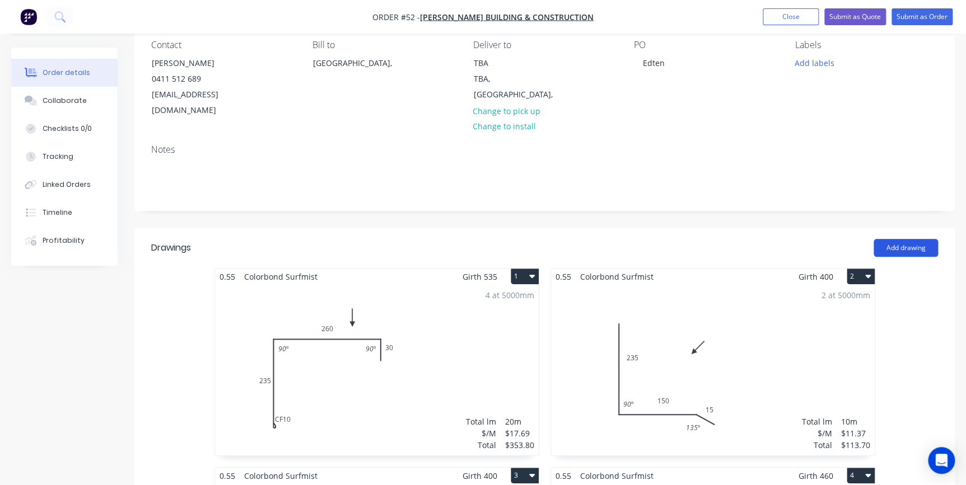
click at [897, 239] on button "Add drawing" at bounding box center [906, 248] width 64 height 18
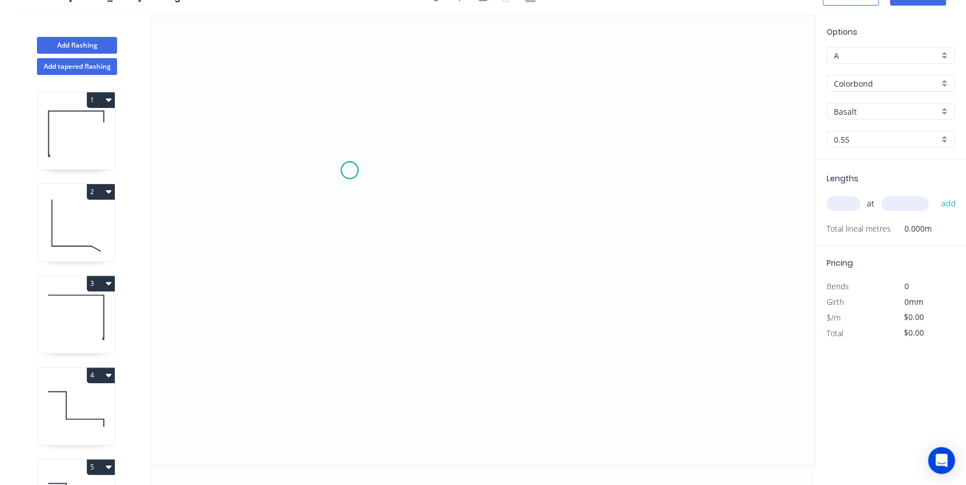
click at [349, 170] on icon "0" at bounding box center [483, 240] width 664 height 451
click at [646, 174] on icon "0" at bounding box center [483, 240] width 664 height 451
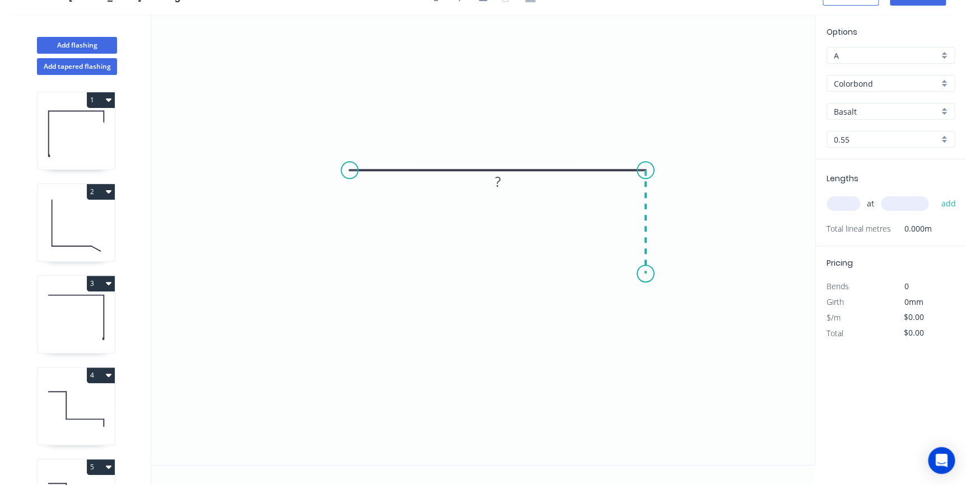
click at [643, 274] on icon "0 ?" at bounding box center [483, 240] width 664 height 451
click at [487, 266] on icon "0 ? ?" at bounding box center [483, 240] width 664 height 451
click at [487, 266] on circle at bounding box center [486, 273] width 17 height 17
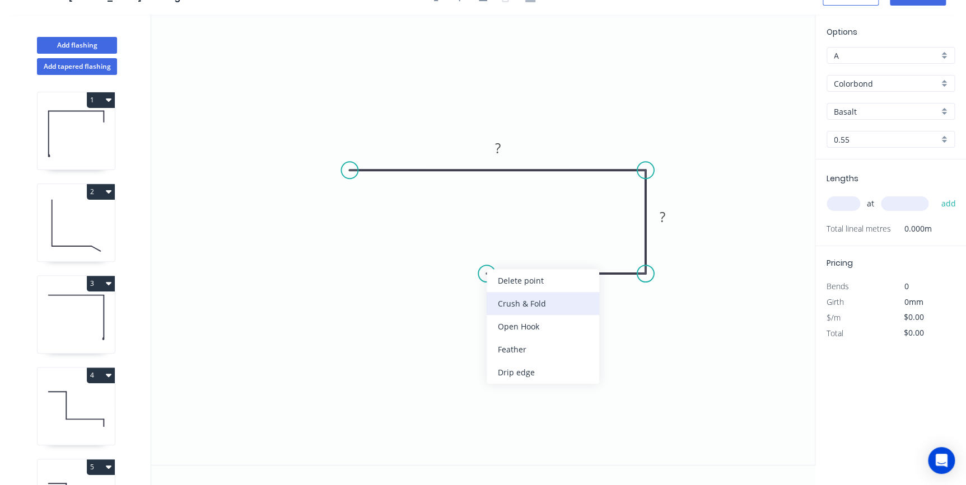
click at [497, 293] on div "Crush & Fold" at bounding box center [543, 303] width 113 height 23
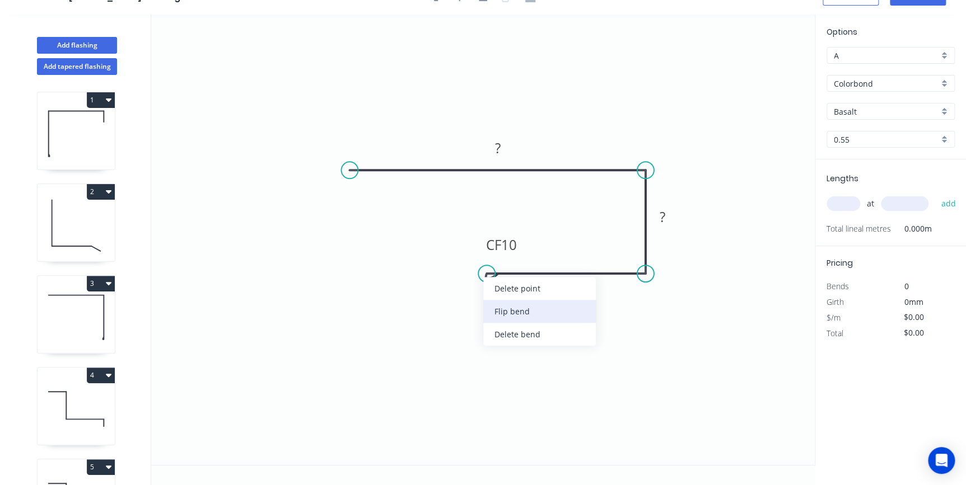
click at [492, 306] on div "Flip bend" at bounding box center [539, 311] width 113 height 23
drag, startPoint x: 520, startPoint y: 284, endPoint x: 466, endPoint y: 228, distance: 78.4
click at [466, 228] on rect at bounding box center [446, 236] width 45 height 23
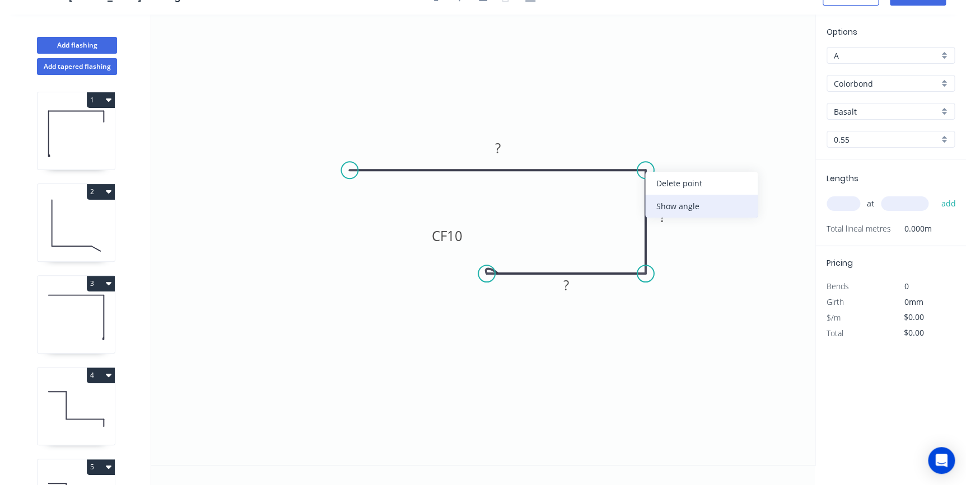
click at [676, 208] on div "Show angle" at bounding box center [701, 206] width 113 height 23
click at [660, 312] on div "Show angle" at bounding box center [700, 316] width 113 height 23
click at [506, 147] on rect at bounding box center [497, 149] width 22 height 16
type input "$9.85"
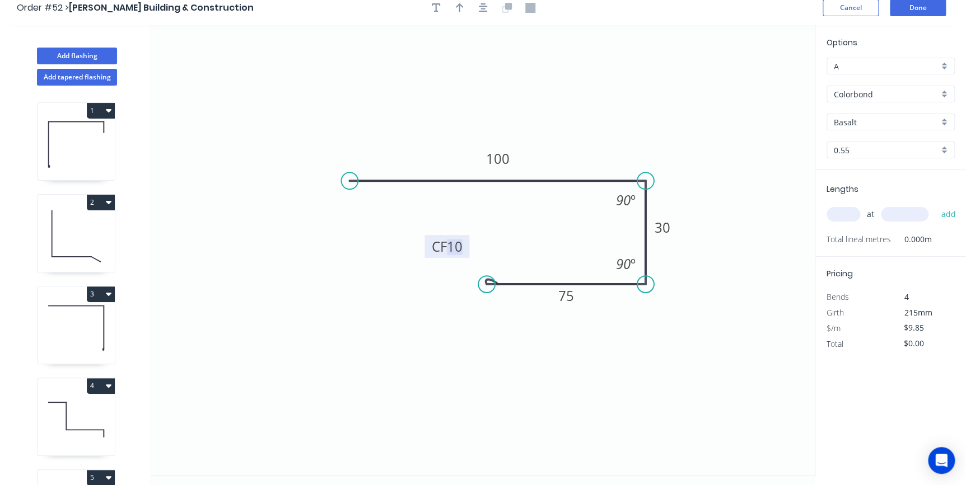
scroll to position [0, 0]
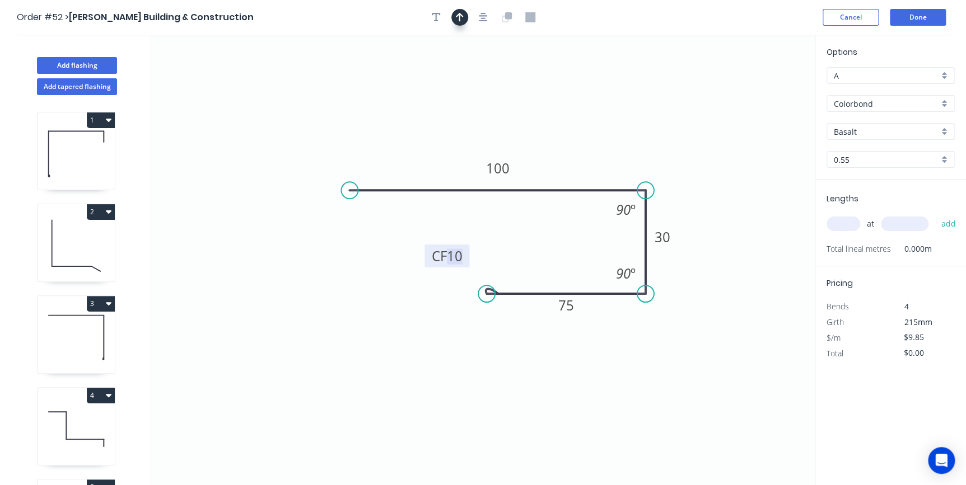
click at [459, 15] on icon "button" at bounding box center [460, 17] width 8 height 9
click at [759, 87] on icon at bounding box center [758, 78] width 10 height 36
click at [759, 88] on icon at bounding box center [759, 74] width 10 height 36
drag, startPoint x: 759, startPoint y: 88, endPoint x: 680, endPoint y: 118, distance: 84.3
click at [673, 124] on icon at bounding box center [689, 108] width 32 height 32
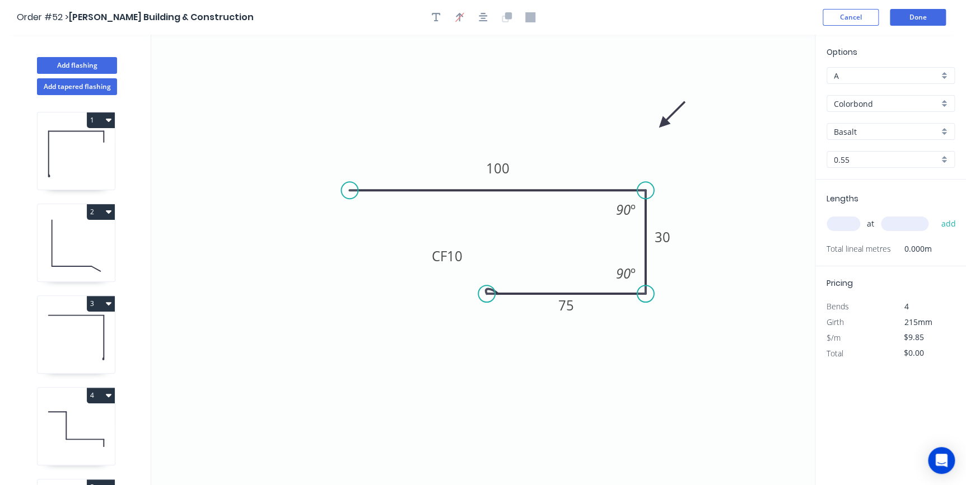
click at [866, 126] on input "Basalt" at bounding box center [886, 132] width 105 height 12
click at [872, 153] on div "Surfmist" at bounding box center [890, 153] width 127 height 20
type input "Surfmist"
click at [848, 214] on div "at add" at bounding box center [892, 223] width 130 height 19
click at [849, 220] on input "text" at bounding box center [844, 224] width 34 height 15
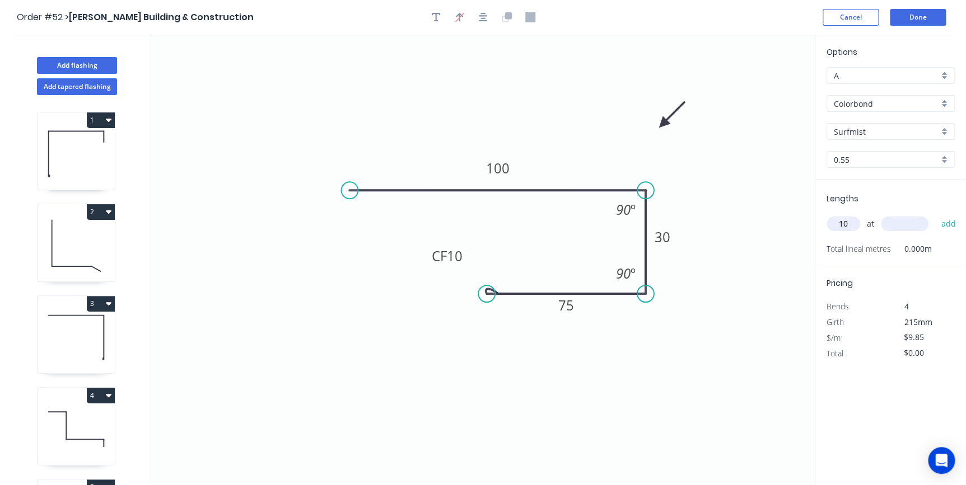
type input "10"
type input "6000"
click at [935, 214] on button "add" at bounding box center [948, 223] width 26 height 19
type input "$591.00"
click at [912, 23] on button "Done" at bounding box center [918, 17] width 56 height 17
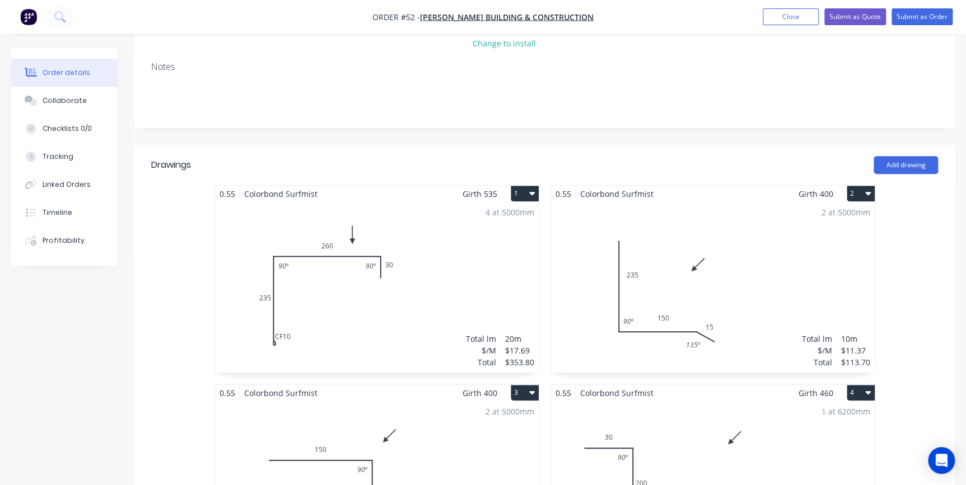
scroll to position [203, 0]
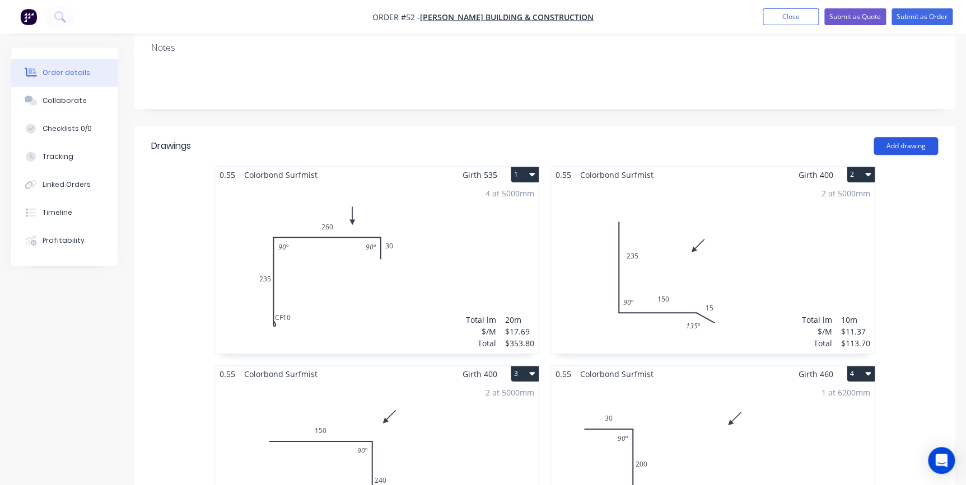
click at [917, 137] on button "Add drawing" at bounding box center [906, 146] width 64 height 18
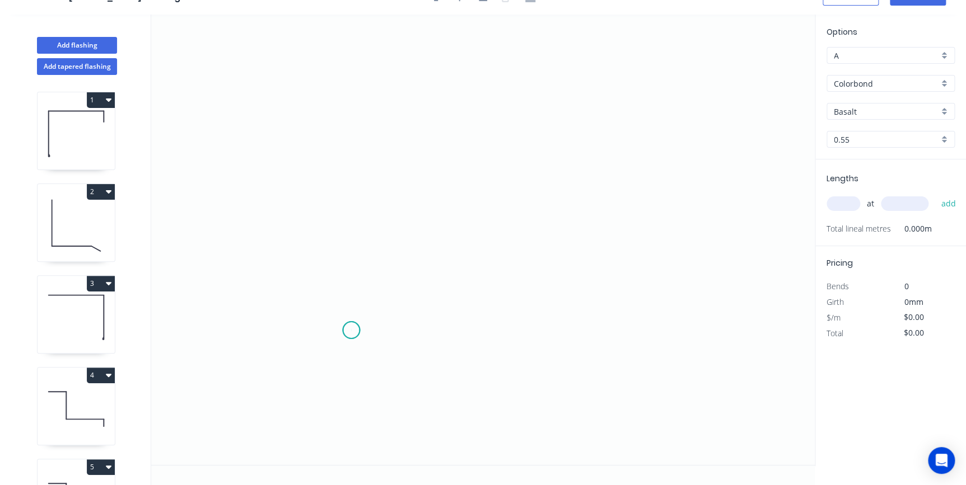
click at [351, 330] on icon "0" at bounding box center [483, 240] width 664 height 451
click at [313, 359] on icon "0" at bounding box center [483, 240] width 664 height 451
click at [313, 146] on icon at bounding box center [313, 252] width 0 height 213
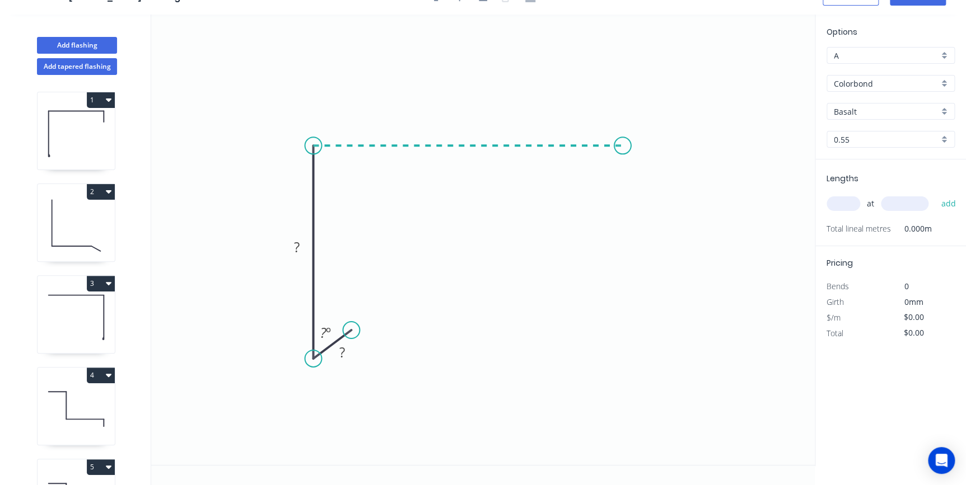
click at [623, 146] on icon "0 ? ? ? º" at bounding box center [483, 240] width 664 height 451
click at [647, 186] on icon "0 ? ? ? ? º" at bounding box center [483, 240] width 664 height 451
click at [345, 348] on tspan "?" at bounding box center [342, 352] width 6 height 18
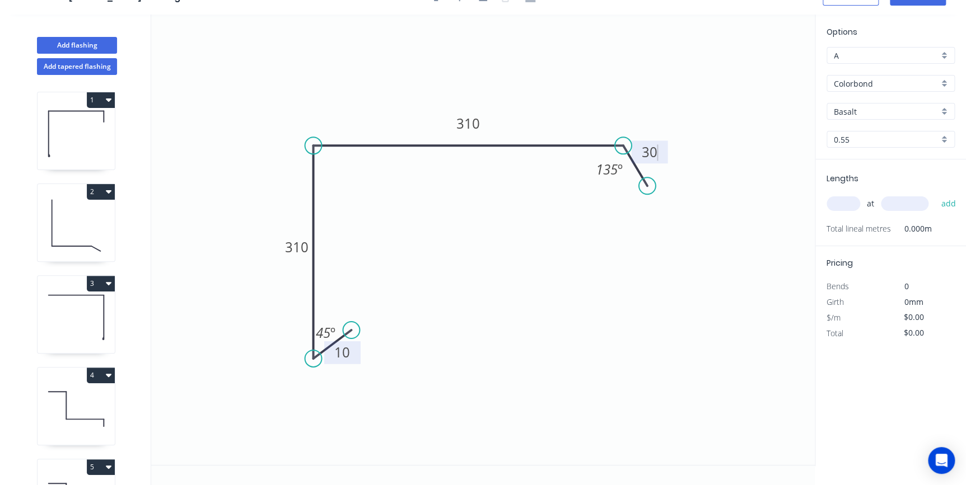
type input "$19.93"
click at [335, 183] on div "Show angle" at bounding box center [372, 187] width 113 height 23
click at [325, 164] on rect at bounding box center [333, 166] width 22 height 16
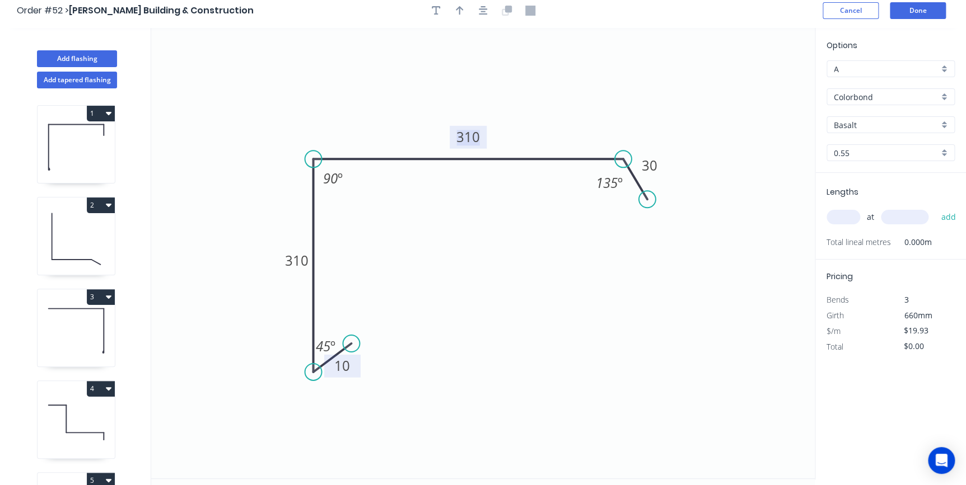
scroll to position [0, 0]
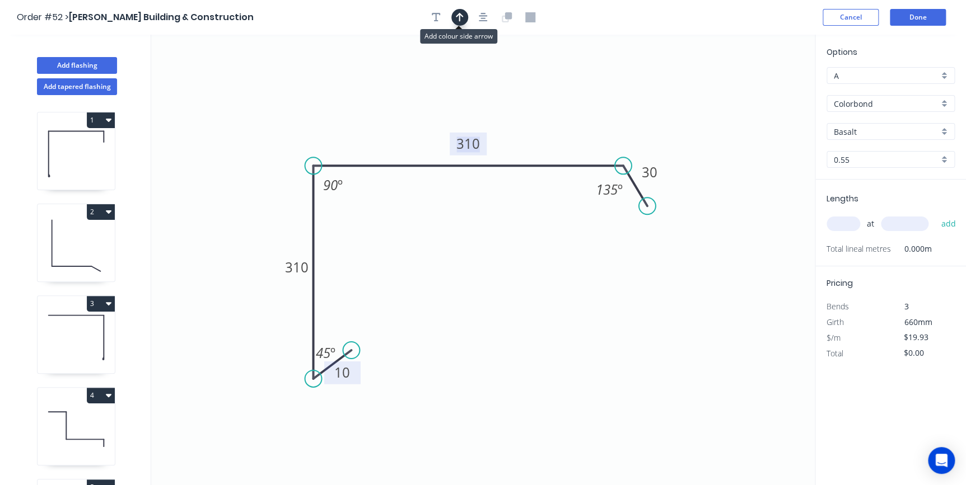
drag, startPoint x: 459, startPoint y: 12, endPoint x: 625, endPoint y: 61, distance: 173.3
click at [459, 14] on icon "button" at bounding box center [460, 17] width 8 height 10
drag, startPoint x: 745, startPoint y: 87, endPoint x: 534, endPoint y: 95, distance: 211.2
click at [534, 95] on icon at bounding box center [534, 82] width 10 height 36
click at [893, 128] on input "Basalt" at bounding box center [886, 132] width 105 height 12
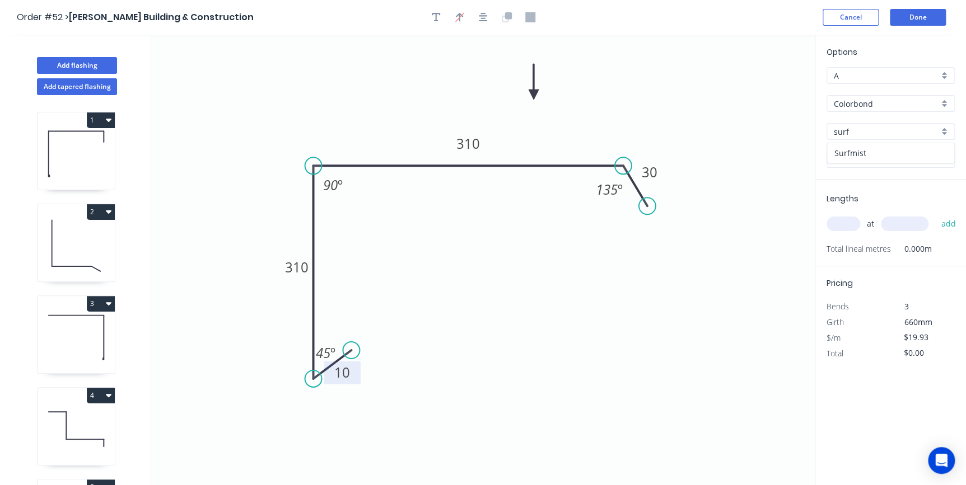
click at [874, 160] on div "Surfmist" at bounding box center [890, 153] width 127 height 20
type input "Surfmist"
click at [851, 228] on input "text" at bounding box center [844, 224] width 34 height 15
type input "4"
type input "6400"
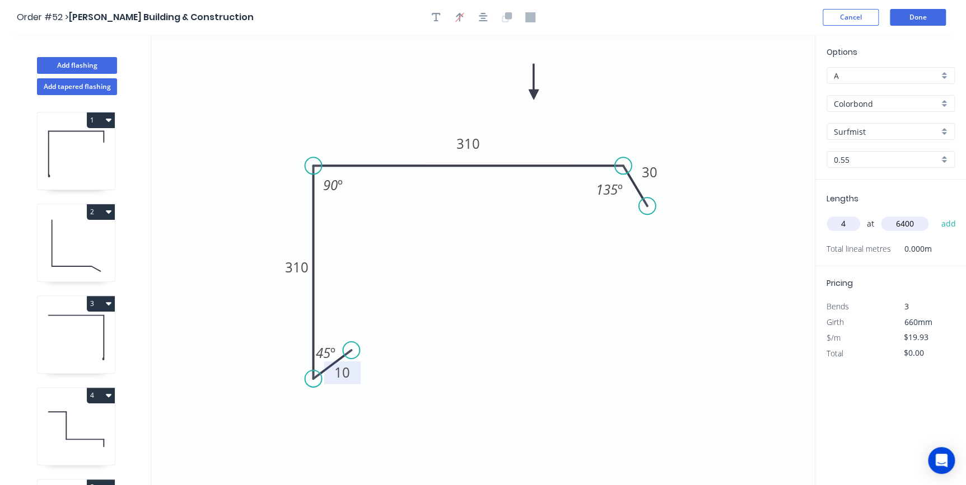
click at [935, 214] on button "add" at bounding box center [948, 223] width 26 height 19
type input "$510.21"
click at [924, 21] on button "Done" at bounding box center [918, 17] width 56 height 17
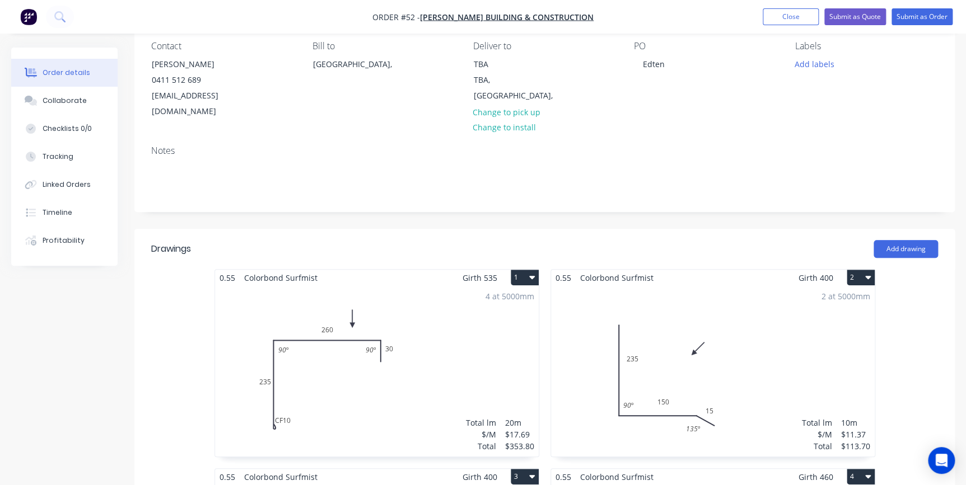
scroll to position [101, 0]
click at [885, 239] on button "Add drawing" at bounding box center [906, 248] width 64 height 18
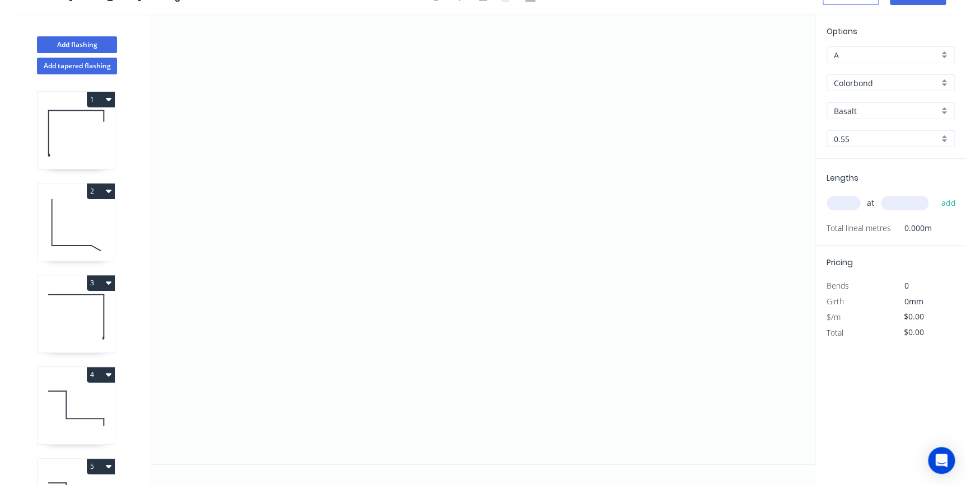
scroll to position [20, 0]
click at [396, 90] on icon "0" at bounding box center [483, 240] width 664 height 451
click at [396, 303] on icon "0" at bounding box center [483, 240] width 664 height 451
click at [497, 306] on icon "0 ?" at bounding box center [483, 240] width 664 height 451
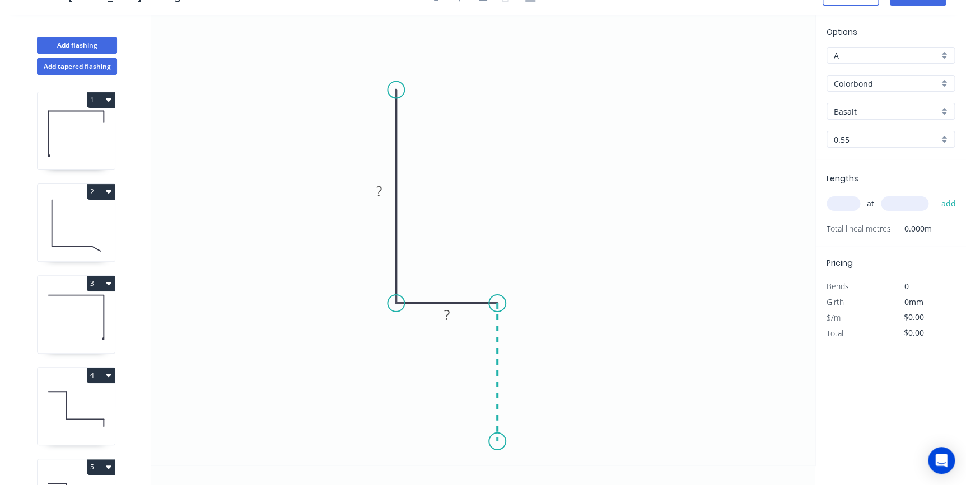
click at [494, 442] on icon "0 ? ?" at bounding box center [483, 240] width 664 height 451
click at [509, 412] on div "Crush & Fold" at bounding box center [550, 408] width 113 height 23
click at [508, 450] on div "Flip bend" at bounding box center [553, 454] width 113 height 23
drag, startPoint x: 540, startPoint y: 413, endPoint x: 460, endPoint y: 419, distance: 80.3
click at [460, 419] on rect at bounding box center [441, 428] width 45 height 23
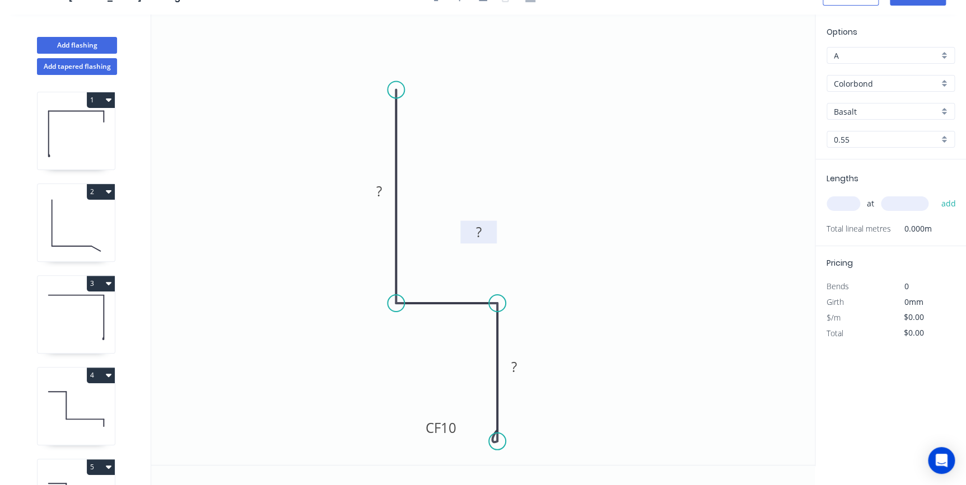
drag, startPoint x: 459, startPoint y: 312, endPoint x: 491, endPoint y: 230, distance: 88.8
click at [491, 230] on rect at bounding box center [478, 232] width 36 height 23
drag, startPoint x: 388, startPoint y: 181, endPoint x: 459, endPoint y: 134, distance: 85.3
click at [459, 134] on rect at bounding box center [450, 144] width 36 height 23
click at [457, 143] on rect at bounding box center [450, 145] width 22 height 16
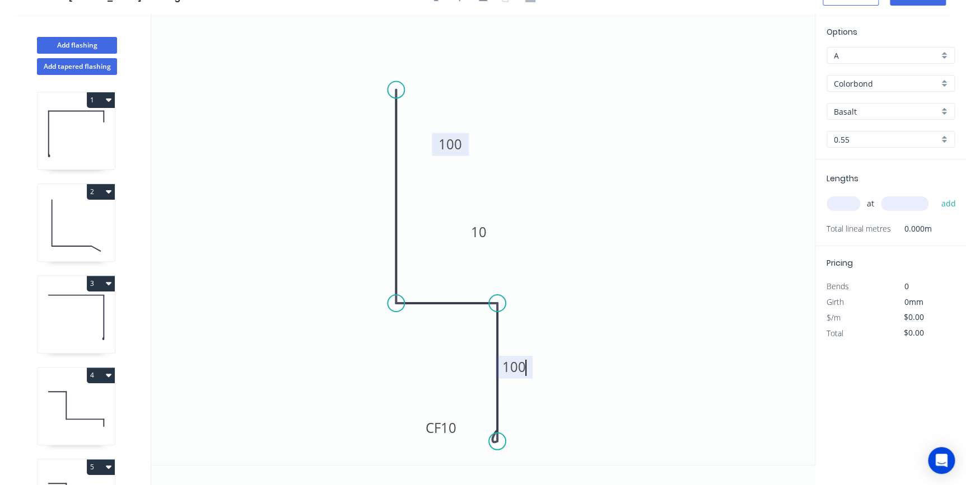
type input "$9.85"
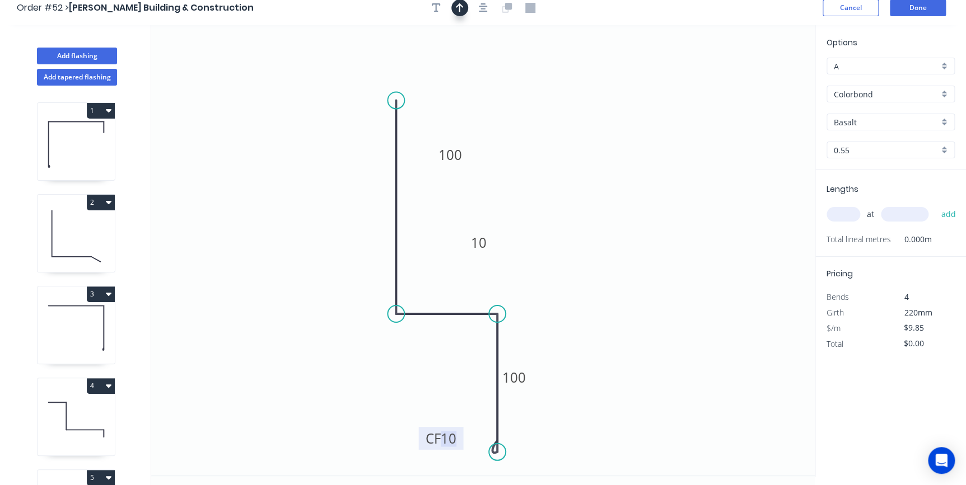
scroll to position [0, 0]
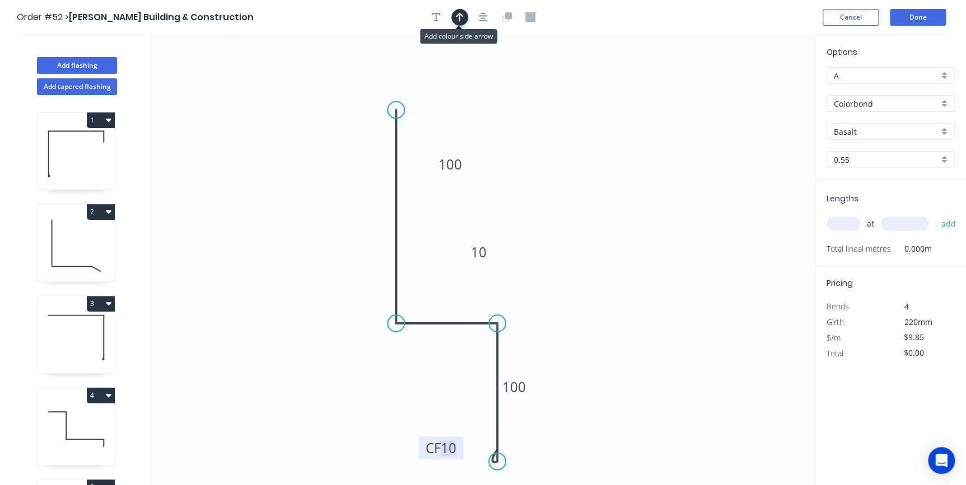
click at [464, 18] on button "button" at bounding box center [459, 17] width 17 height 17
click at [757, 88] on icon at bounding box center [758, 78] width 10 height 36
drag, startPoint x: 757, startPoint y: 89, endPoint x: 628, endPoint y: 179, distance: 157.7
click at [639, 161] on icon at bounding box center [655, 145] width 32 height 32
click at [861, 133] on input "Basalt" at bounding box center [886, 132] width 105 height 12
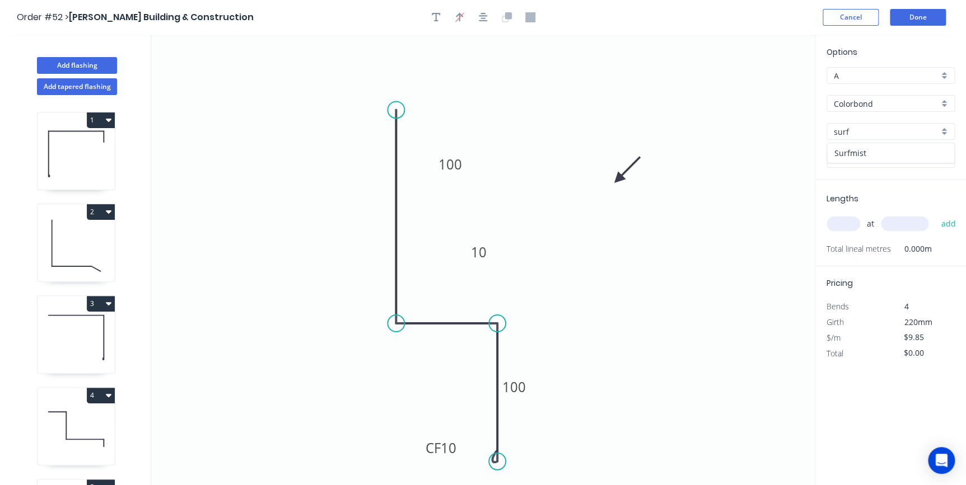
click at [870, 151] on div "Surfmist" at bounding box center [890, 153] width 127 height 20
type input "Surfmist"
click at [852, 221] on input "text" at bounding box center [844, 224] width 34 height 15
type input "10"
type input "4000"
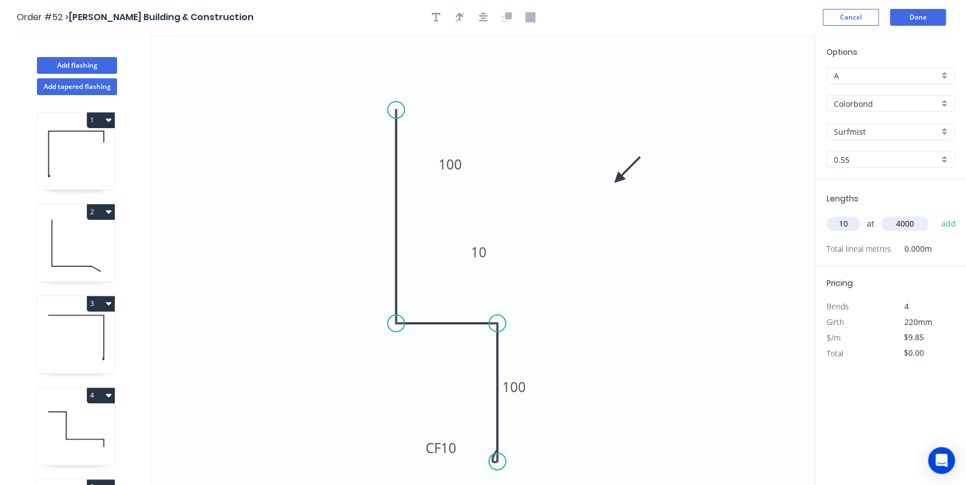
click at [935, 214] on button "add" at bounding box center [948, 223] width 26 height 19
type input "$394.00"
click at [913, 16] on button "Done" at bounding box center [918, 17] width 56 height 17
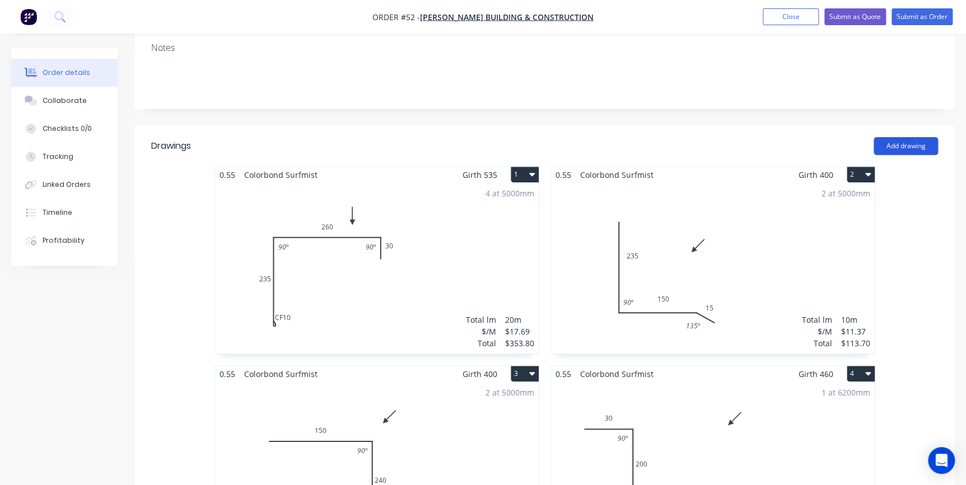
click at [919, 137] on button "Add drawing" at bounding box center [906, 146] width 64 height 18
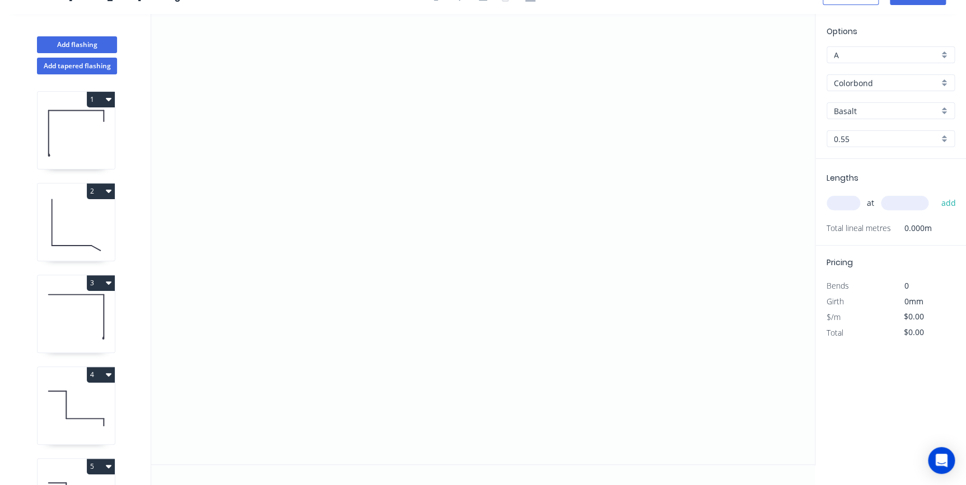
scroll to position [20, 0]
click at [358, 235] on icon "0" at bounding box center [483, 240] width 664 height 451
click at [619, 237] on icon "0" at bounding box center [483, 240] width 664 height 451
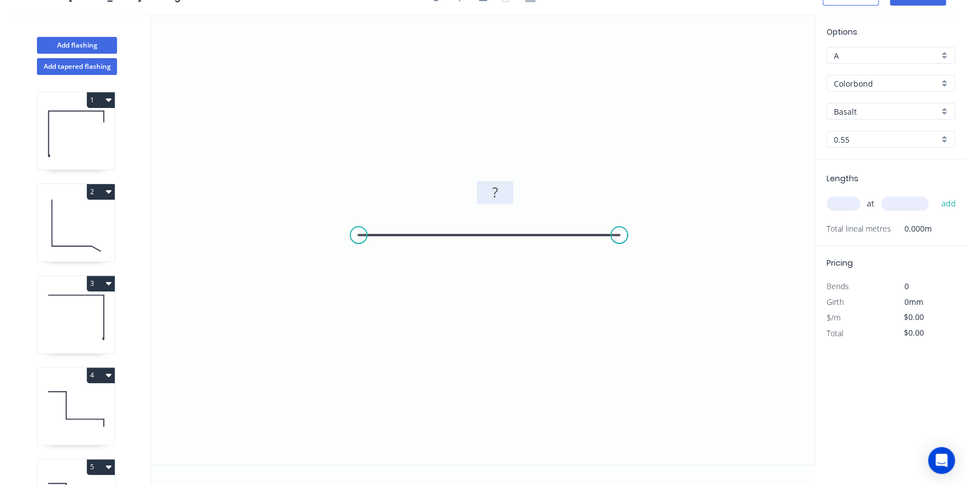
drag, startPoint x: 497, startPoint y: 237, endPoint x: 503, endPoint y: 183, distance: 54.7
click at [503, 183] on rect at bounding box center [495, 192] width 36 height 23
click at [502, 192] on rect at bounding box center [495, 193] width 22 height 16
click at [862, 118] on div "Basalt" at bounding box center [891, 111] width 128 height 17
type input "$14.44"
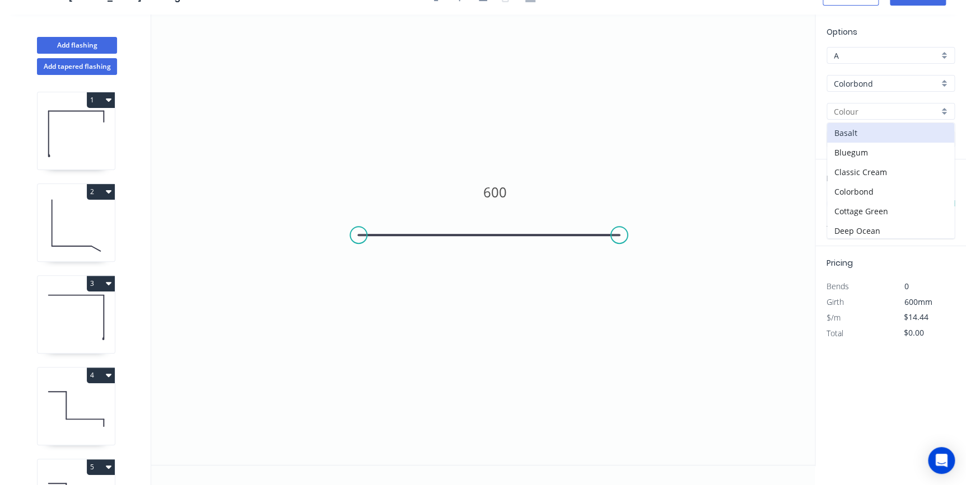
click at [863, 112] on input "text" at bounding box center [886, 112] width 105 height 12
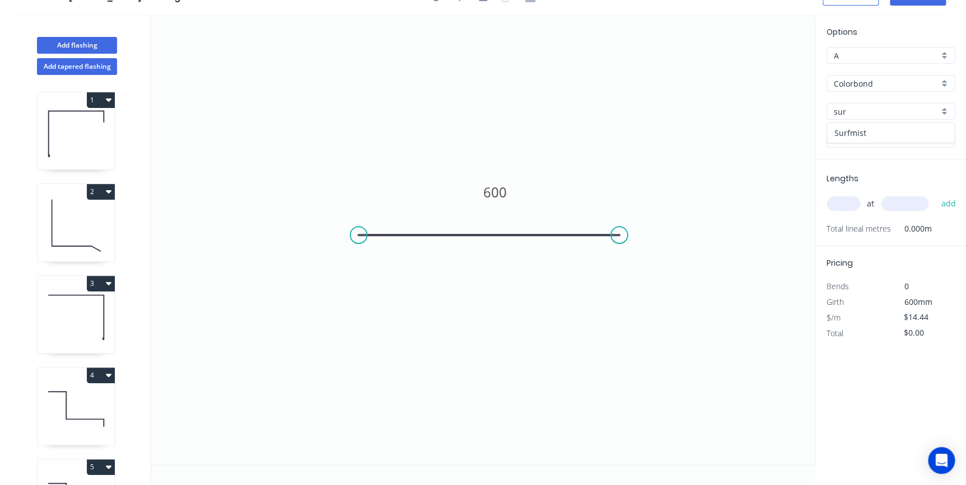
click at [859, 127] on div "Surfmist" at bounding box center [890, 133] width 127 height 20
type input "Surfmist"
click at [842, 199] on input "text" at bounding box center [844, 204] width 34 height 15
type input "10"
type input "600"
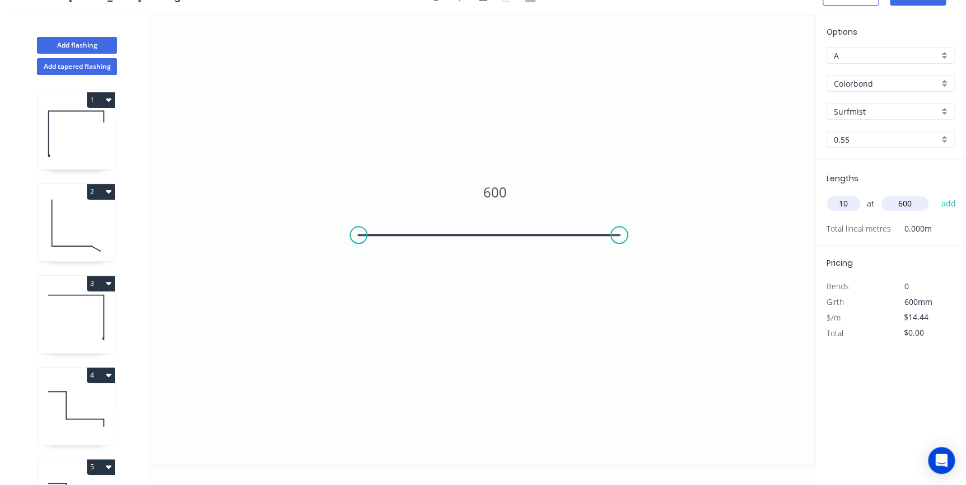
click at [935, 194] on button "add" at bounding box center [948, 203] width 26 height 19
type input "$144.40"
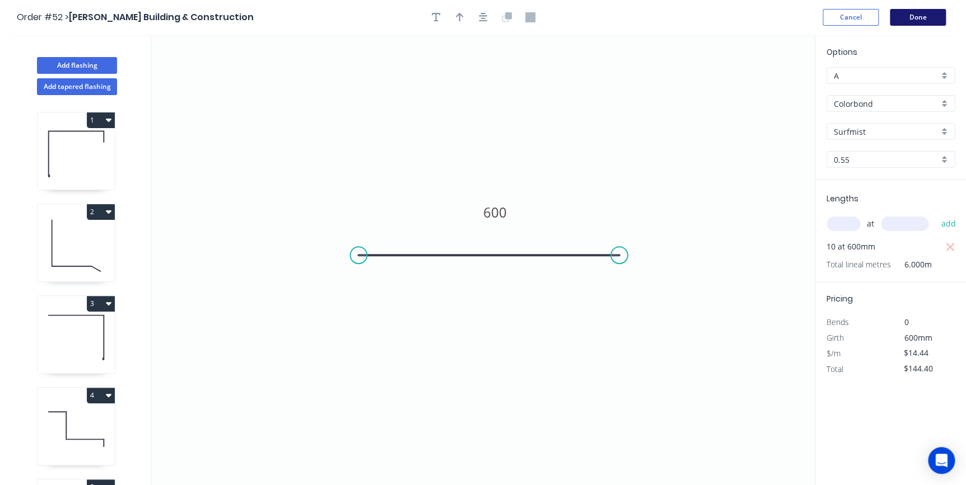
click at [898, 22] on button "Done" at bounding box center [918, 17] width 56 height 17
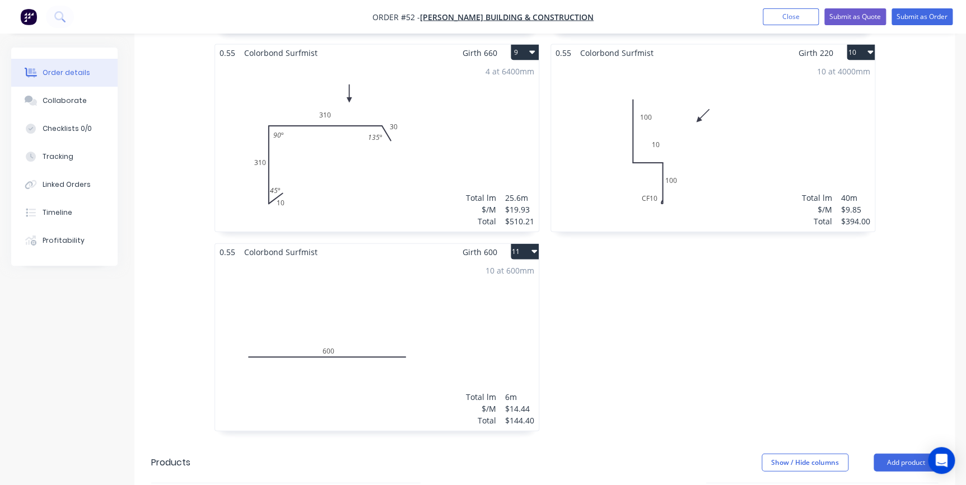
scroll to position [1221, 0]
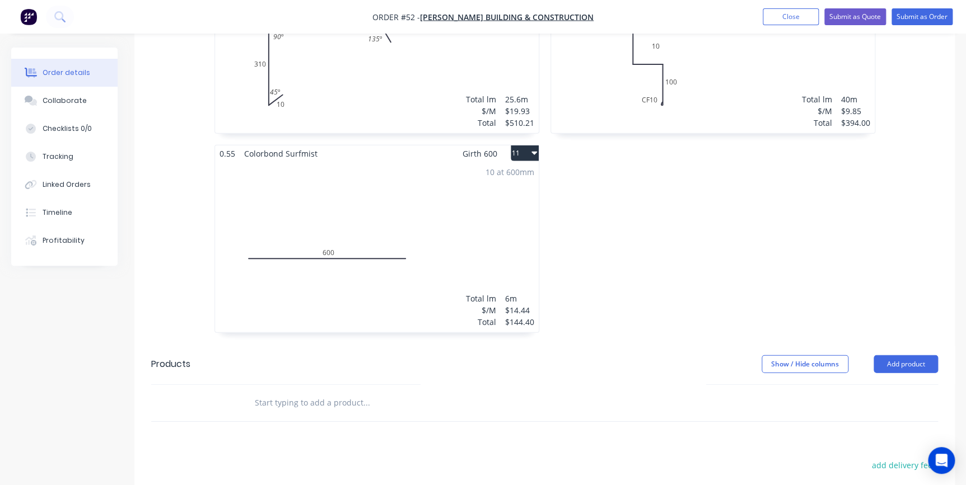
click at [306, 392] on input "text" at bounding box center [366, 403] width 224 height 22
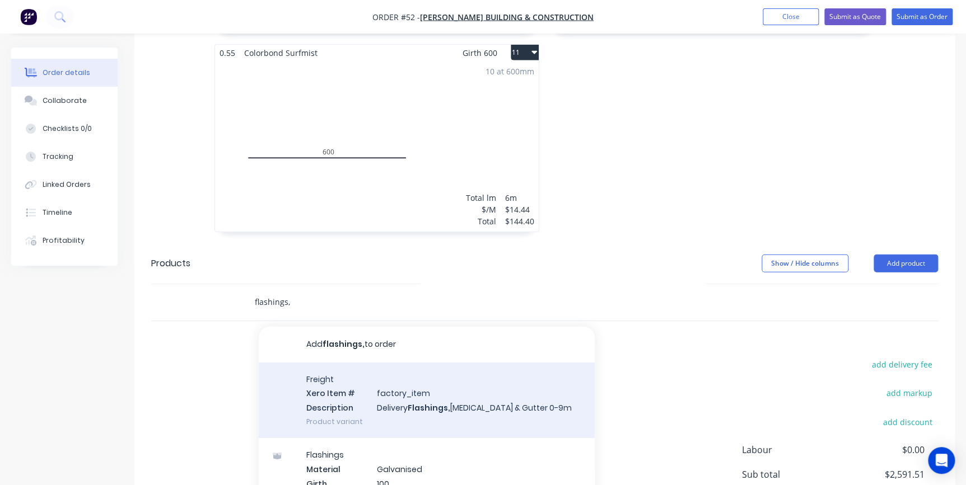
scroll to position [1323, 0]
type input "flashings,"
click at [435, 385] on div "Freight Xero Item # factory_item Description Delivery Flashings, Fascia & Gutte…" at bounding box center [427, 400] width 336 height 76
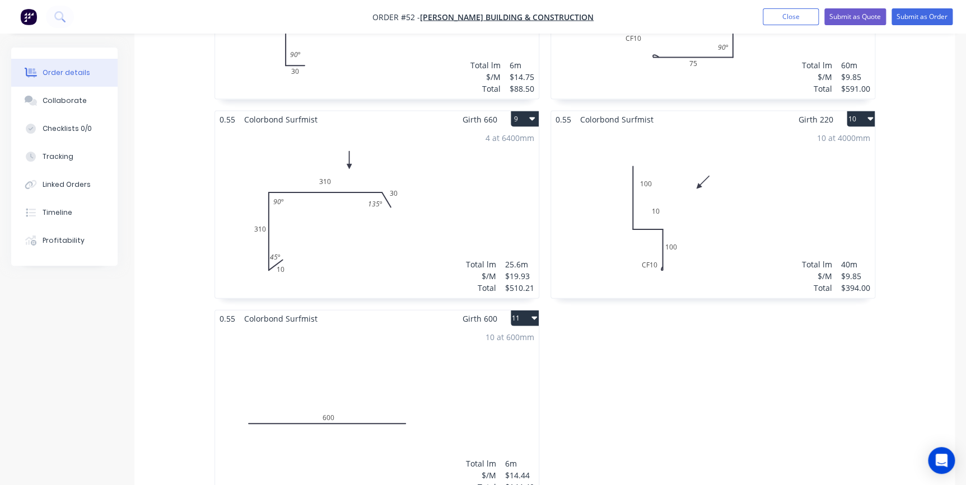
scroll to position [1069, 0]
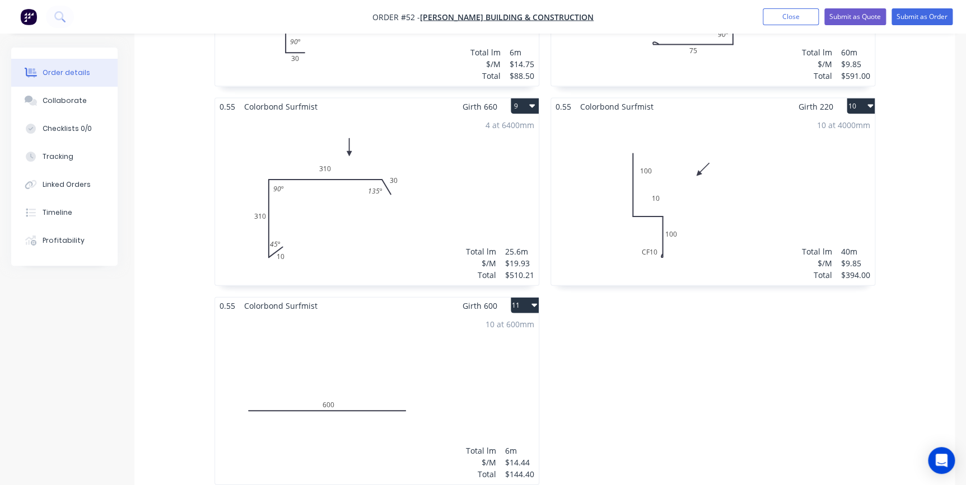
click at [735, 119] on div "10 at 4000mm Total lm $/M Total 40m $9.85 $394.00" at bounding box center [713, 200] width 324 height 171
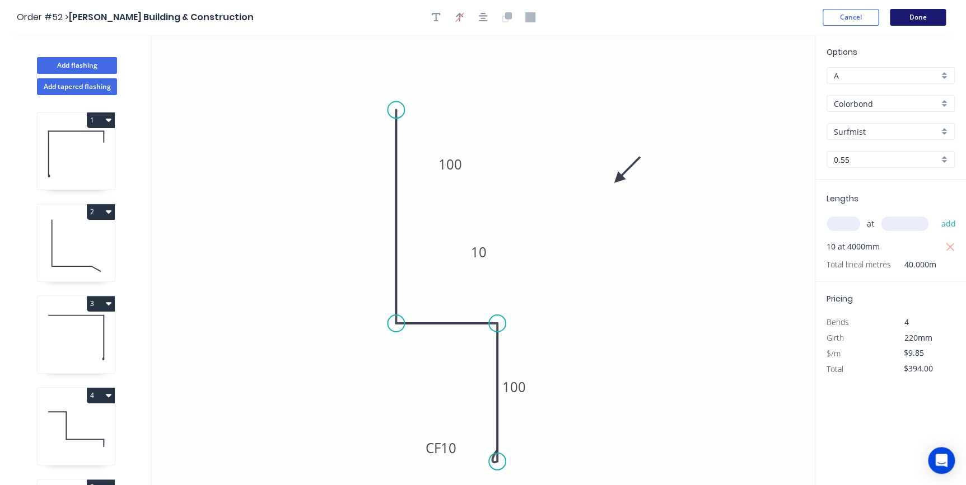
click at [908, 15] on button "Done" at bounding box center [918, 17] width 56 height 17
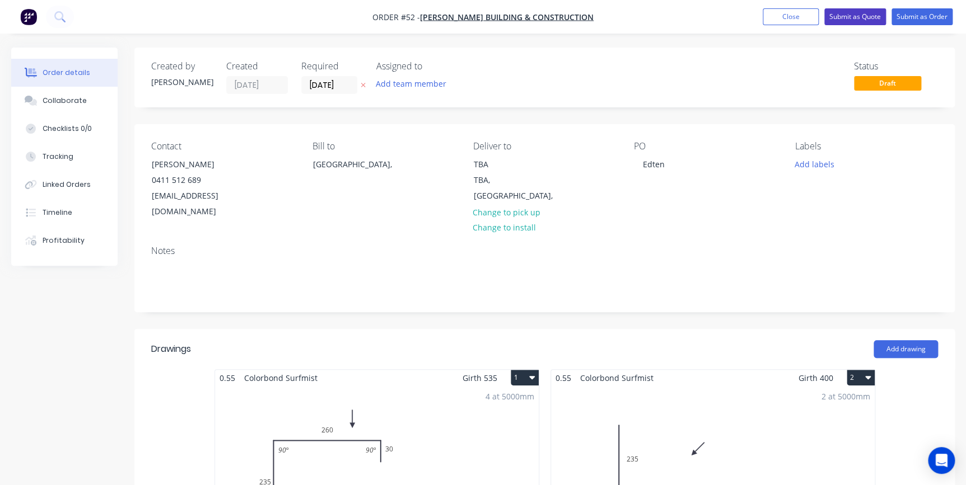
click at [832, 20] on button "Submit as Quote" at bounding box center [855, 16] width 62 height 17
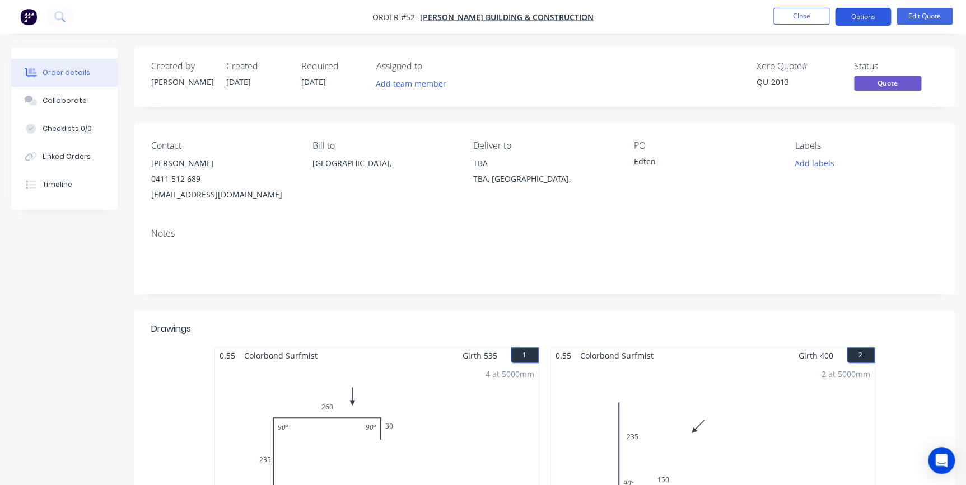
click at [863, 21] on button "Options" at bounding box center [863, 17] width 56 height 18
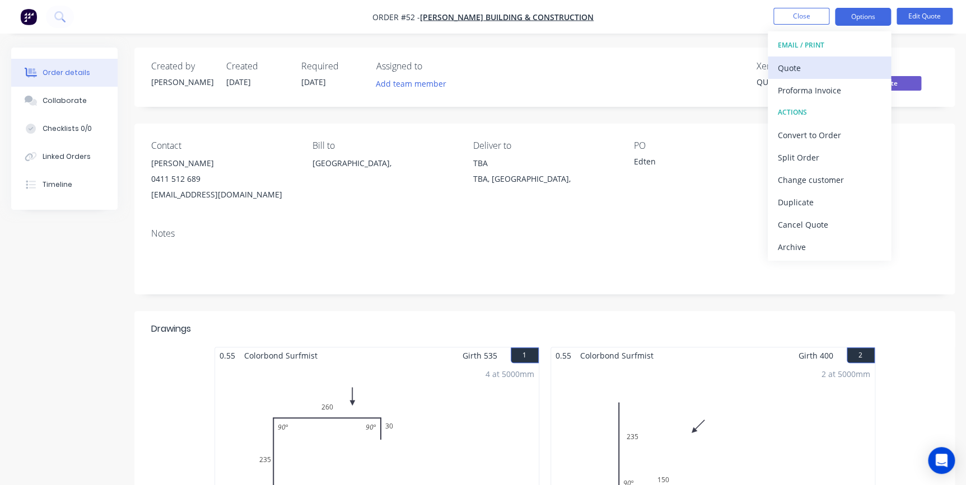
click at [835, 62] on div "Quote" at bounding box center [829, 68] width 103 height 16
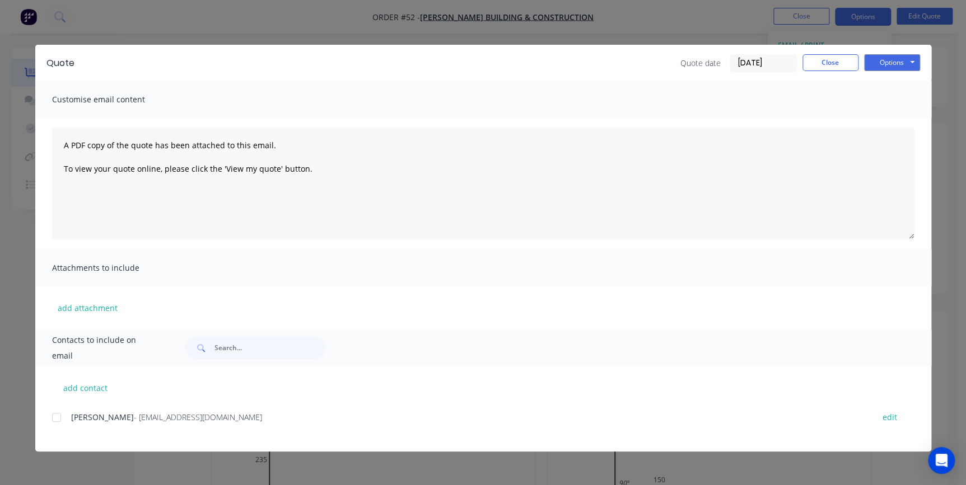
click at [54, 415] on div at bounding box center [56, 418] width 22 height 22
click at [888, 63] on button "Options" at bounding box center [892, 62] width 56 height 17
click at [891, 120] on button "Email" at bounding box center [900, 119] width 72 height 18
click at [95, 464] on icon "button" at bounding box center [93, 462] width 7 height 10
click at [839, 65] on button "Close" at bounding box center [830, 62] width 56 height 17
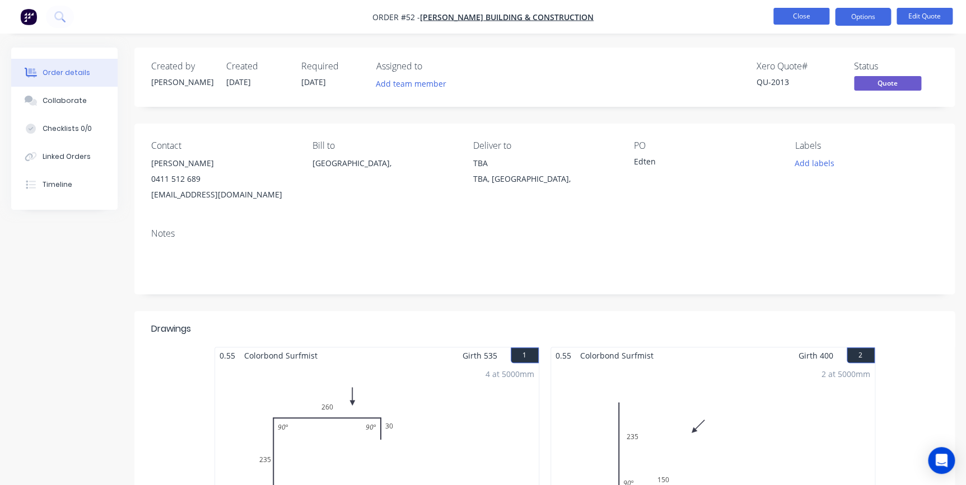
click at [791, 20] on button "Close" at bounding box center [801, 16] width 56 height 17
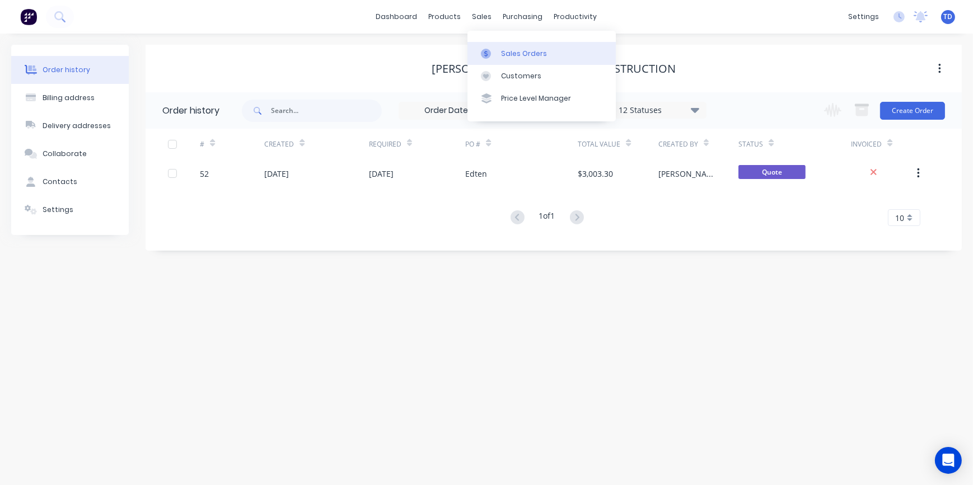
click at [498, 48] on link "Sales Orders" at bounding box center [542, 53] width 148 height 22
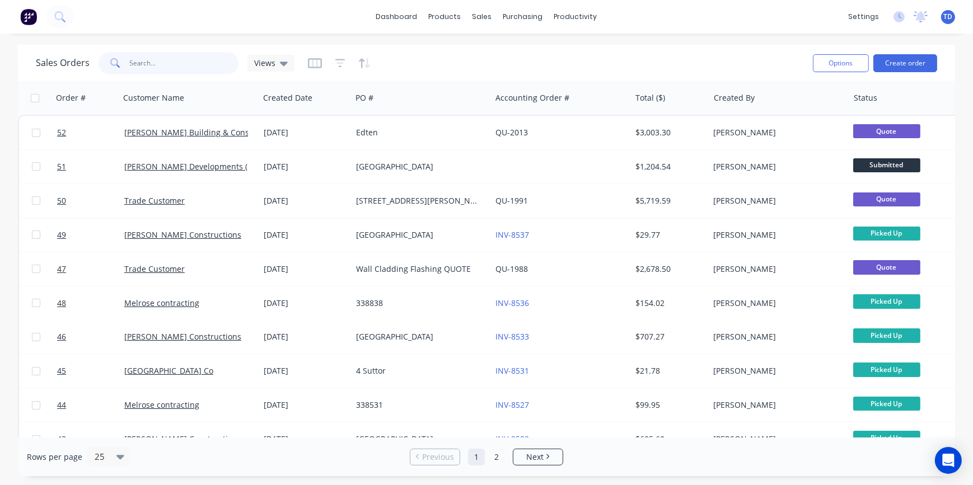
click at [182, 67] on input "text" at bounding box center [184, 63] width 109 height 22
type input "s"
click at [541, 455] on span "Next" at bounding box center [534, 457] width 17 height 11
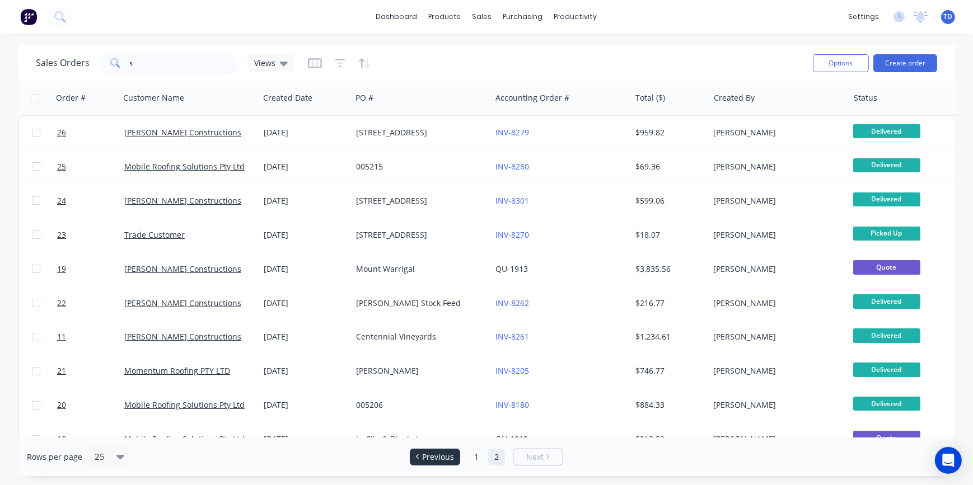
click at [431, 460] on span "Previous" at bounding box center [438, 457] width 32 height 11
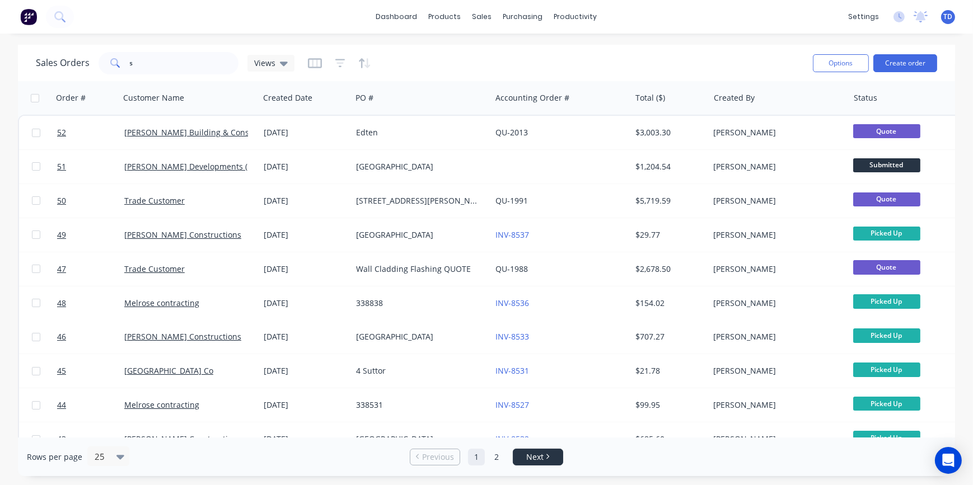
click at [525, 450] on li "Next" at bounding box center [538, 457] width 50 height 17
click at [529, 454] on span "Next" at bounding box center [534, 457] width 17 height 11
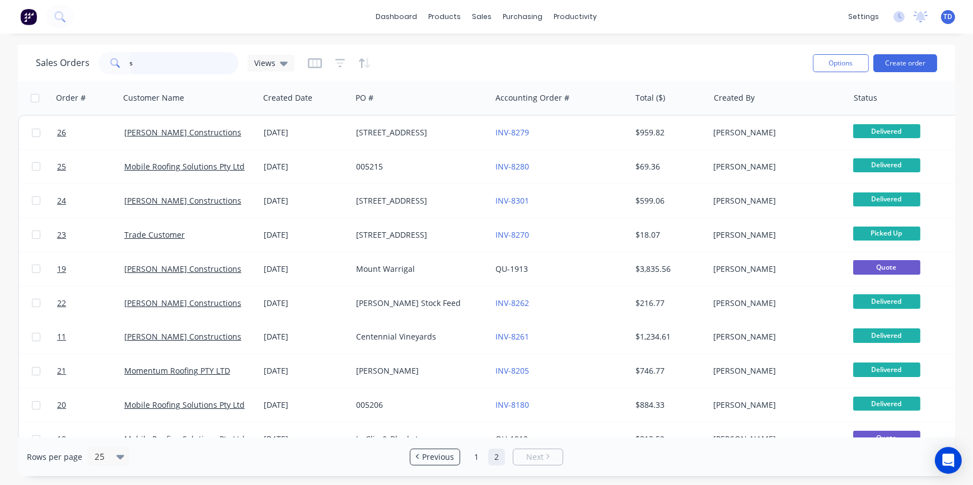
click at [179, 69] on input "s" at bounding box center [184, 63] width 109 height 22
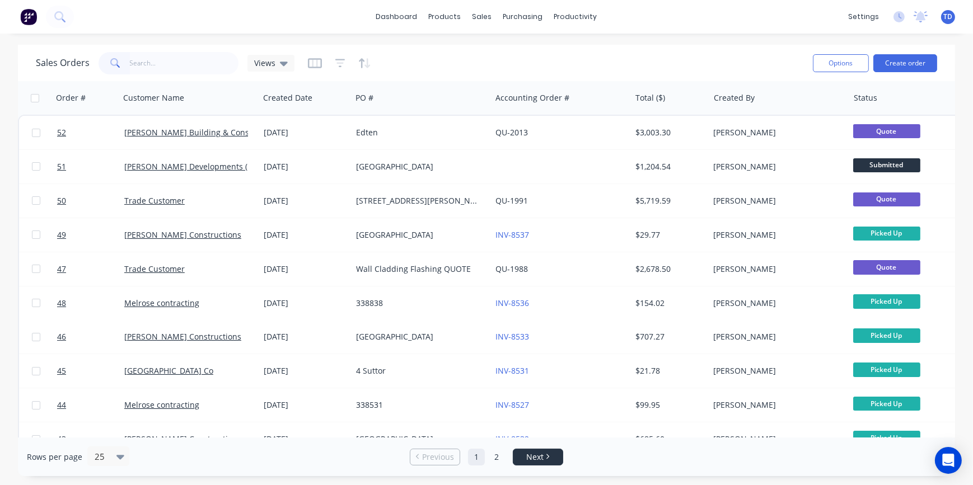
click at [537, 459] on span "Next" at bounding box center [534, 457] width 17 height 11
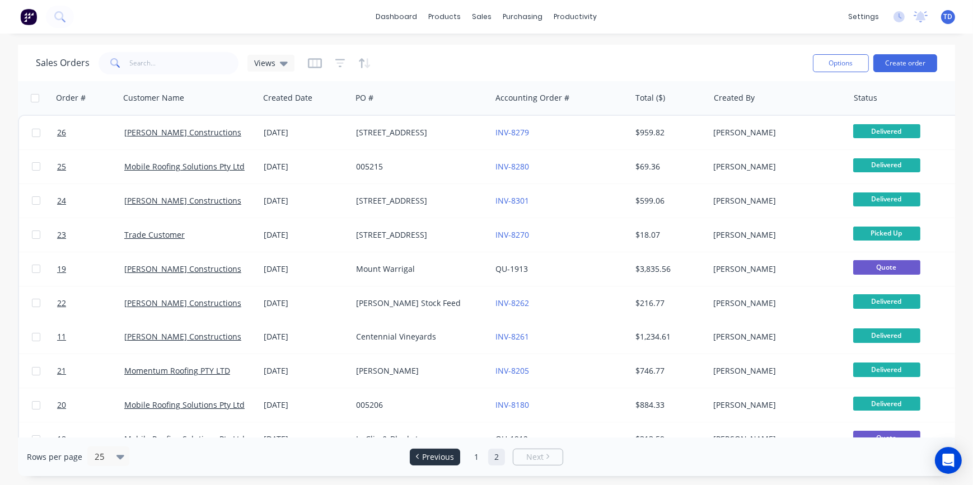
click at [441, 456] on span "Previous" at bounding box center [438, 457] width 32 height 11
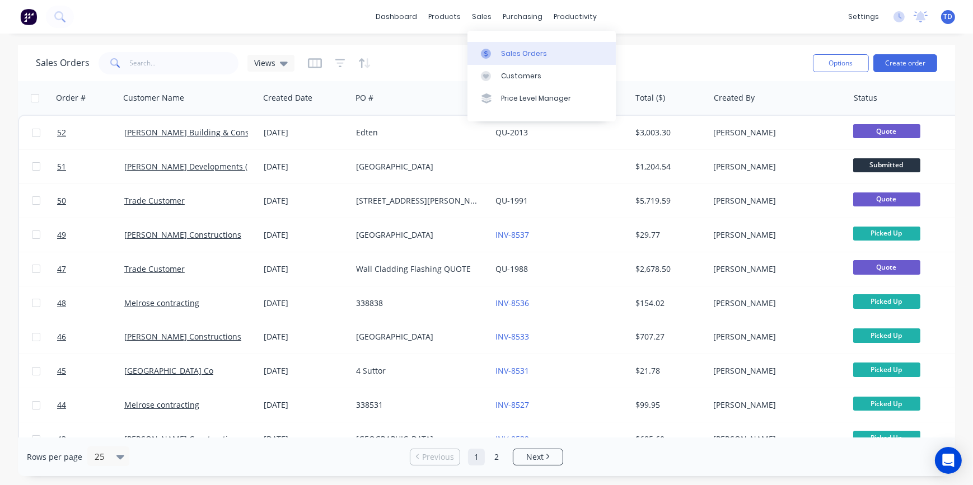
click at [504, 51] on div "Sales Orders" at bounding box center [524, 54] width 46 height 10
click at [511, 82] on link "Customers" at bounding box center [542, 76] width 148 height 22
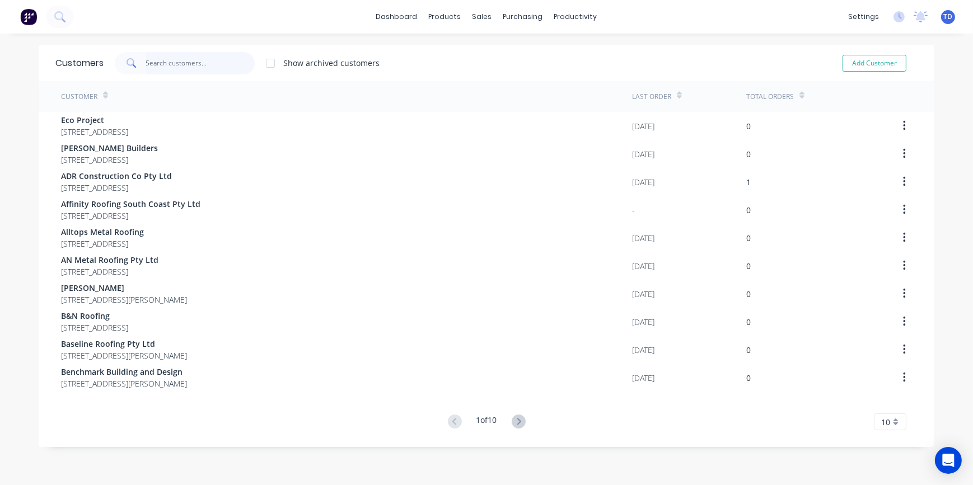
click at [179, 64] on input "text" at bounding box center [200, 63] width 109 height 22
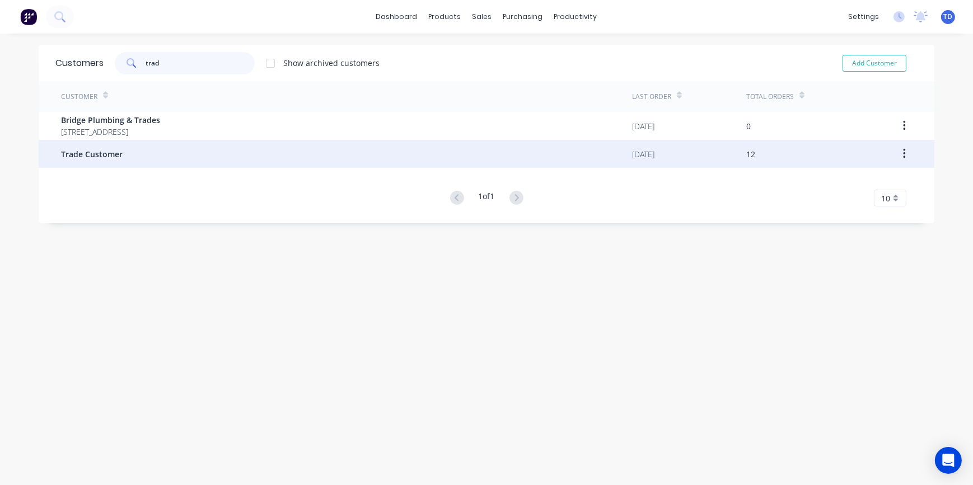
type input "trad"
click at [133, 160] on div "Trade Customer" at bounding box center [346, 154] width 571 height 28
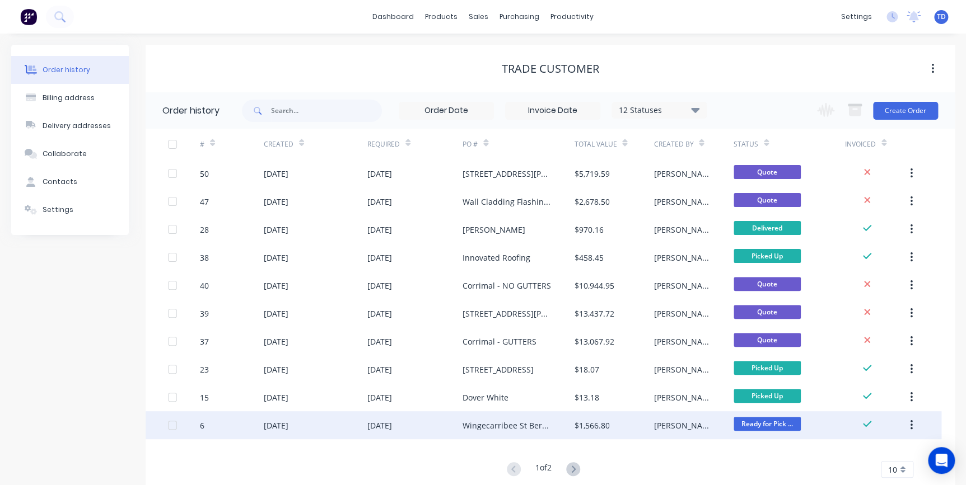
click at [392, 426] on div "04 Sep 2025" at bounding box center [379, 426] width 25 height 12
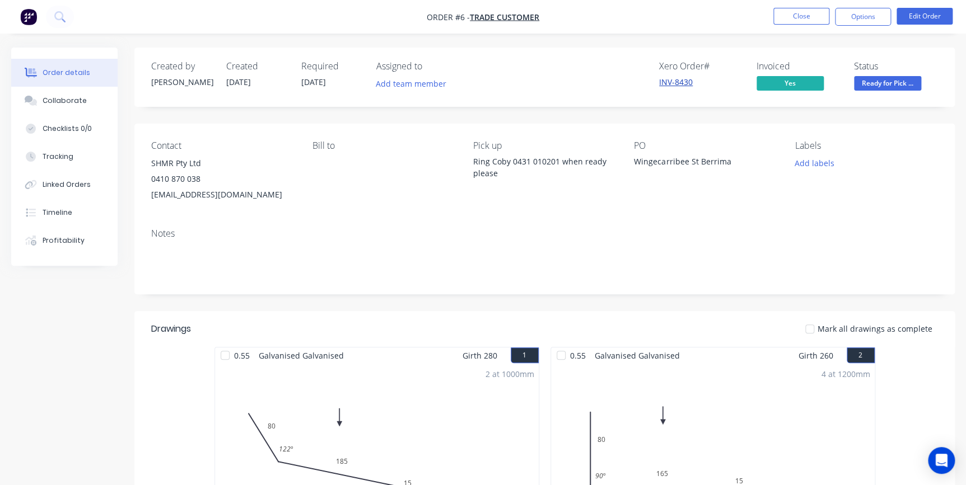
click at [673, 80] on link "INV-8430" at bounding box center [676, 82] width 34 height 11
click at [811, 16] on button "Close" at bounding box center [801, 16] width 56 height 17
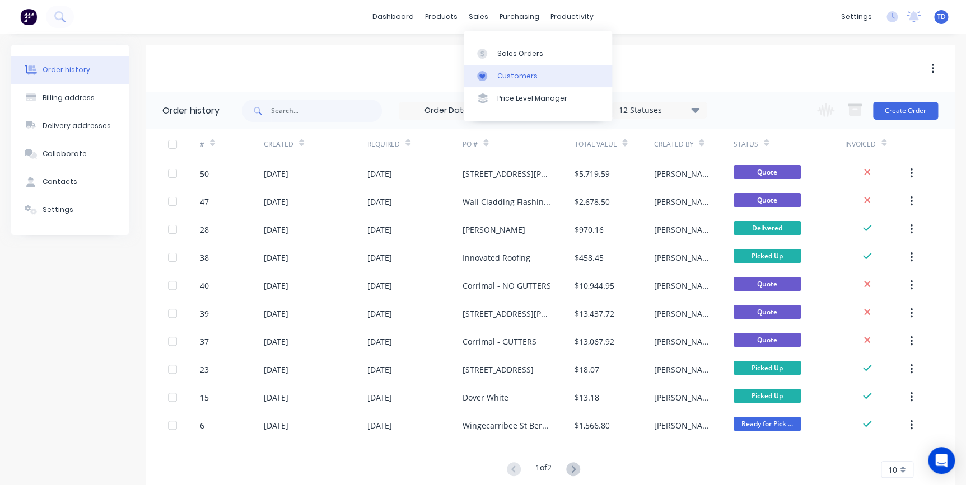
click at [506, 70] on link "Customers" at bounding box center [538, 76] width 148 height 22
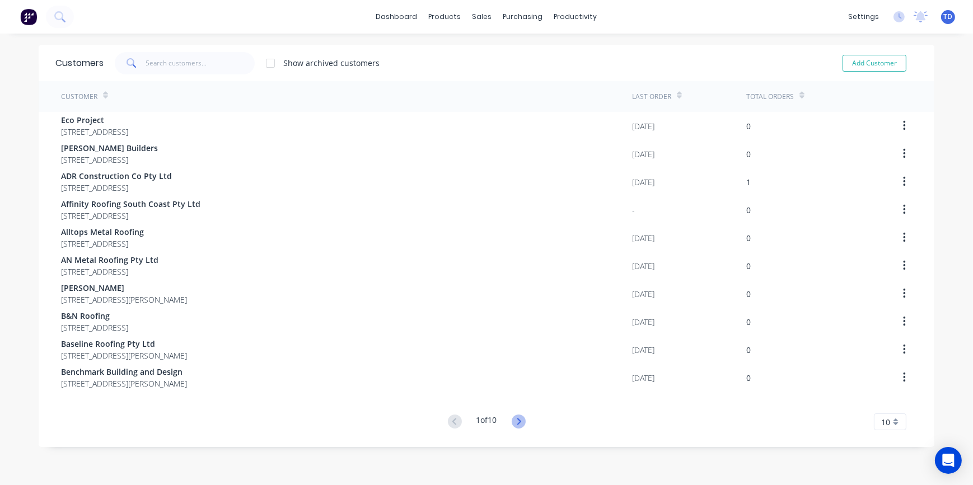
click at [513, 422] on icon at bounding box center [519, 422] width 14 height 14
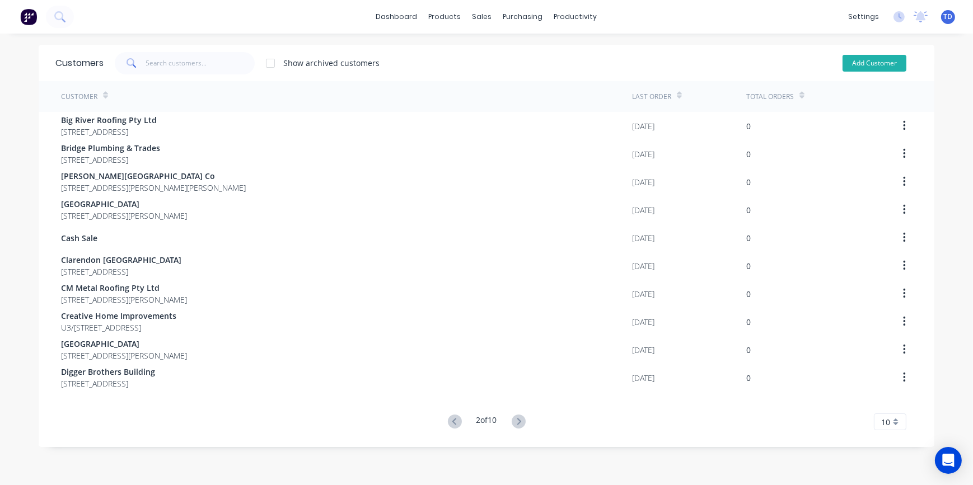
click at [874, 66] on button "Add Customer" at bounding box center [875, 63] width 64 height 17
select select "AU"
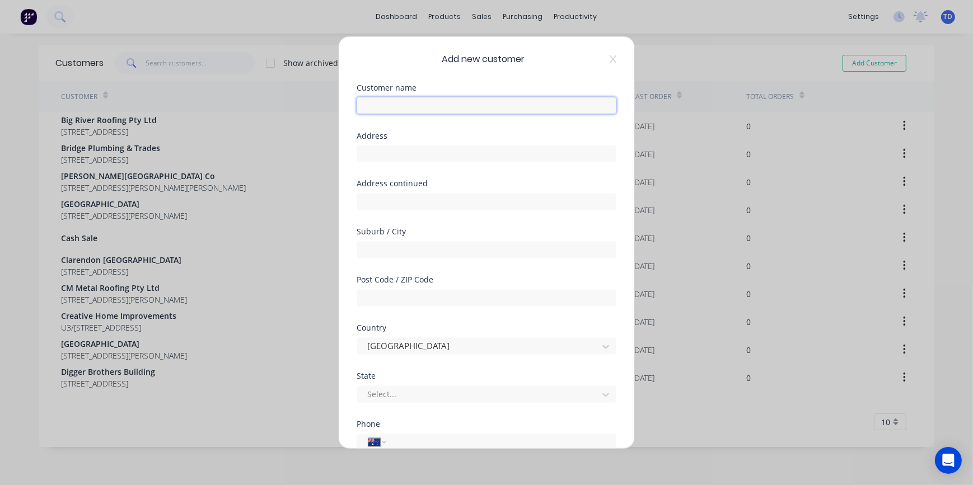
click at [430, 109] on input "text" at bounding box center [487, 105] width 260 height 17
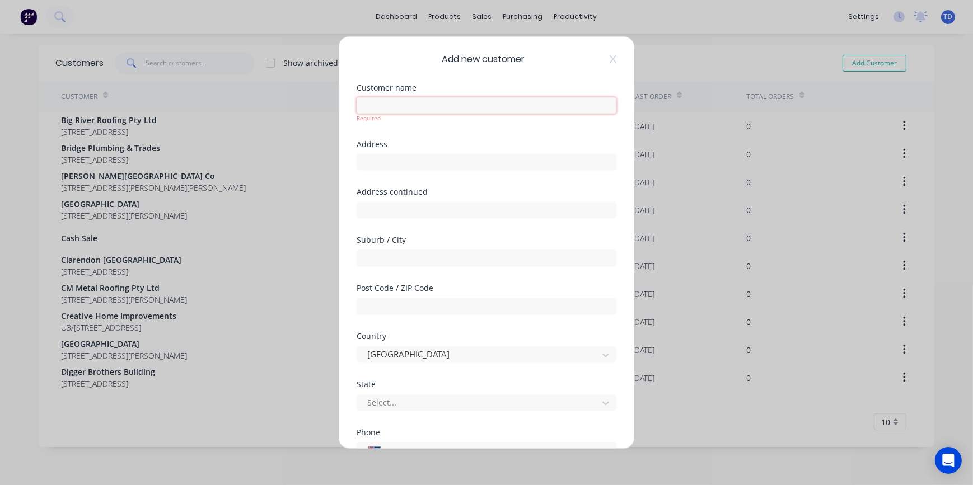
click at [434, 111] on input "text" at bounding box center [487, 105] width 260 height 17
type input "Dan Brown Constructions"
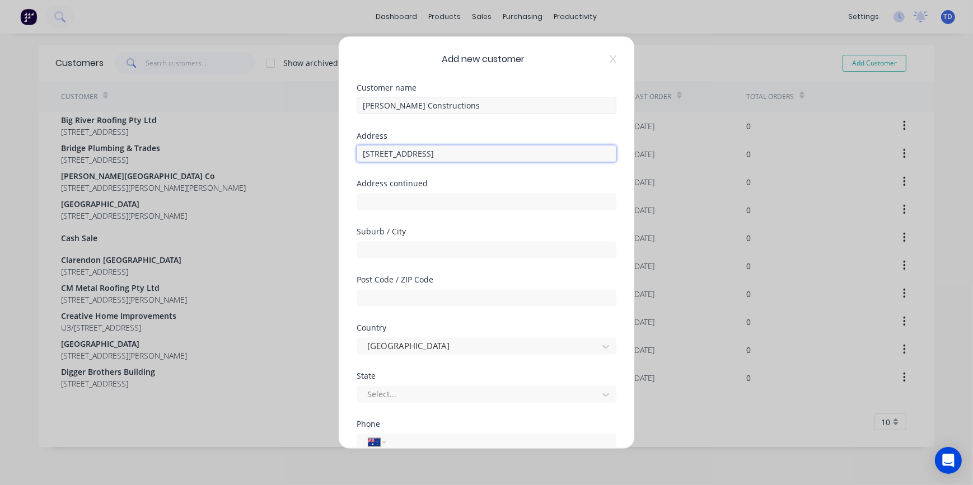
type input "4 Church Street"
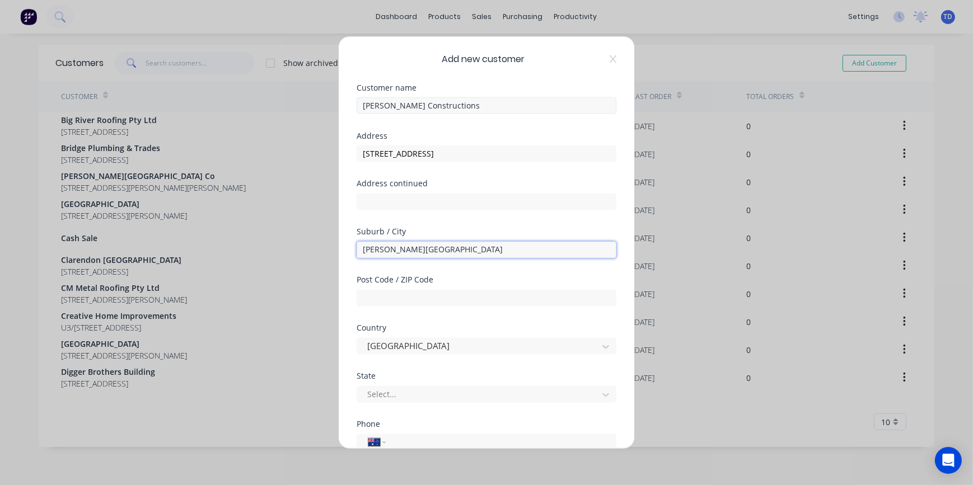
type input "GREENWELL POINT"
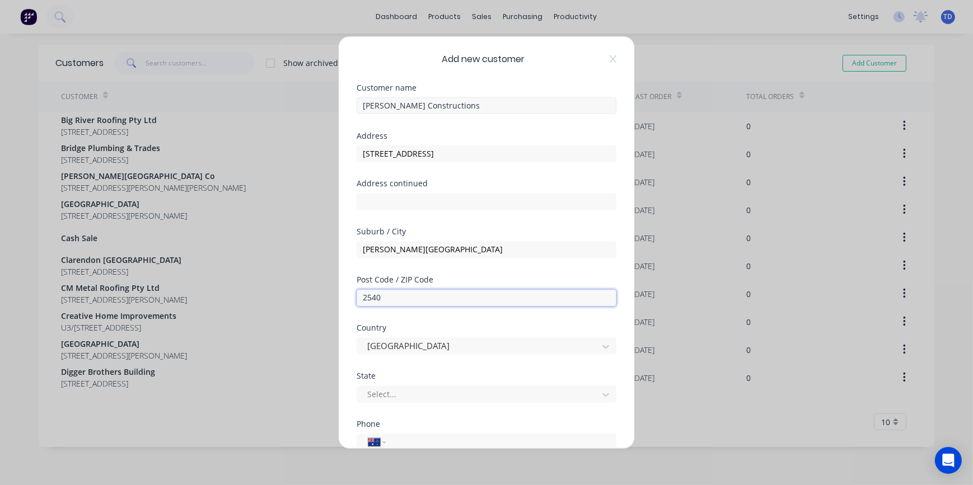
type input "2540"
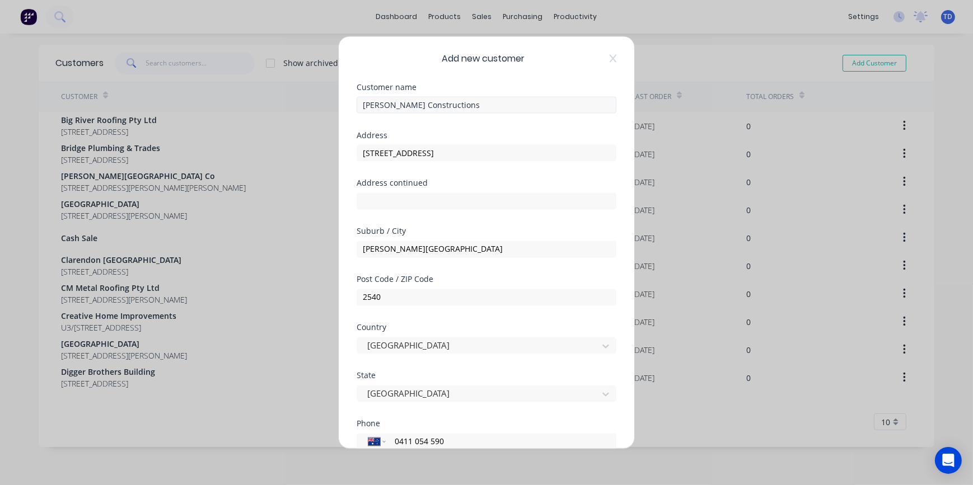
type input "0411 054 590"
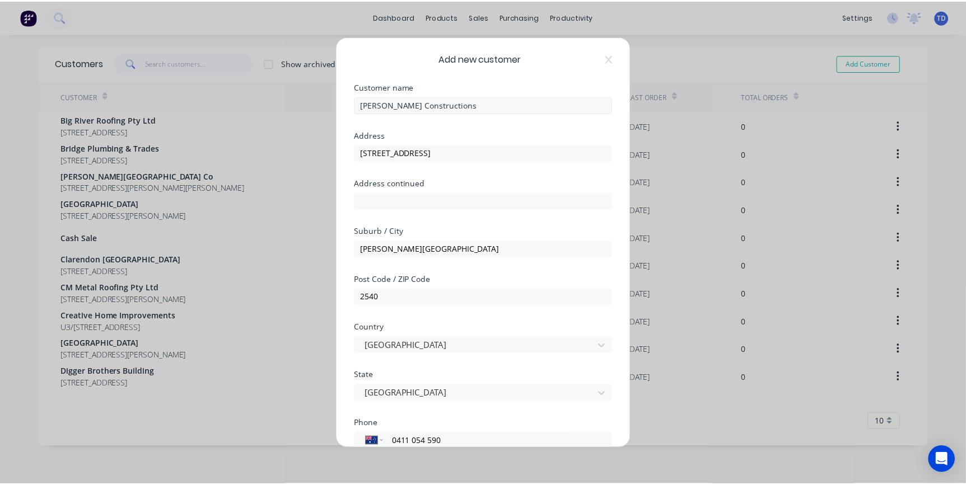
scroll to position [133, 0]
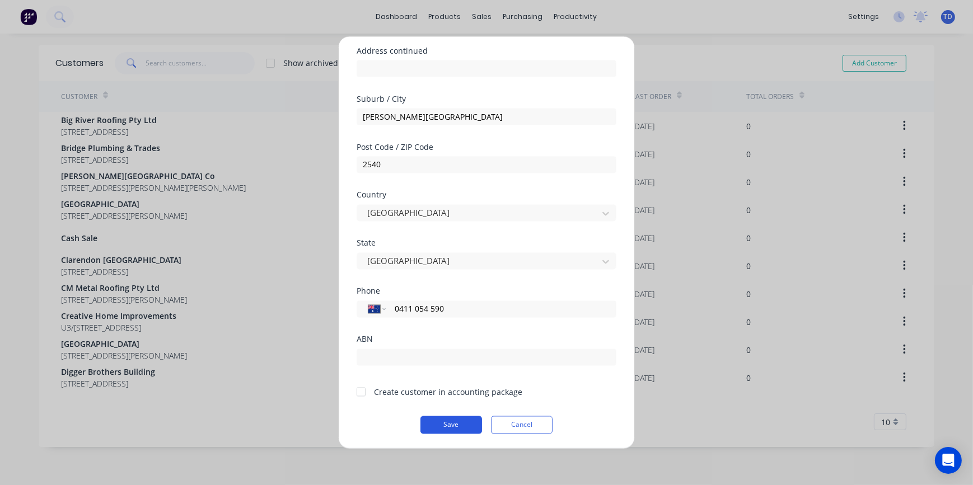
click at [454, 421] on button "Save" at bounding box center [452, 425] width 62 height 18
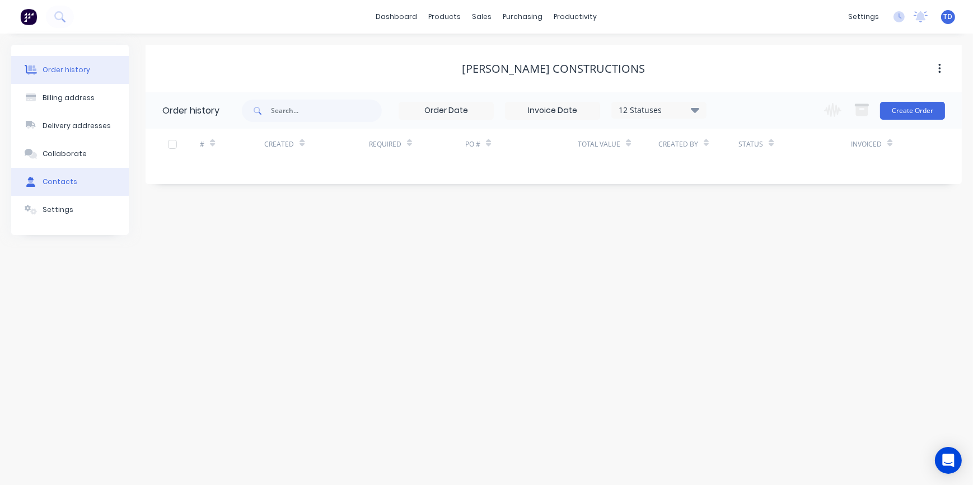
click at [69, 175] on button "Contacts" at bounding box center [70, 182] width 118 height 28
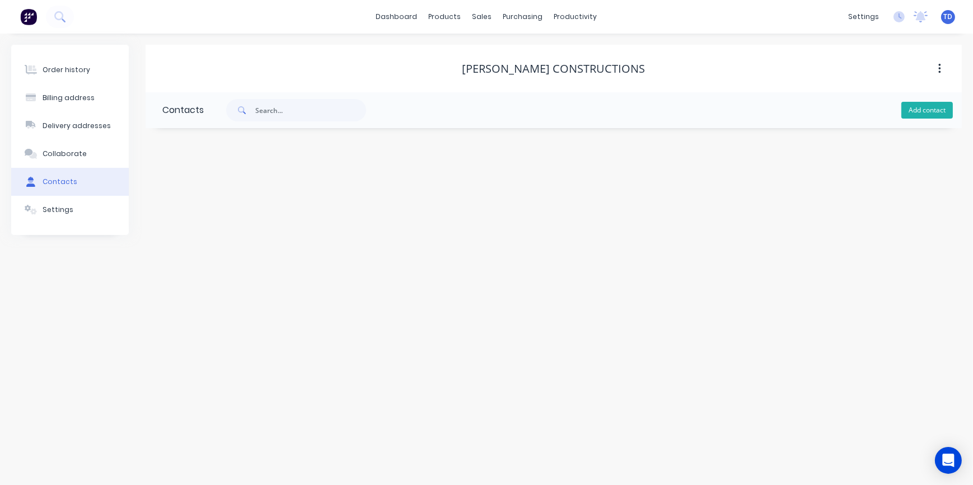
click at [938, 105] on button "Add contact" at bounding box center [928, 110] width 52 height 17
select select "AU"
click at [179, 186] on input "text" at bounding box center [253, 192] width 183 height 17
type input "Dan Brown"
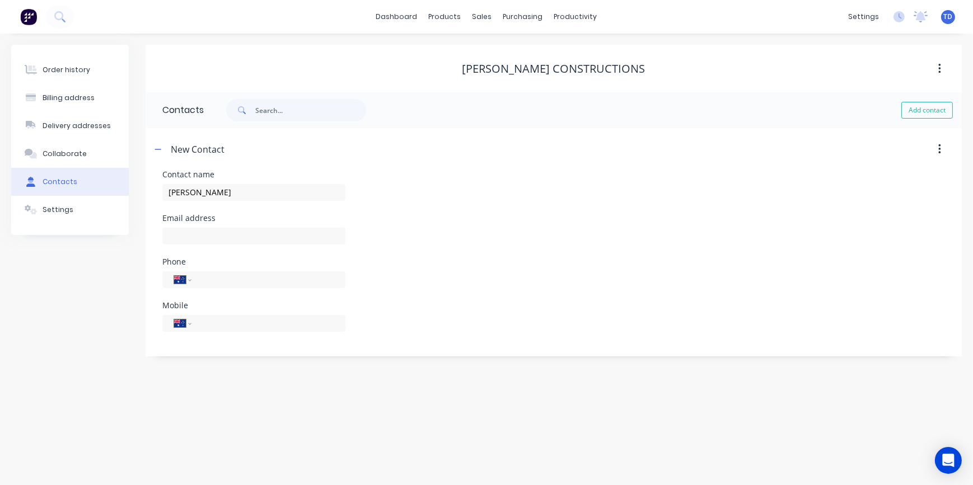
select select "AU"
click at [228, 235] on input "text" at bounding box center [253, 236] width 183 height 17
paste input "danbrownconstructions@hotmail.com"
type input "danbrownconstructions@hotmail.com"
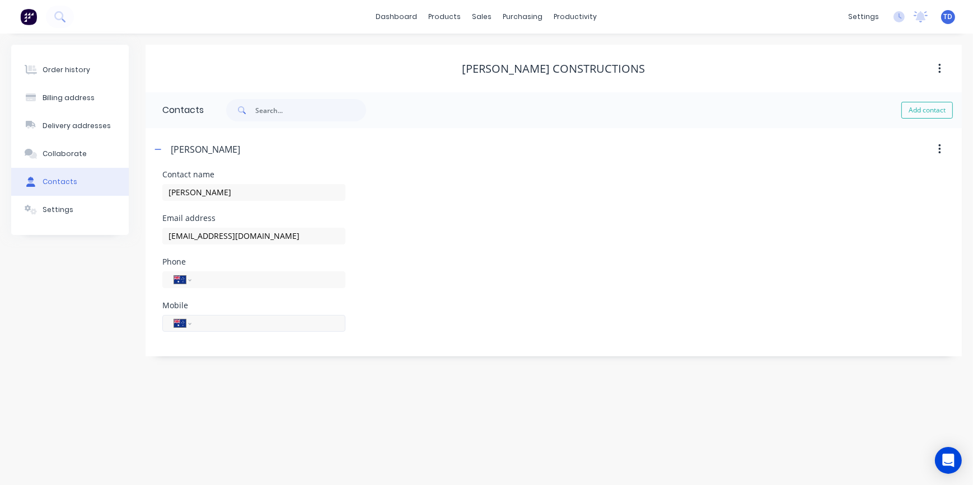
click at [216, 325] on input "tel" at bounding box center [266, 323] width 134 height 13
click at [200, 276] on input "tel" at bounding box center [266, 279] width 134 height 13
type input "0411 054 590"
type input "0411 512 689"
click at [567, 241] on div "Email address danbrownconstructions@hotmail.com" at bounding box center [553, 236] width 783 height 44
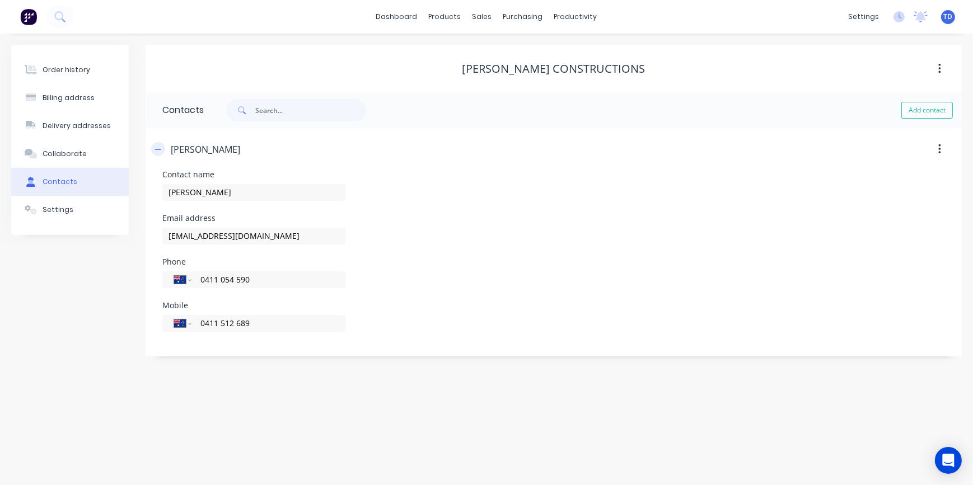
click at [158, 146] on icon "button" at bounding box center [158, 150] width 7 height 8
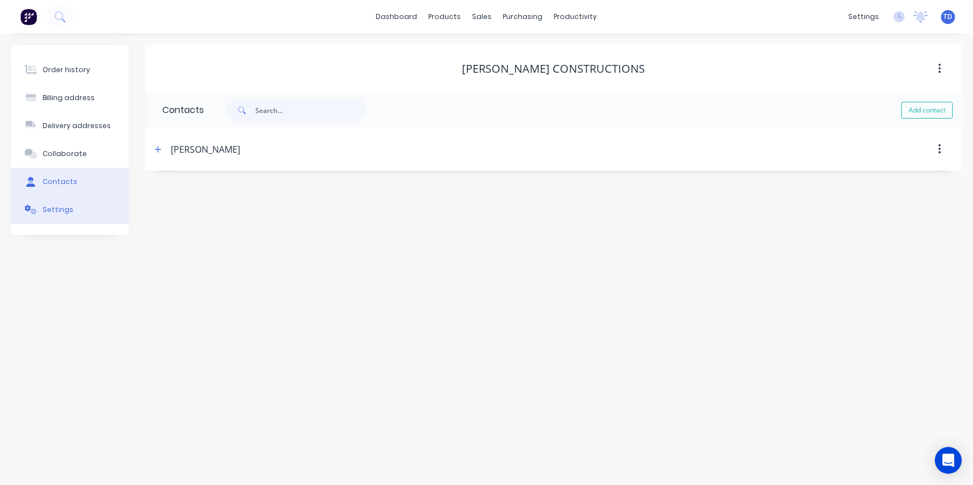
click at [66, 203] on button "Settings" at bounding box center [70, 210] width 118 height 28
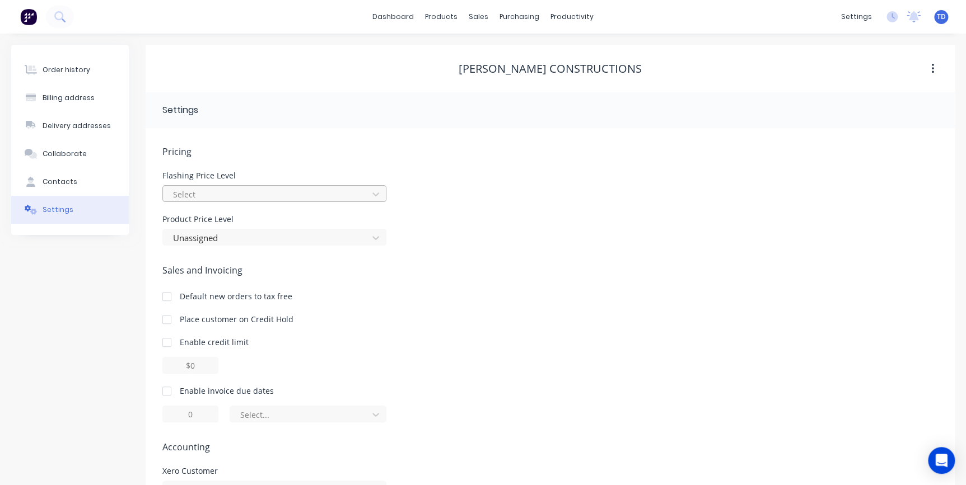
click at [262, 188] on div at bounding box center [267, 195] width 190 height 14
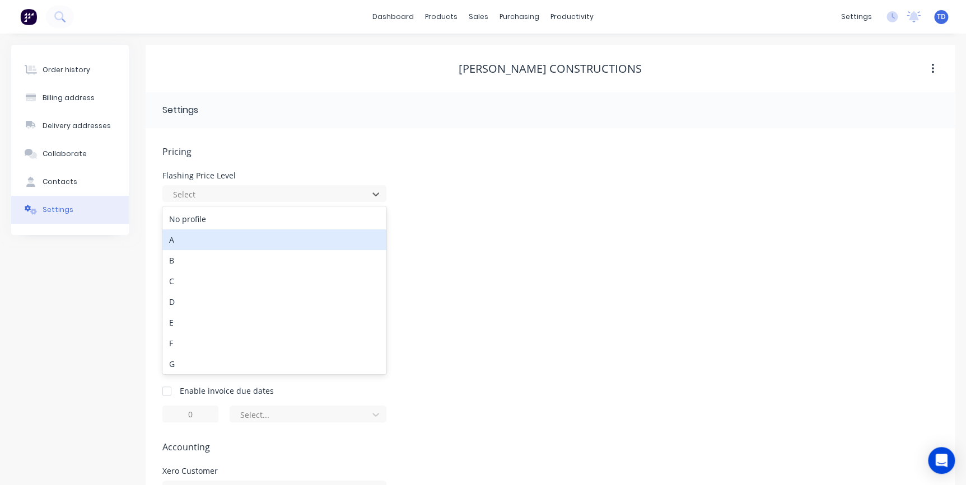
click at [218, 240] on div "A" at bounding box center [274, 240] width 224 height 21
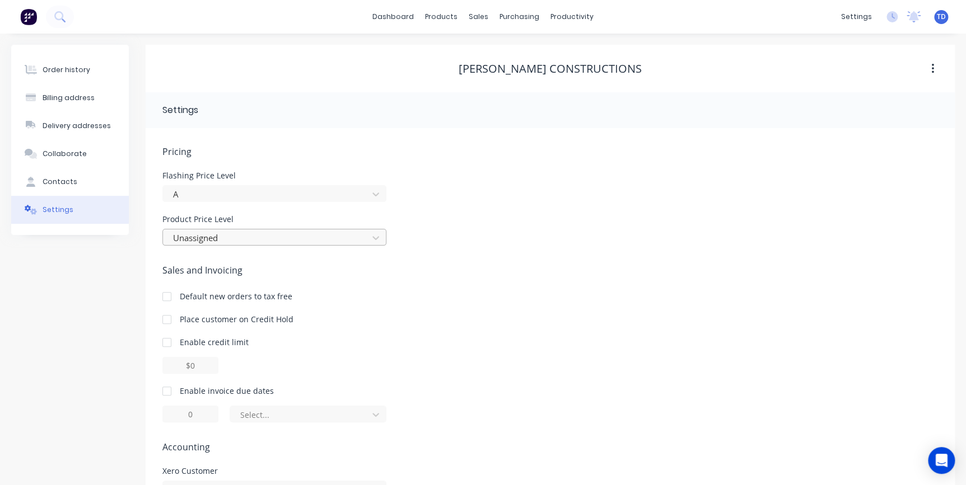
click at [224, 236] on div at bounding box center [267, 238] width 190 height 14
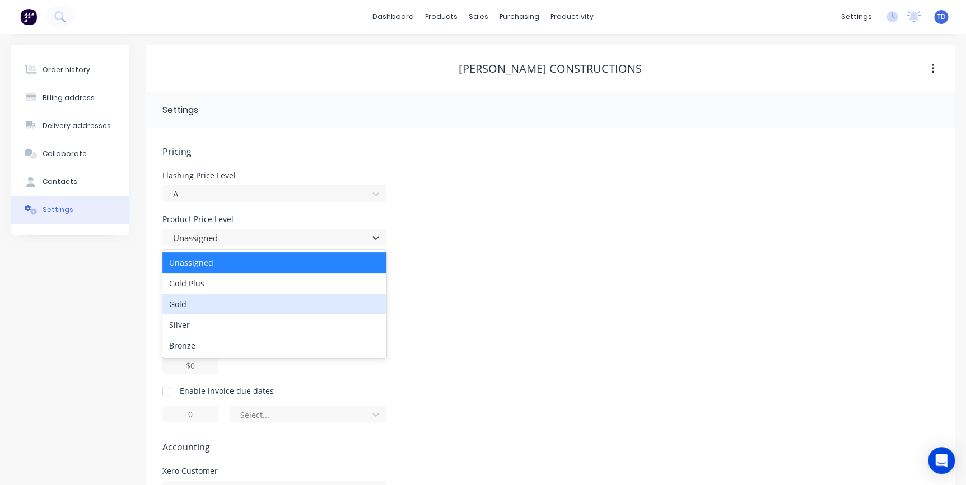
click at [203, 307] on div "Gold" at bounding box center [274, 304] width 224 height 21
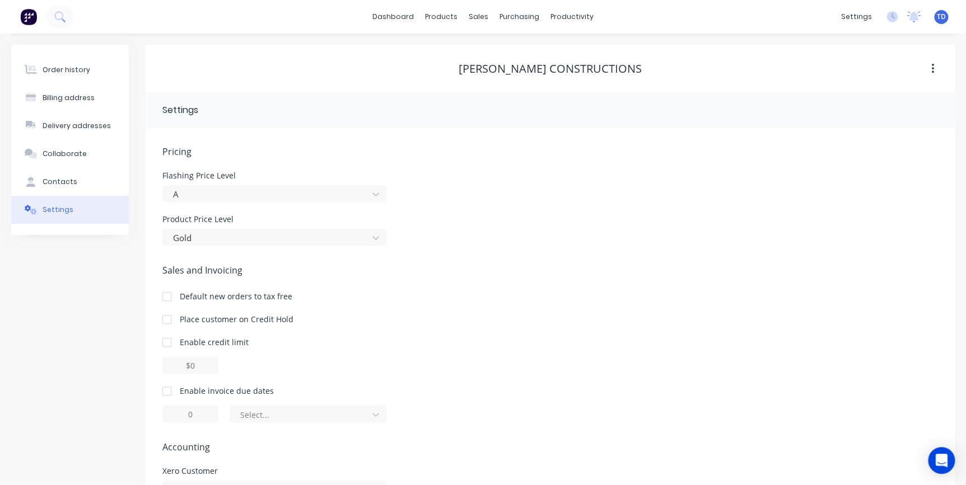
click at [168, 342] on div at bounding box center [167, 342] width 22 height 22
click at [184, 368] on input "$0.00" at bounding box center [190, 365] width 56 height 17
type input "$10000.00"
click at [167, 391] on div at bounding box center [167, 391] width 22 height 22
type input "1"
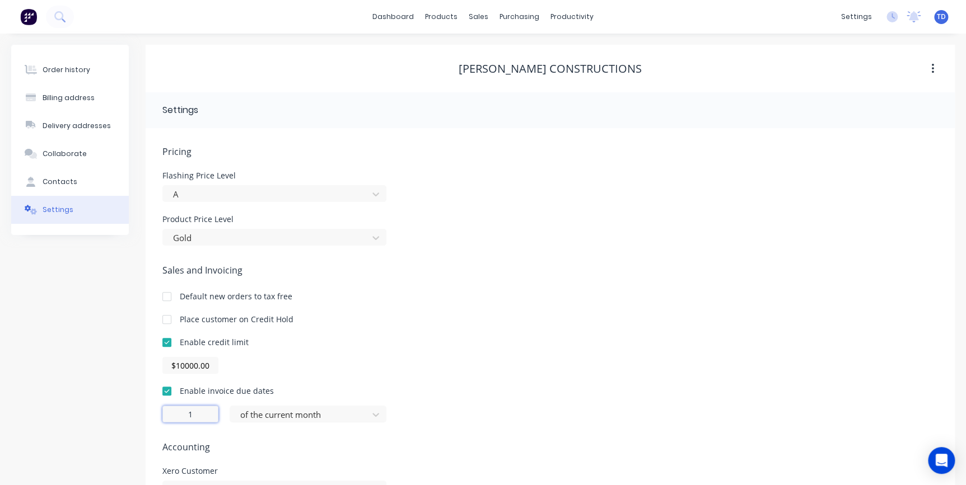
click at [192, 409] on input "1" at bounding box center [190, 414] width 56 height 17
type input "30"
click at [282, 409] on div "of the current month" at bounding box center [308, 414] width 157 height 17
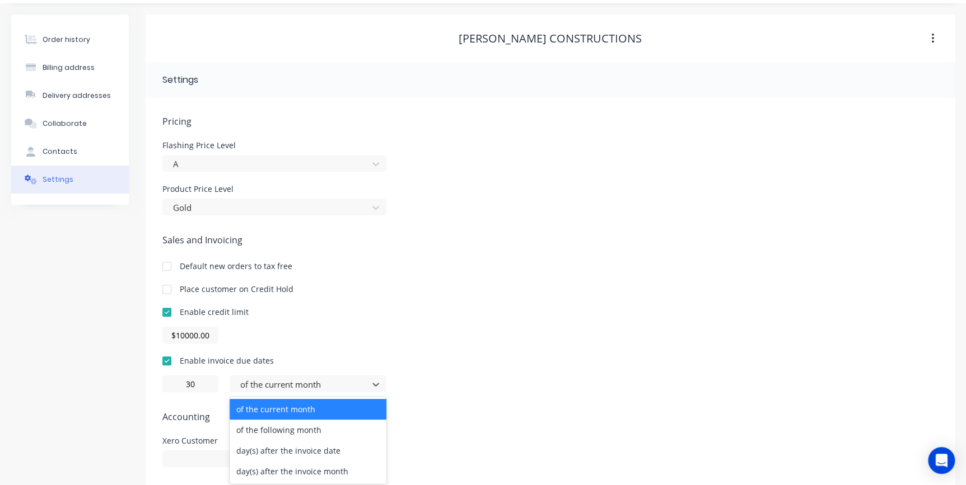
scroll to position [34, 0]
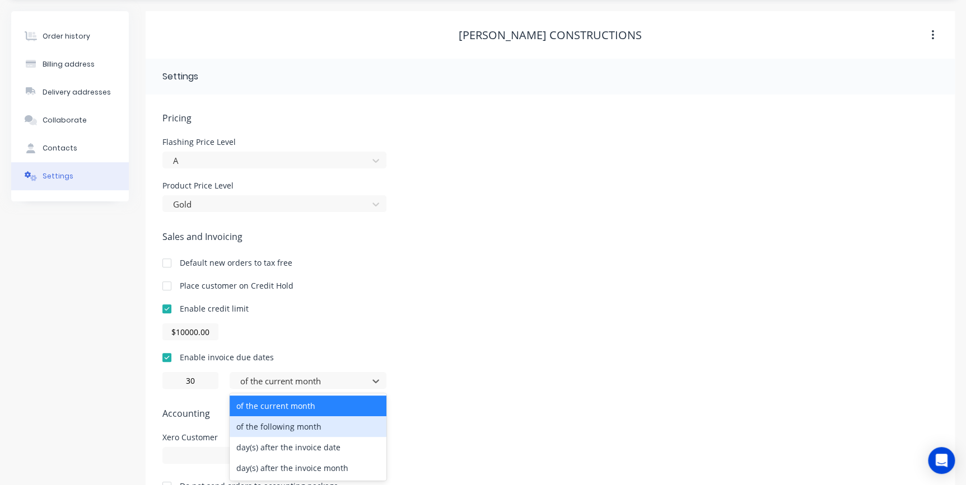
click at [277, 428] on div "of the following month" at bounding box center [308, 427] width 157 height 21
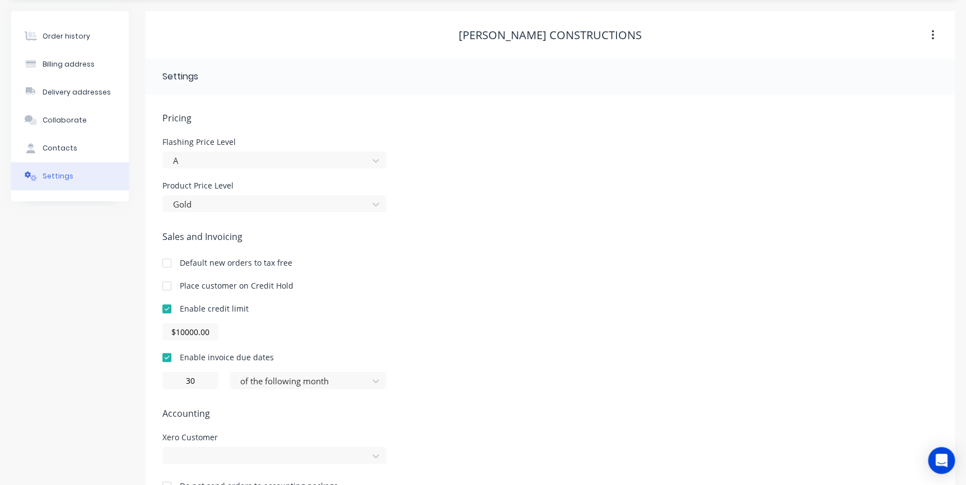
click at [464, 408] on span "Accounting" at bounding box center [550, 413] width 776 height 13
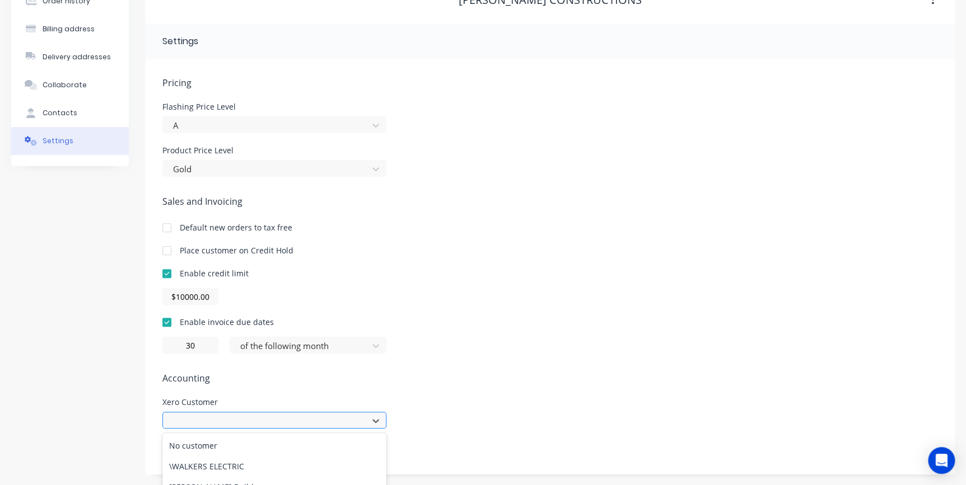
click at [352, 418] on div "797 results available. Use Up and Down to choose options, press Enter to select…" at bounding box center [274, 420] width 224 height 17
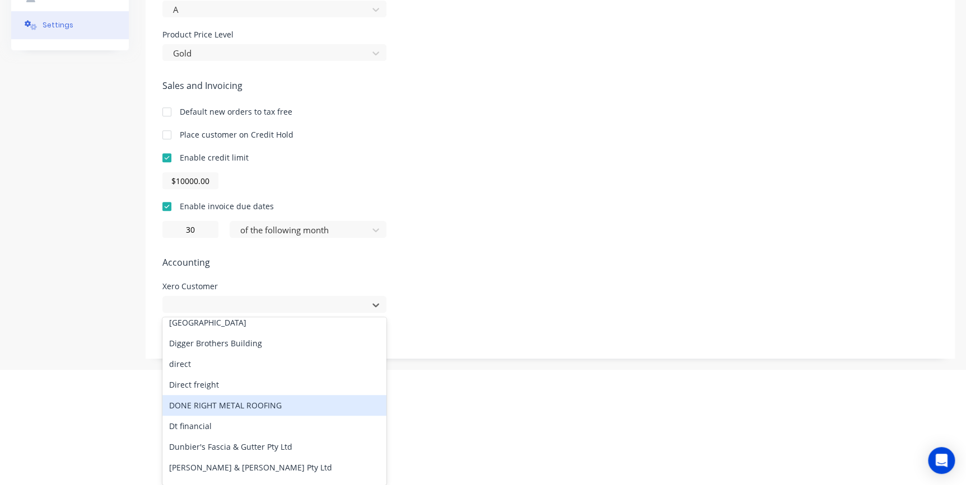
scroll to position [1883, 0]
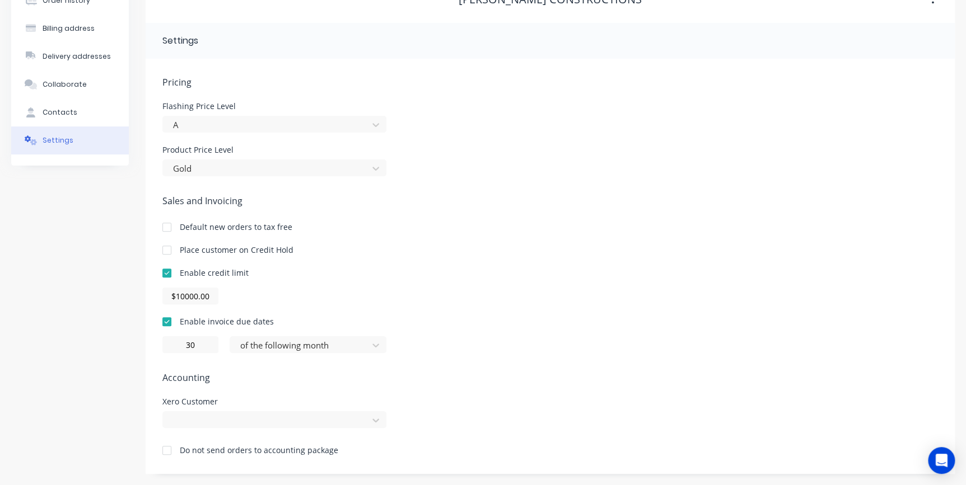
click at [438, 389] on html "dashboard products sales purchasing productivity dashboard products Product Cat…" at bounding box center [483, 208] width 966 height 555
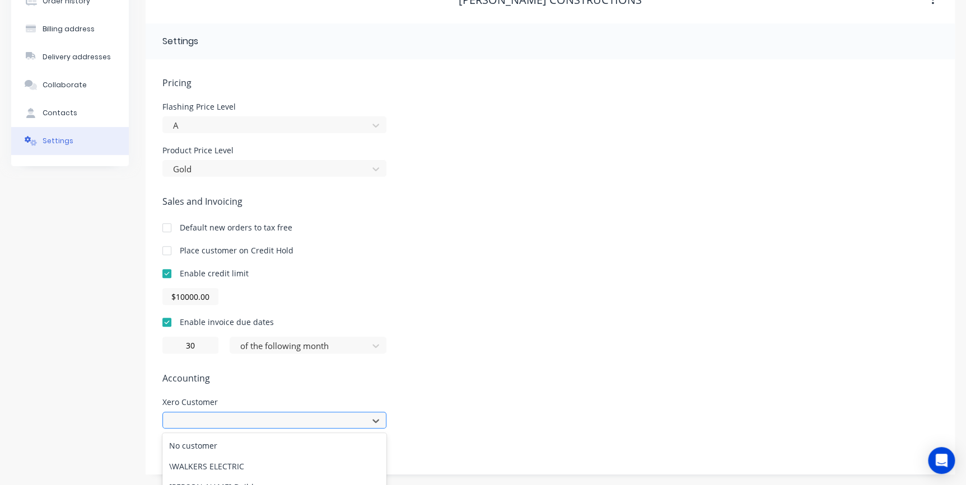
click at [360, 418] on div "797 results available. Use Up and Down to choose options, press Enter to select…" at bounding box center [274, 420] width 224 height 17
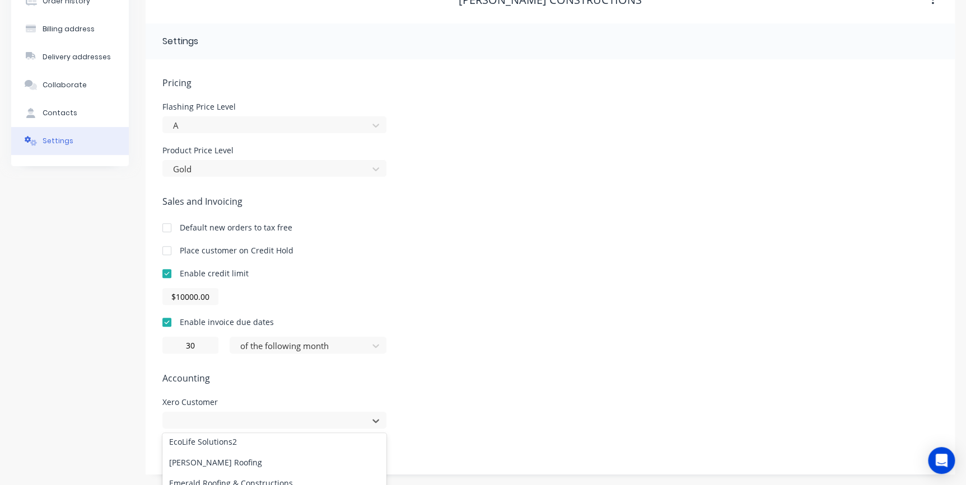
click at [408, 399] on html "dashboard products sales purchasing productivity dashboard products Product Cat…" at bounding box center [483, 208] width 966 height 555
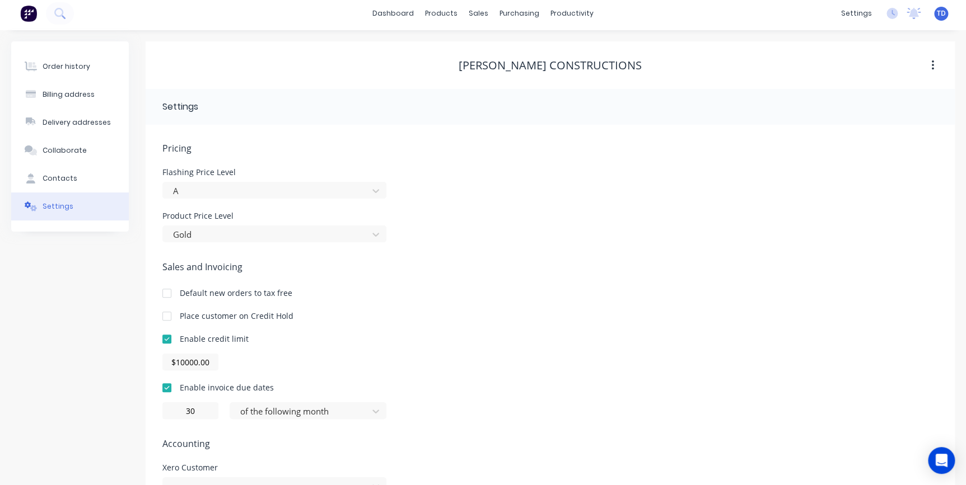
scroll to position [0, 0]
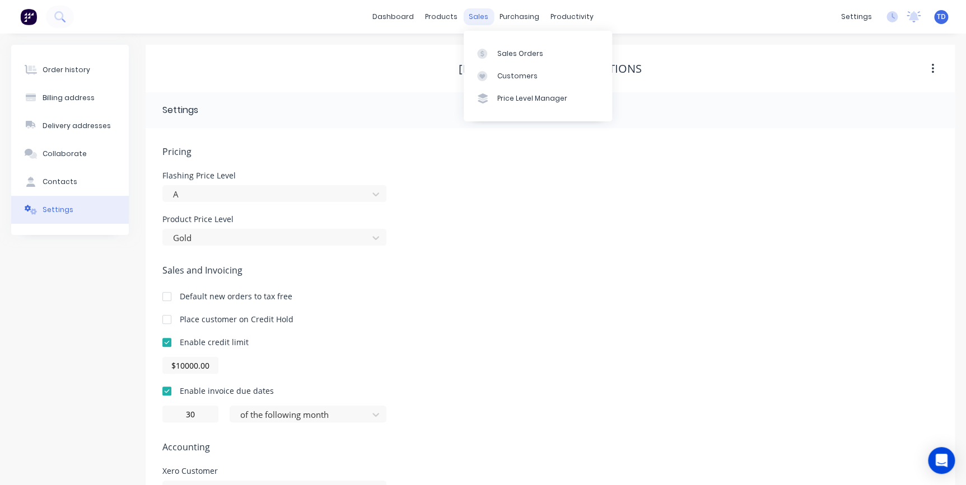
click at [481, 20] on div "sales" at bounding box center [478, 16] width 31 height 17
click at [496, 73] on link "Customers" at bounding box center [538, 76] width 148 height 22
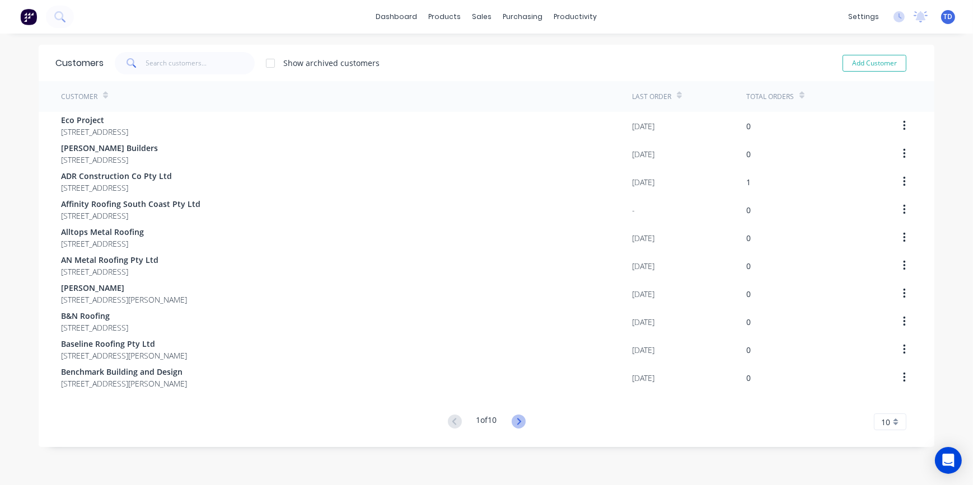
click at [515, 422] on icon at bounding box center [519, 422] width 14 height 14
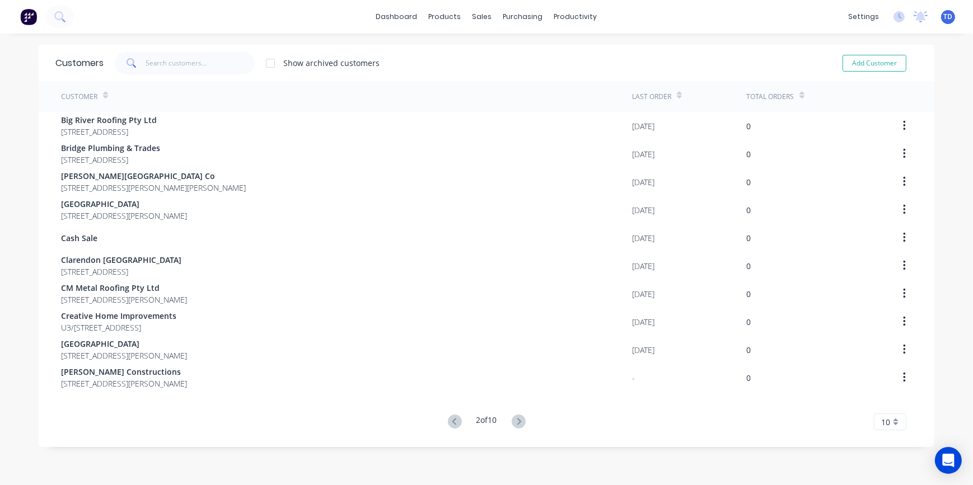
click at [515, 423] on icon at bounding box center [519, 422] width 14 height 14
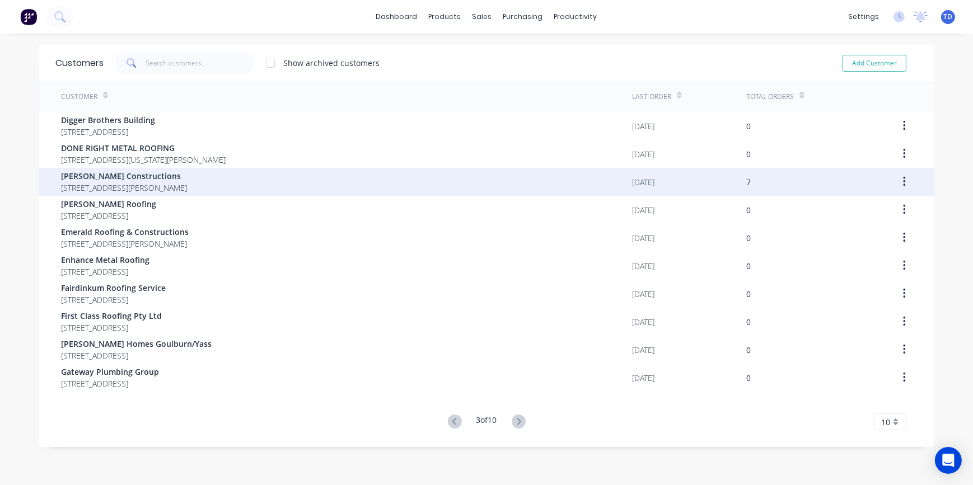
click at [142, 182] on span "[STREET_ADDRESS][PERSON_NAME]" at bounding box center [124, 188] width 126 height 12
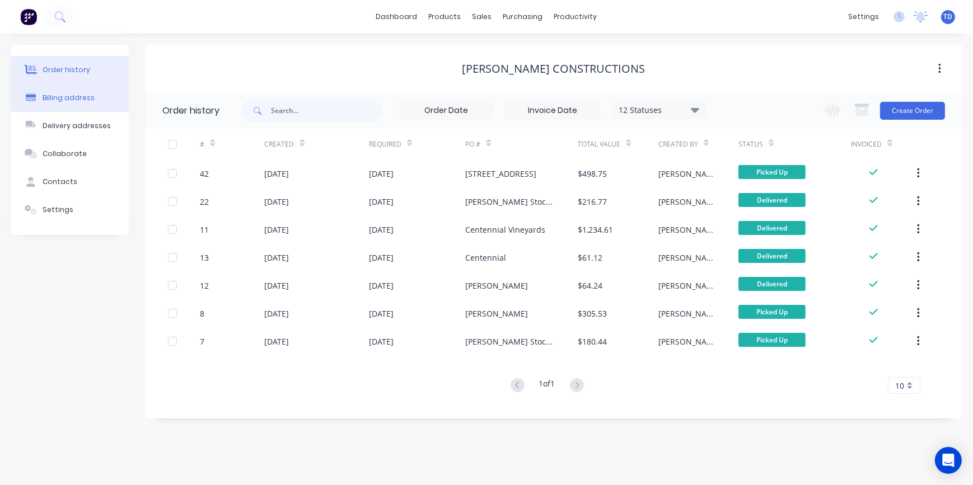
click at [79, 97] on div "Billing address" at bounding box center [69, 98] width 52 height 10
select select "AU"
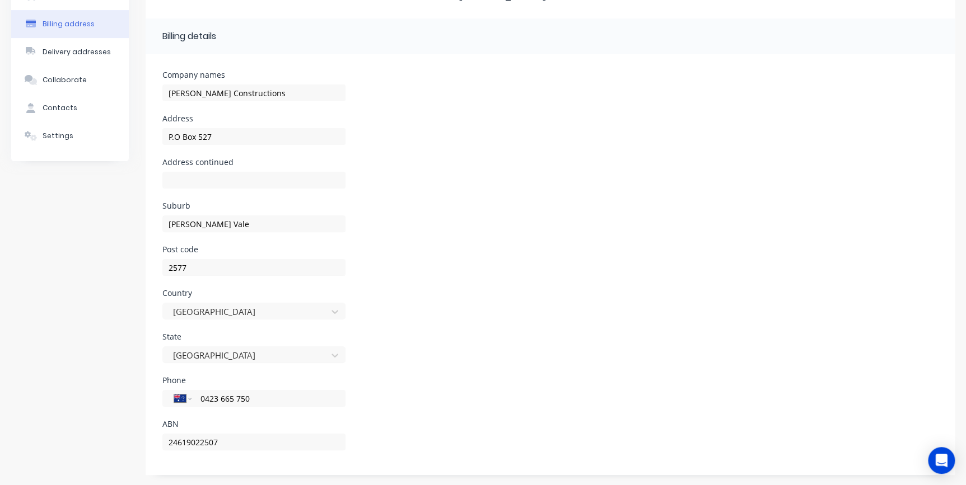
scroll to position [74, 0]
drag, startPoint x: 239, startPoint y: 442, endPoint x: 158, endPoint y: 438, distance: 80.7
click at [152, 438] on div "Company names [PERSON_NAME] Constructions Address P.O Box 527 Address continued…" at bounding box center [550, 264] width 809 height 421
click at [411, 408] on div "Phone International [GEOGRAPHIC_DATA] [GEOGRAPHIC_DATA] [GEOGRAPHIC_DATA] [GEOG…" at bounding box center [550, 398] width 776 height 44
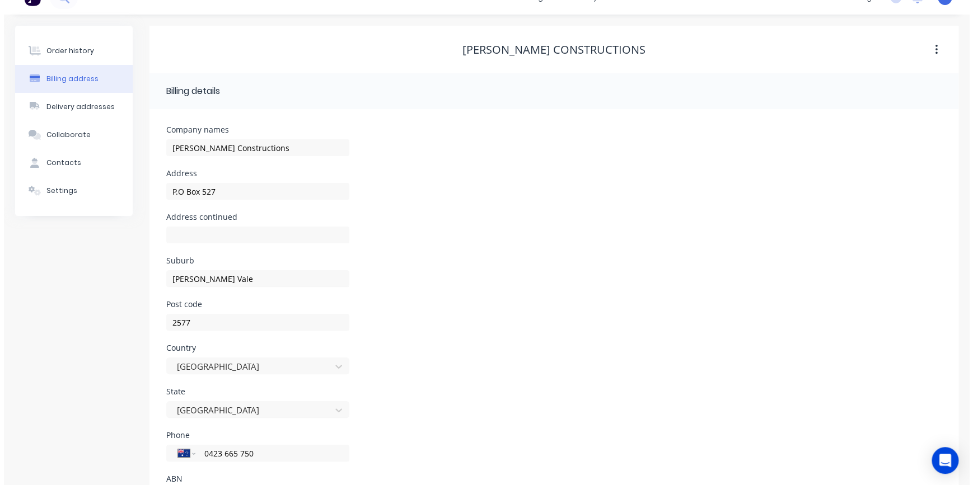
scroll to position [0, 0]
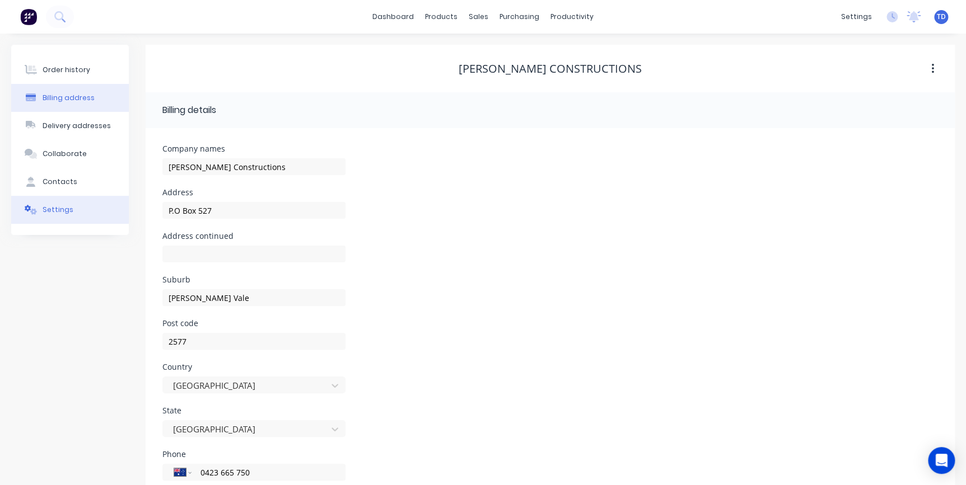
click at [53, 206] on div "Settings" at bounding box center [58, 210] width 31 height 10
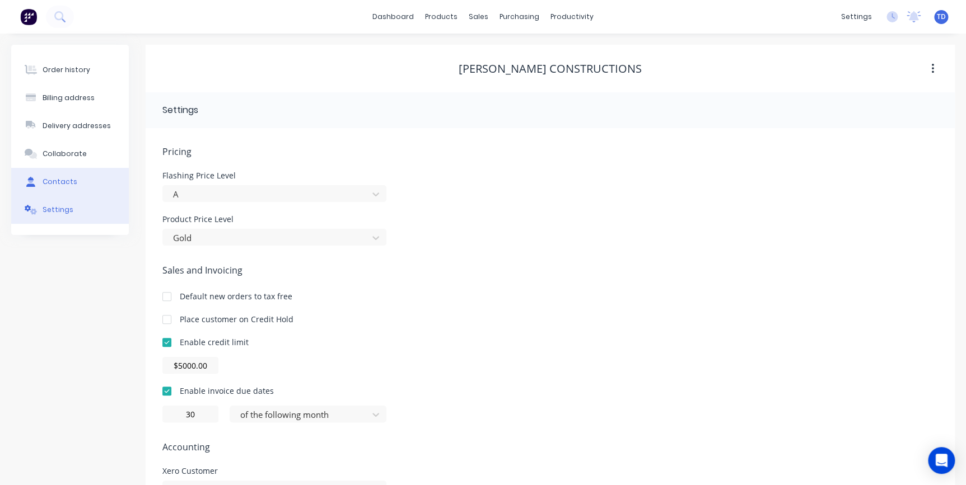
click at [64, 180] on div "Contacts" at bounding box center [60, 182] width 35 height 10
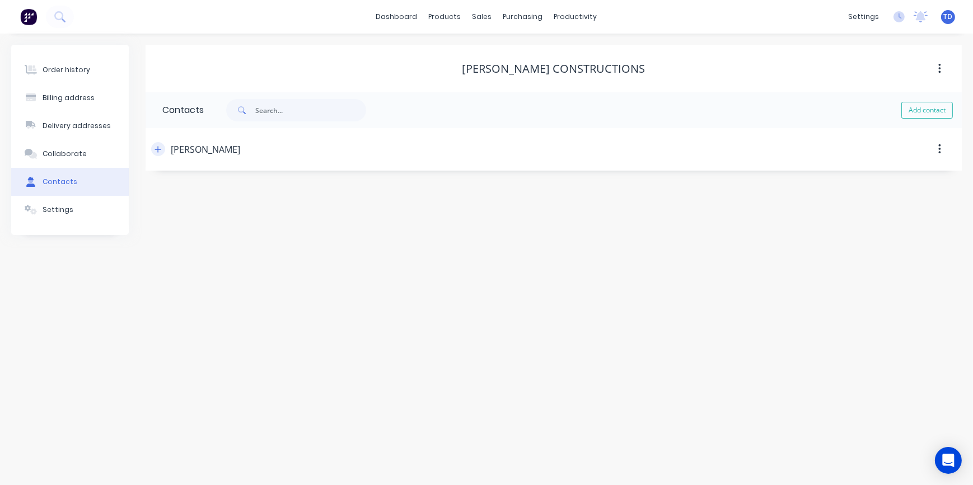
click at [159, 149] on icon "button" at bounding box center [158, 149] width 6 height 6
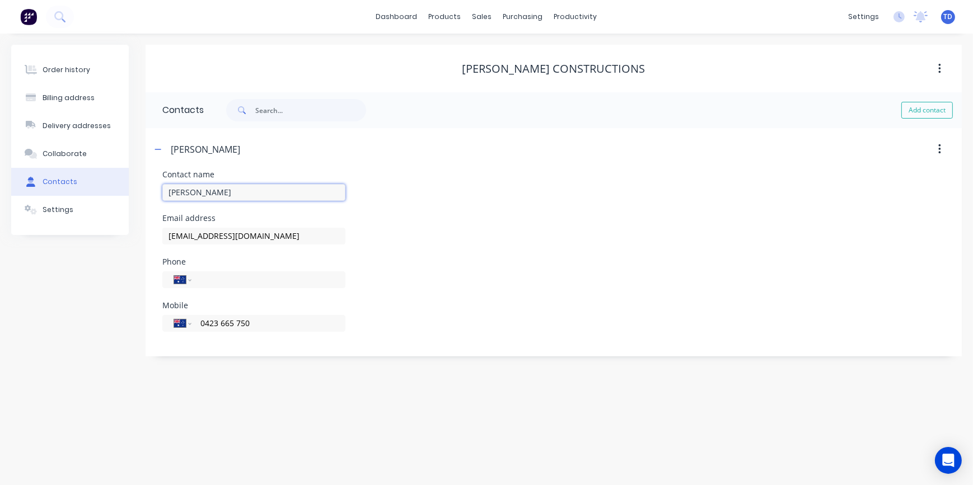
drag, startPoint x: 221, startPoint y: 190, endPoint x: 157, endPoint y: 185, distance: 64.6
click at [157, 185] on div "Contact name Max Eccleston Email address max@ecclestonconstructions.com.au Phon…" at bounding box center [554, 264] width 816 height 186
click at [319, 234] on input "max@ecclestonconstructions.com.au" at bounding box center [253, 236] width 183 height 17
drag, startPoint x: 290, startPoint y: 244, endPoint x: 159, endPoint y: 241, distance: 131.1
click at [159, 241] on div "Contact name Max Eccleston Email address max@ecclestonconstructions.com.au Phon…" at bounding box center [554, 264] width 816 height 186
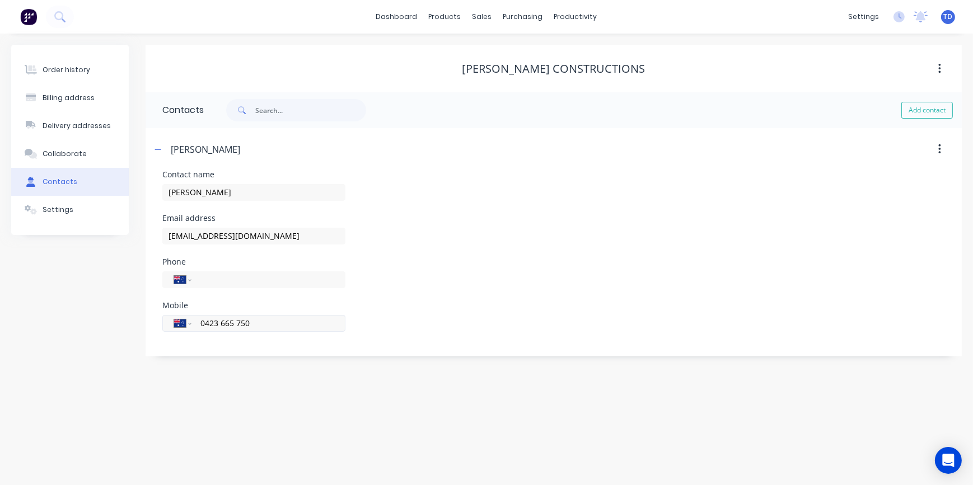
click at [318, 324] on input "0423 665 750" at bounding box center [266, 323] width 134 height 13
drag, startPoint x: 269, startPoint y: 324, endPoint x: 184, endPoint y: 319, distance: 84.7
click at [184, 319] on div "International [GEOGRAPHIC_DATA] [GEOGRAPHIC_DATA] [GEOGRAPHIC_DATA] [GEOGRAPHIC…" at bounding box center [253, 323] width 183 height 17
click at [156, 146] on icon "button" at bounding box center [158, 150] width 7 height 8
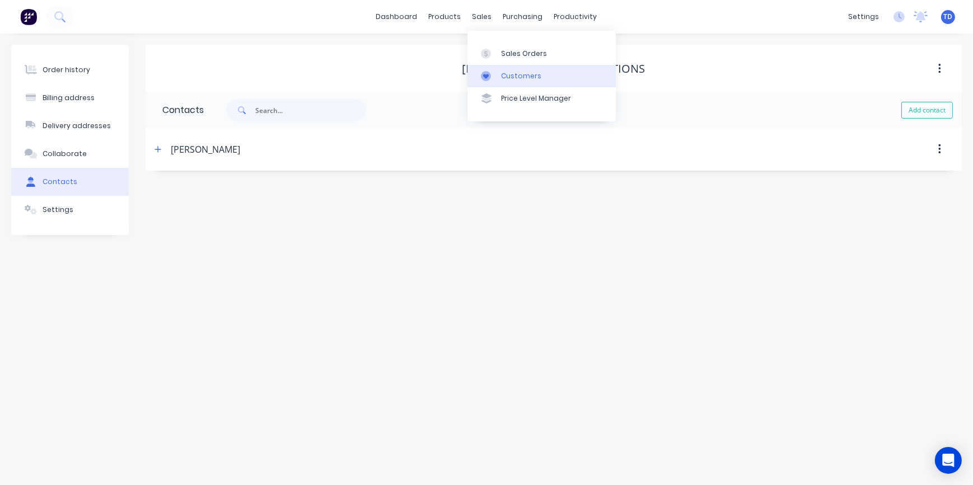
click at [499, 69] on link "Customers" at bounding box center [542, 76] width 148 height 22
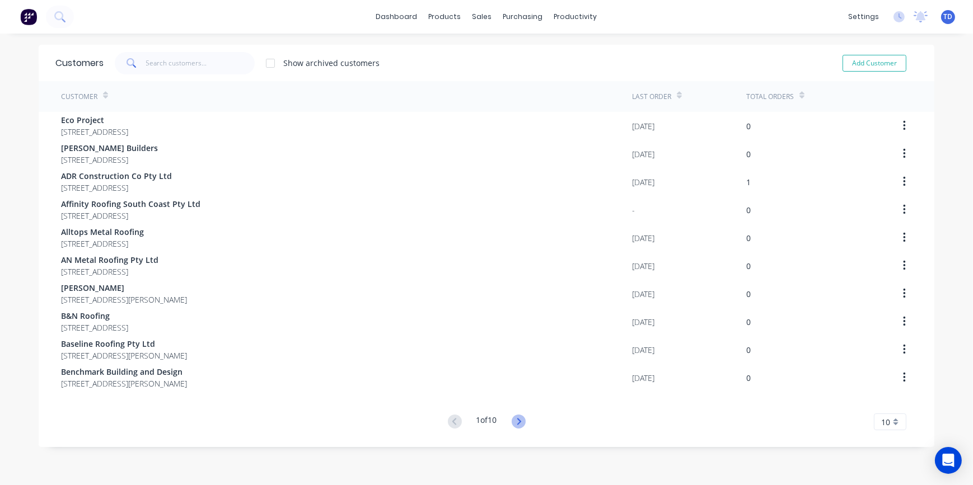
click at [515, 420] on icon at bounding box center [519, 422] width 14 height 14
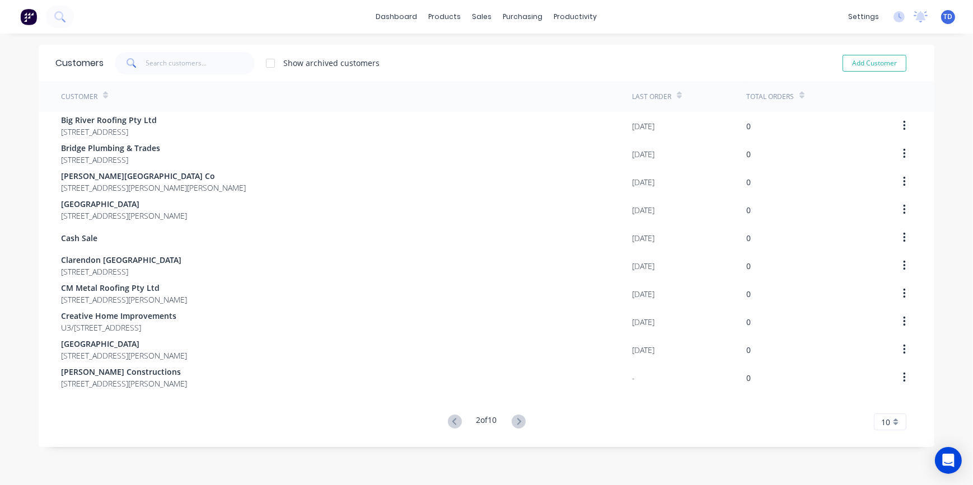
click at [515, 420] on icon at bounding box center [519, 422] width 14 height 14
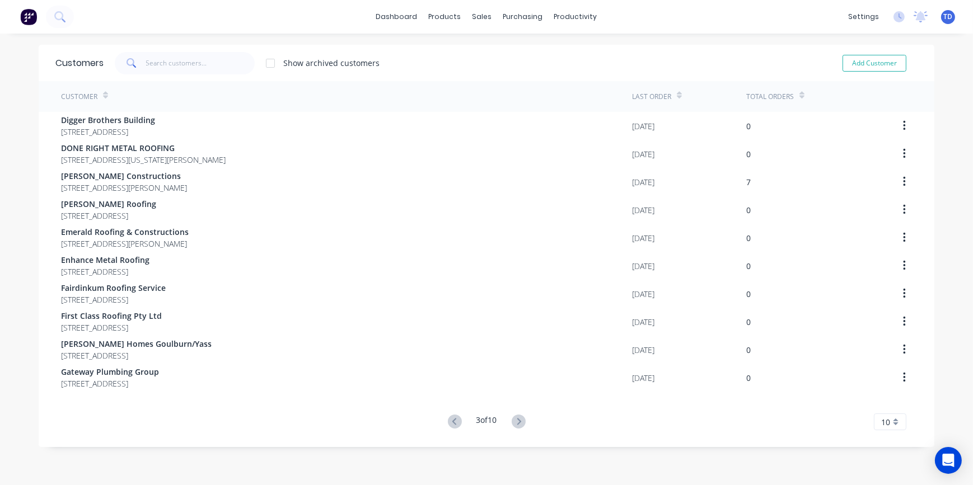
click at [515, 420] on icon at bounding box center [519, 422] width 14 height 14
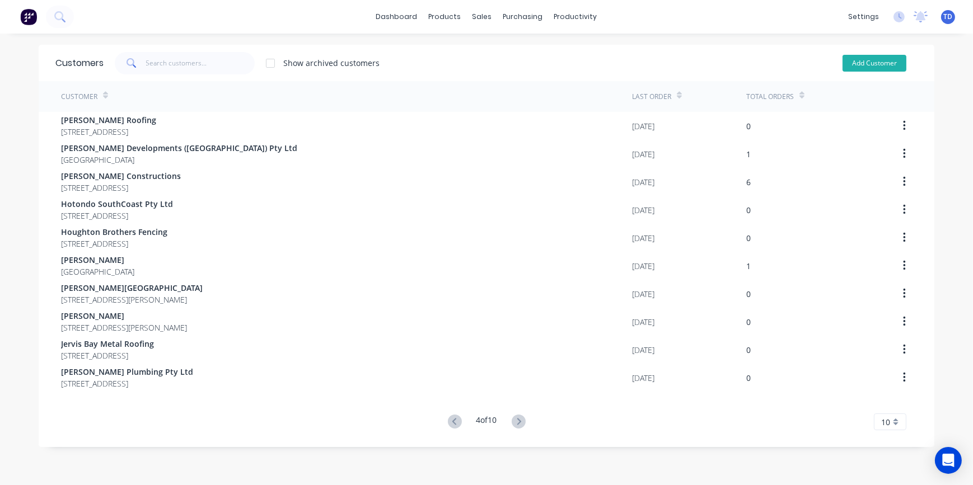
click at [884, 67] on button "Add Customer" at bounding box center [875, 63] width 64 height 17
select select "AU"
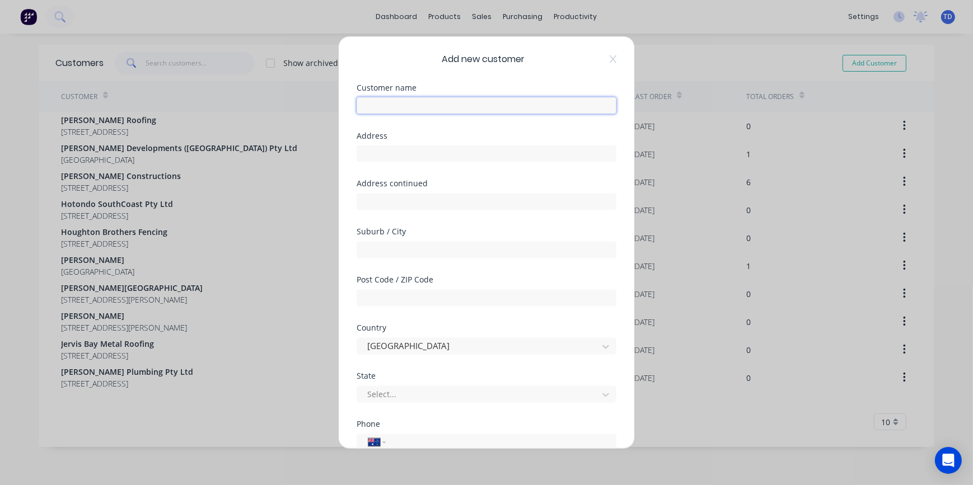
click at [405, 103] on input "text" at bounding box center [487, 105] width 260 height 17
type input "Independent Steel Company"
click at [404, 159] on input "text" at bounding box center [487, 153] width 260 height 17
click at [404, 150] on input "text" at bounding box center [487, 153] width 260 height 17
paste input "P.O. Box 5044"
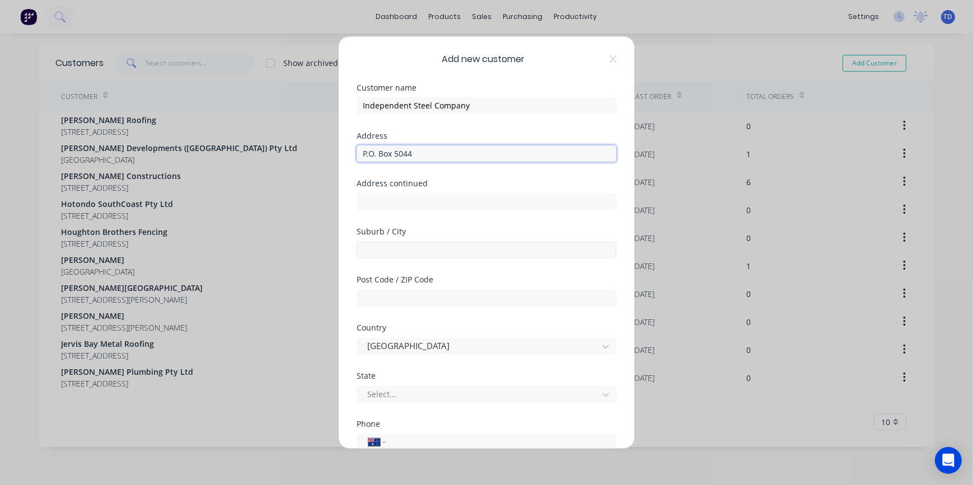
type input "P.O. Box 5044"
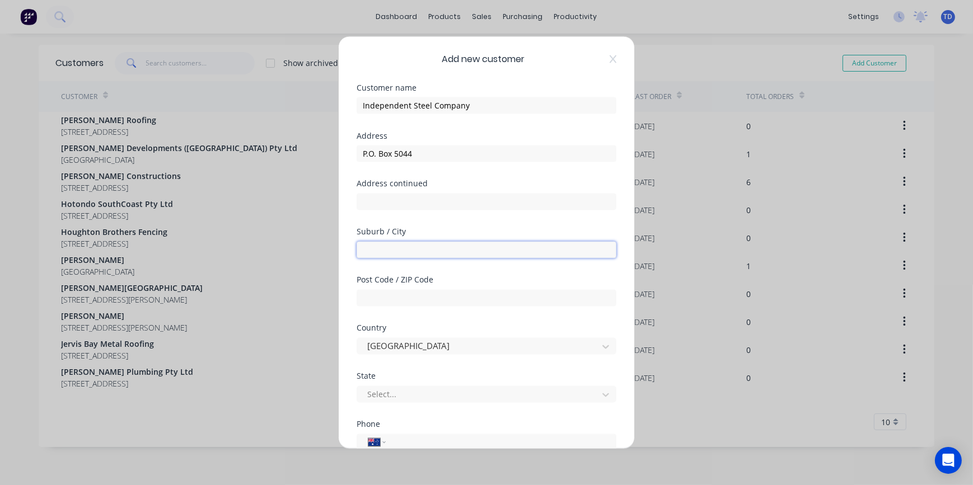
click at [391, 248] on input "text" at bounding box center [487, 249] width 260 height 17
type input "South Nowra"
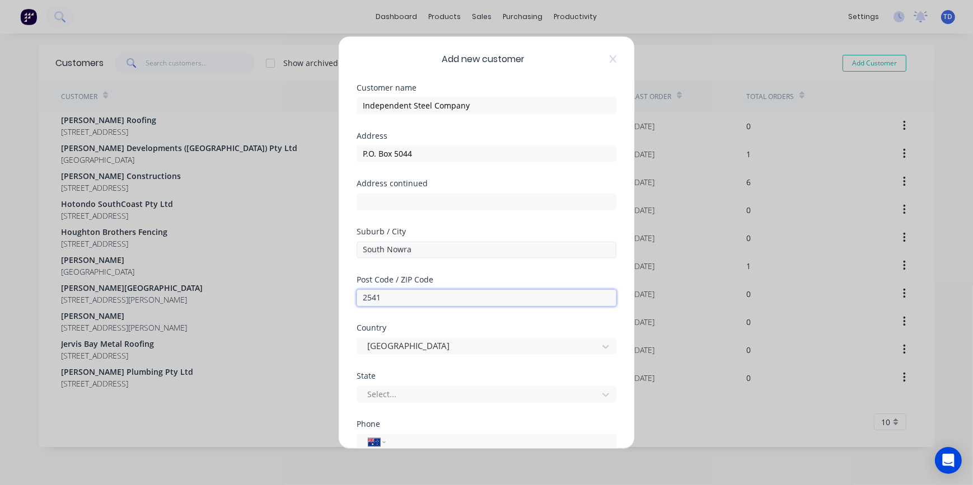
type input "2541"
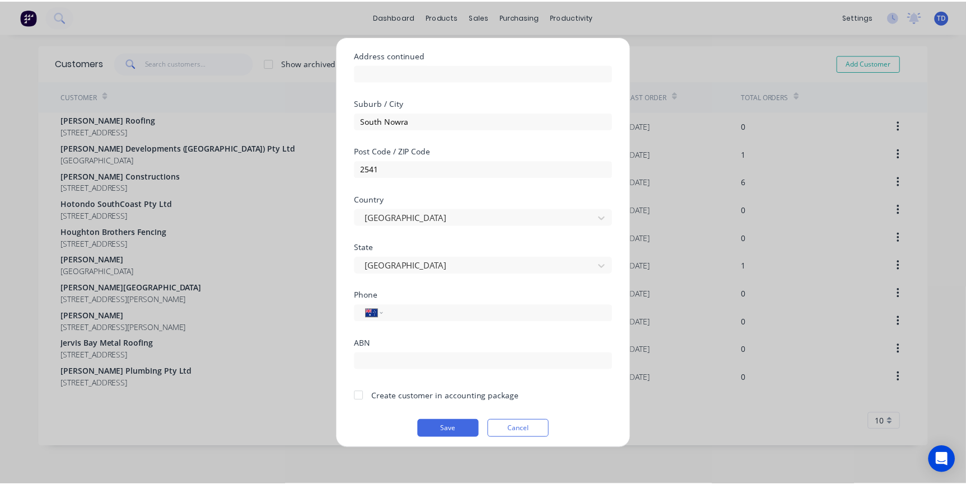
scroll to position [133, 0]
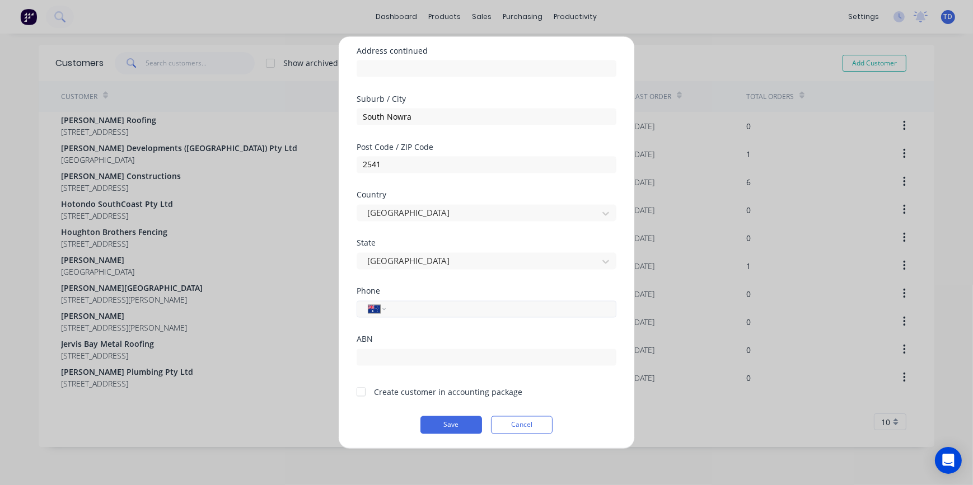
click at [404, 309] on input "tel" at bounding box center [499, 309] width 211 height 13
type input "(02) 4422 7788"
click at [431, 357] on input "text" at bounding box center [487, 357] width 260 height 17
paste input "57120794943"
type input "57120794943"
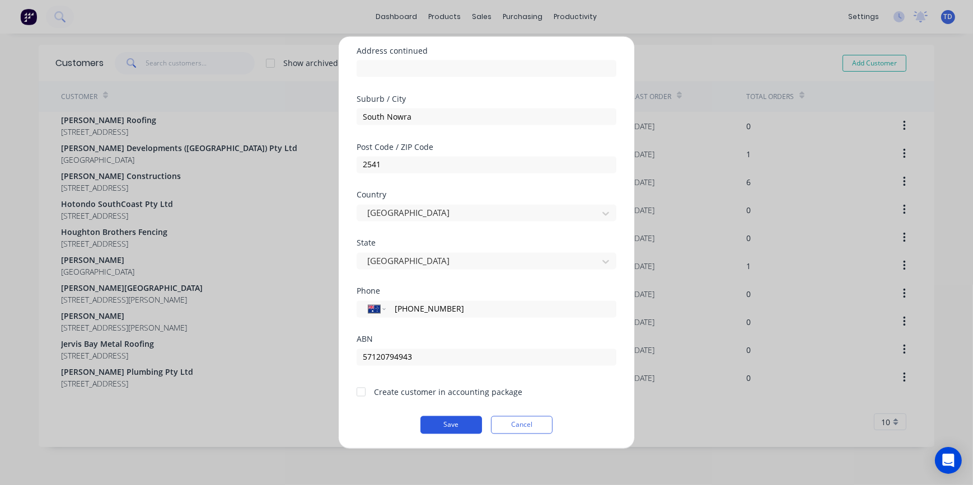
click at [449, 424] on button "Save" at bounding box center [452, 425] width 62 height 18
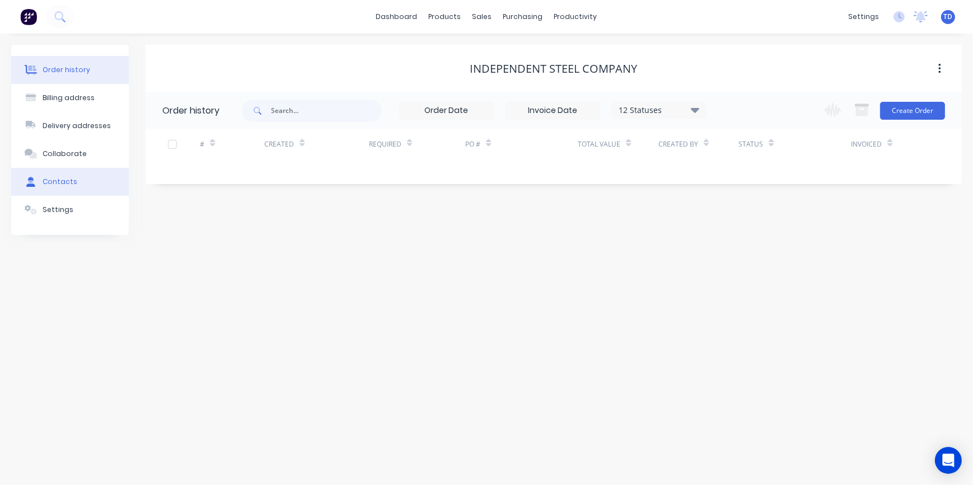
click at [72, 174] on button "Contacts" at bounding box center [70, 182] width 118 height 28
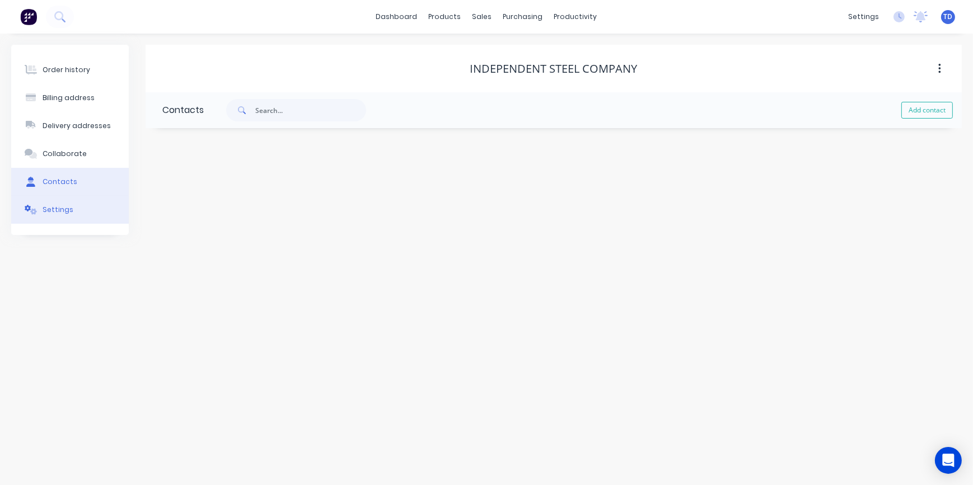
click at [64, 207] on div "Settings" at bounding box center [58, 210] width 31 height 10
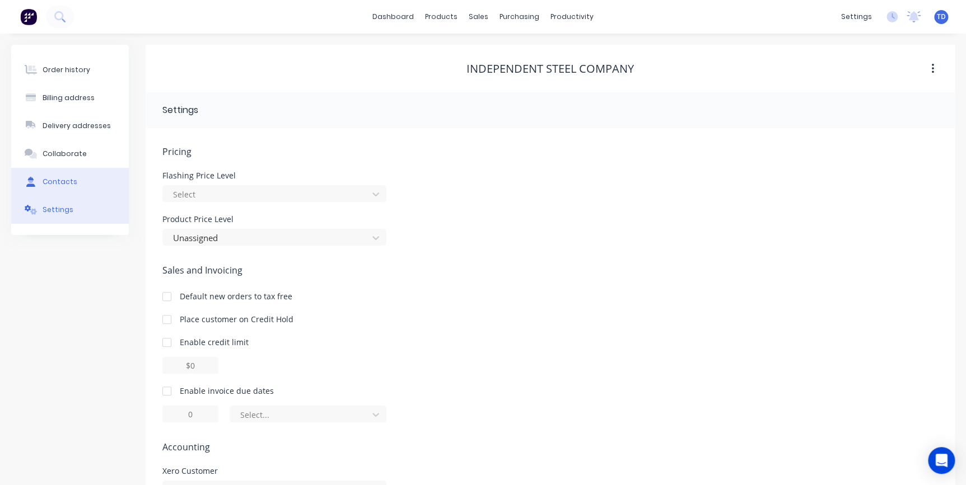
click at [50, 184] on div "Contacts" at bounding box center [60, 182] width 35 height 10
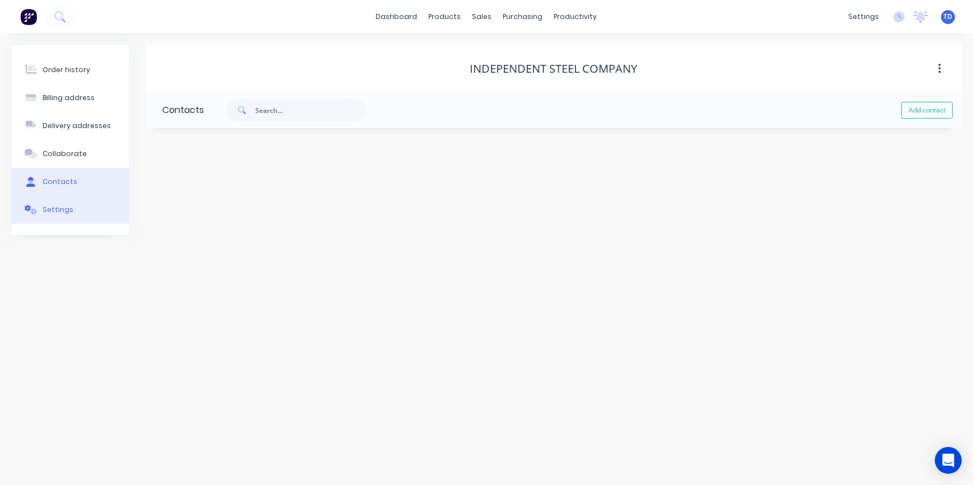
click at [51, 214] on div "Settings" at bounding box center [58, 210] width 31 height 10
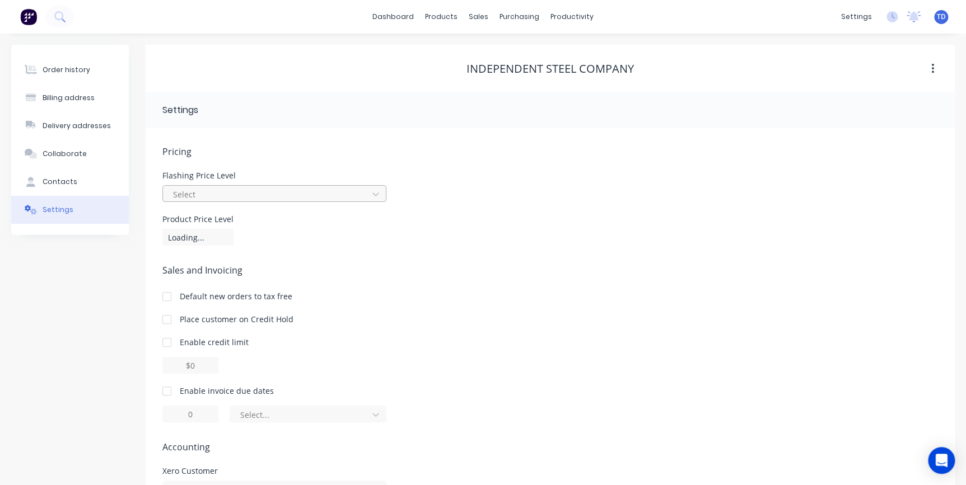
click at [189, 195] on div at bounding box center [267, 195] width 190 height 14
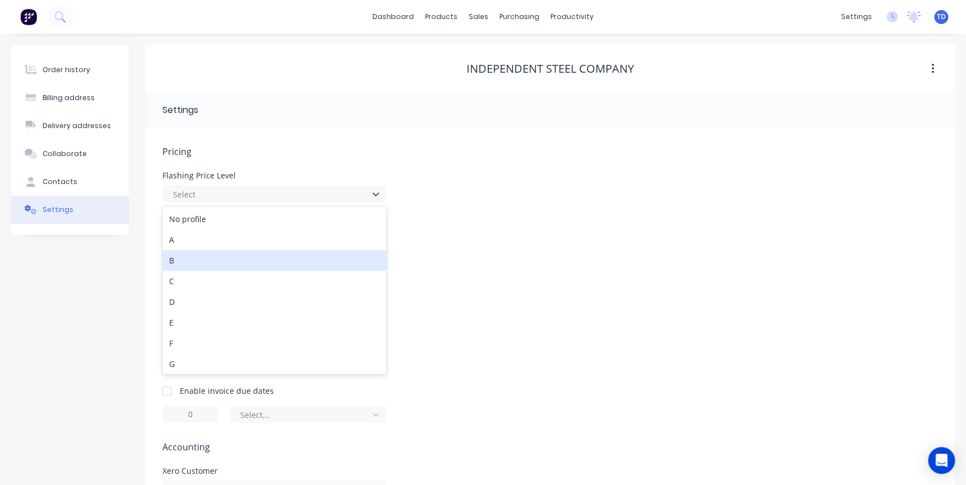
click at [174, 261] on div "B" at bounding box center [274, 260] width 224 height 21
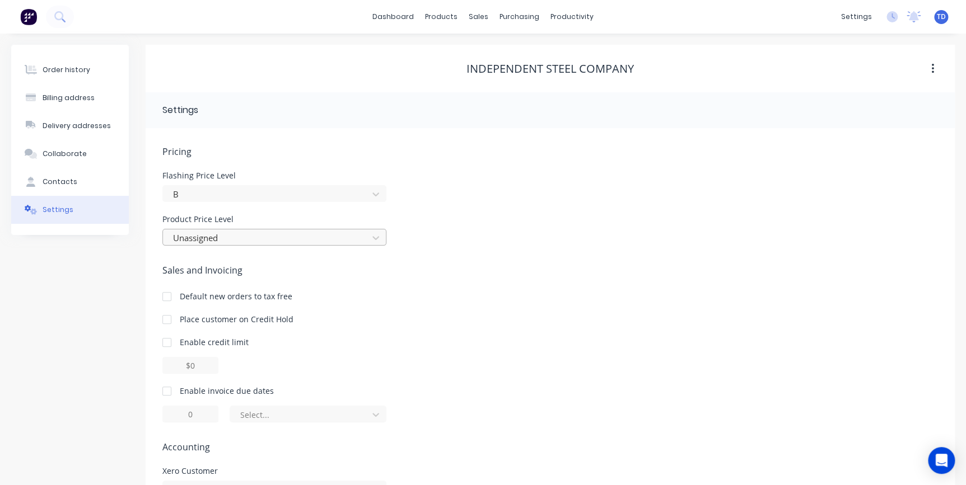
click at [206, 239] on div at bounding box center [267, 238] width 190 height 14
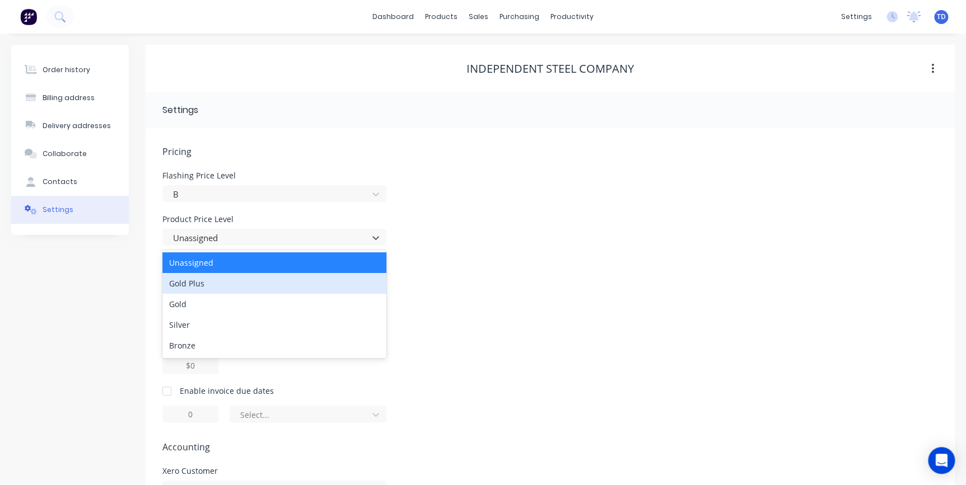
click at [202, 278] on div "Gold Plus" at bounding box center [274, 283] width 224 height 21
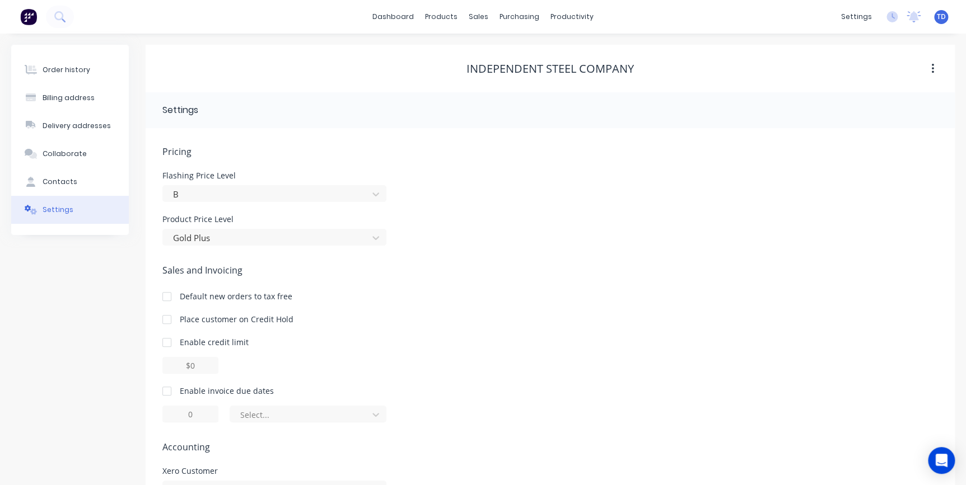
click at [162, 342] on div at bounding box center [167, 342] width 22 height 22
click at [184, 369] on input "$0.00" at bounding box center [190, 365] width 56 height 17
type input "$5000.00"
click at [168, 393] on div at bounding box center [167, 391] width 22 height 22
type input "1"
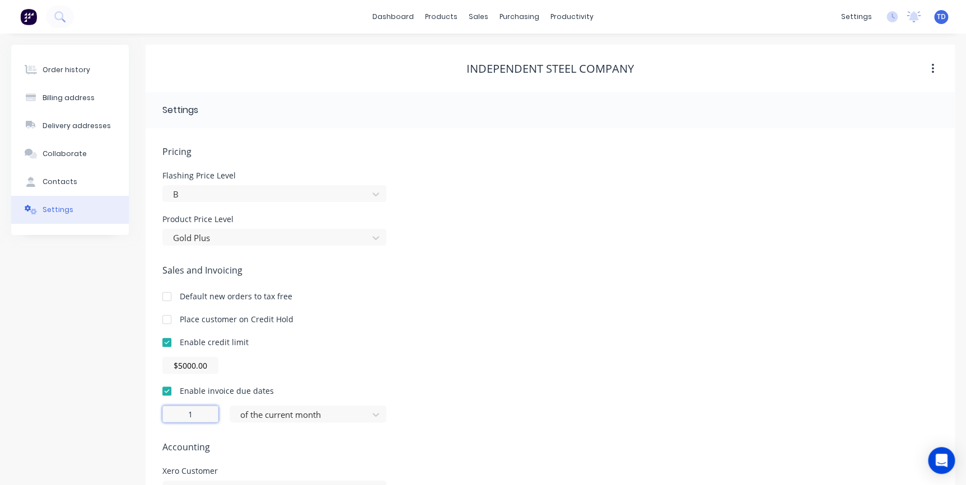
click at [198, 411] on input "1" at bounding box center [190, 414] width 56 height 17
type input "30"
click at [276, 414] on div "of the current month" at bounding box center [308, 414] width 157 height 17
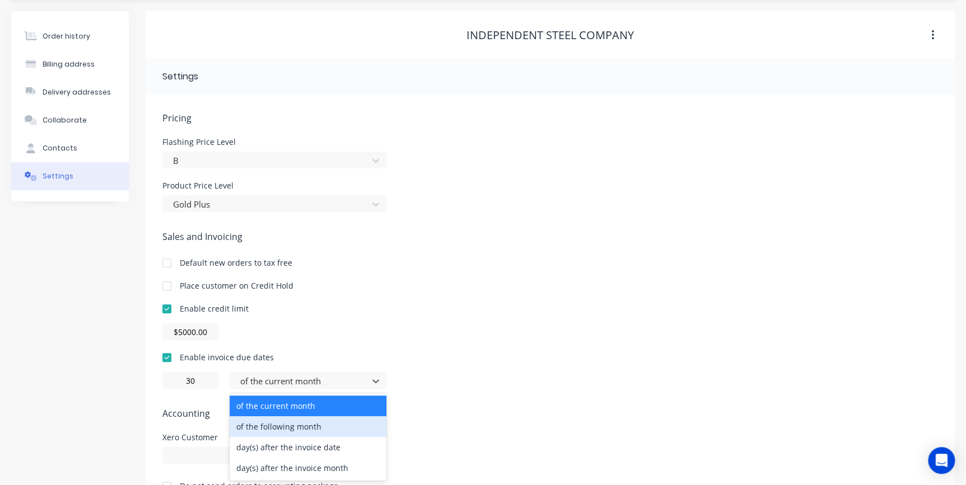
click at [279, 429] on div "of the following month" at bounding box center [308, 427] width 157 height 21
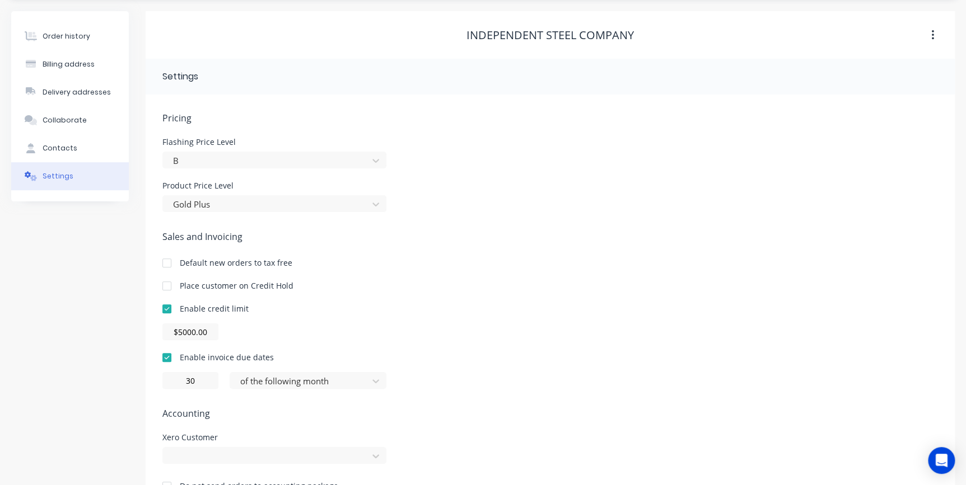
scroll to position [69, 0]
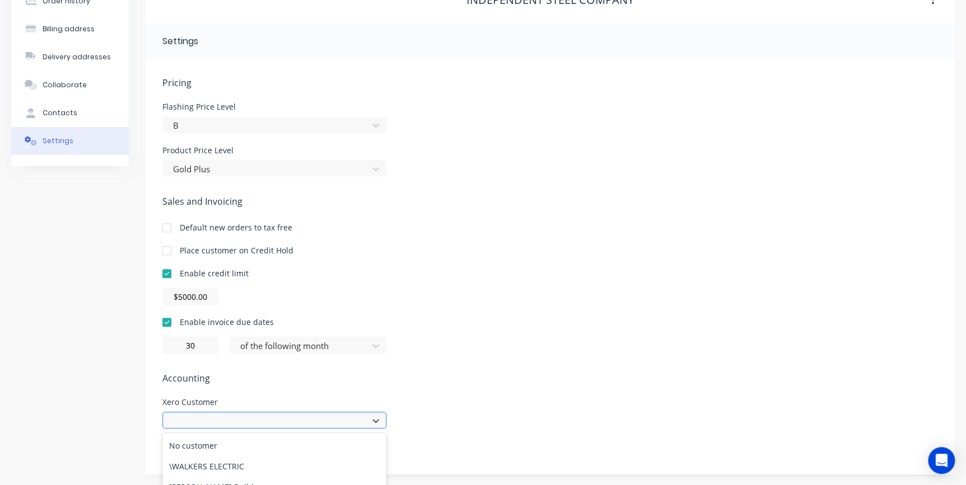
click at [351, 417] on div "797 results available. Use Up and Down to choose options, press Enter to select…" at bounding box center [274, 420] width 224 height 17
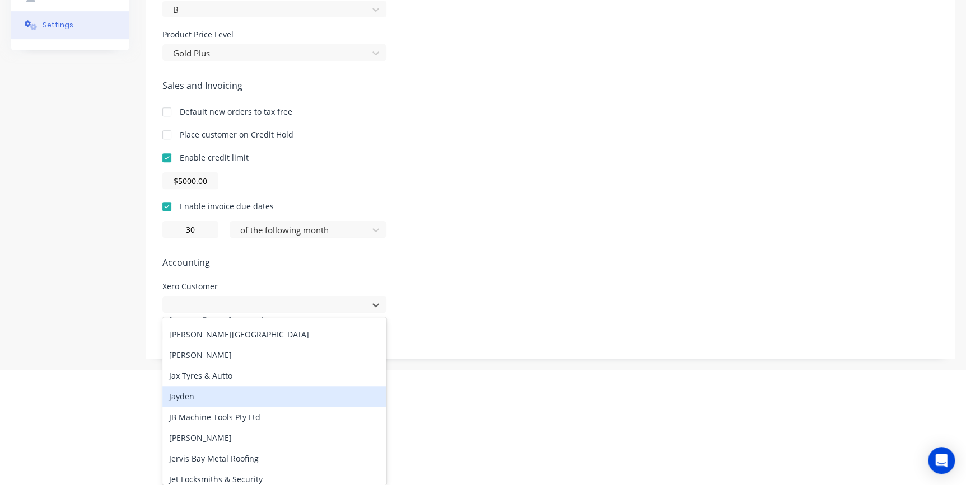
scroll to position [2952, 0]
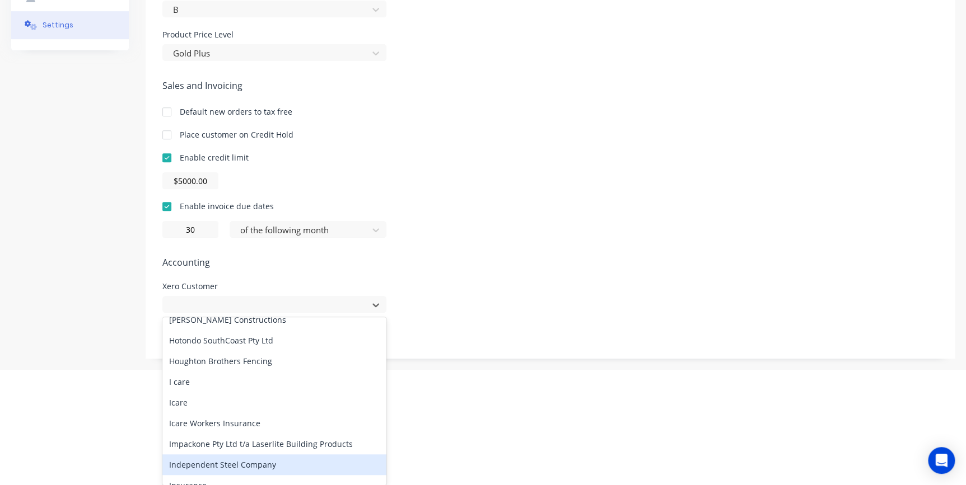
click at [263, 457] on div "Independent Steel Company" at bounding box center [274, 465] width 224 height 21
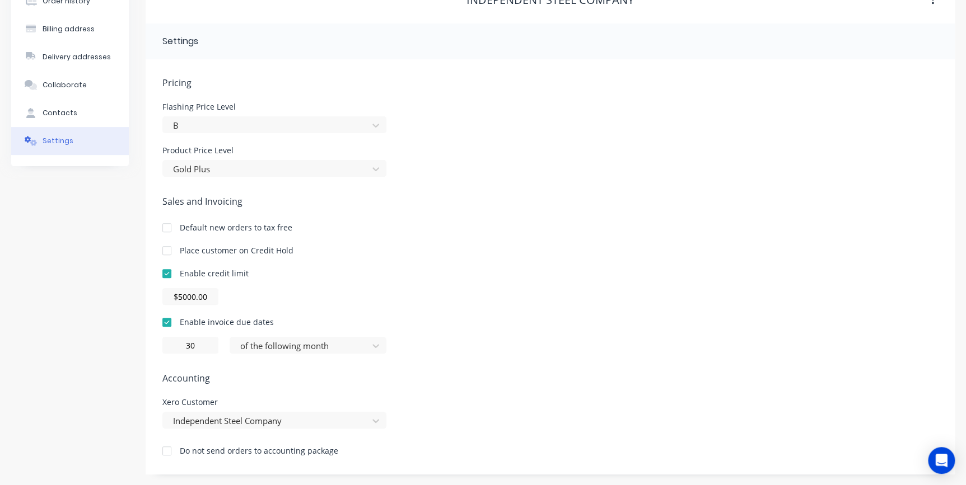
click at [491, 399] on div "Xero Customer Independent Steel Company" at bounding box center [550, 414] width 776 height 30
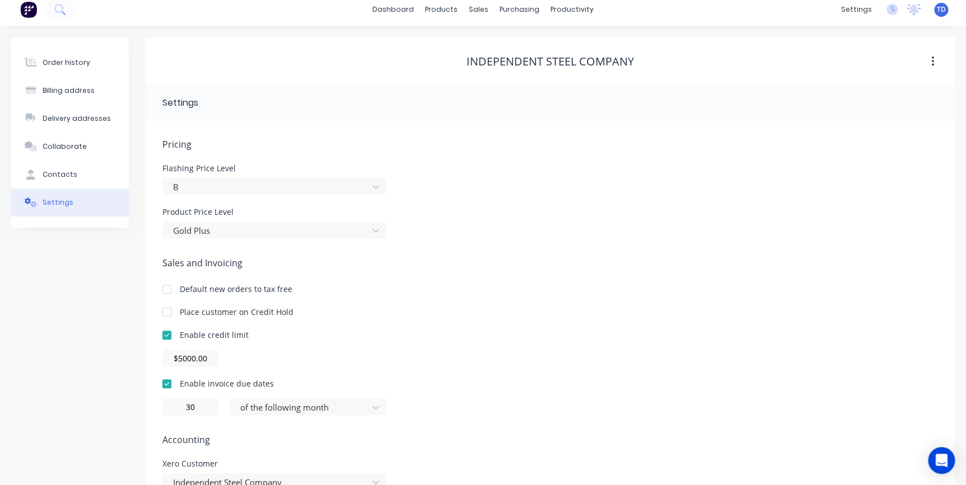
scroll to position [0, 0]
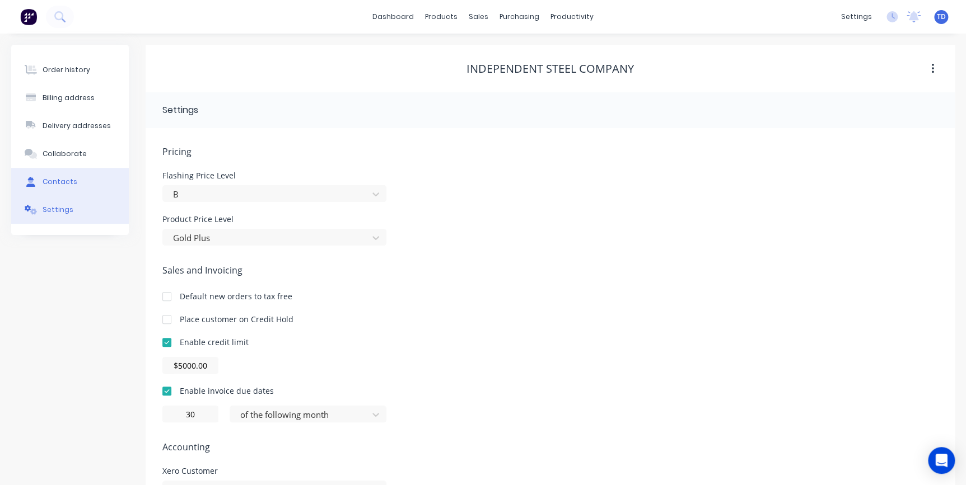
click at [78, 177] on button "Contacts" at bounding box center [70, 182] width 118 height 28
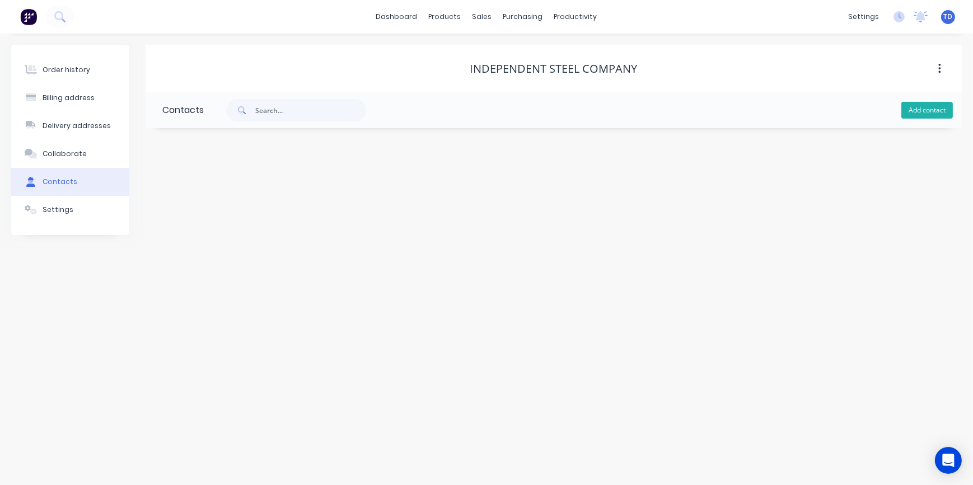
click at [939, 112] on button "Add contact" at bounding box center [928, 110] width 52 height 17
select select "AU"
click at [198, 199] on input "text" at bounding box center [253, 192] width 183 height 17
type input "[PERSON_NAME]"
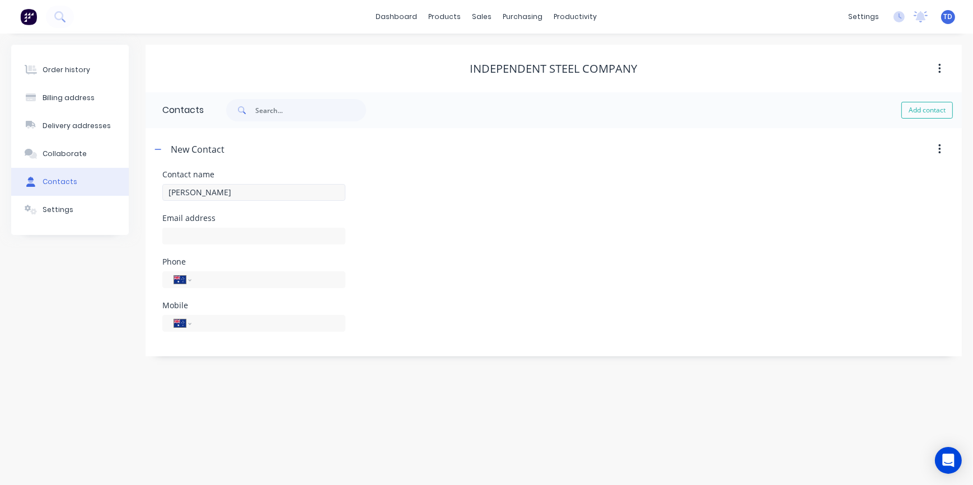
select select "AU"
click at [243, 230] on input "text" at bounding box center [253, 236] width 183 height 17
paste input "[PERSON_NAME][EMAIL_ADDRESS][DOMAIN_NAME]"
type input "[PERSON_NAME][EMAIL_ADDRESS][DOMAIN_NAME]"
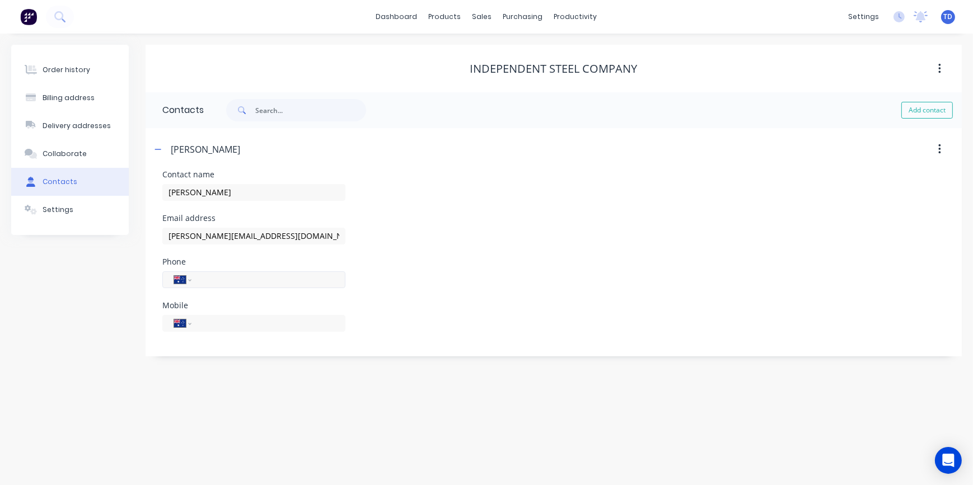
click at [221, 279] on input "tel" at bounding box center [266, 279] width 134 height 13
type input "[PHONE_NUMBER]"
click at [353, 273] on div "Phone International [GEOGRAPHIC_DATA] [GEOGRAPHIC_DATA] [GEOGRAPHIC_DATA] [GEOG…" at bounding box center [553, 280] width 783 height 44
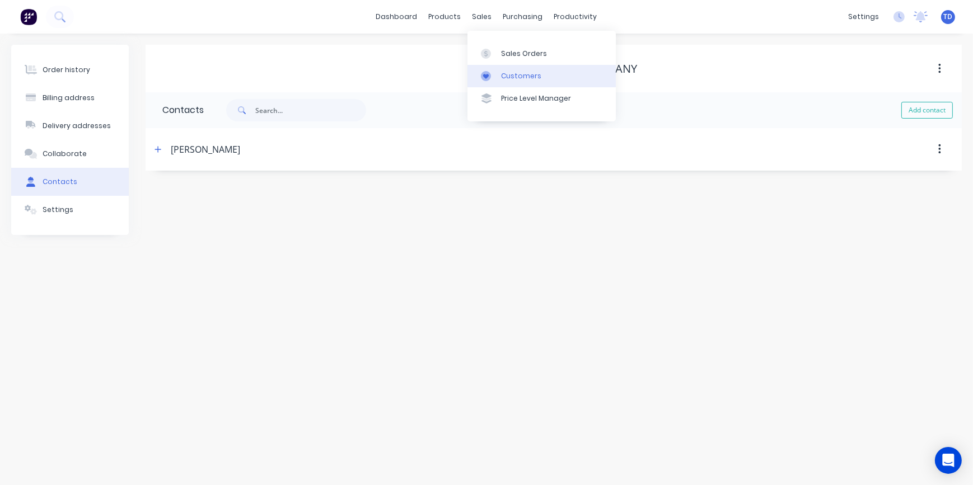
click at [515, 72] on div "Customers" at bounding box center [521, 76] width 40 height 10
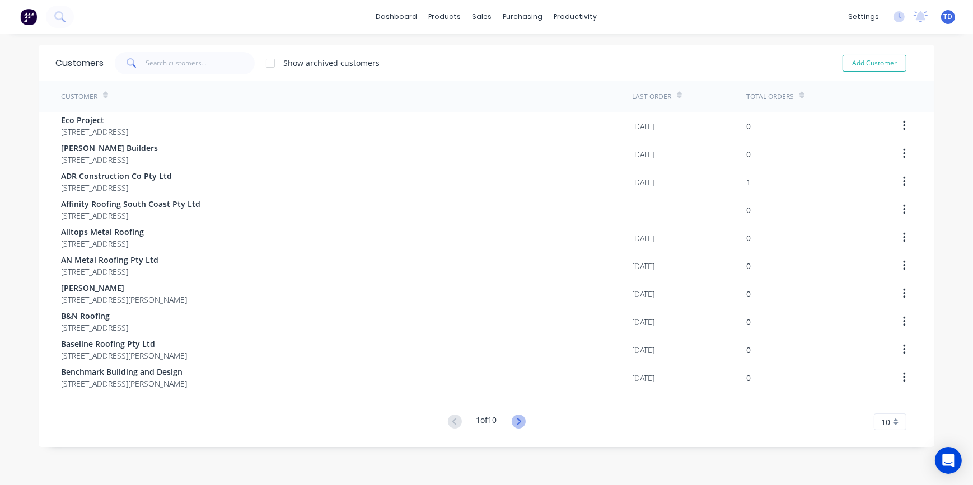
click at [515, 420] on icon at bounding box center [519, 422] width 14 height 14
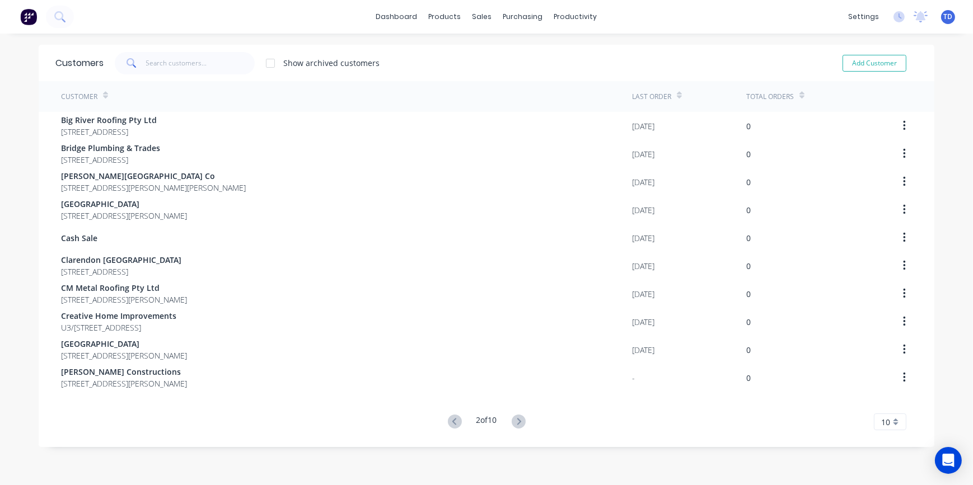
click at [515, 420] on icon at bounding box center [519, 422] width 14 height 14
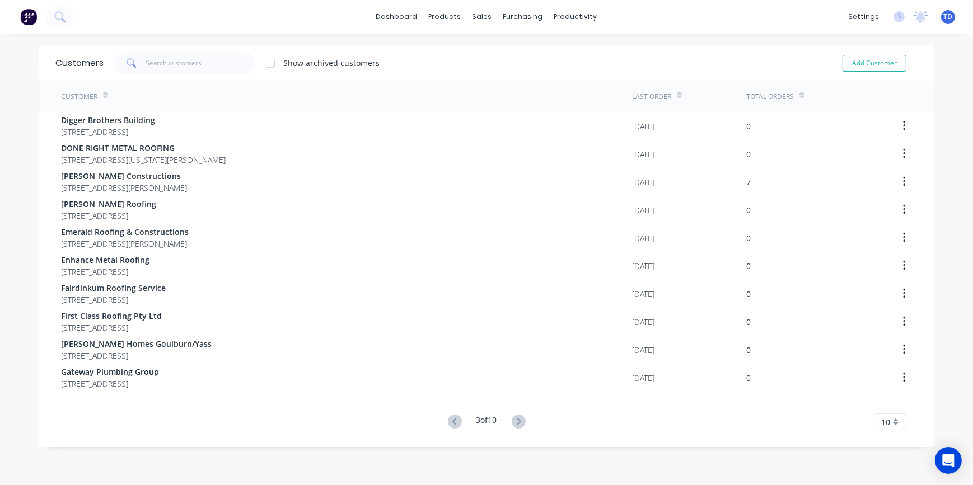
click at [515, 420] on icon at bounding box center [519, 422] width 14 height 14
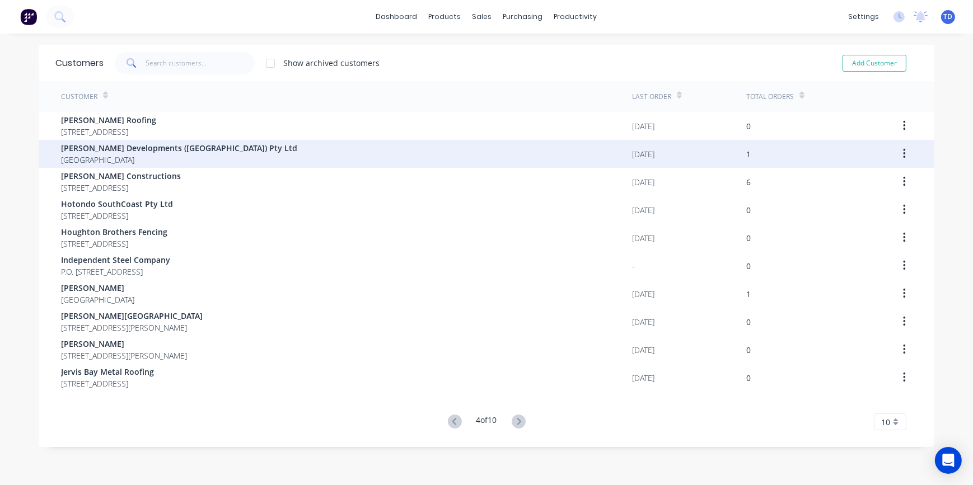
click at [102, 142] on span "[PERSON_NAME] Developments ([GEOGRAPHIC_DATA]) Pty Ltd" at bounding box center [179, 148] width 236 height 12
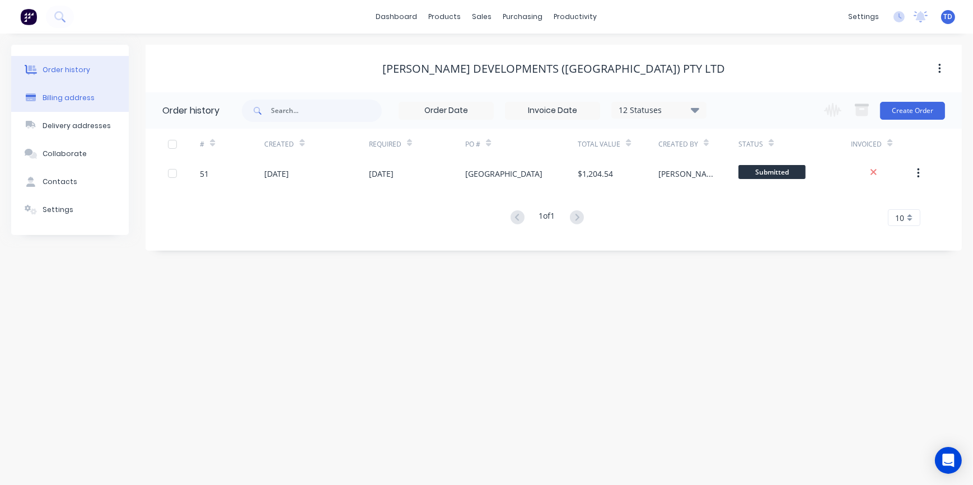
click at [72, 101] on div "Billing address" at bounding box center [69, 98] width 52 height 10
select select "AU"
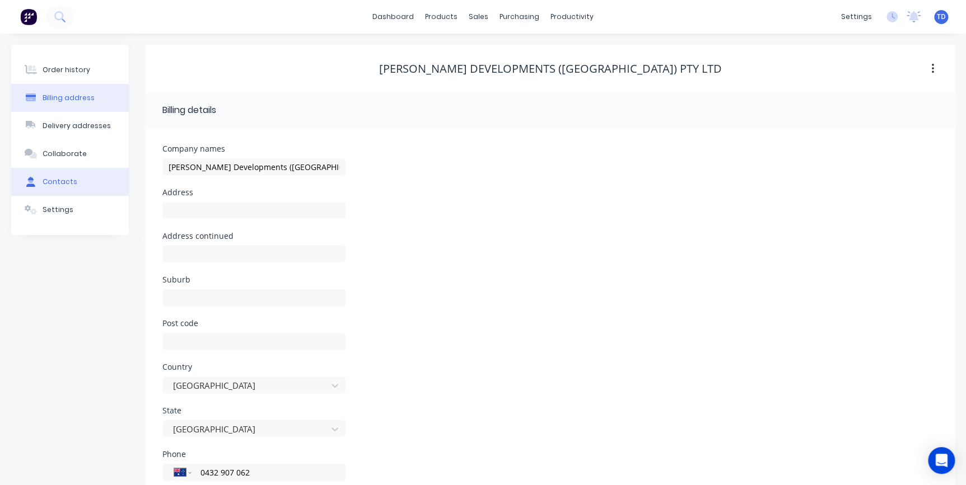
click at [56, 185] on div "Contacts" at bounding box center [60, 182] width 35 height 10
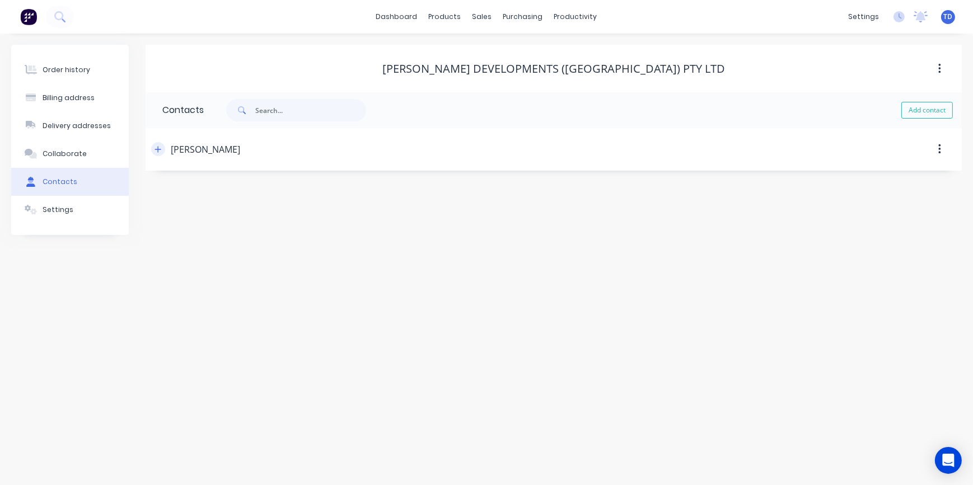
click at [158, 148] on icon "button" at bounding box center [158, 149] width 6 height 6
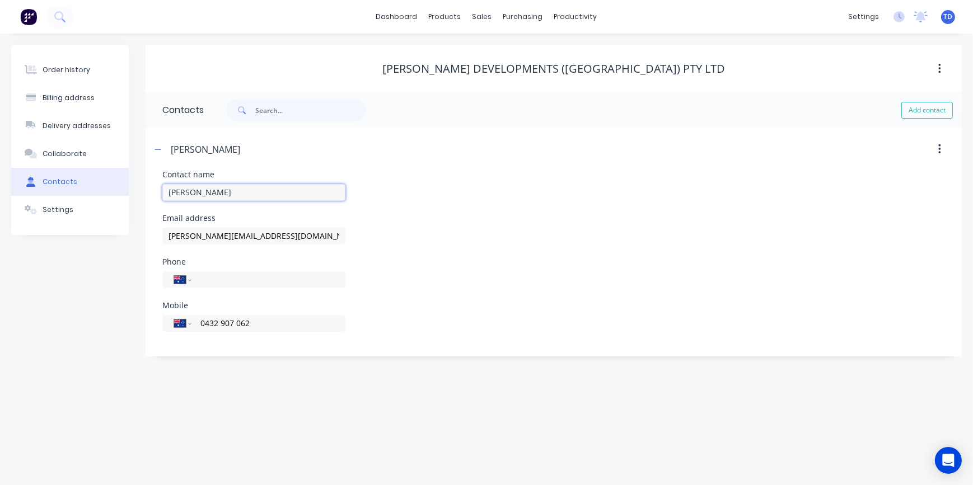
drag, startPoint x: 225, startPoint y: 189, endPoint x: 147, endPoint y: 186, distance: 77.9
click at [147, 186] on div "Contact name [PERSON_NAME] Email address [PERSON_NAME][EMAIL_ADDRESS][DOMAIN_NA…" at bounding box center [554, 264] width 816 height 186
click at [326, 226] on div "[PERSON_NAME][EMAIL_ADDRESS][DOMAIN_NAME]" at bounding box center [253, 241] width 183 height 33
drag, startPoint x: 299, startPoint y: 236, endPoint x: 151, endPoint y: 236, distance: 147.8
click at [151, 236] on div "Contact name [PERSON_NAME] Email address [PERSON_NAME][EMAIL_ADDRESS][DOMAIN_NA…" at bounding box center [554, 264] width 816 height 186
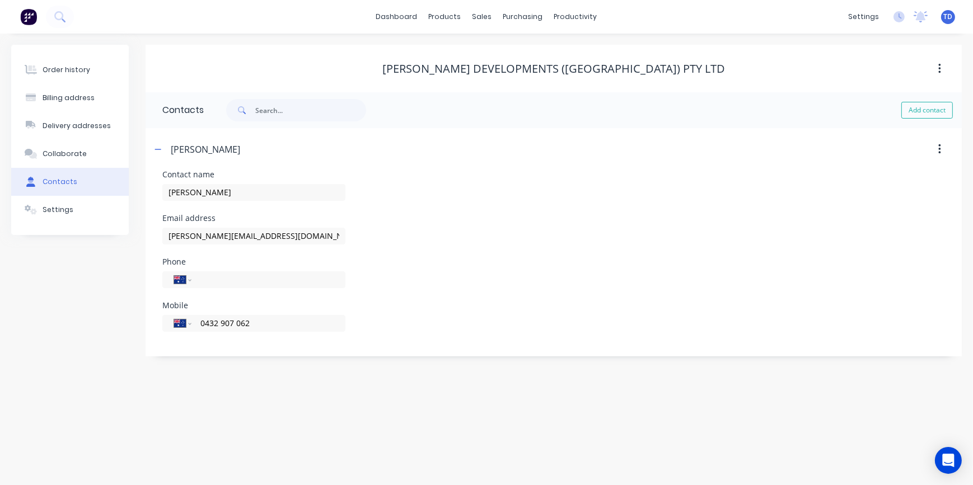
drag, startPoint x: 617, startPoint y: 263, endPoint x: 512, endPoint y: 244, distance: 106.4
click at [617, 263] on div "Phone International [GEOGRAPHIC_DATA] [GEOGRAPHIC_DATA] [GEOGRAPHIC_DATA] [GEOG…" at bounding box center [553, 280] width 783 height 44
drag, startPoint x: 246, startPoint y: 326, endPoint x: 160, endPoint y: 323, distance: 86.9
click at [160, 323] on div "Contact name [PERSON_NAME] Email address [PERSON_NAME][EMAIL_ADDRESS][DOMAIN_NA…" at bounding box center [554, 264] width 816 height 186
click at [56, 205] on div "Settings" at bounding box center [58, 210] width 31 height 10
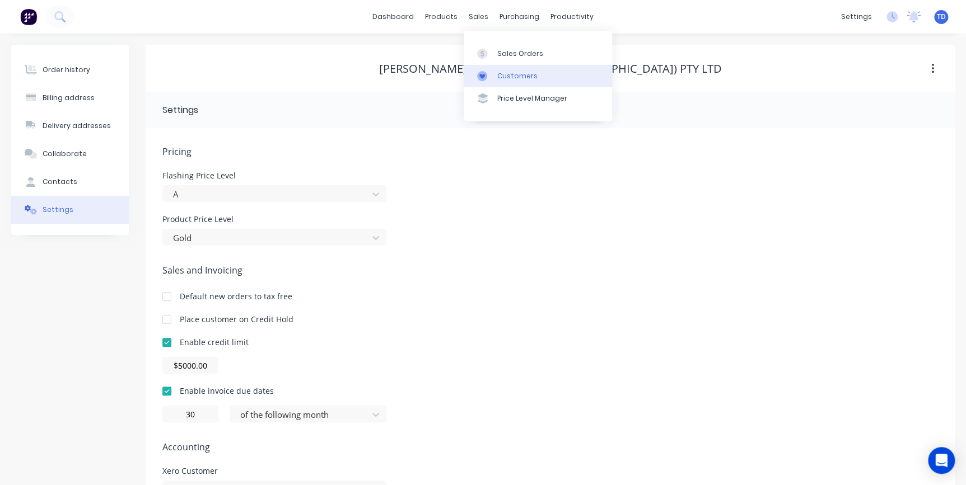
click at [505, 72] on div "Customers" at bounding box center [517, 76] width 40 height 10
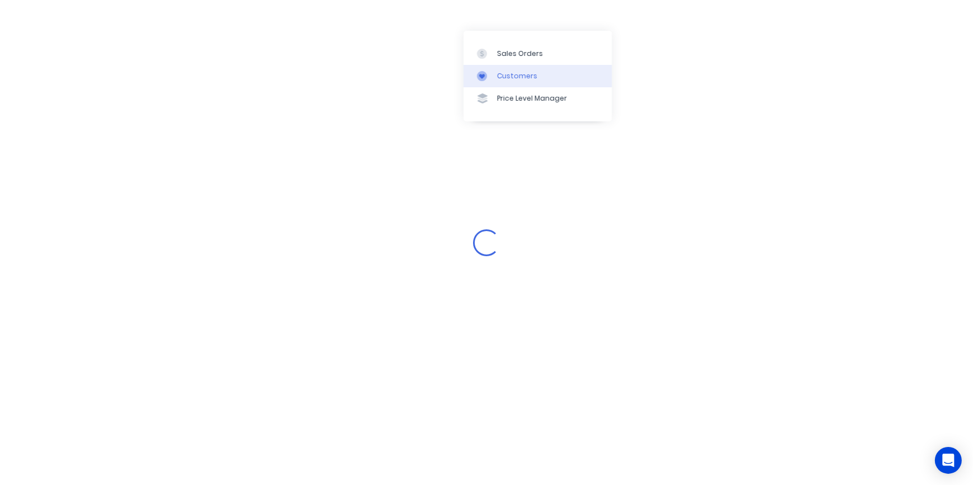
click at [506, 81] on div "Customers" at bounding box center [517, 76] width 40 height 10
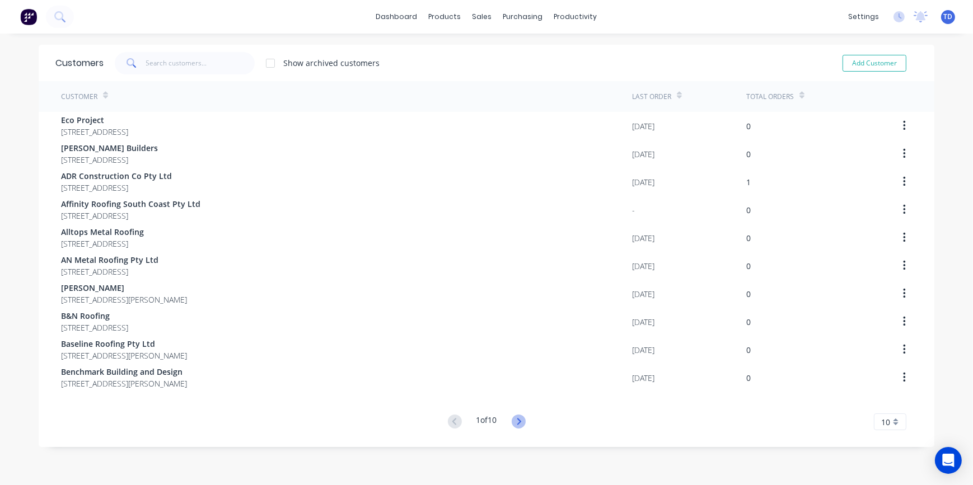
click at [519, 424] on icon at bounding box center [519, 422] width 14 height 14
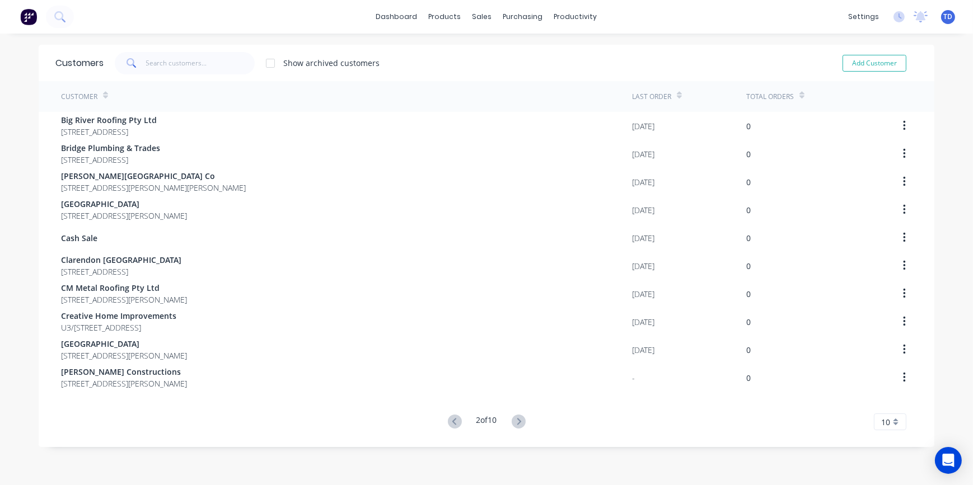
click at [519, 424] on icon at bounding box center [519, 422] width 14 height 14
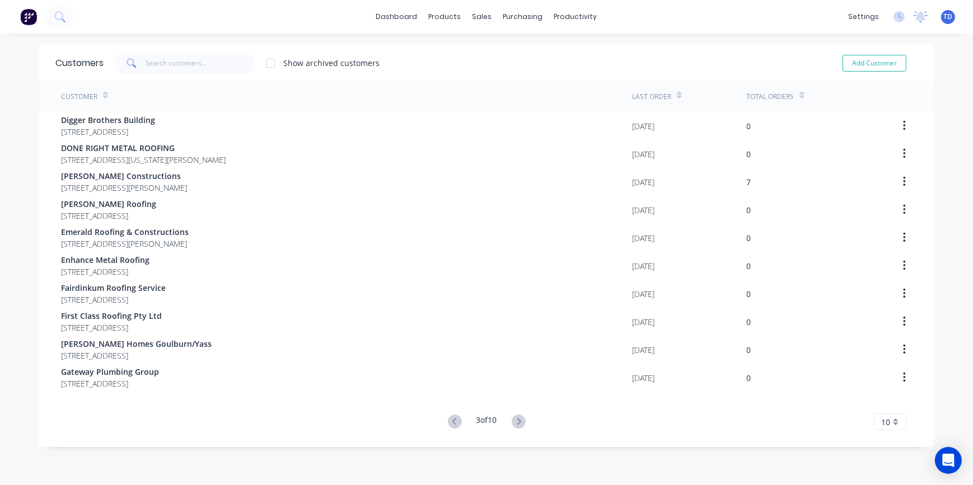
click at [519, 424] on icon at bounding box center [519, 422] width 14 height 14
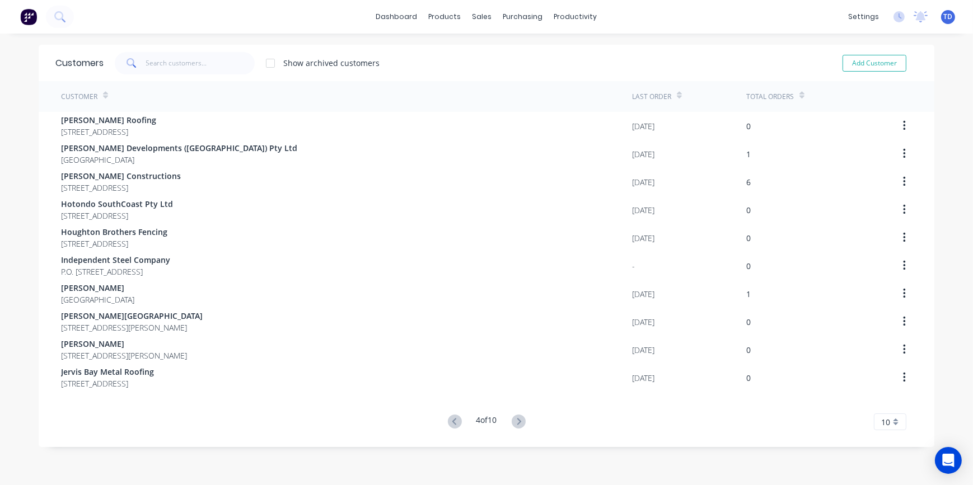
click at [519, 424] on icon at bounding box center [519, 422] width 14 height 14
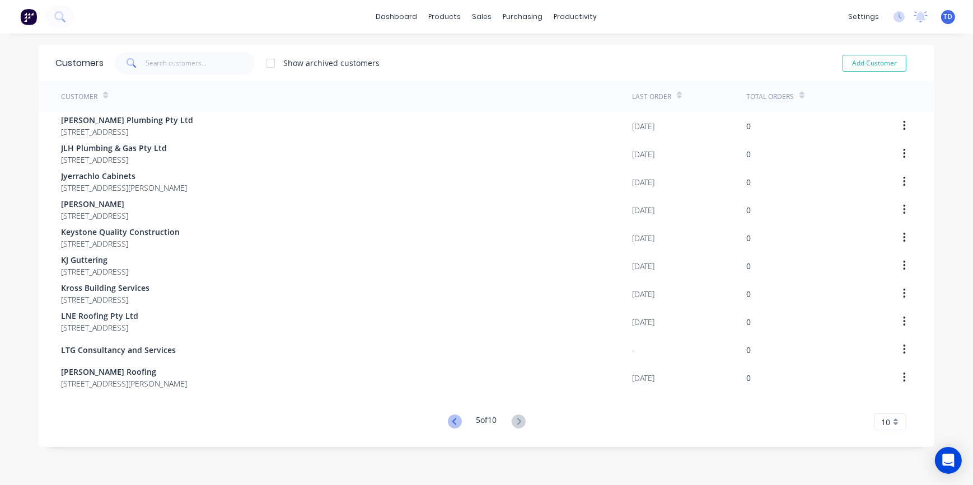
click at [451, 422] on icon at bounding box center [455, 422] width 14 height 14
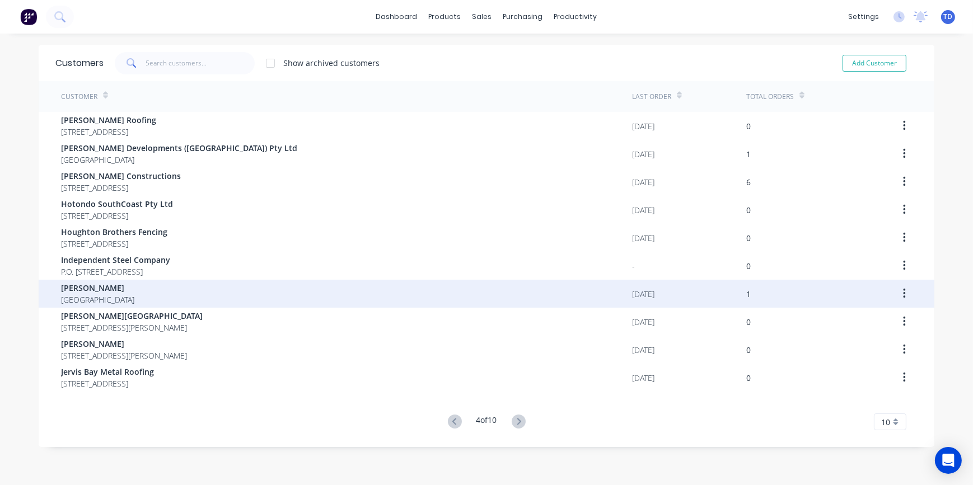
click at [158, 284] on div "[PERSON_NAME] [GEOGRAPHIC_DATA]" at bounding box center [346, 294] width 571 height 28
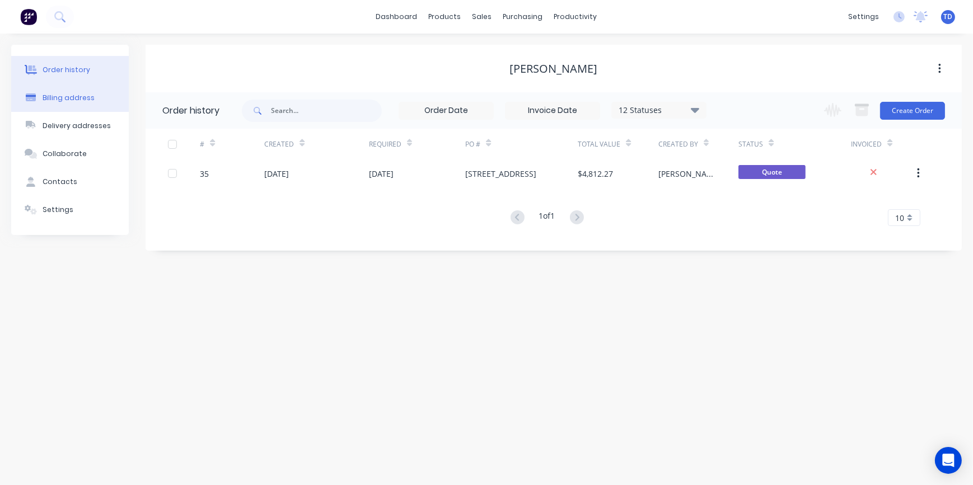
click at [68, 103] on button "Billing address" at bounding box center [70, 98] width 118 height 28
select select "AU"
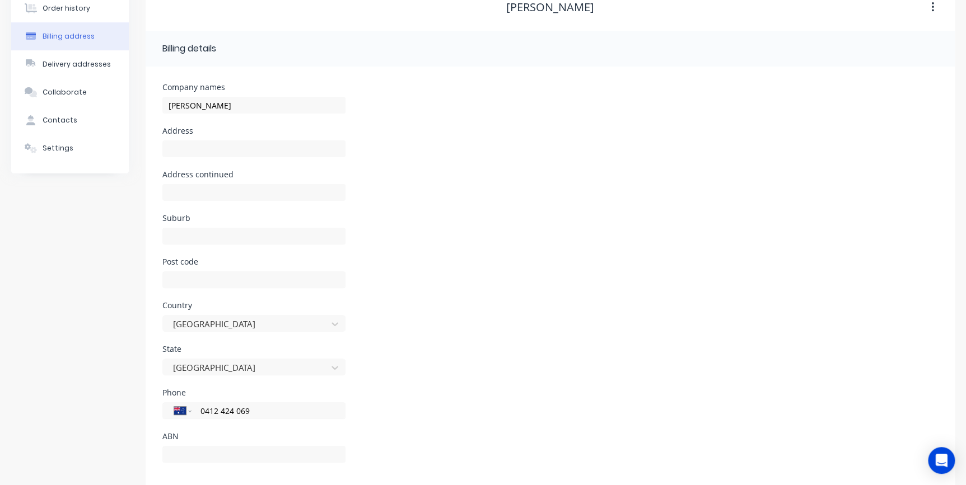
scroll to position [74, 0]
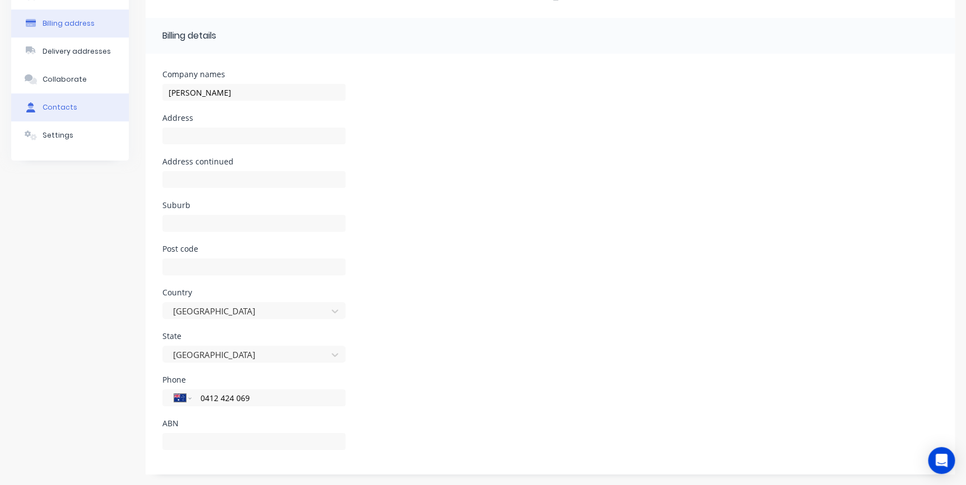
click at [53, 105] on div "Contacts" at bounding box center [60, 107] width 35 height 10
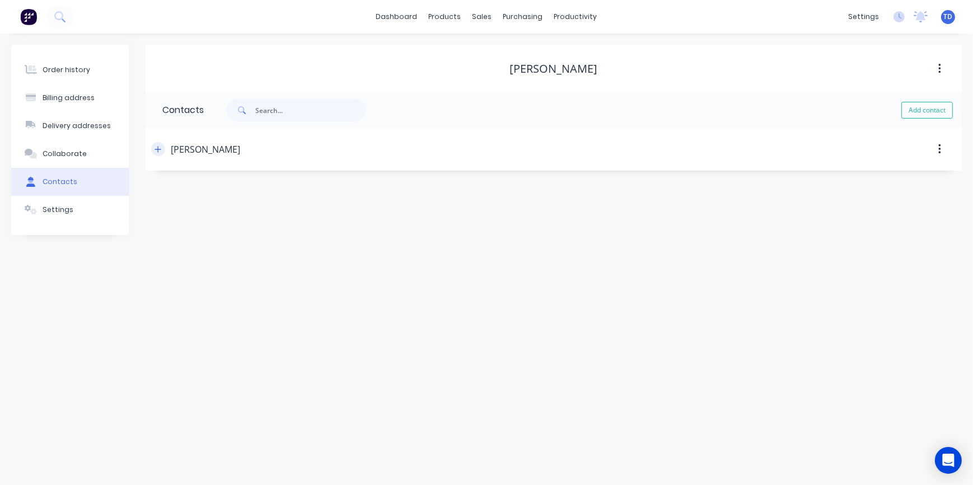
click at [156, 151] on icon "button" at bounding box center [158, 150] width 7 height 8
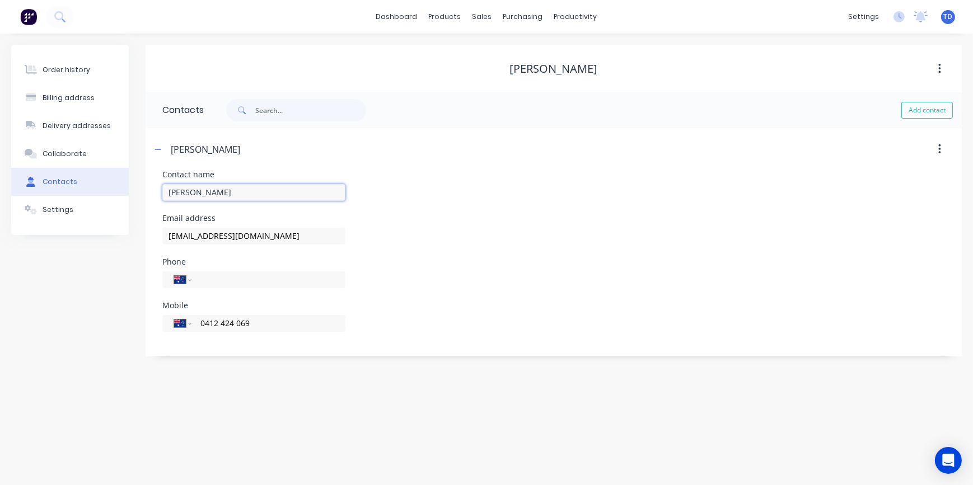
drag, startPoint x: 228, startPoint y: 189, endPoint x: 152, endPoint y: 185, distance: 76.3
click at [152, 185] on div "Contact name [PERSON_NAME] Email address [EMAIL_ADDRESS][DOMAIN_NAME] Phone Int…" at bounding box center [554, 264] width 816 height 186
click at [297, 234] on input "[EMAIL_ADDRESS][DOMAIN_NAME]" at bounding box center [253, 236] width 183 height 17
drag, startPoint x: 263, startPoint y: 235, endPoint x: 138, endPoint y: 228, distance: 125.1
click at [138, 228] on div "Order history Billing address Delivery addresses Collaborate Contacts Settings …" at bounding box center [486, 201] width 951 height 312
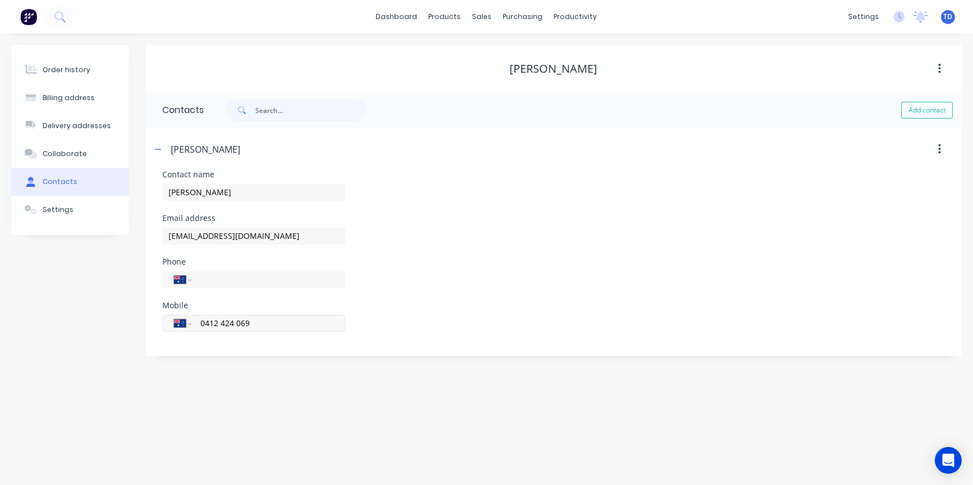
drag, startPoint x: 252, startPoint y: 319, endPoint x: 183, endPoint y: 319, distance: 69.4
click at [183, 319] on div "International [GEOGRAPHIC_DATA] [GEOGRAPHIC_DATA] [GEOGRAPHIC_DATA] [GEOGRAPHIC…" at bounding box center [253, 323] width 183 height 17
click at [50, 209] on div "Settings" at bounding box center [58, 210] width 31 height 10
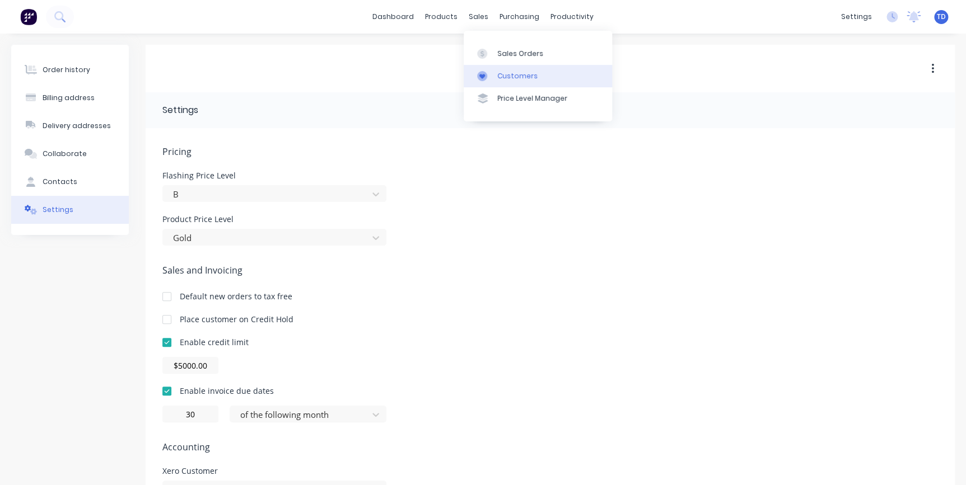
click at [494, 78] on link "Customers" at bounding box center [538, 76] width 148 height 22
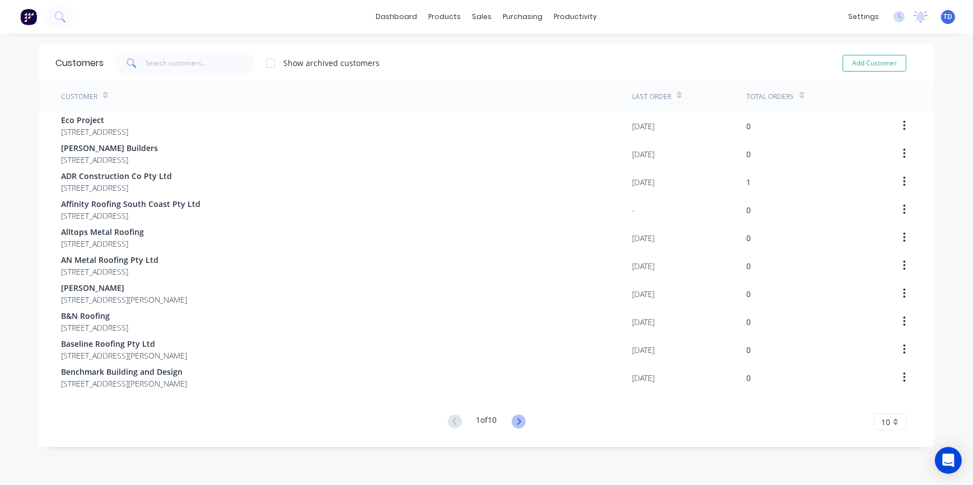
click at [516, 421] on icon at bounding box center [519, 422] width 14 height 14
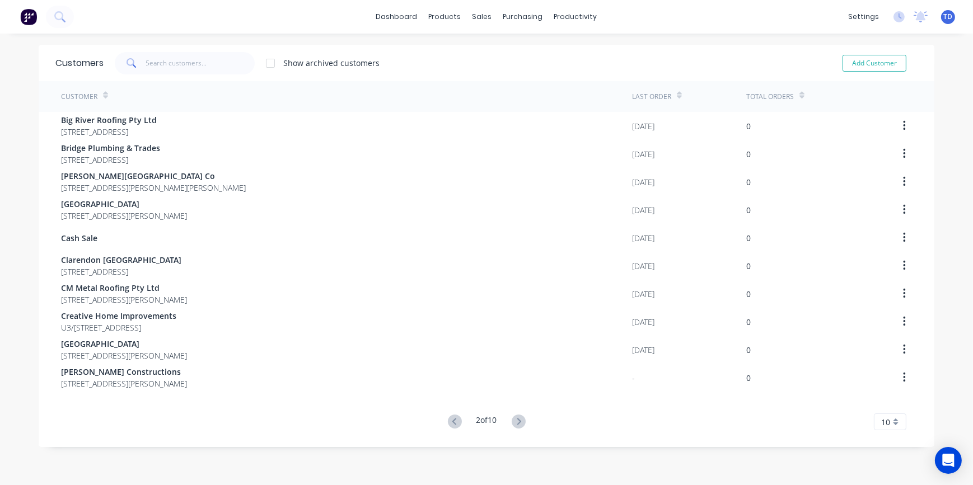
click at [516, 421] on icon at bounding box center [519, 422] width 14 height 14
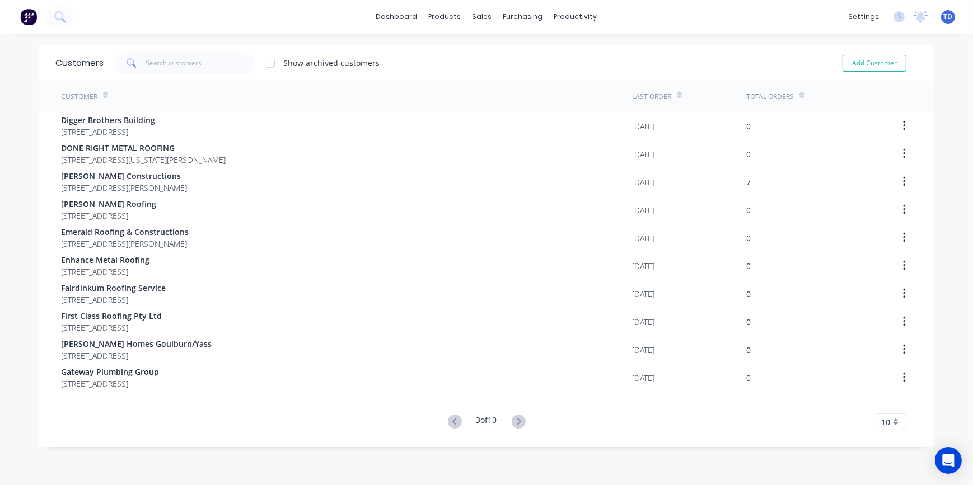
click at [516, 421] on icon at bounding box center [519, 422] width 14 height 14
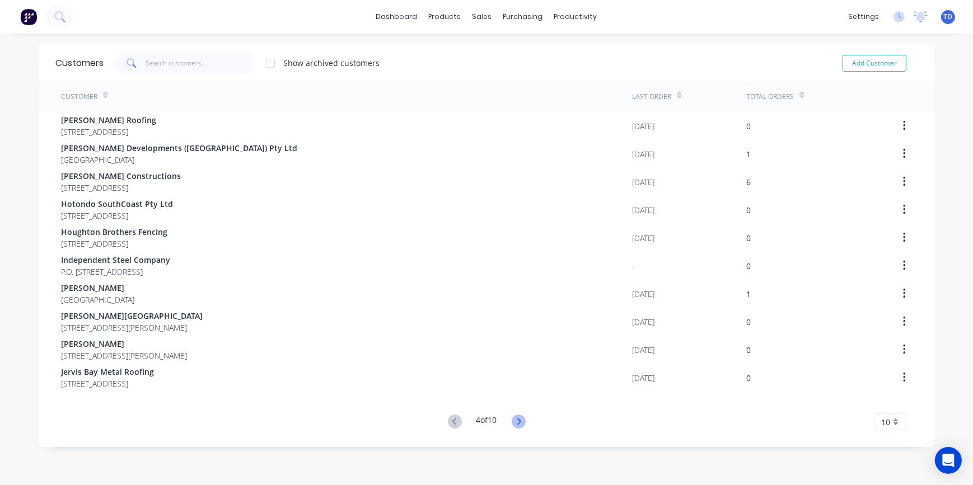
click at [512, 418] on icon at bounding box center [519, 422] width 14 height 14
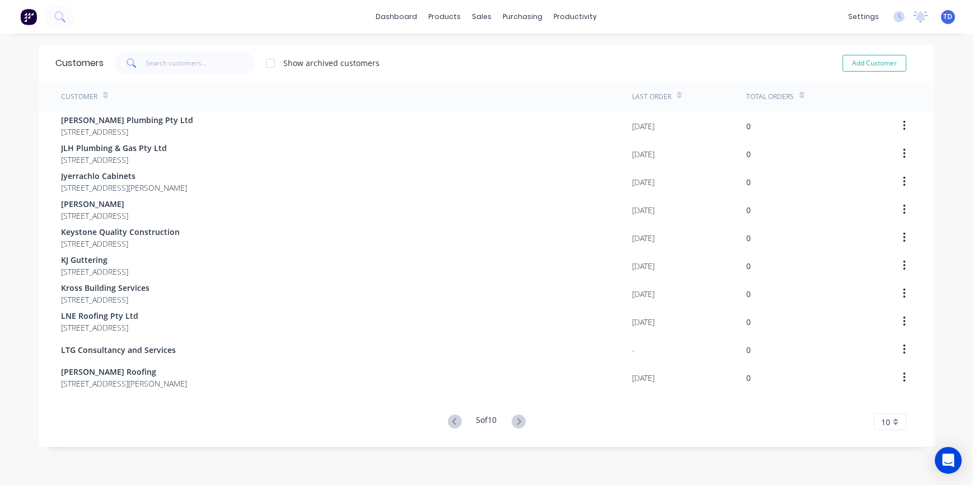
click at [512, 418] on icon at bounding box center [519, 422] width 14 height 14
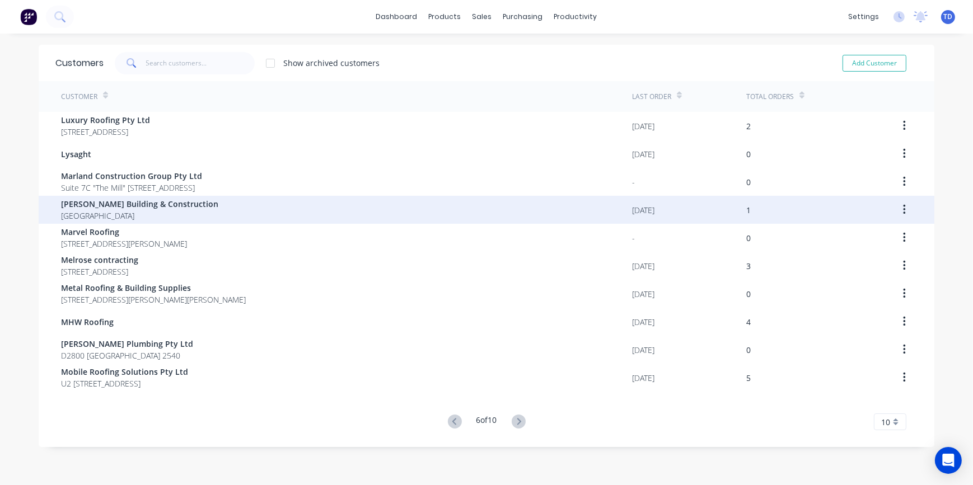
click at [143, 213] on span "[GEOGRAPHIC_DATA]" at bounding box center [139, 216] width 157 height 12
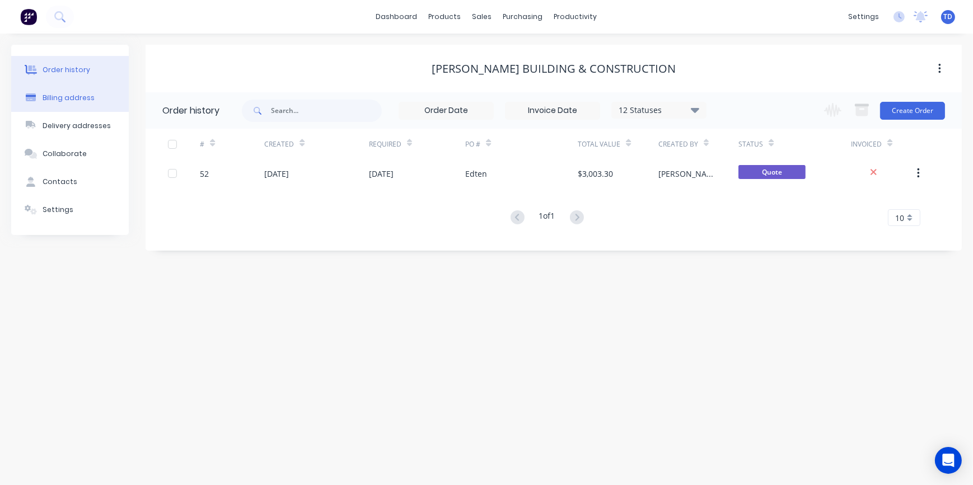
click at [73, 105] on button "Billing address" at bounding box center [70, 98] width 118 height 28
select select "AU"
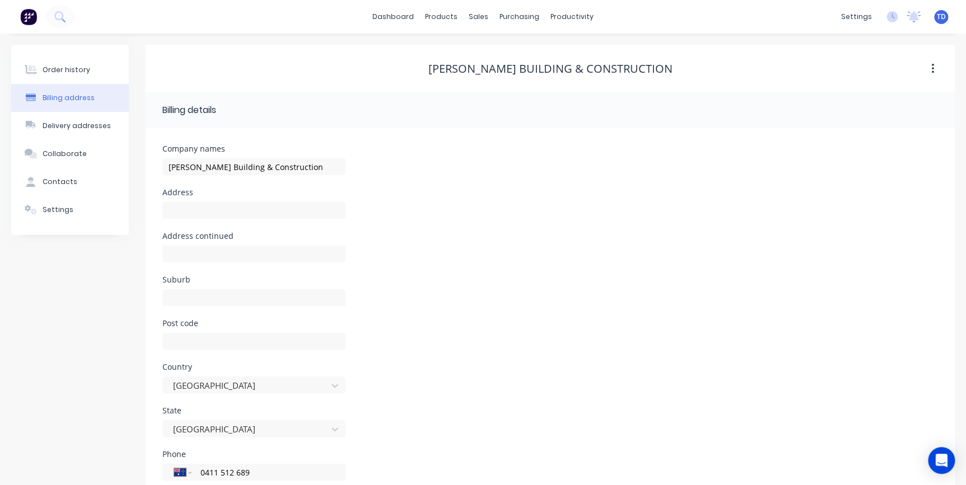
scroll to position [74, 0]
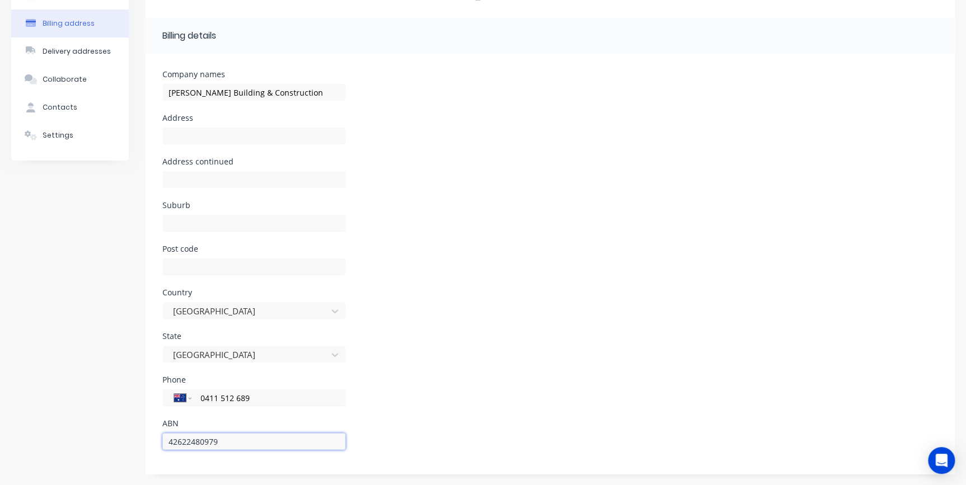
drag, startPoint x: 217, startPoint y: 438, endPoint x: 150, endPoint y: 443, distance: 67.4
click at [150, 443] on div "Company names [PERSON_NAME] Building & Construction Address Address continued S…" at bounding box center [550, 264] width 809 height 421
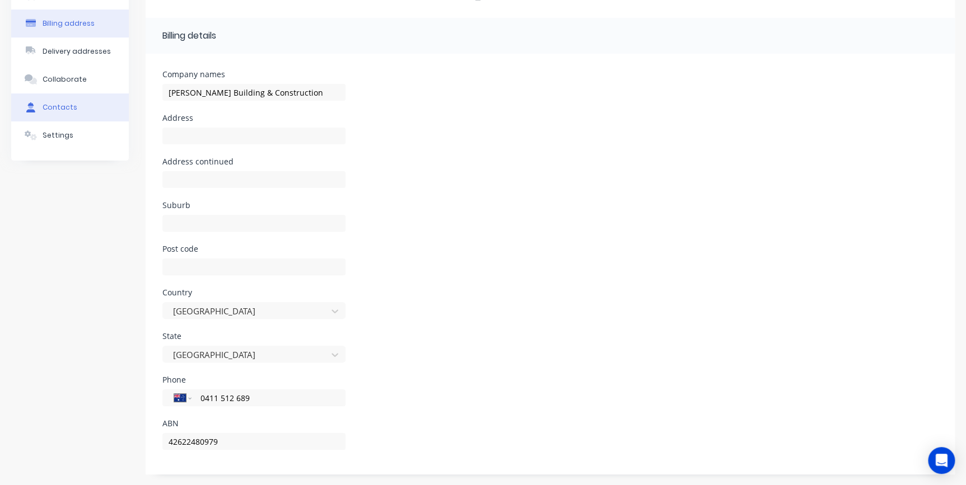
click at [72, 105] on div "Contacts" at bounding box center [60, 107] width 35 height 10
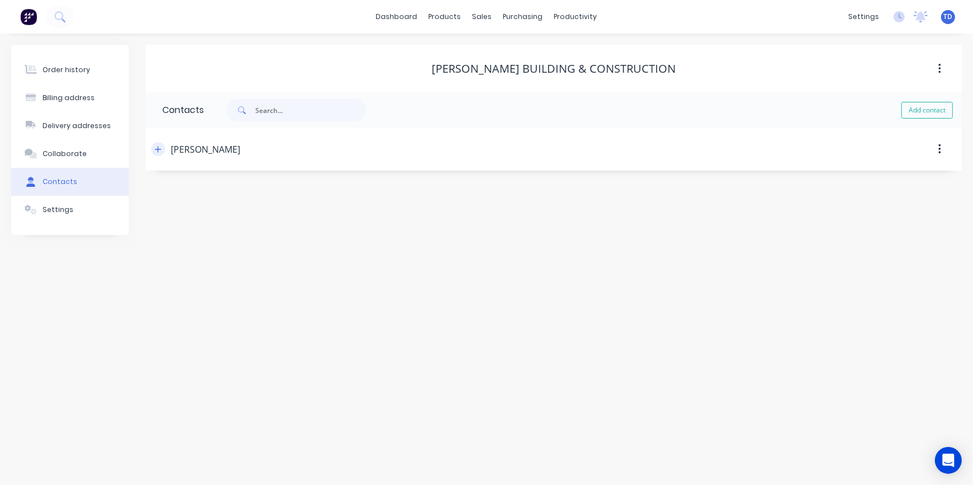
click at [157, 151] on icon "button" at bounding box center [158, 150] width 7 height 8
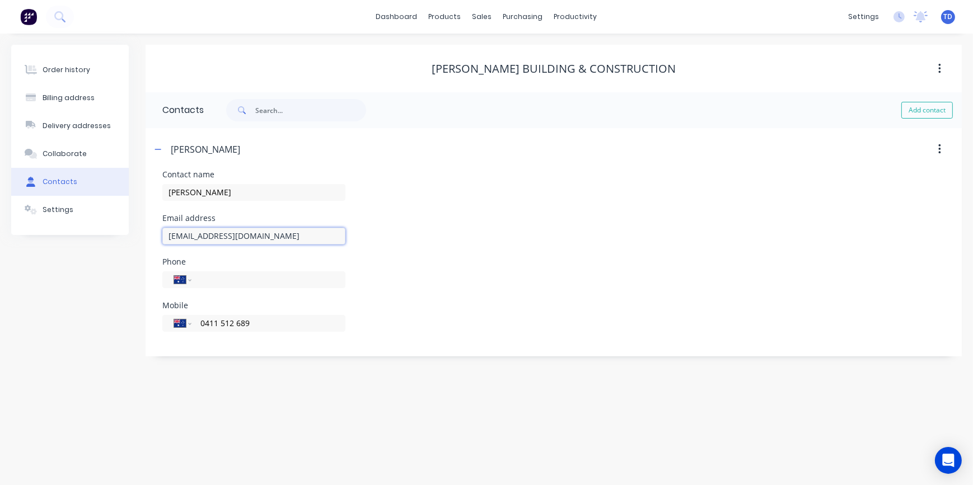
drag, startPoint x: 280, startPoint y: 233, endPoint x: 157, endPoint y: 230, distance: 123.2
click at [157, 230] on div "Contact name [PERSON_NAME] Email address [EMAIL_ADDRESS][DOMAIN_NAME] Phone Int…" at bounding box center [554, 264] width 816 height 186
click at [285, 326] on input "0411 512 689" at bounding box center [266, 323] width 134 height 13
drag, startPoint x: 221, startPoint y: 315, endPoint x: 185, endPoint y: 314, distance: 35.9
click at [185, 314] on div "International [GEOGRAPHIC_DATA] [GEOGRAPHIC_DATA] [GEOGRAPHIC_DATA] [GEOGRAPHIC…" at bounding box center [253, 328] width 183 height 33
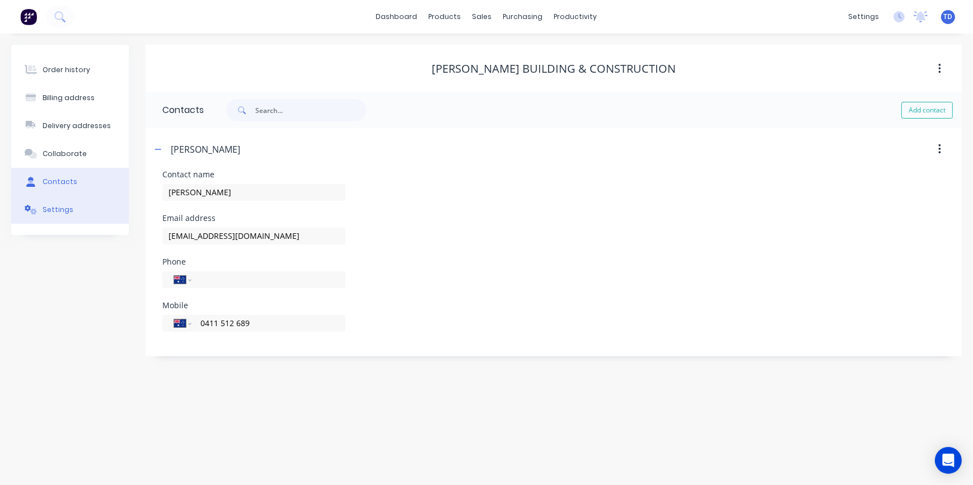
click at [38, 217] on button "Settings" at bounding box center [70, 210] width 118 height 28
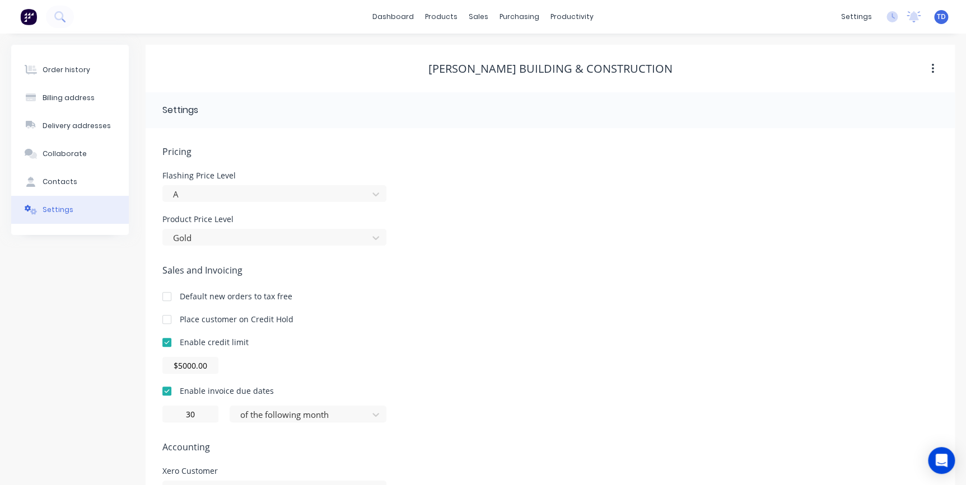
click at [531, 221] on div "Product Price Level Gold" at bounding box center [550, 231] width 776 height 30
click at [500, 70] on link "Customers" at bounding box center [538, 76] width 148 height 22
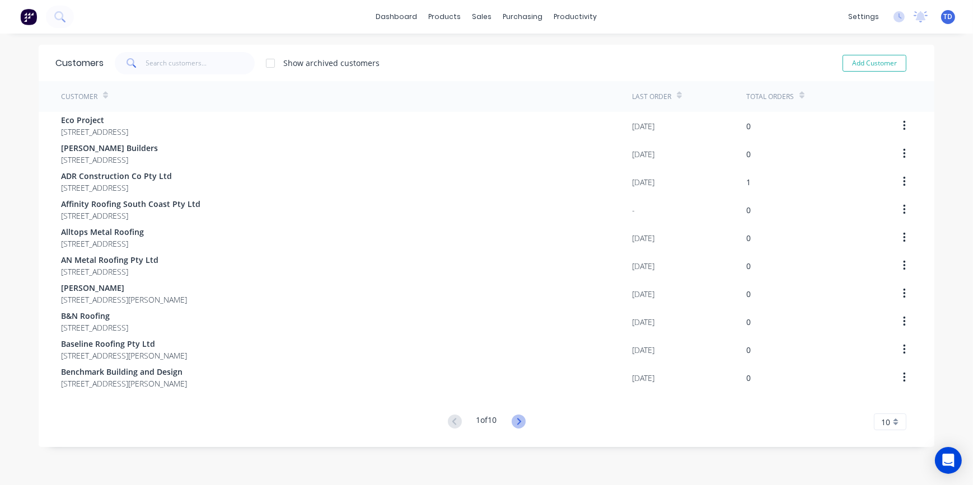
click at [516, 426] on icon at bounding box center [519, 422] width 14 height 14
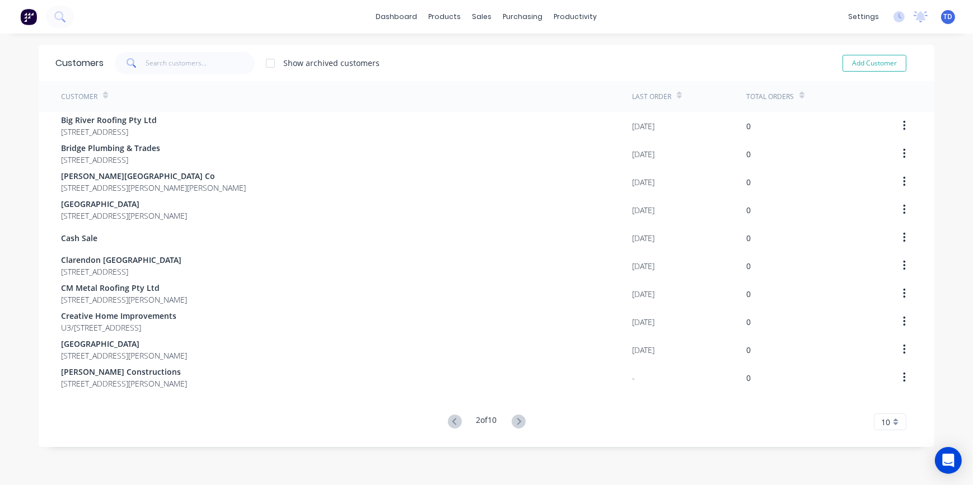
click at [516, 426] on icon at bounding box center [519, 422] width 14 height 14
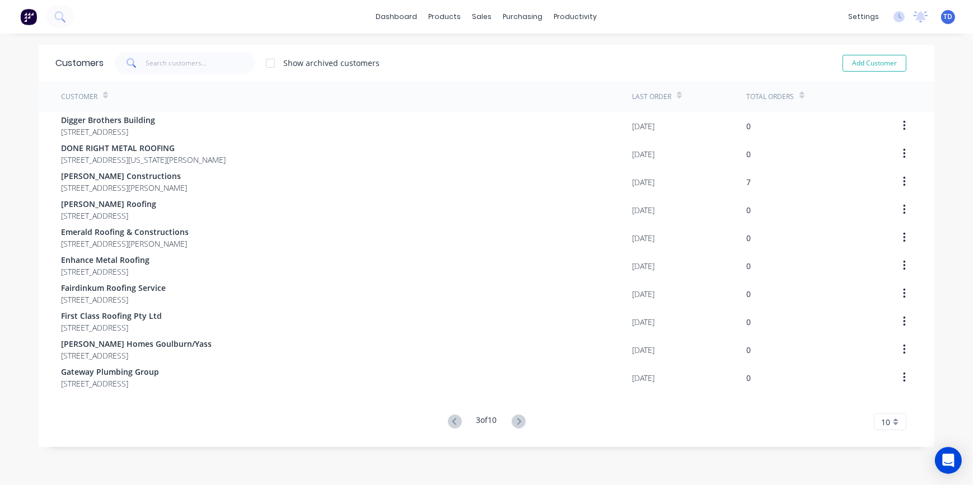
click at [516, 426] on icon at bounding box center [519, 422] width 14 height 14
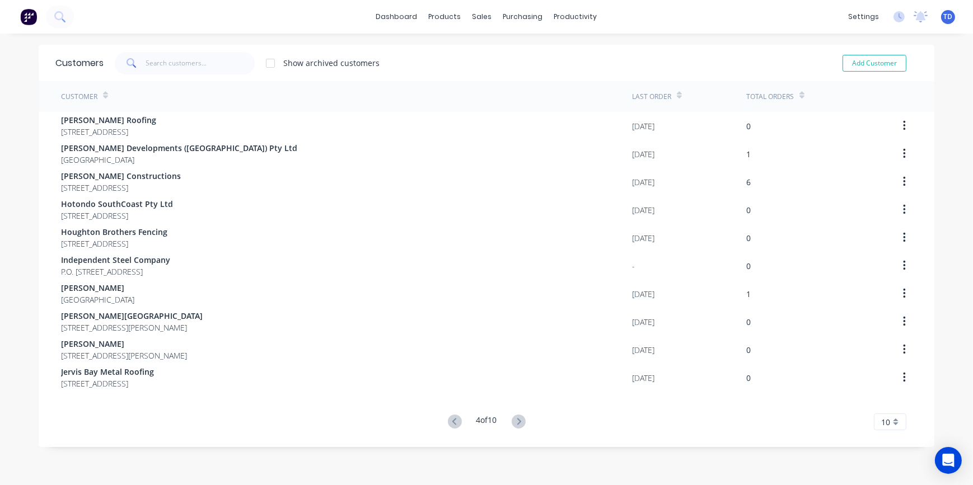
click at [516, 426] on icon at bounding box center [519, 422] width 14 height 14
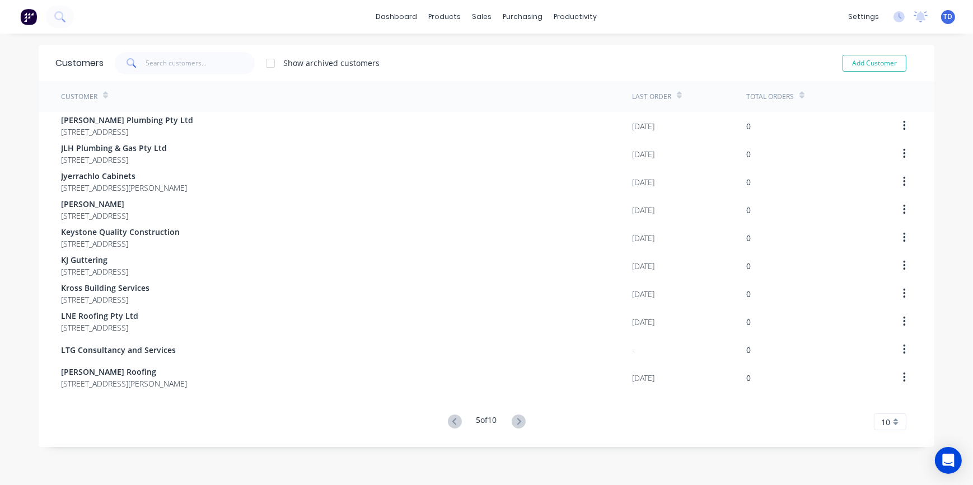
click at [516, 426] on icon at bounding box center [519, 422] width 14 height 14
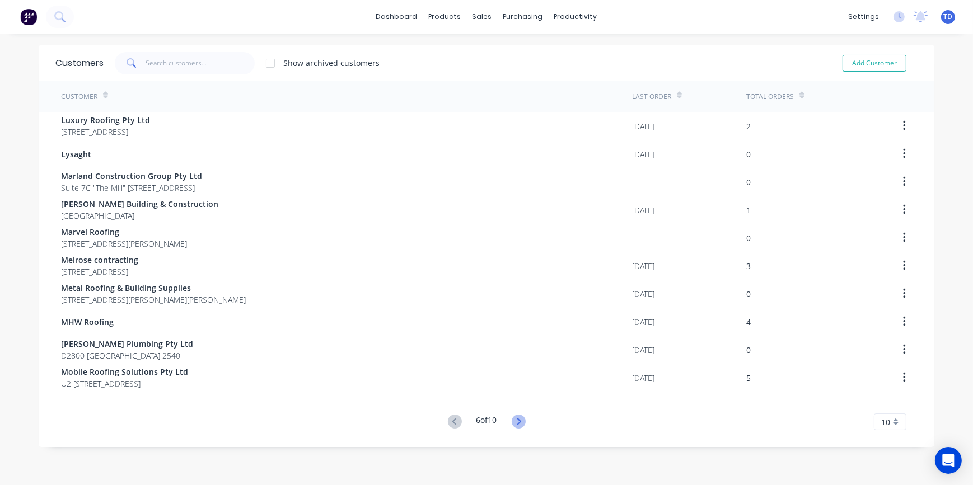
click at [516, 415] on icon at bounding box center [519, 422] width 14 height 14
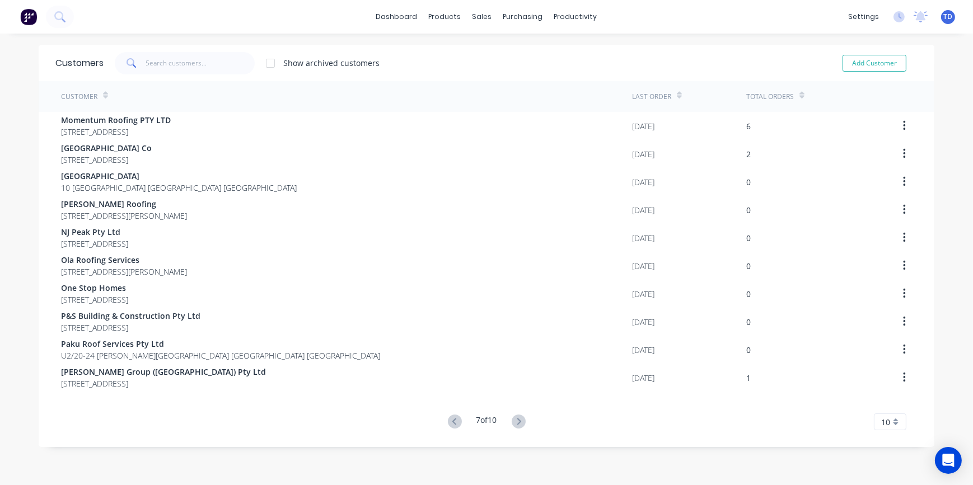
click at [516, 415] on icon at bounding box center [519, 422] width 14 height 14
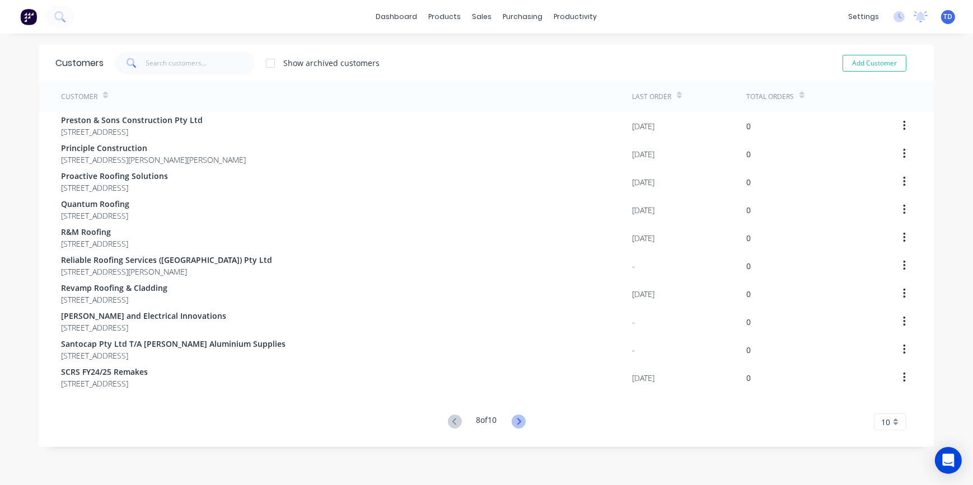
click at [514, 426] on icon at bounding box center [519, 422] width 14 height 14
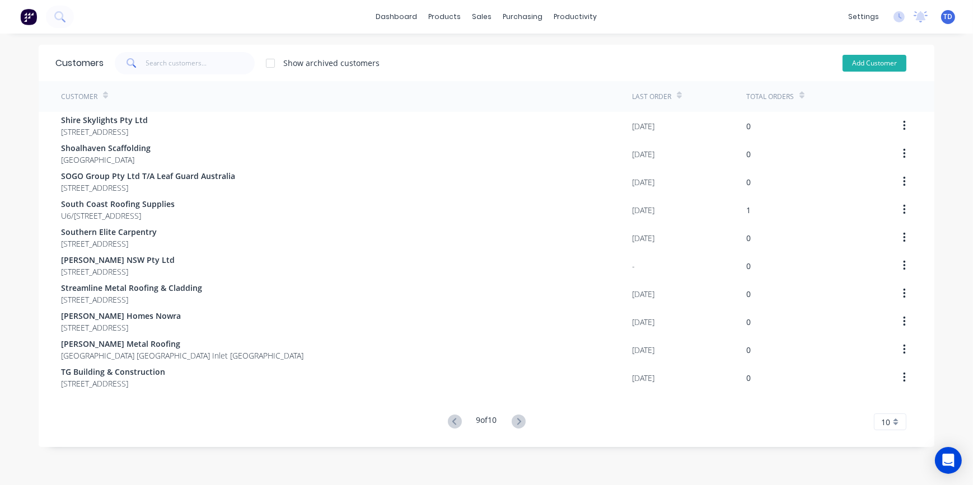
click at [852, 66] on button "Add Customer" at bounding box center [875, 63] width 64 height 17
select select "AU"
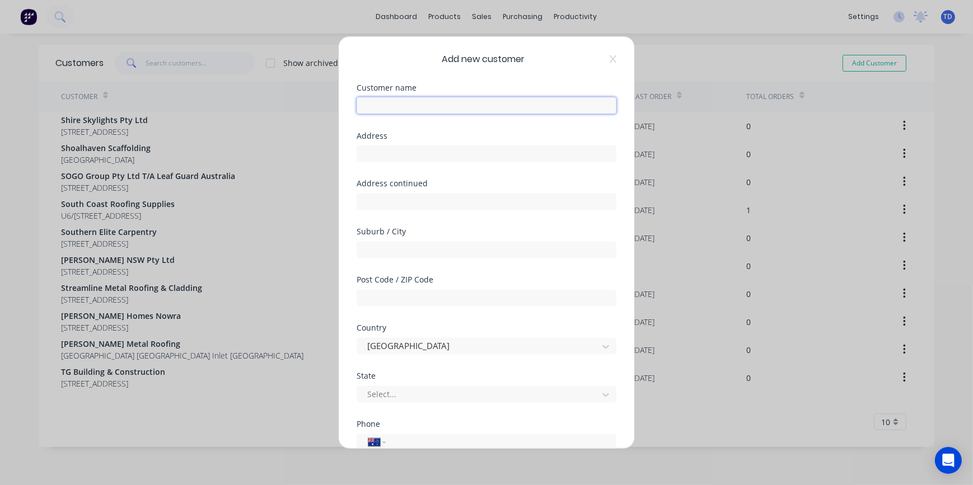
click at [422, 108] on input "text" at bounding box center [487, 105] width 260 height 17
type input "STRATCO ([GEOGRAPHIC_DATA]) PTY LTD"
click at [457, 391] on div at bounding box center [479, 395] width 226 height 14
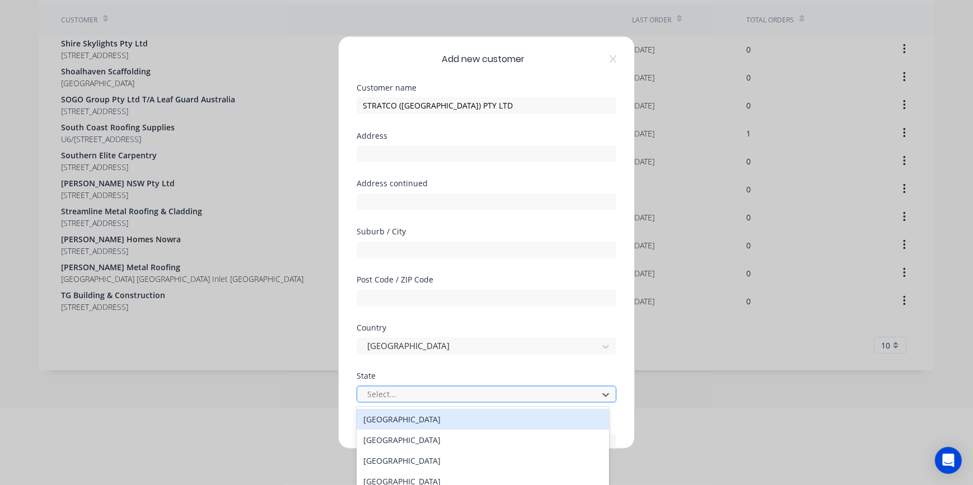
scroll to position [77, 0]
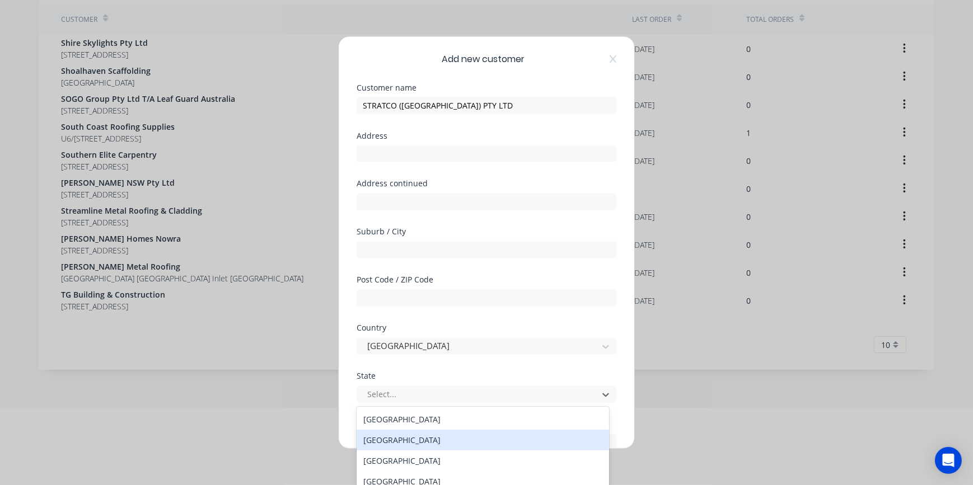
click at [424, 437] on div "[GEOGRAPHIC_DATA]" at bounding box center [483, 440] width 253 height 21
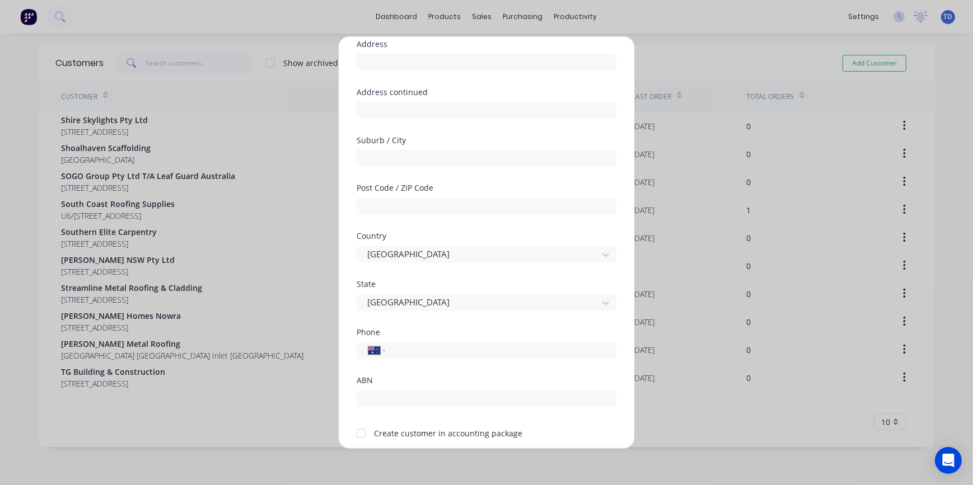
scroll to position [101, 0]
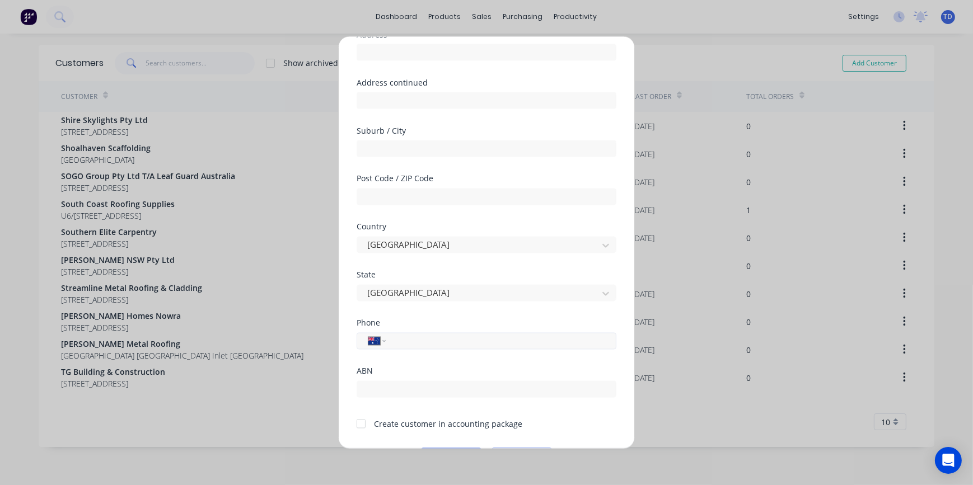
click at [445, 342] on input "tel" at bounding box center [499, 341] width 211 height 13
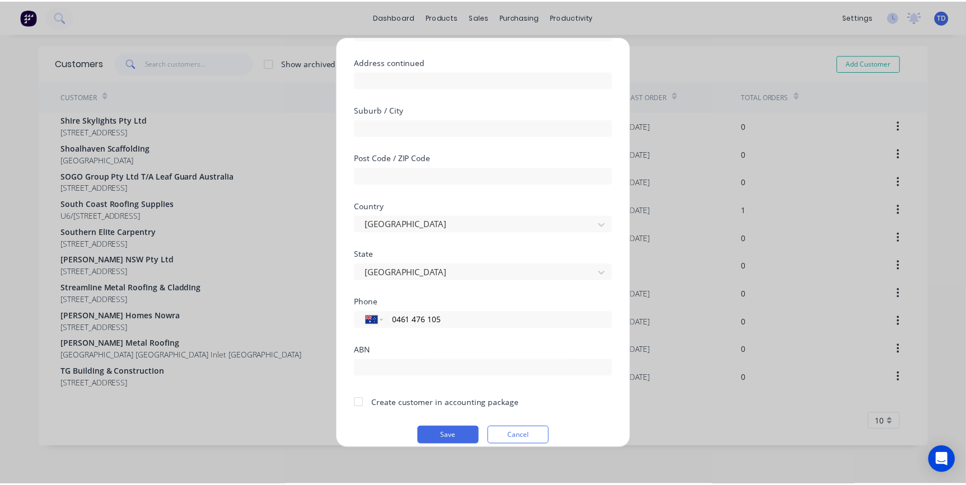
scroll to position [133, 0]
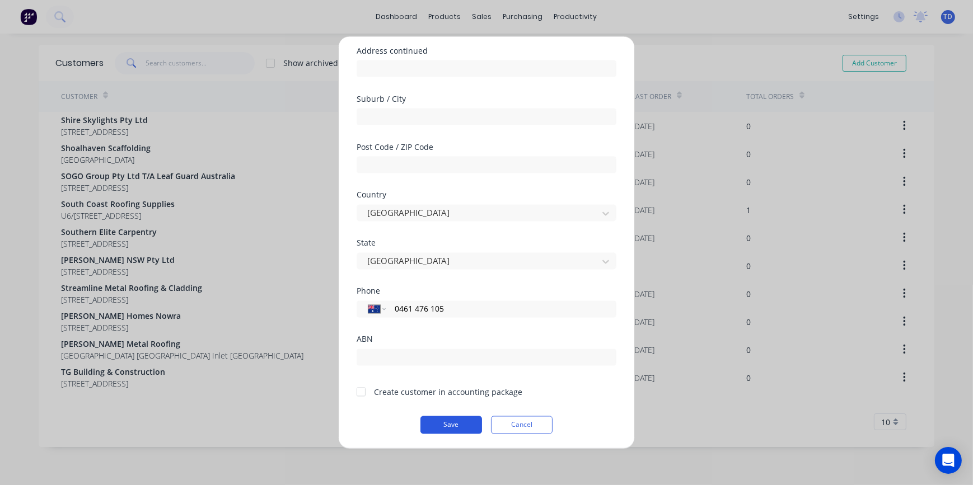
type input "0461 476 105"
click at [442, 428] on button "Save" at bounding box center [452, 425] width 62 height 18
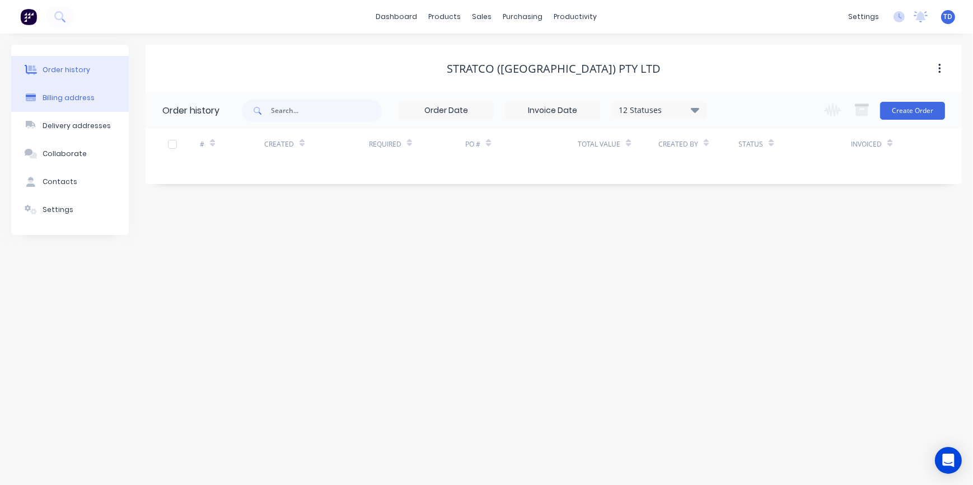
click at [95, 99] on button "Billing address" at bounding box center [70, 98] width 118 height 28
select select "AU"
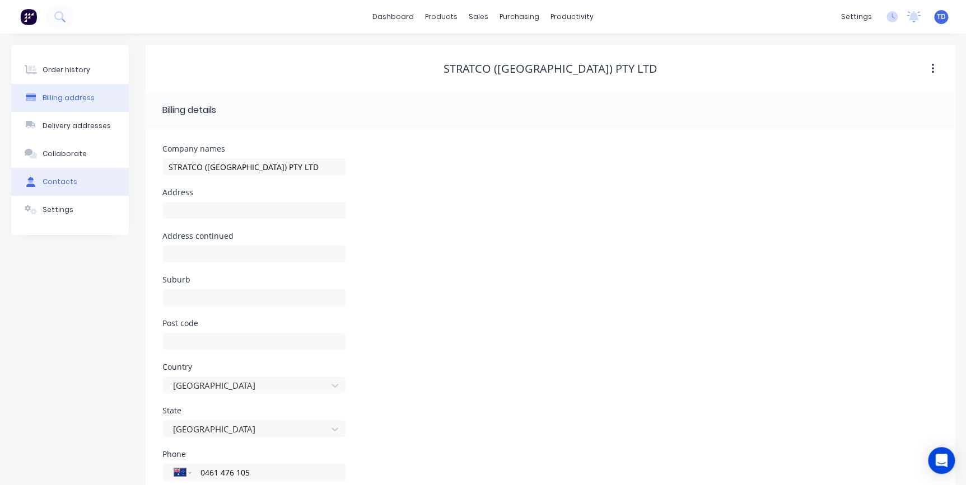
click at [61, 176] on button "Contacts" at bounding box center [70, 182] width 118 height 28
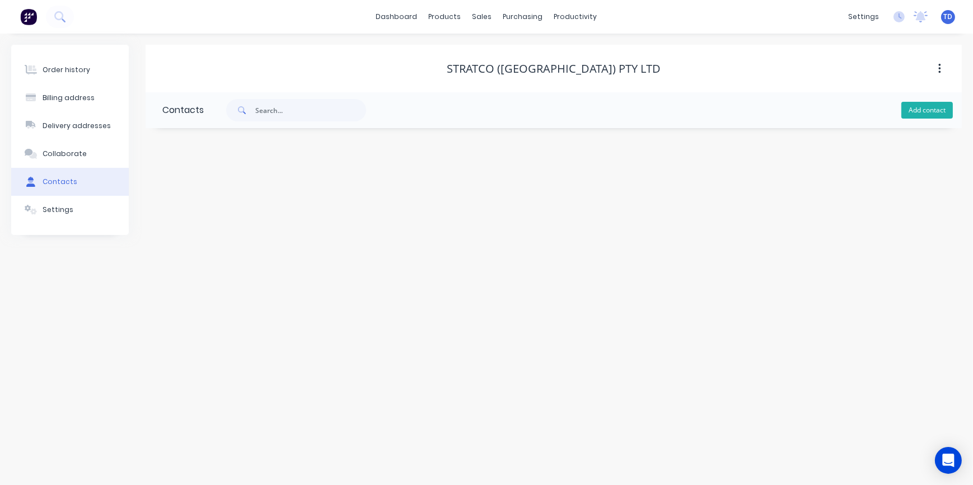
click at [905, 116] on button "Add contact" at bounding box center [928, 110] width 52 height 17
select select "AU"
click at [200, 235] on input "text" at bounding box center [253, 236] width 183 height 17
click at [179, 235] on input "text" at bounding box center [253, 236] width 183 height 17
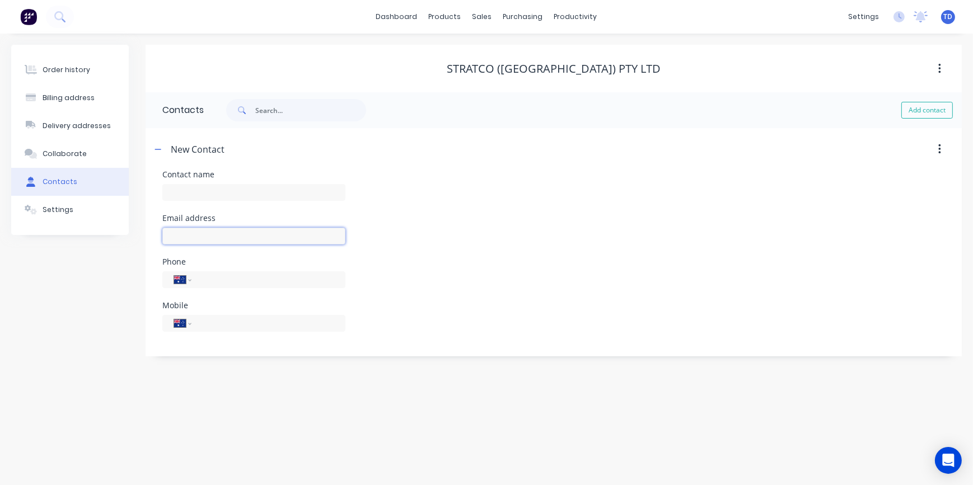
paste input "[PERSON_NAME]"
type input "[PERSON_NAME]"
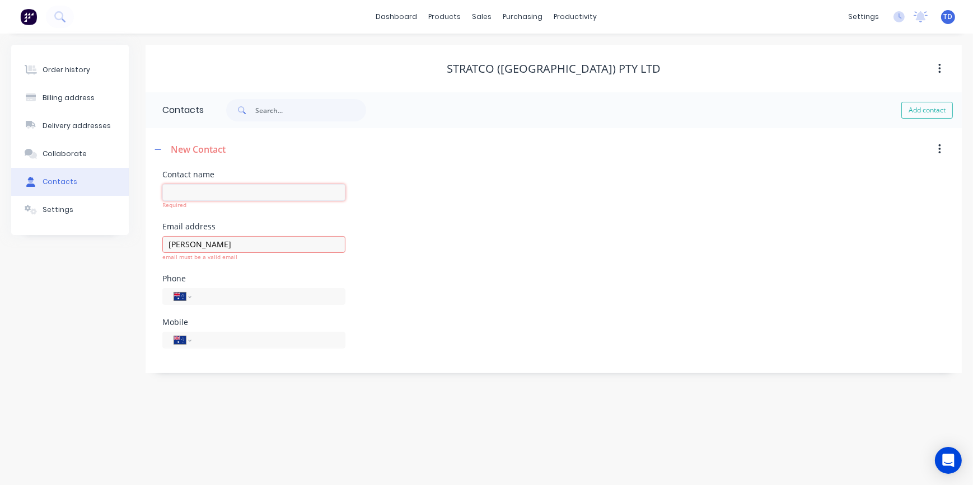
click at [188, 190] on input "text" at bounding box center [253, 192] width 183 height 17
paste input "[PERSON_NAME]"
type input "[PERSON_NAME]"
drag, startPoint x: 250, startPoint y: 248, endPoint x: 118, endPoint y: 240, distance: 132.4
click at [129, 240] on div "Order history Billing address Delivery addresses Collaborate Contacts Settings …" at bounding box center [486, 205] width 951 height 320
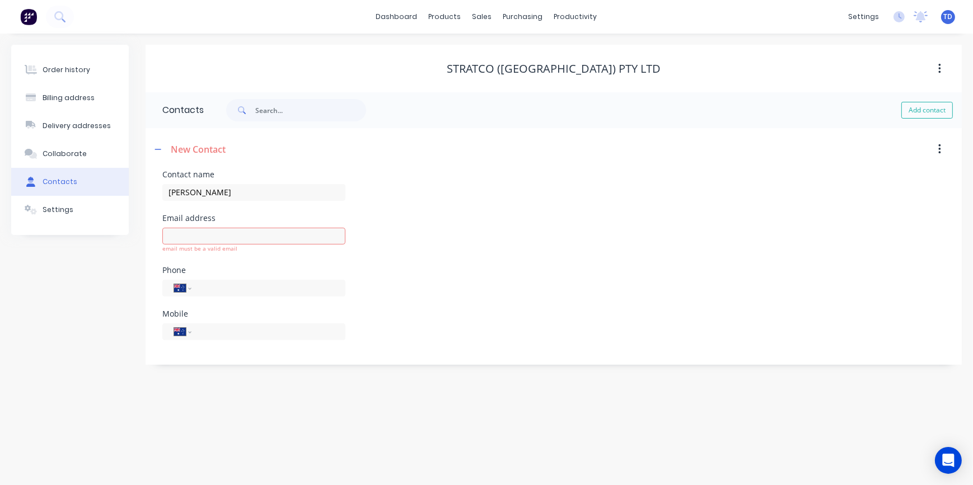
select select "AU"
click at [206, 228] on input "text" at bounding box center [253, 236] width 183 height 17
paste input "[EMAIL_ADDRESS][PERSON_NAME][DOMAIN_NAME]"
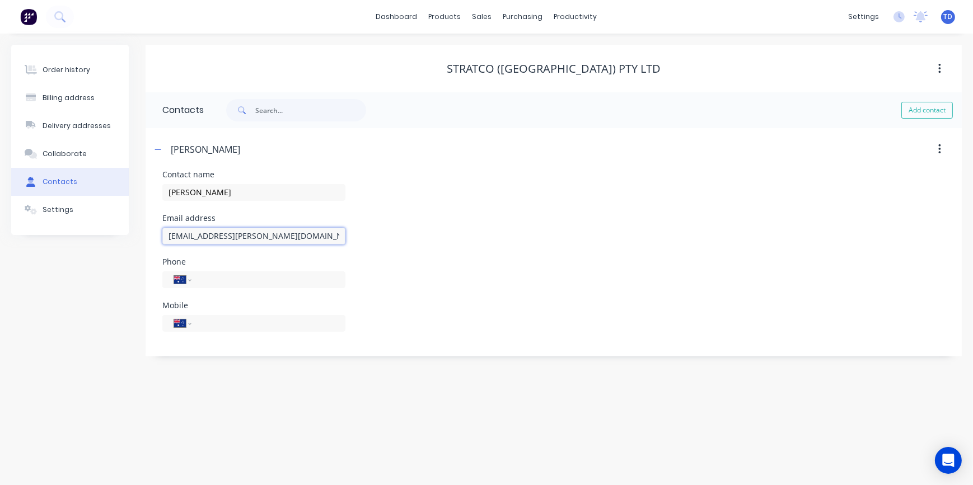
type input "[EMAIL_ADDRESS][PERSON_NAME][DOMAIN_NAME]"
click at [221, 321] on input "tel" at bounding box center [266, 323] width 134 height 13
paste input "0461 476 105"
type input "0461 476 105"
click at [391, 295] on div "Phone International [GEOGRAPHIC_DATA] [GEOGRAPHIC_DATA] [GEOGRAPHIC_DATA] [GEOG…" at bounding box center [553, 280] width 783 height 44
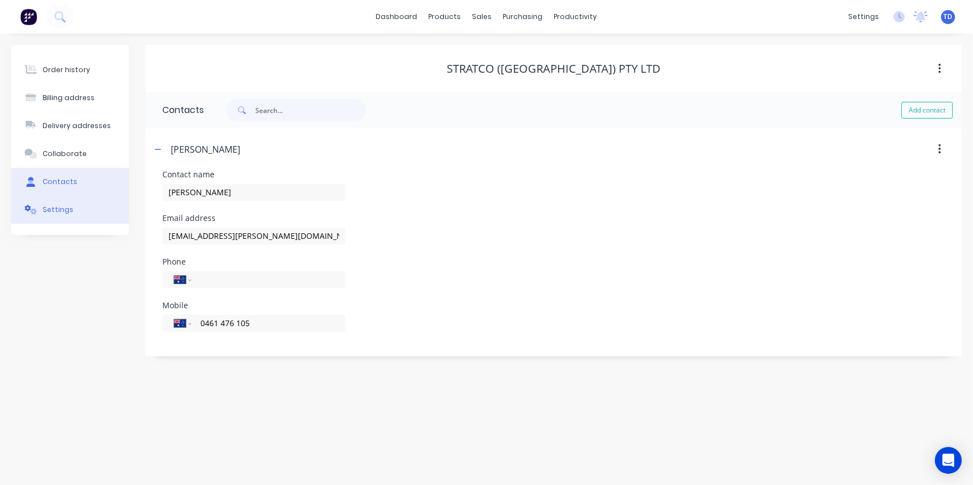
click at [71, 212] on button "Settings" at bounding box center [70, 210] width 118 height 28
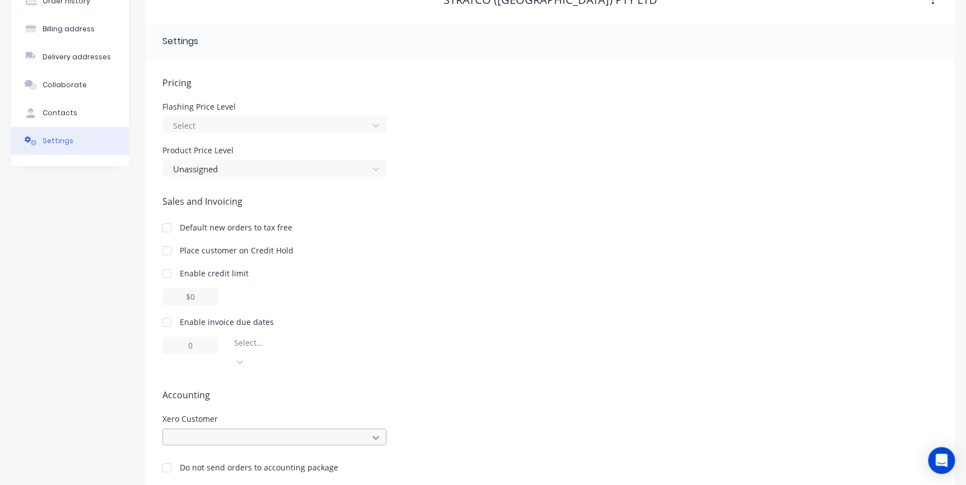
click at [372, 429] on div at bounding box center [274, 437] width 224 height 17
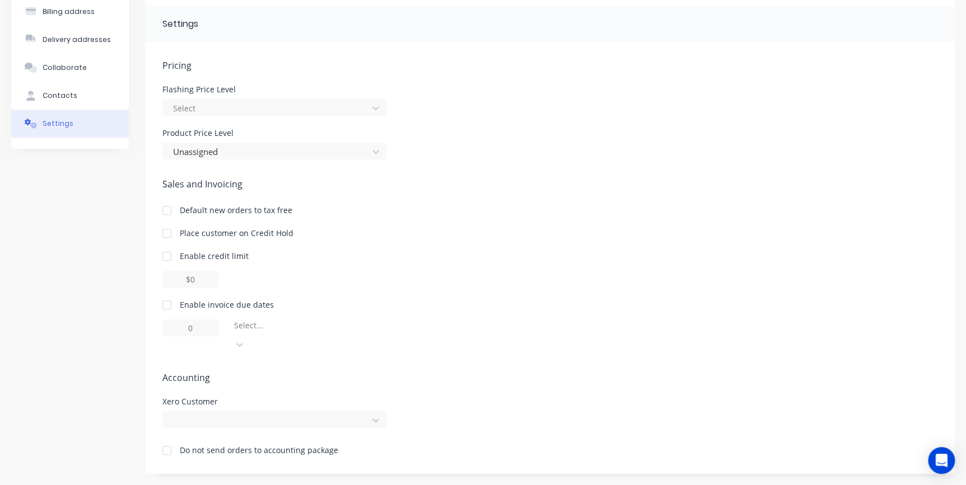
scroll to position [69, 0]
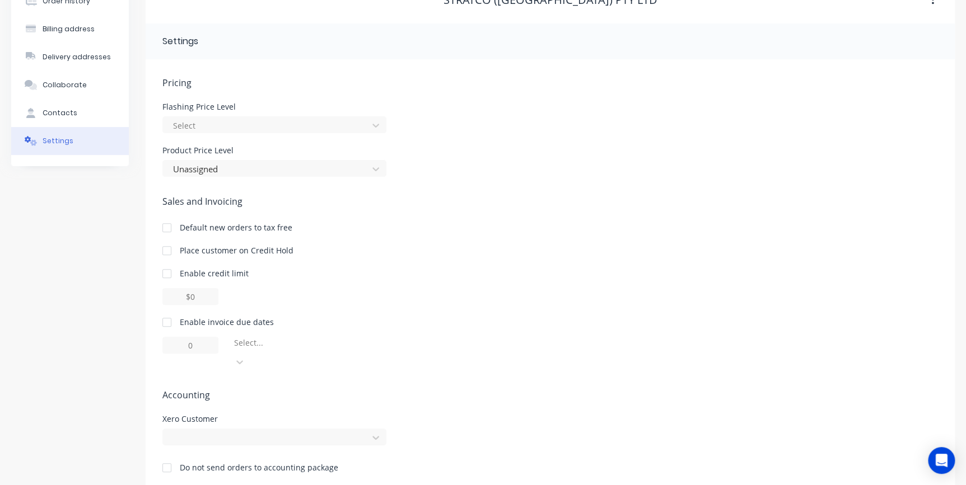
click at [484, 296] on div "Pricing [MEDICAL_DATA] Price Level Select Product Price Level Unassigned Sales …" at bounding box center [550, 283] width 776 height 415
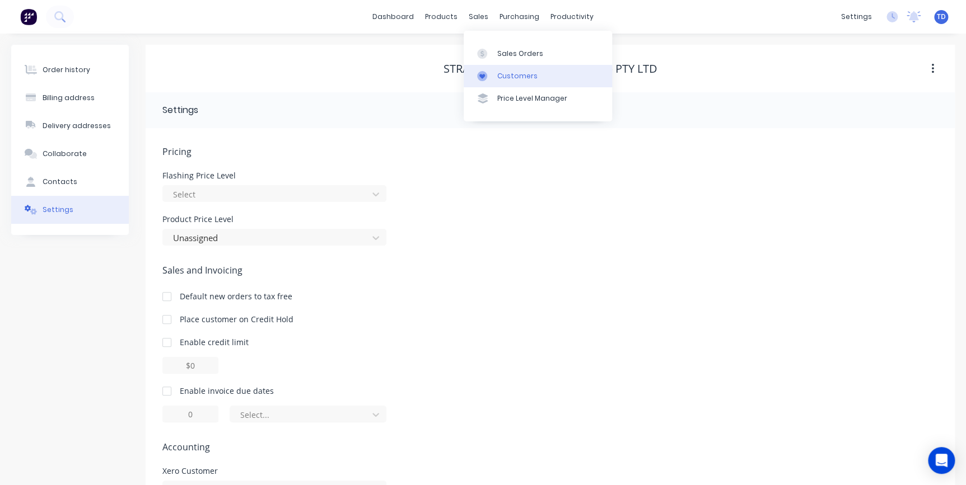
click at [498, 78] on div "Customers" at bounding box center [517, 76] width 40 height 10
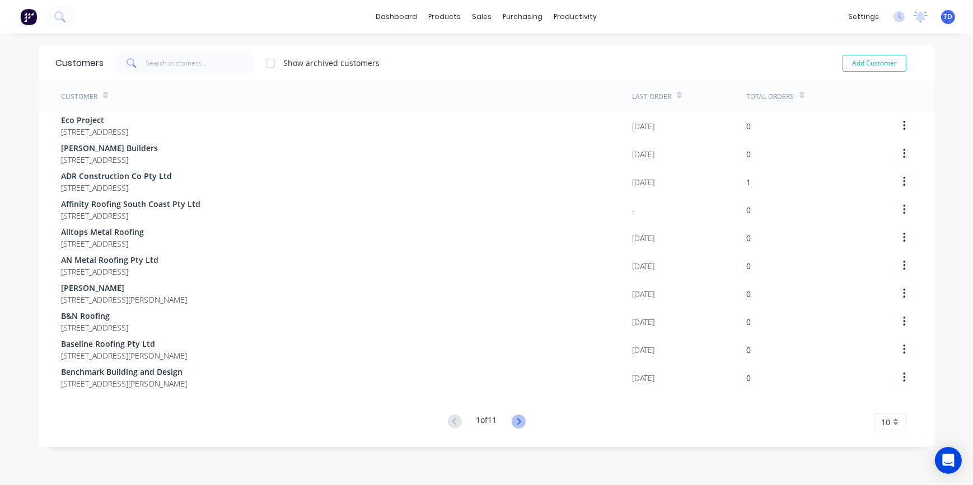
click at [517, 422] on icon at bounding box center [519, 422] width 14 height 14
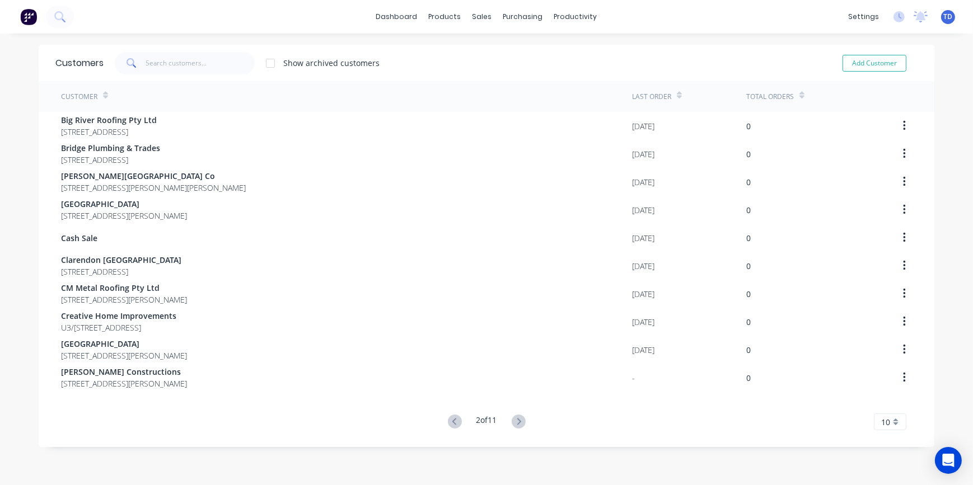
click at [517, 422] on icon at bounding box center [519, 422] width 14 height 14
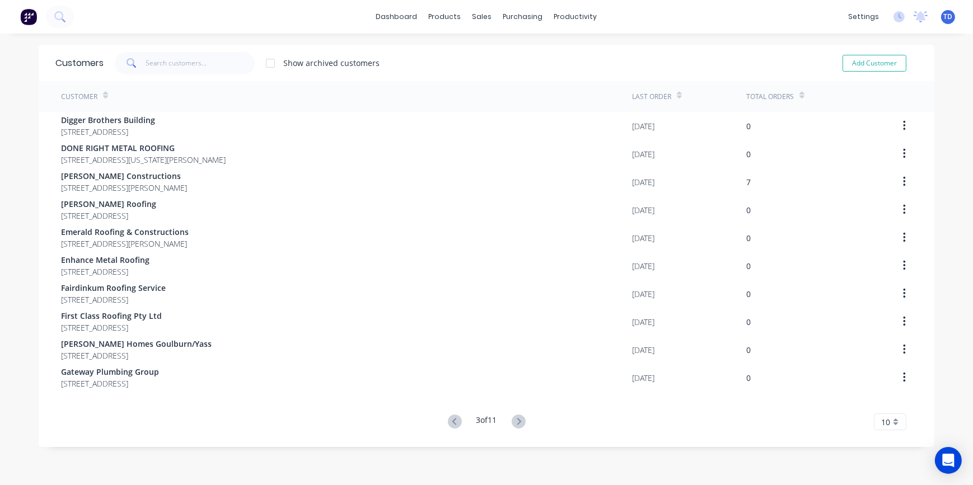
click at [517, 422] on icon at bounding box center [519, 422] width 14 height 14
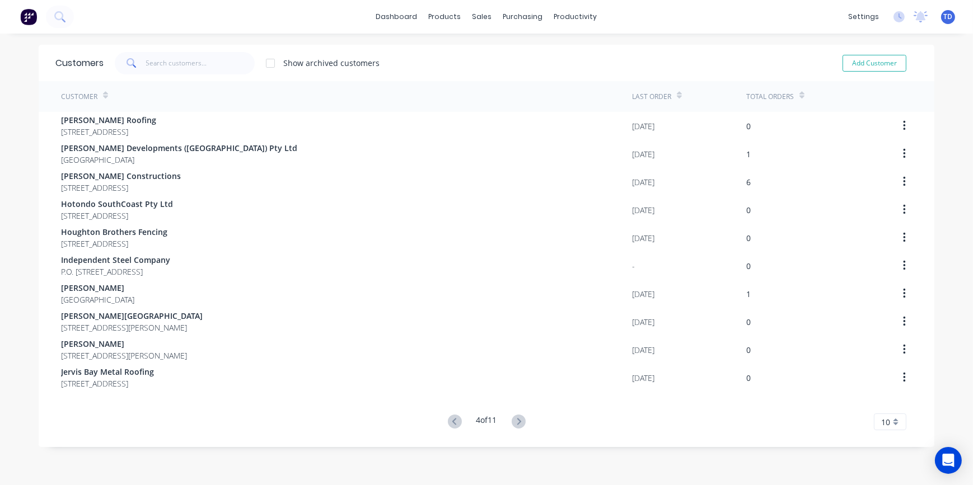
click at [517, 422] on icon at bounding box center [519, 422] width 14 height 14
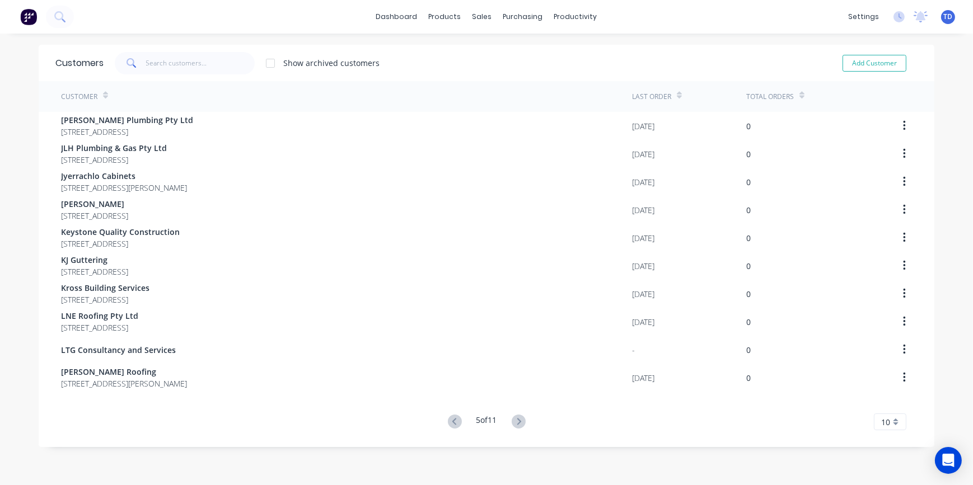
click at [517, 422] on icon at bounding box center [519, 422] width 14 height 14
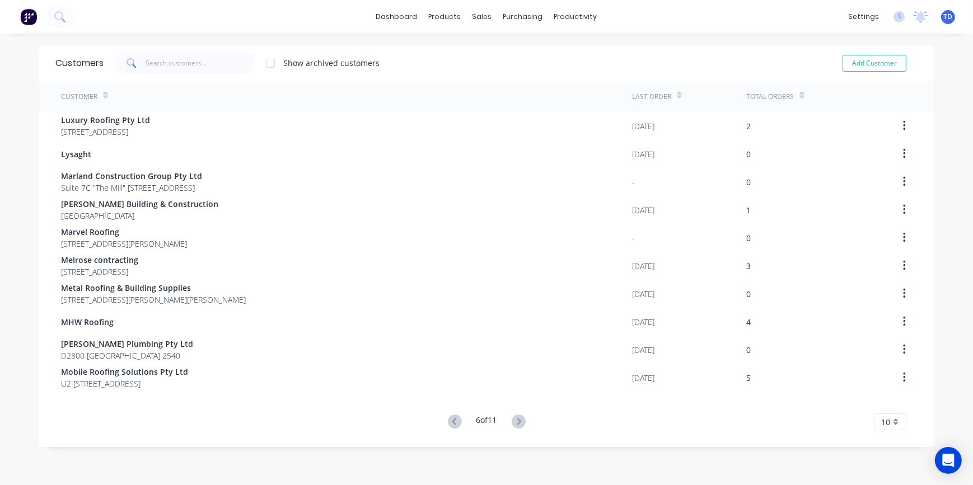
click at [517, 422] on icon at bounding box center [519, 422] width 14 height 14
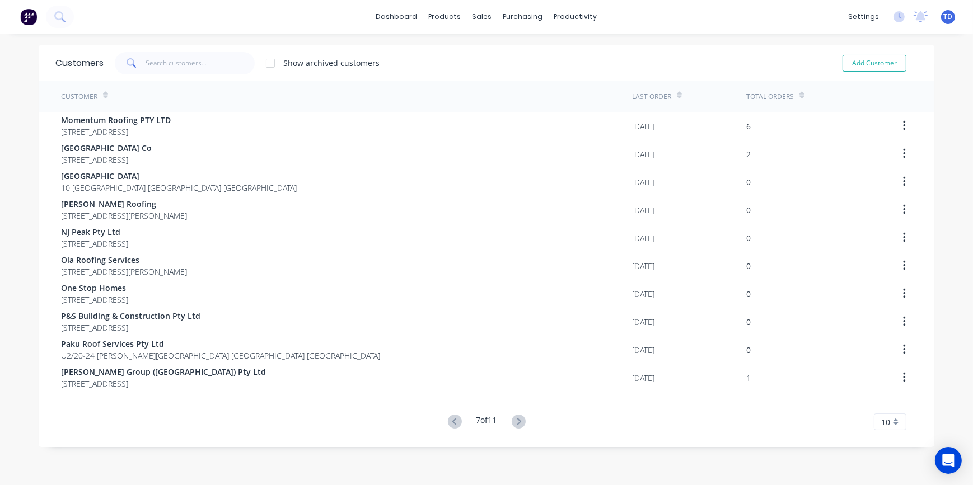
click at [517, 422] on icon at bounding box center [519, 422] width 14 height 14
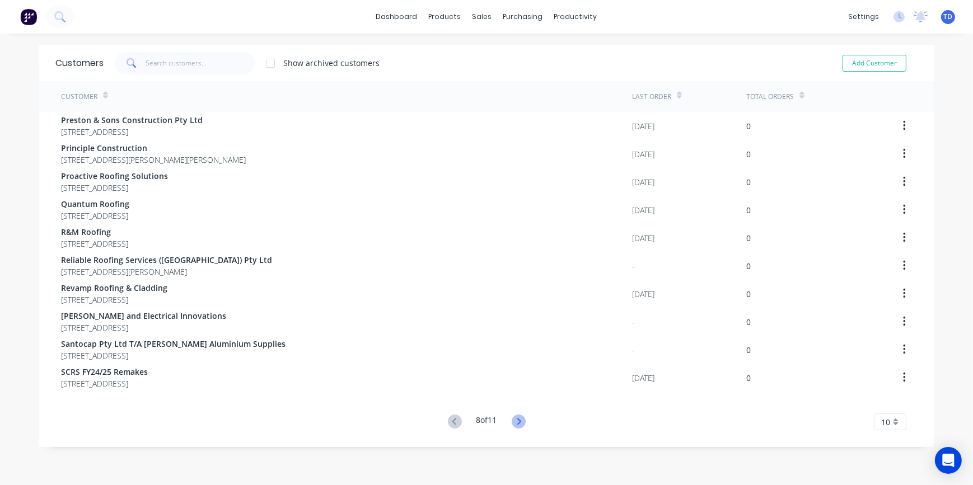
click at [512, 417] on icon at bounding box center [519, 422] width 14 height 14
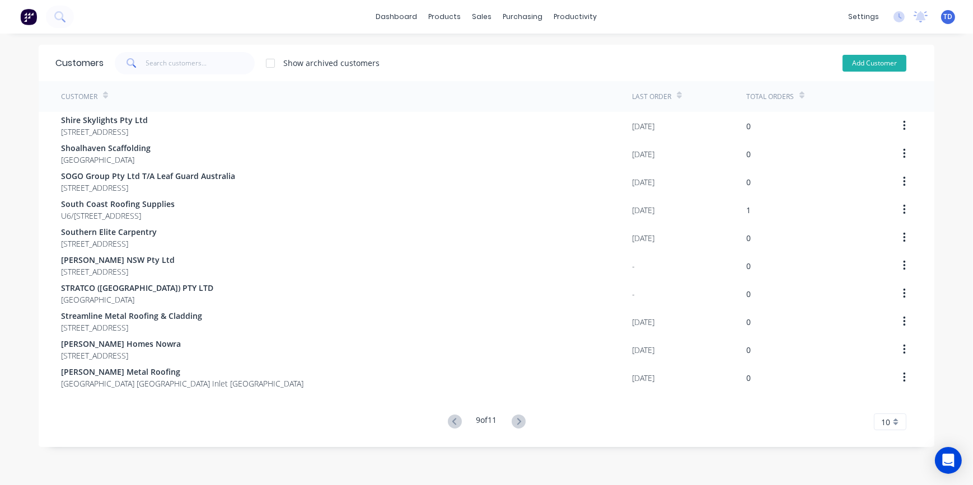
click at [880, 56] on button "Add Customer" at bounding box center [875, 63] width 64 height 17
select select "AU"
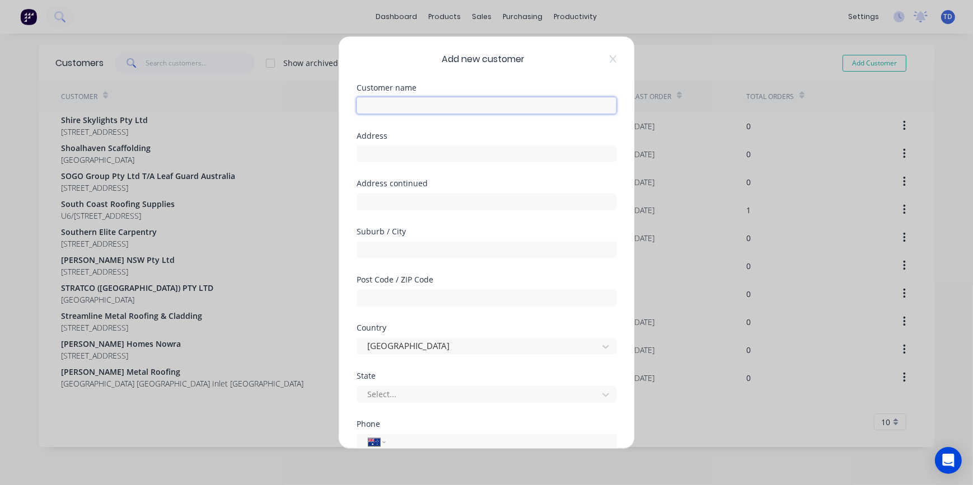
click at [441, 108] on input "text" at bounding box center [487, 105] width 260 height 17
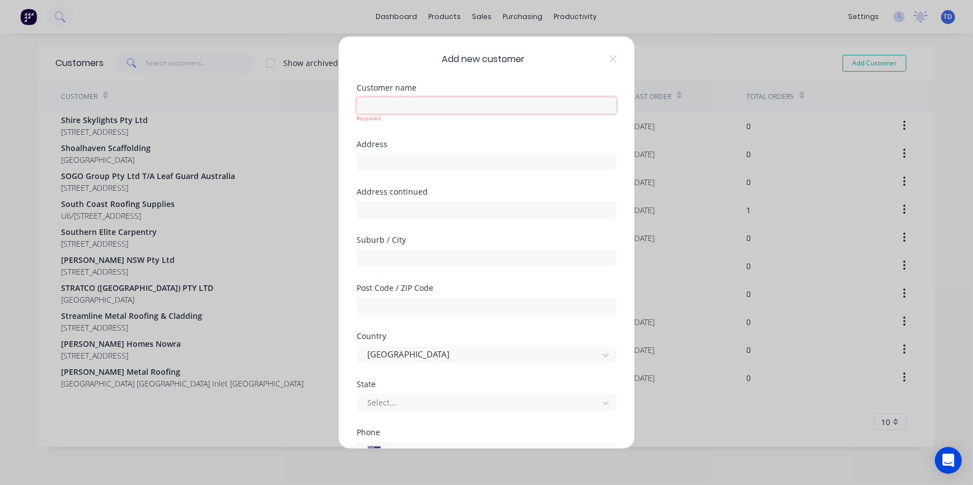
click at [439, 110] on input "text" at bounding box center [487, 105] width 260 height 17
paste input "South Coast Roofing Supplies [GEOGRAPHIC_DATA]"
type input "South Coast Roofing Supplies [GEOGRAPHIC_DATA]"
click at [465, 162] on div "Address" at bounding box center [487, 164] width 260 height 48
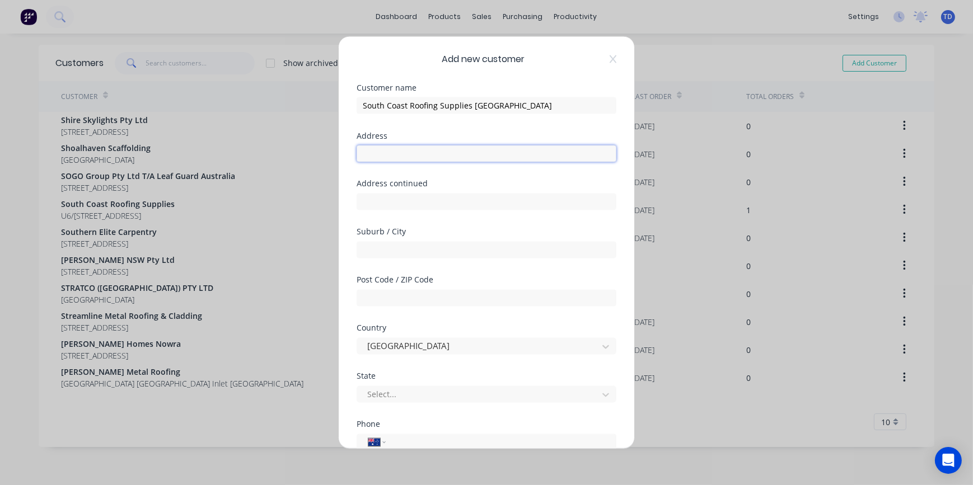
click at [459, 156] on input "text" at bounding box center [487, 153] width 260 height 17
paste input "[STREET_ADDRESS]"
type input "[STREET_ADDRESS]"
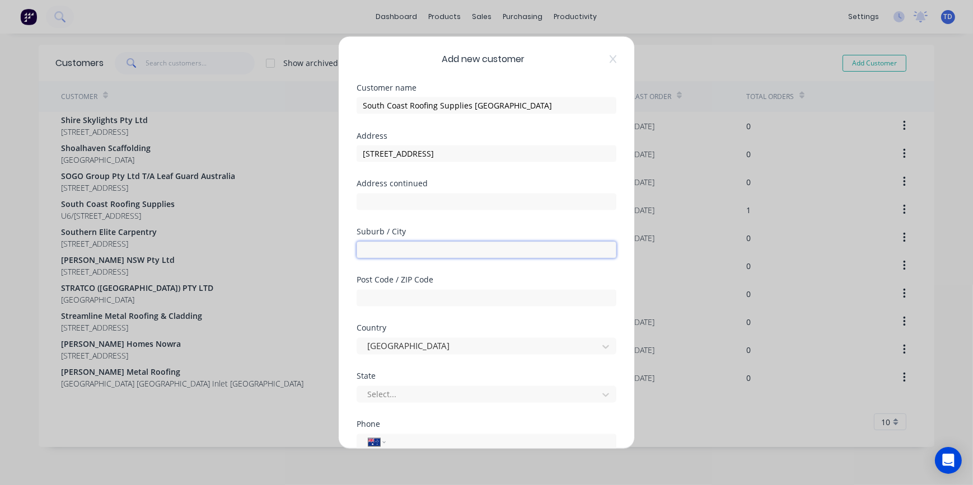
click at [460, 244] on input "text" at bounding box center [487, 249] width 260 height 17
type input "Braemar"
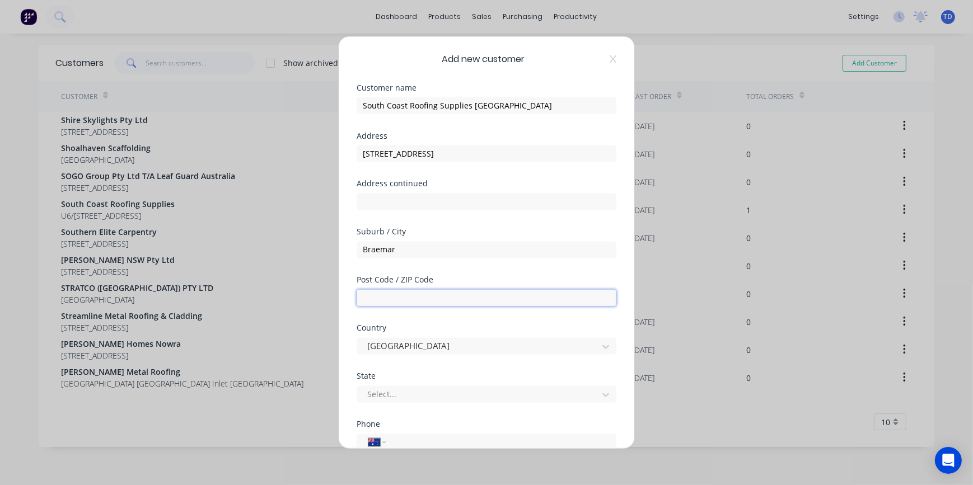
click at [404, 298] on input "text" at bounding box center [487, 297] width 260 height 17
type input "2575"
click at [415, 397] on div at bounding box center [479, 395] width 226 height 14
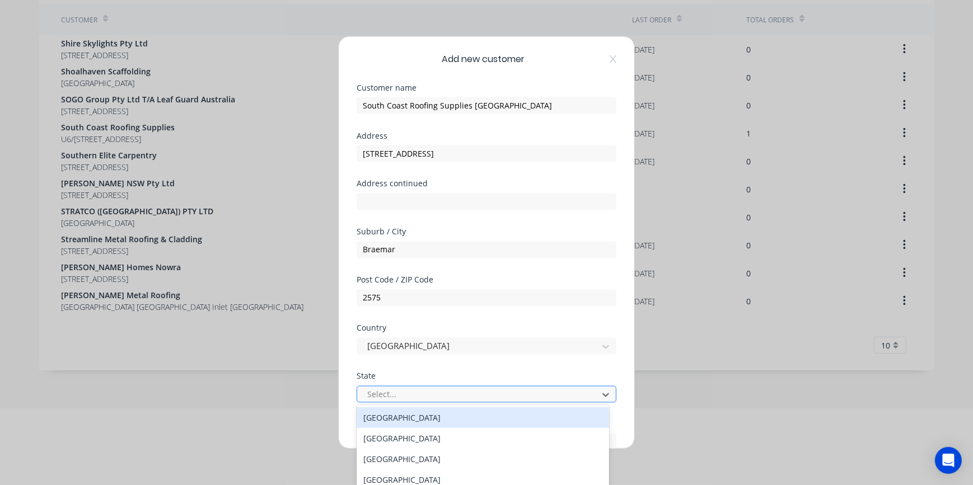
scroll to position [77, 0]
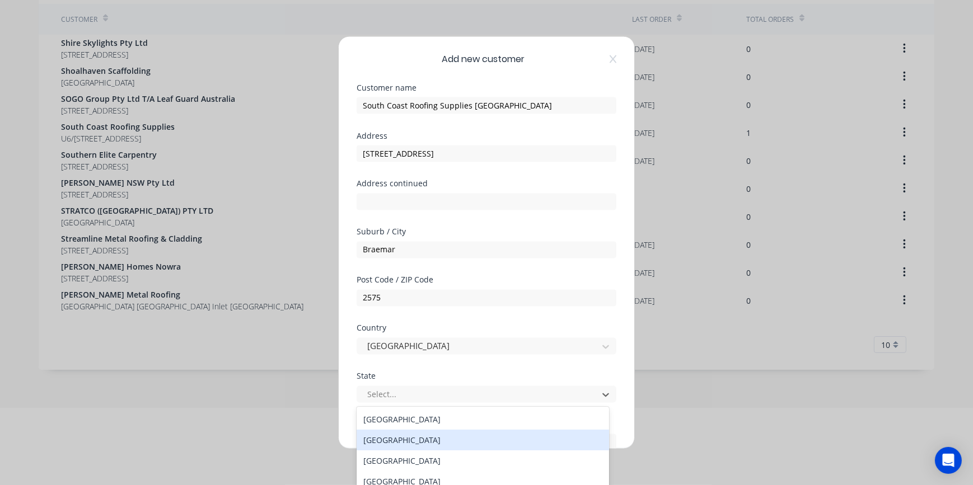
click at [415, 432] on div "New South Wales" at bounding box center [483, 440] width 253 height 21
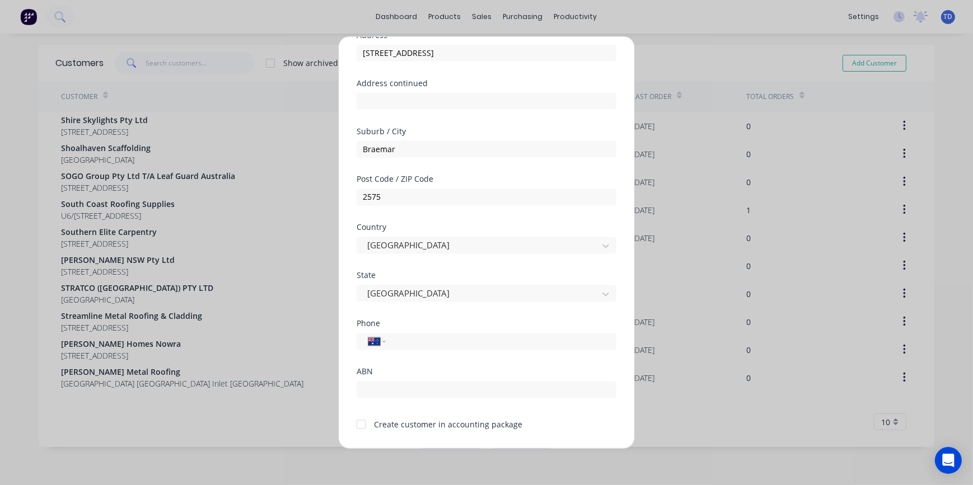
scroll to position [101, 0]
click at [429, 338] on input "tel" at bounding box center [499, 341] width 211 height 13
type input "[PHONE_NUMBER]"
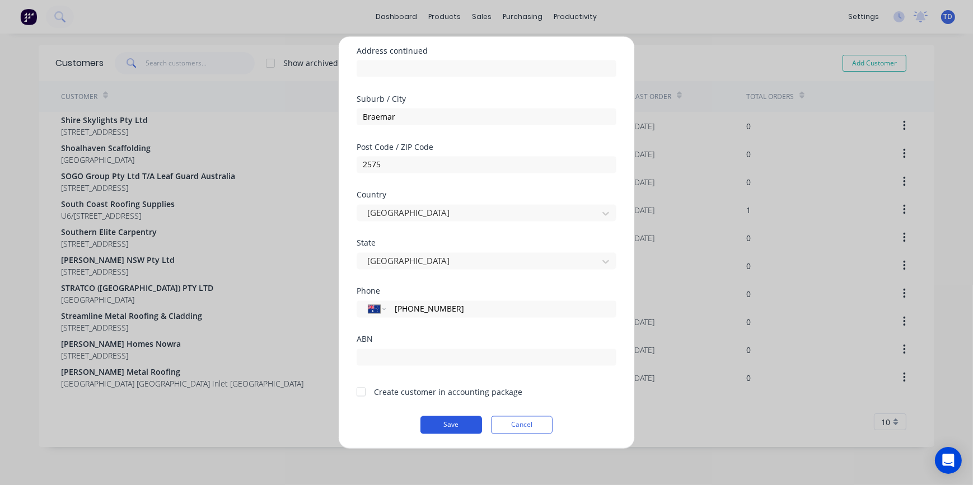
click at [441, 423] on button "Save" at bounding box center [452, 425] width 62 height 18
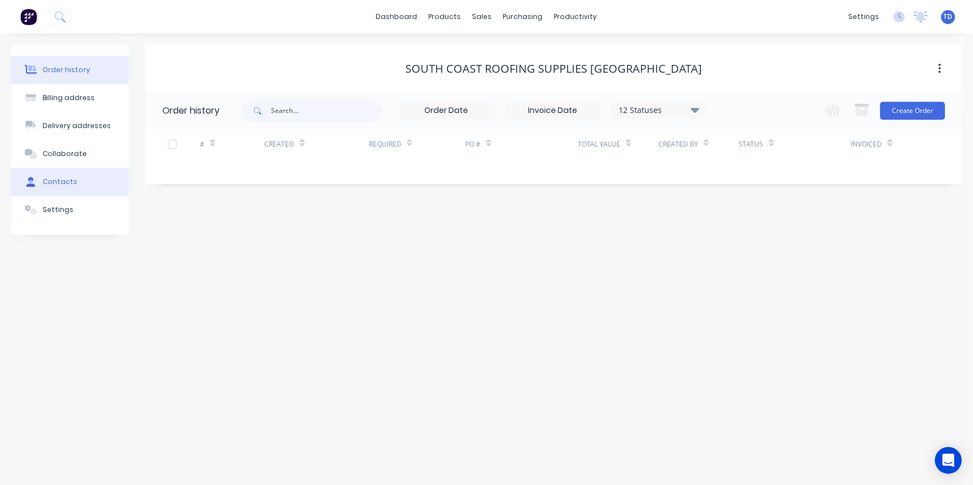
click at [78, 188] on button "Contacts" at bounding box center [70, 182] width 118 height 28
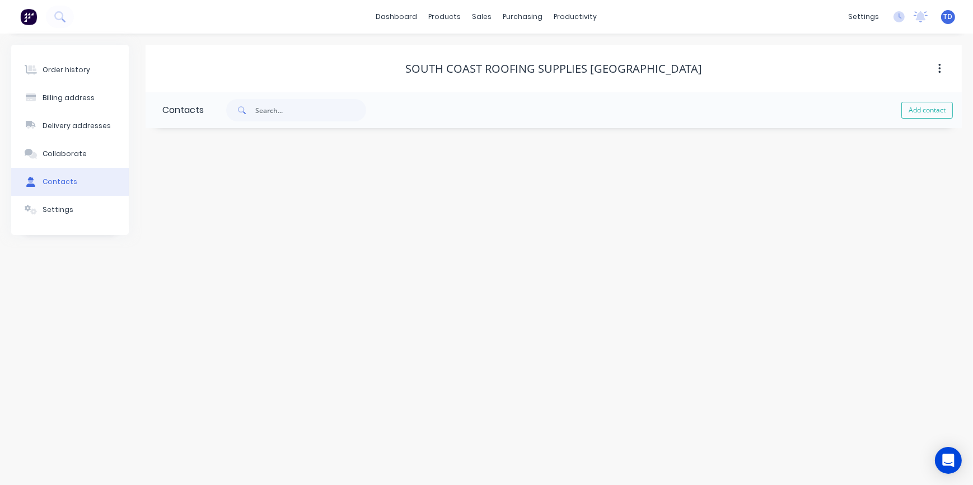
click at [858, 254] on div "Order history Billing address Delivery addresses Collaborate Contacts Settings …" at bounding box center [486, 260] width 973 height 452
click at [69, 70] on div "Order history" at bounding box center [67, 70] width 48 height 10
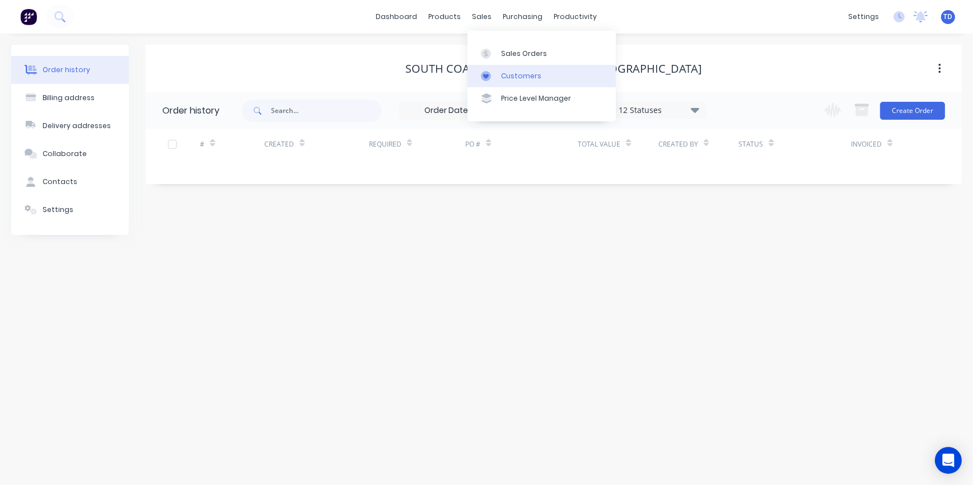
click at [504, 72] on div "Customers" at bounding box center [521, 76] width 40 height 10
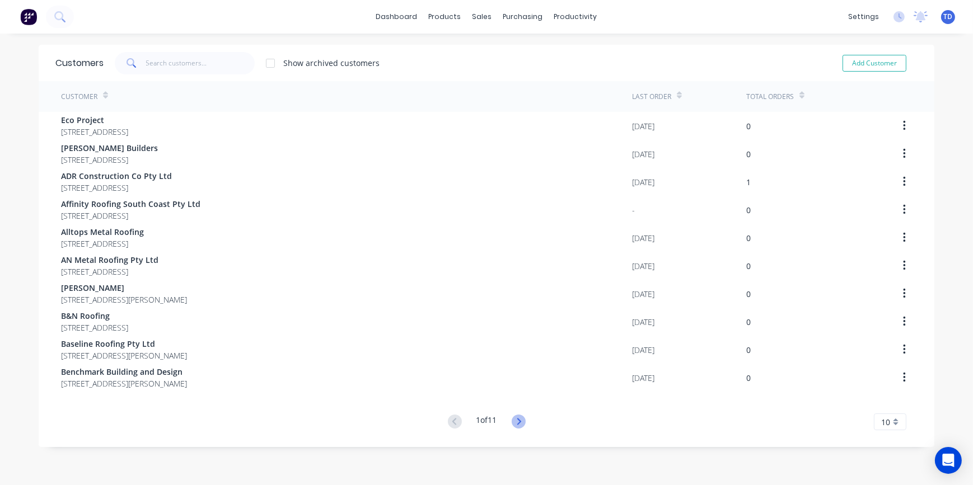
click at [515, 421] on icon at bounding box center [519, 422] width 14 height 14
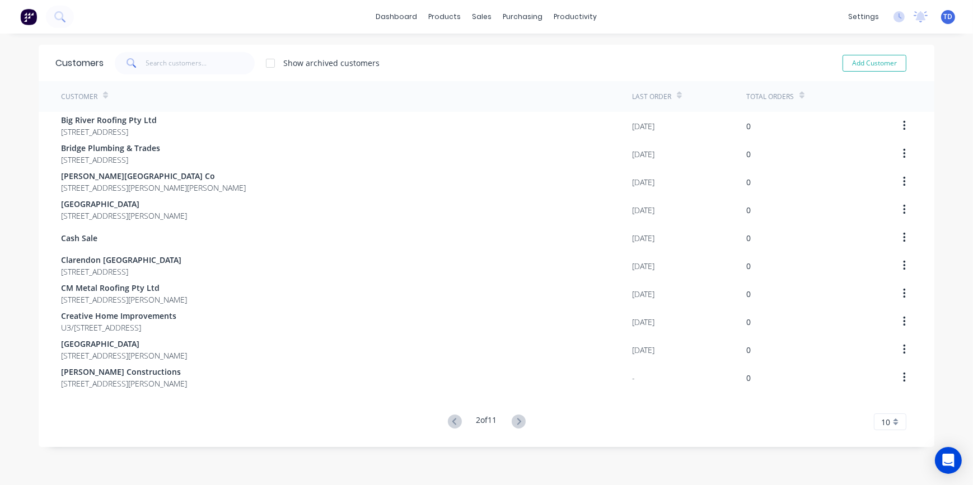
click at [515, 421] on icon at bounding box center [519, 422] width 14 height 14
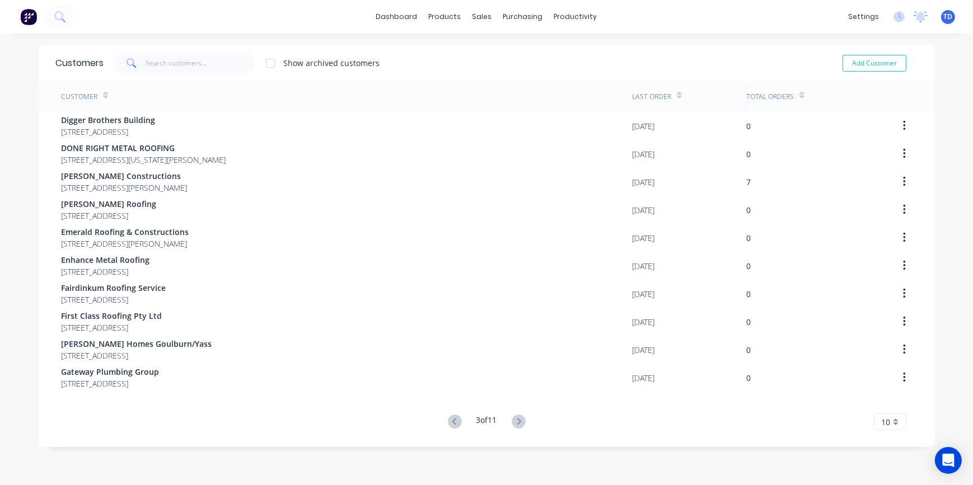
click at [515, 421] on icon at bounding box center [519, 422] width 14 height 14
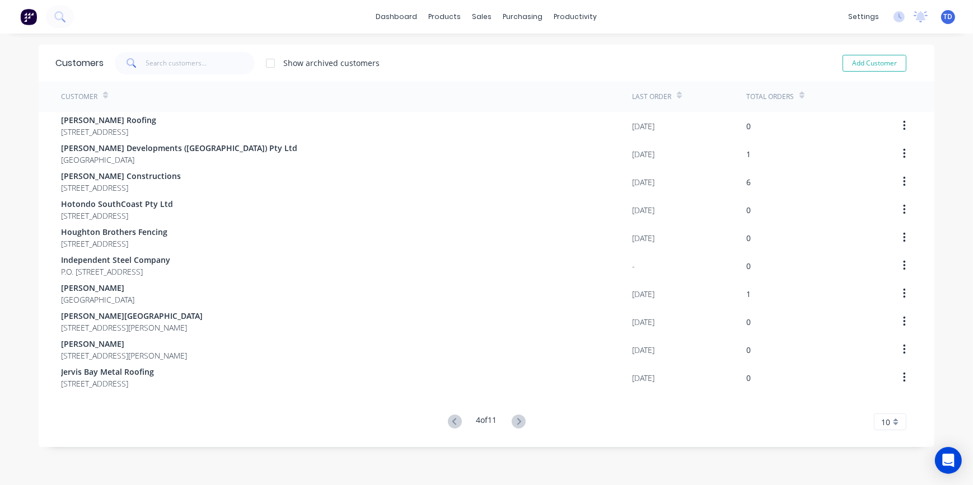
click at [515, 421] on icon at bounding box center [519, 422] width 14 height 14
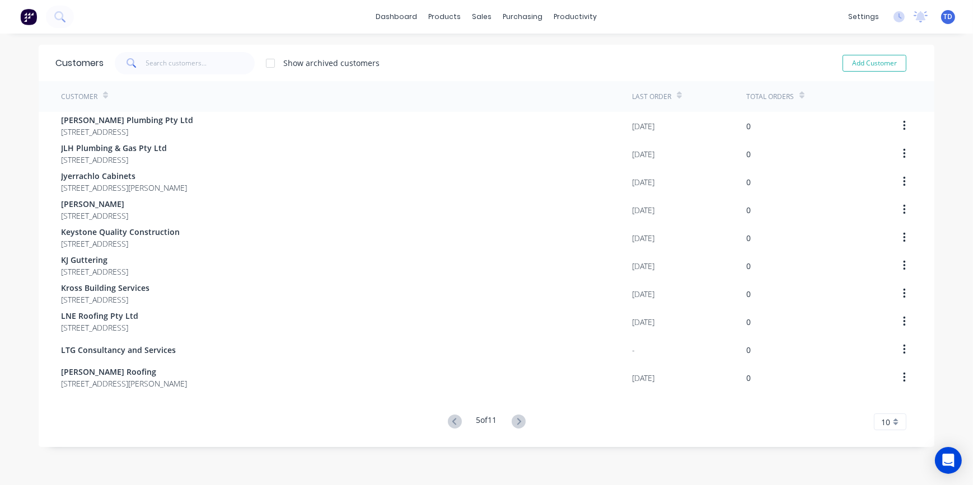
click at [515, 421] on icon at bounding box center [519, 422] width 14 height 14
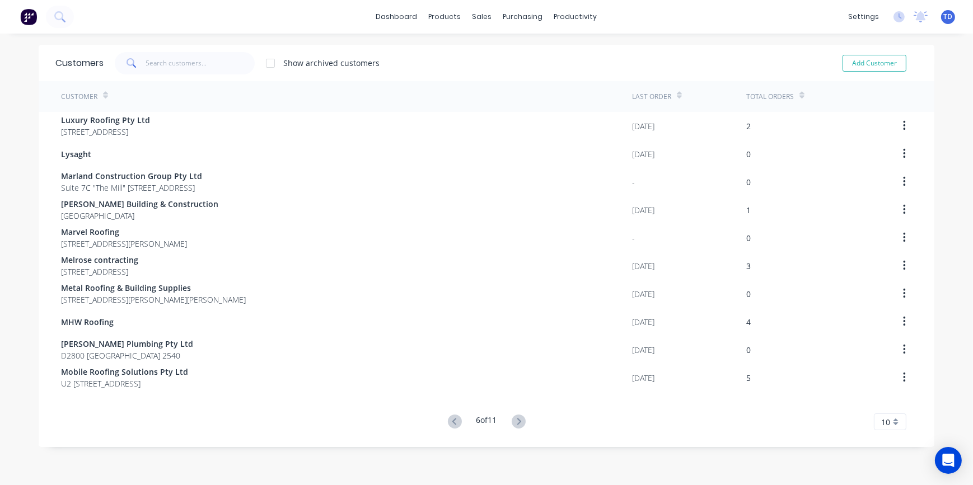
click at [515, 421] on icon at bounding box center [519, 422] width 14 height 14
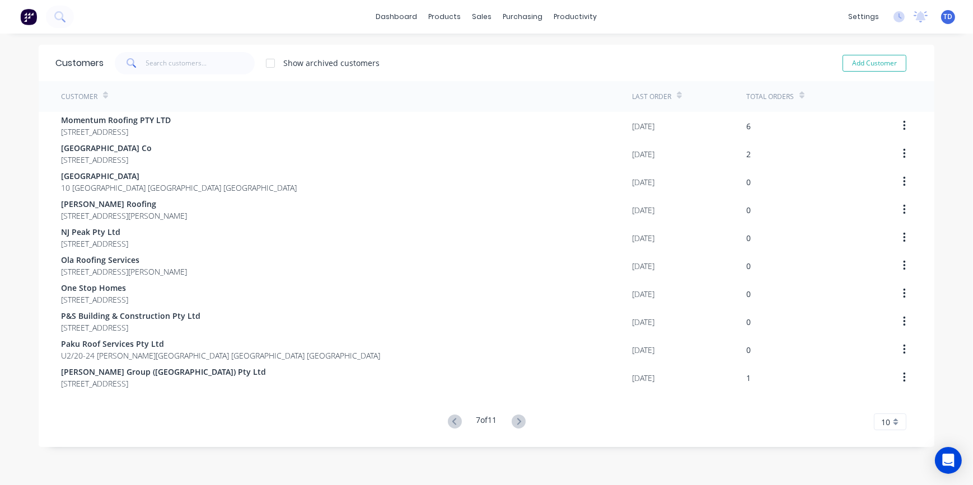
click at [515, 421] on icon at bounding box center [519, 422] width 14 height 14
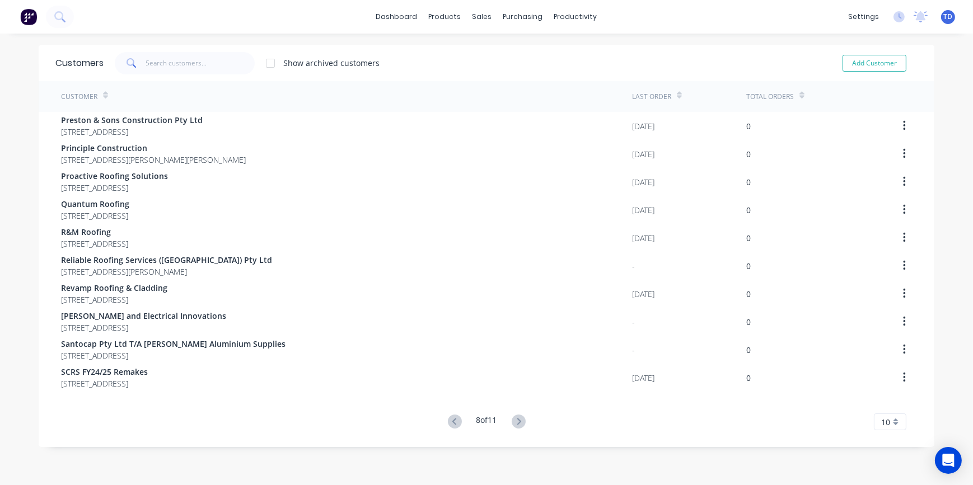
click at [515, 421] on icon at bounding box center [519, 422] width 14 height 14
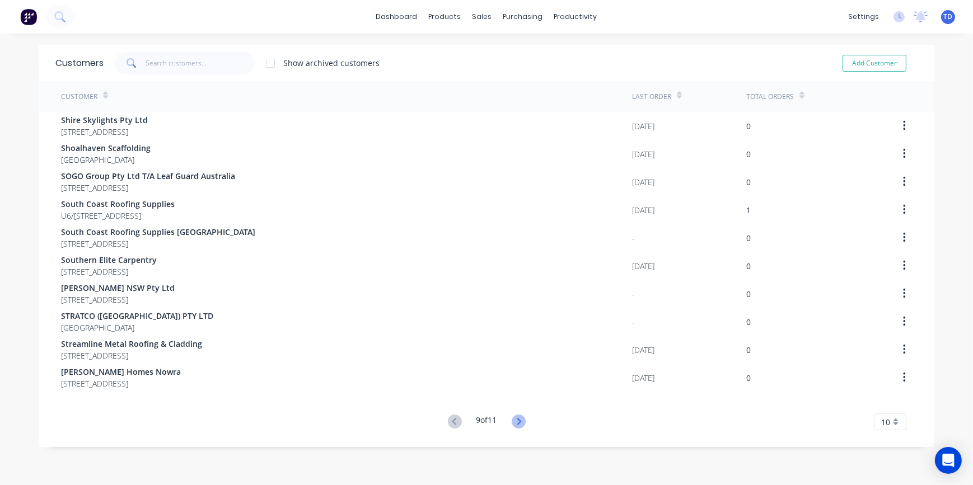
click at [517, 423] on icon at bounding box center [519, 421] width 4 height 7
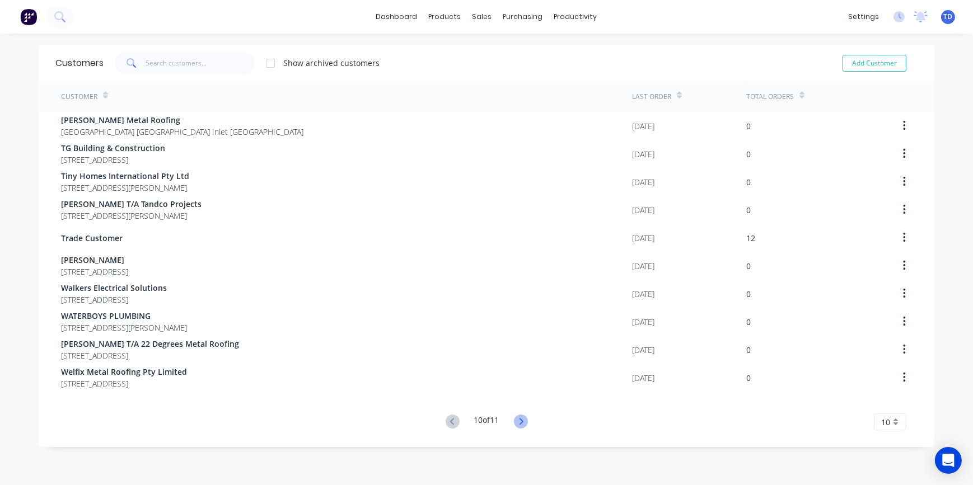
click at [519, 419] on icon at bounding box center [521, 421] width 4 height 7
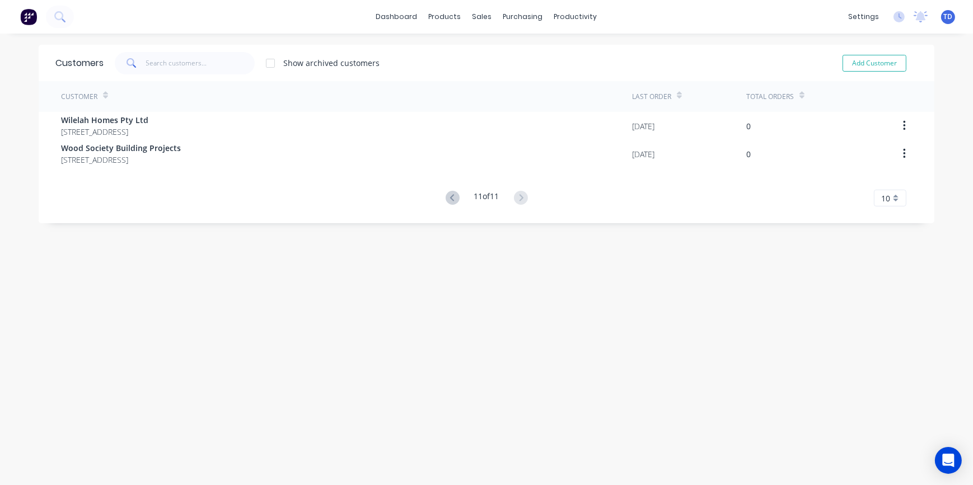
click at [519, 419] on div "Customers Show archived customers Add Customer Customer Last Order Total Orders…" at bounding box center [487, 271] width 896 height 452
click at [493, 52] on div at bounding box center [485, 54] width 17 height 10
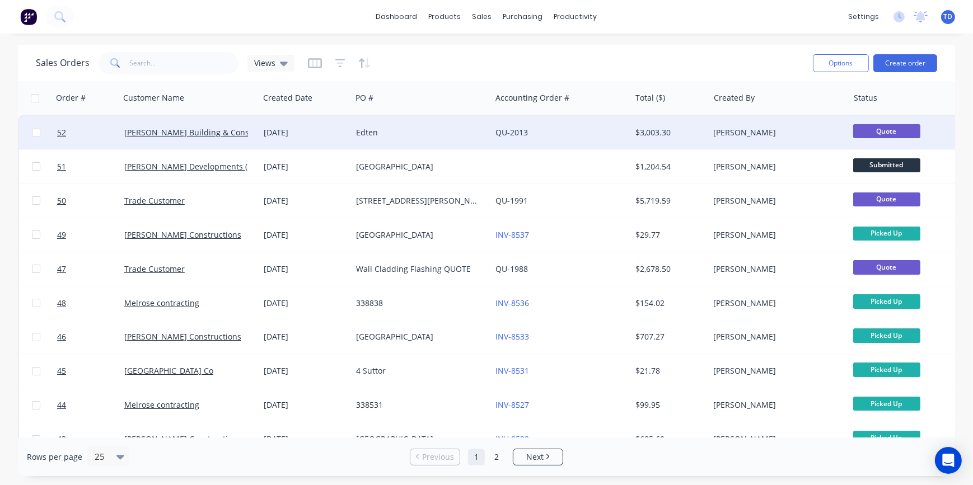
click at [414, 139] on div "Edten" at bounding box center [421, 133] width 139 height 34
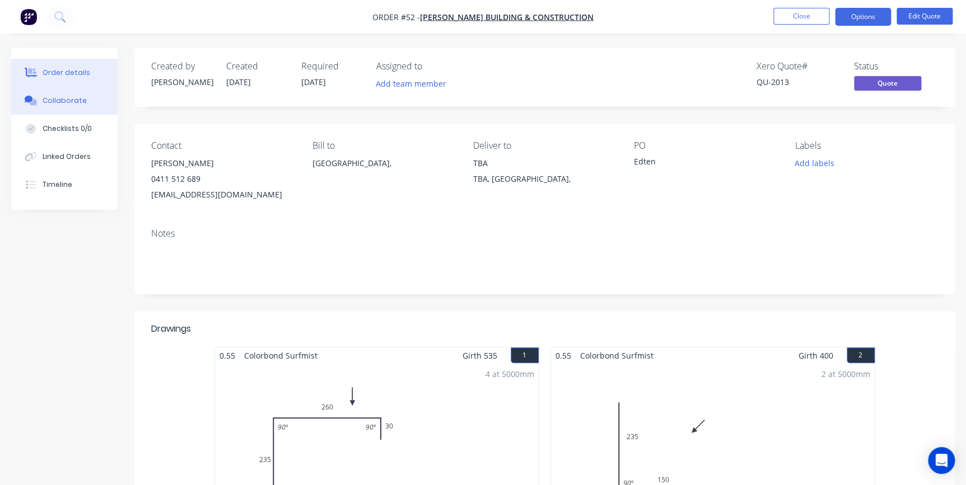
click at [77, 104] on div "Collaborate" at bounding box center [65, 101] width 44 height 10
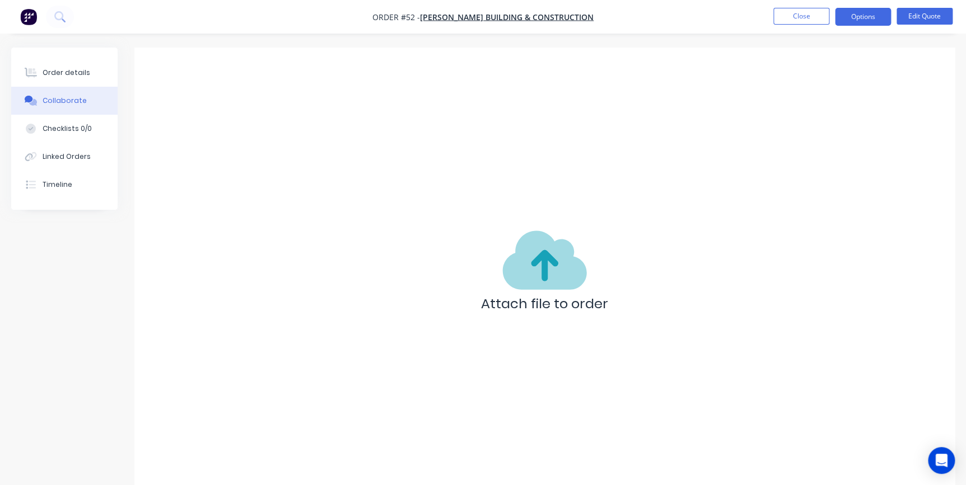
click at [518, 296] on p "Attach file to order" at bounding box center [544, 304] width 127 height 20
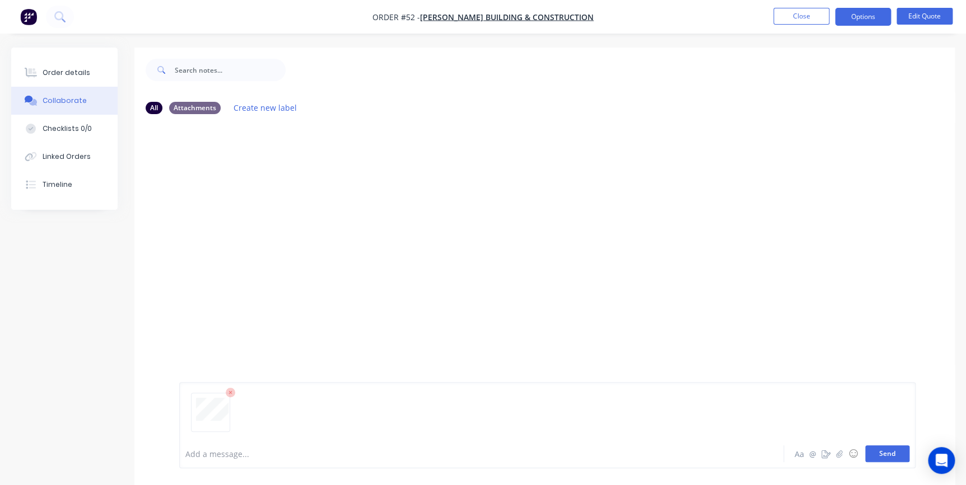
click at [891, 450] on button "Send" at bounding box center [887, 454] width 44 height 17
click at [74, 78] on button "Order details" at bounding box center [64, 73] width 106 height 28
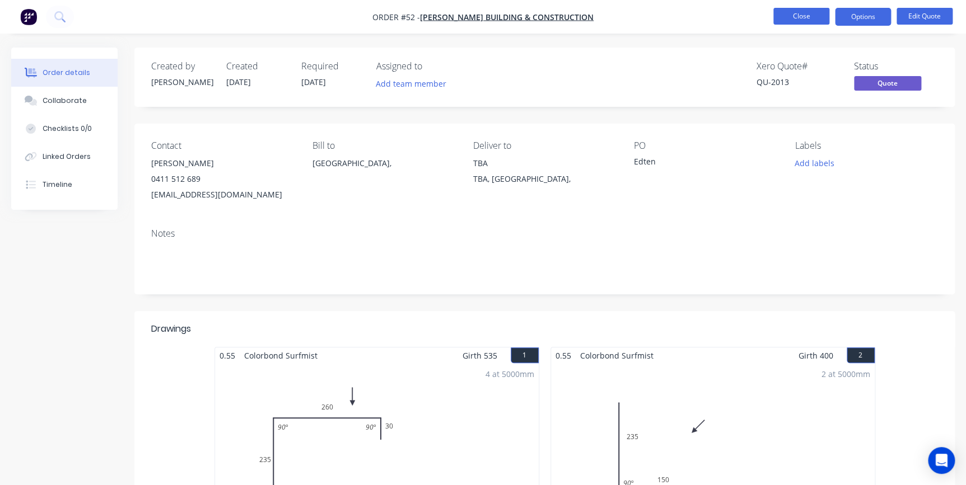
click at [795, 21] on button "Close" at bounding box center [801, 16] width 56 height 17
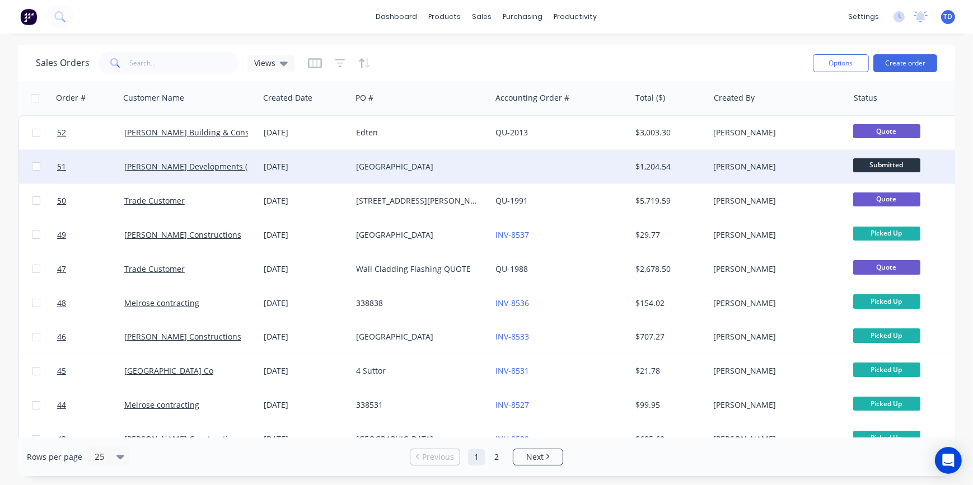
click at [429, 168] on div "[GEOGRAPHIC_DATA]" at bounding box center [418, 166] width 124 height 11
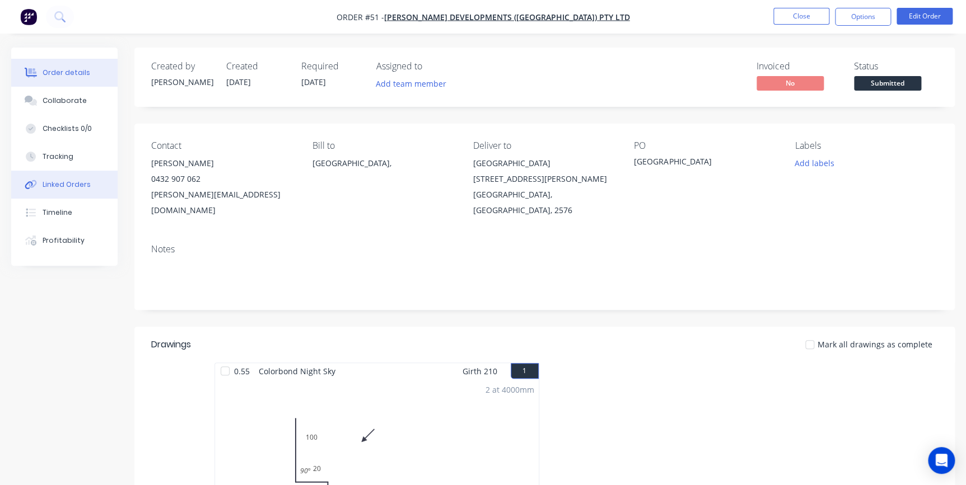
click at [67, 190] on button "Linked Orders" at bounding box center [64, 185] width 106 height 28
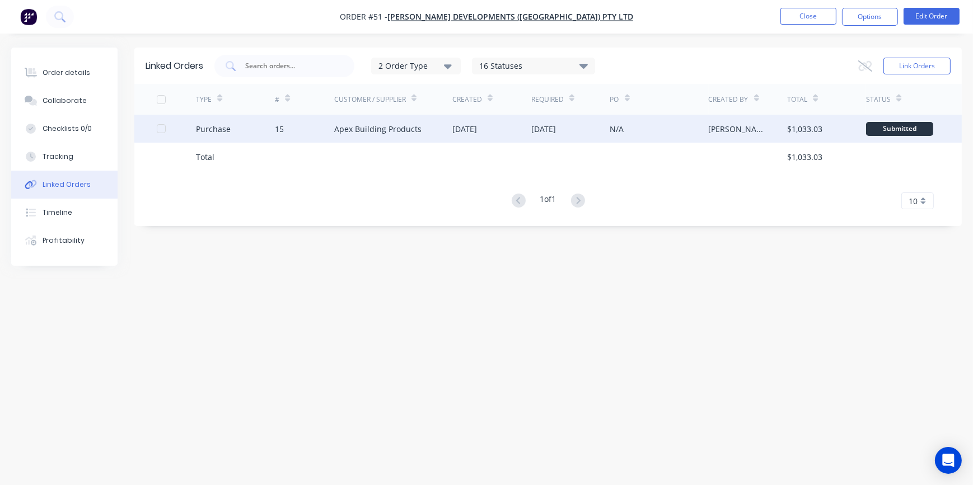
click at [358, 138] on div "Apex Building Products" at bounding box center [393, 129] width 118 height 28
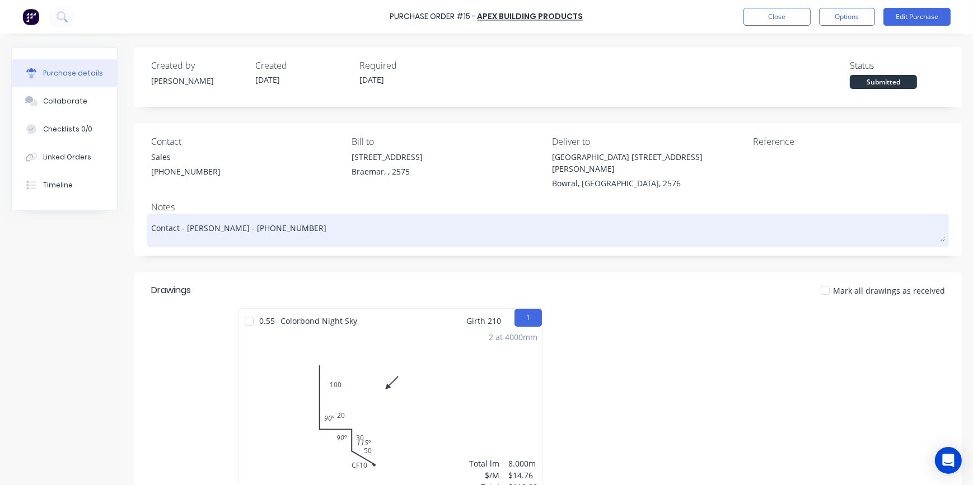
type textarea "x"
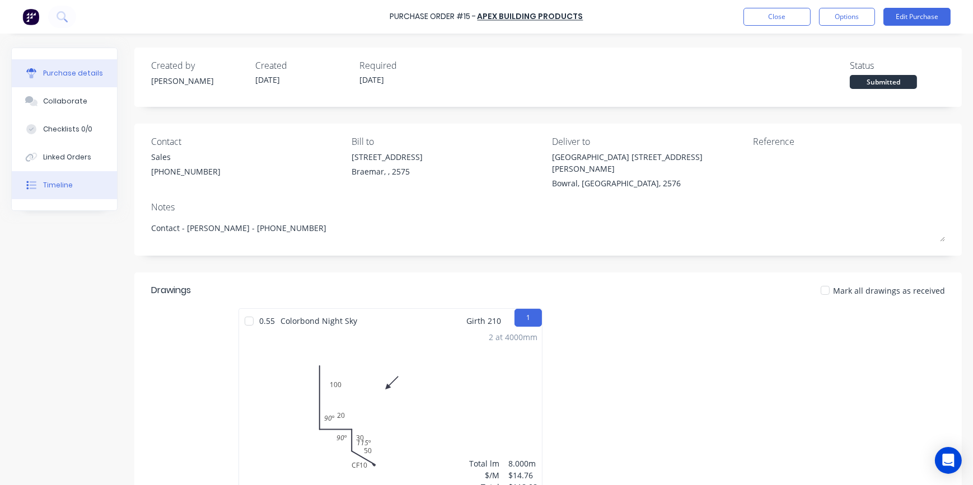
click at [73, 188] on button "Timeline" at bounding box center [64, 185] width 105 height 28
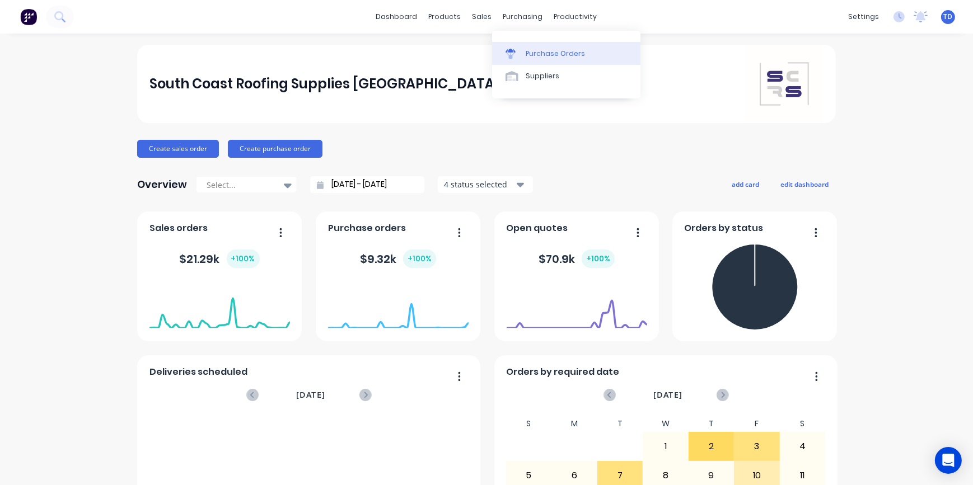
click at [535, 54] on div "Purchase Orders" at bounding box center [555, 54] width 59 height 10
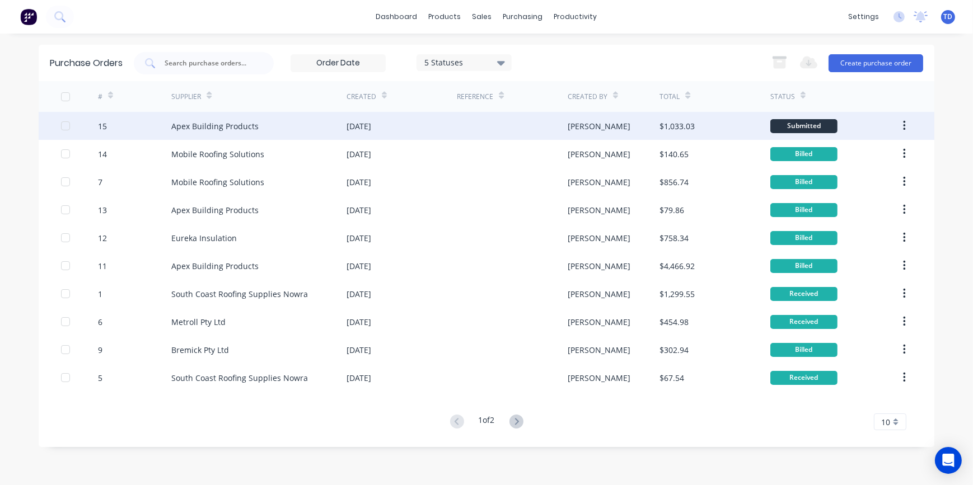
click at [276, 127] on div "Apex Building Products" at bounding box center [258, 126] width 175 height 28
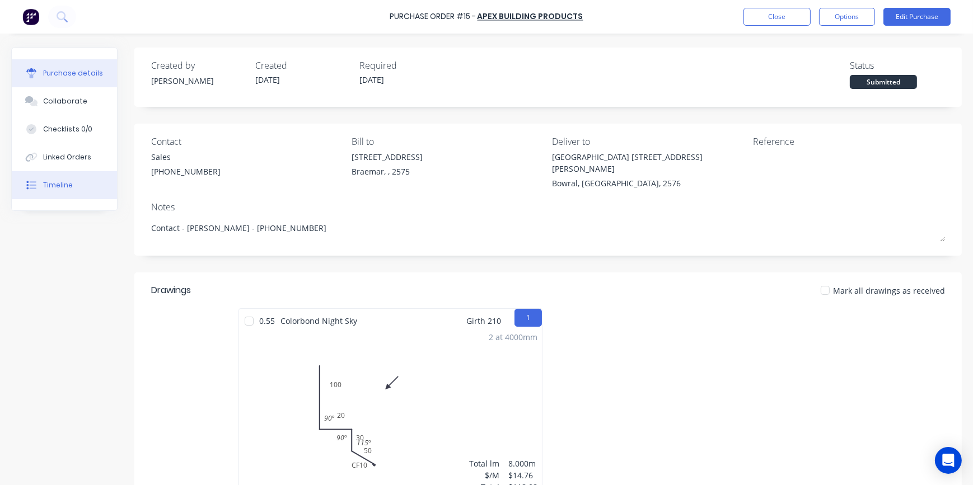
click at [67, 197] on button "Timeline" at bounding box center [64, 185] width 105 height 28
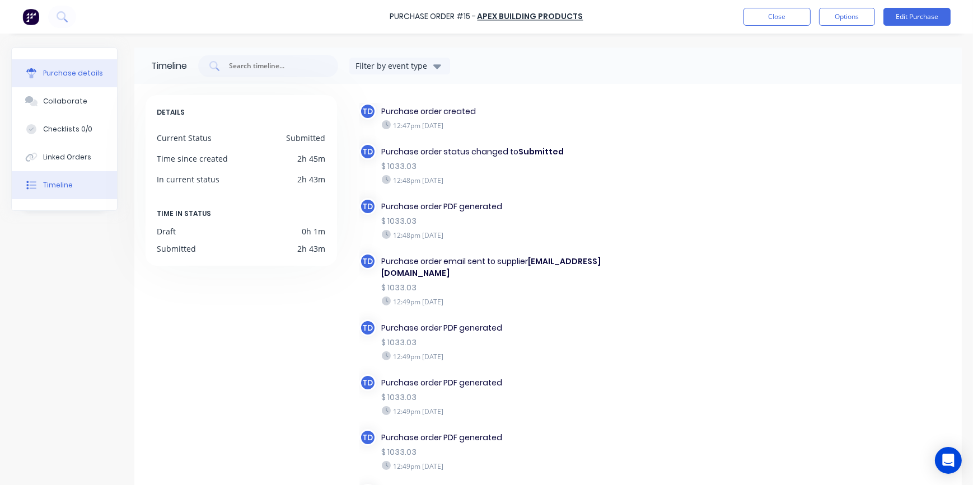
click at [51, 71] on div "Purchase details" at bounding box center [73, 73] width 60 height 10
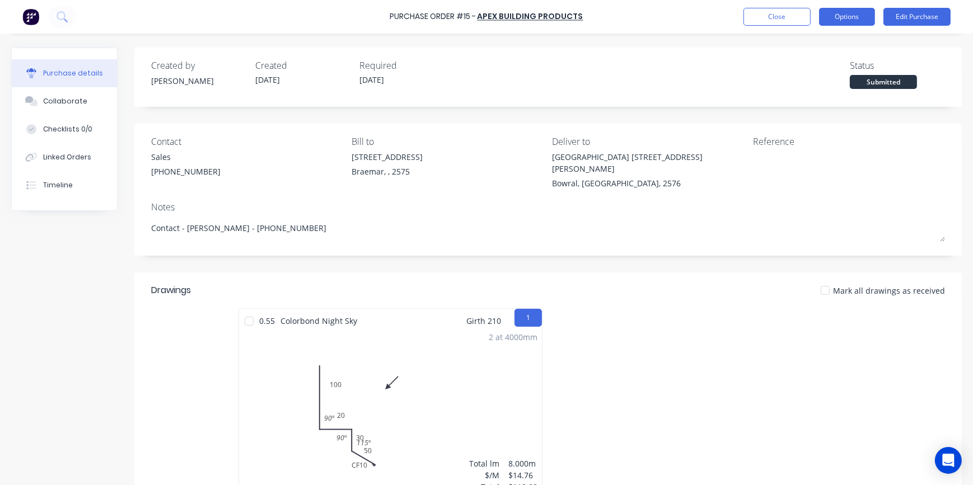
click at [851, 17] on button "Options" at bounding box center [847, 17] width 56 height 18
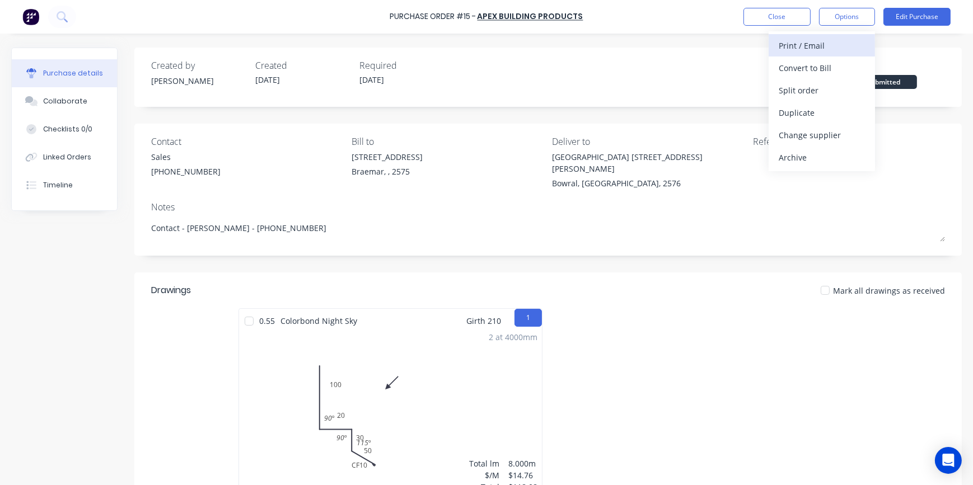
click at [824, 39] on div "Print / Email" at bounding box center [822, 46] width 86 height 16
click at [799, 69] on div "With pricing" at bounding box center [822, 68] width 86 height 16
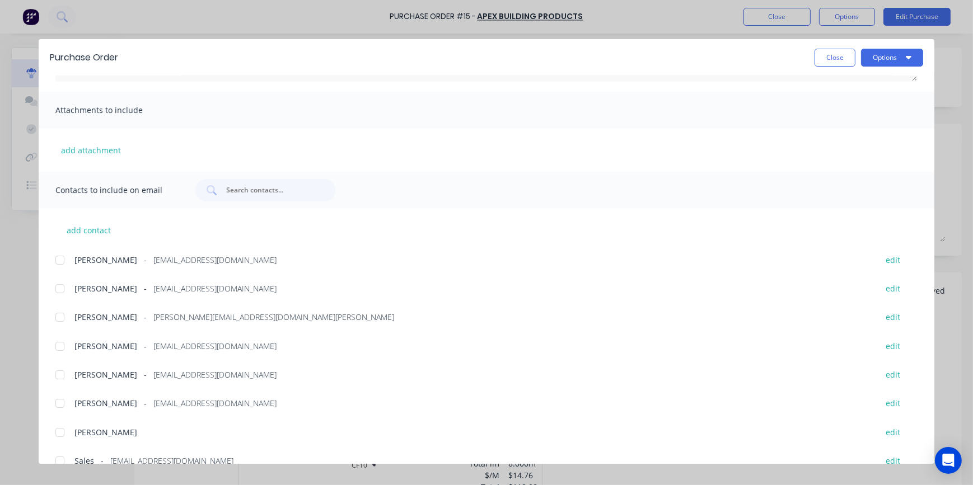
scroll to position [203, 0]
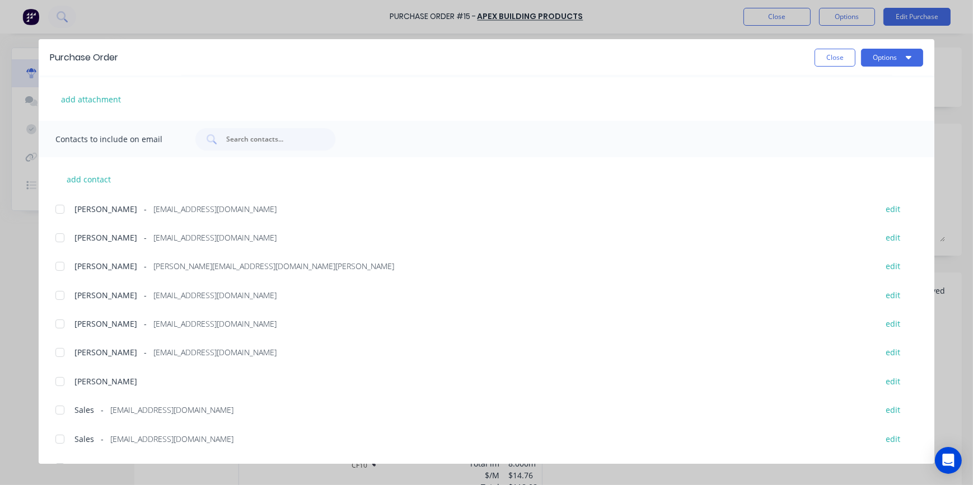
click at [62, 438] on div at bounding box center [60, 439] width 22 height 22
click at [874, 56] on button "Options" at bounding box center [892, 58] width 62 height 18
click at [857, 132] on div "Email" at bounding box center [870, 131] width 86 height 16
click at [829, 60] on button "Close" at bounding box center [835, 58] width 41 height 18
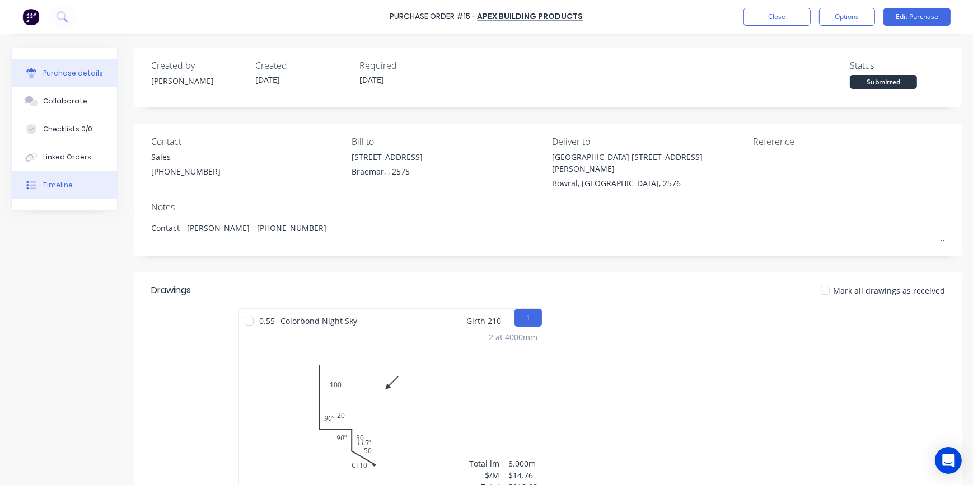
click at [72, 190] on button "Timeline" at bounding box center [64, 185] width 105 height 28
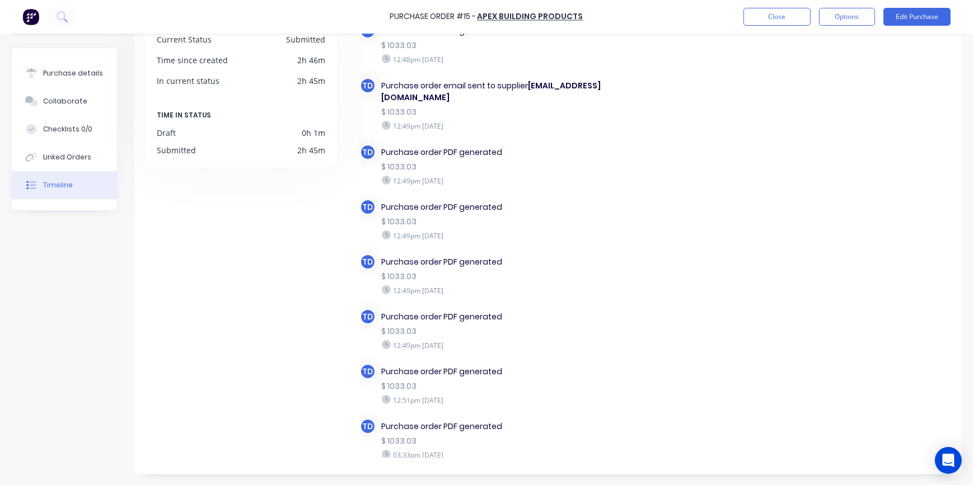
scroll to position [164, 0]
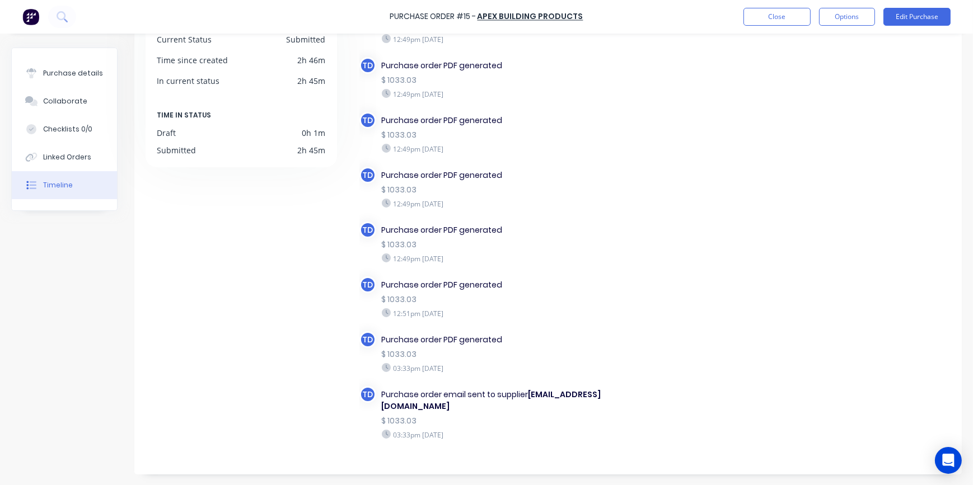
click at [825, 68] on div "TD Purchase order created 12:47pm Wednesday 08/10/25 TD Purchase order status c…" at bounding box center [655, 160] width 592 height 641
click at [688, 101] on div "TD Purchase order created 12:47pm Wednesday 08/10/25 TD Purchase order status c…" at bounding box center [655, 160] width 592 height 641
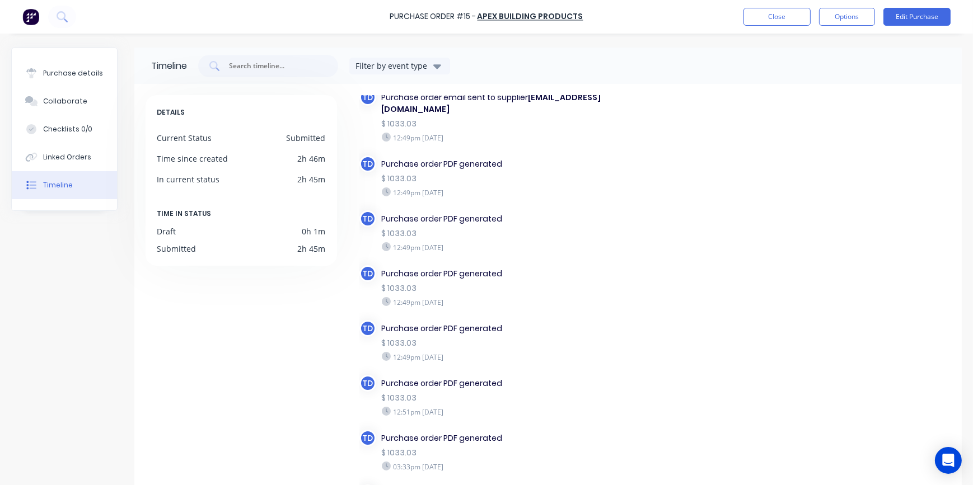
scroll to position [0, 0]
click at [87, 80] on button "Purchase details" at bounding box center [64, 73] width 105 height 28
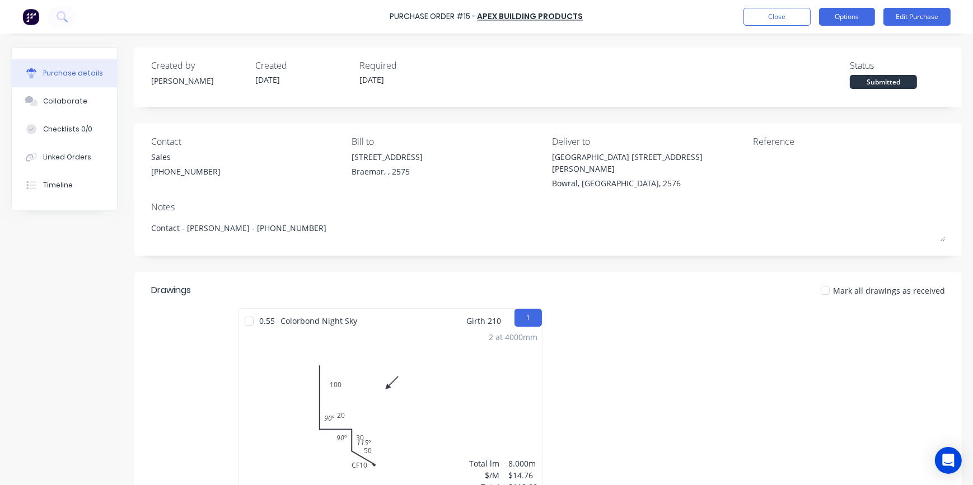
click at [834, 16] on button "Options" at bounding box center [847, 17] width 56 height 18
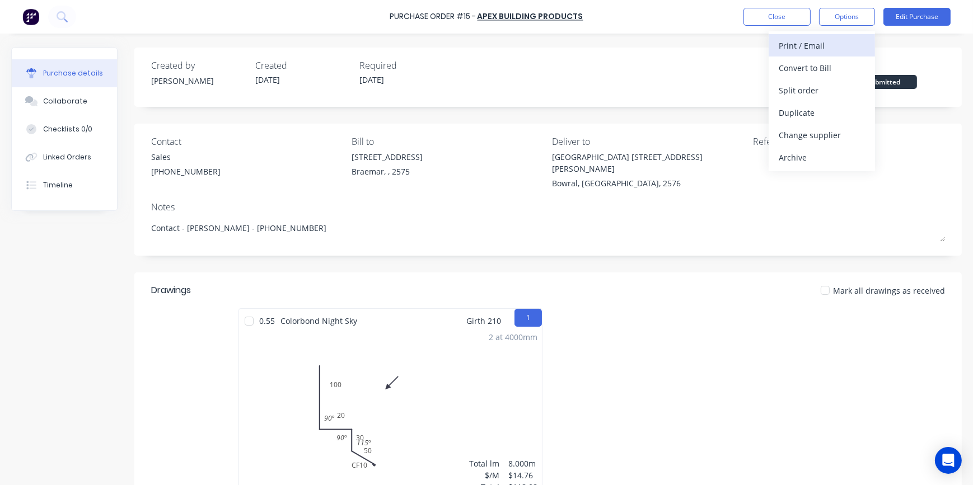
click at [817, 54] on button "Print / Email" at bounding box center [822, 45] width 106 height 22
click at [815, 73] on div "With pricing" at bounding box center [822, 68] width 86 height 16
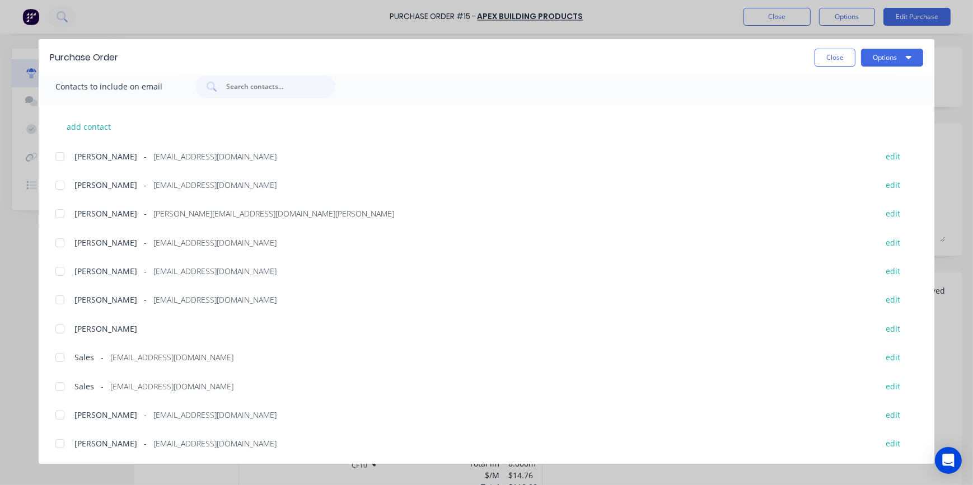
scroll to position [256, 0]
click at [62, 357] on div at bounding box center [60, 357] width 22 height 22
click at [879, 61] on button "Options" at bounding box center [892, 58] width 62 height 18
click at [842, 129] on div "Email" at bounding box center [870, 131] width 86 height 16
click at [823, 62] on button "Close" at bounding box center [835, 58] width 41 height 18
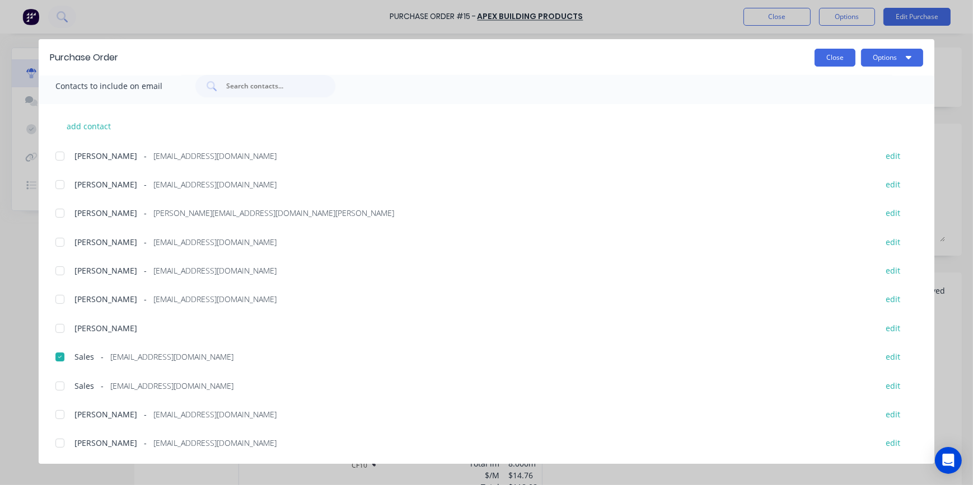
type textarea "x"
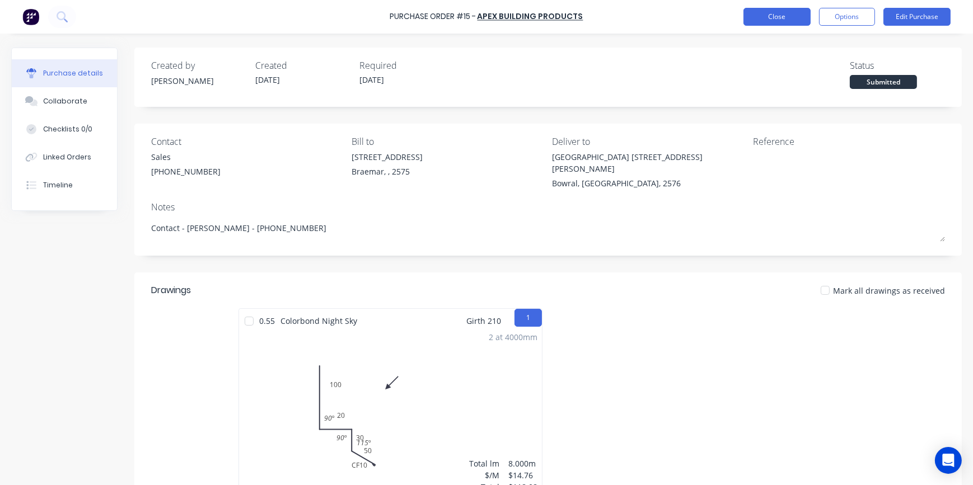
click at [781, 18] on button "Close" at bounding box center [777, 17] width 67 height 18
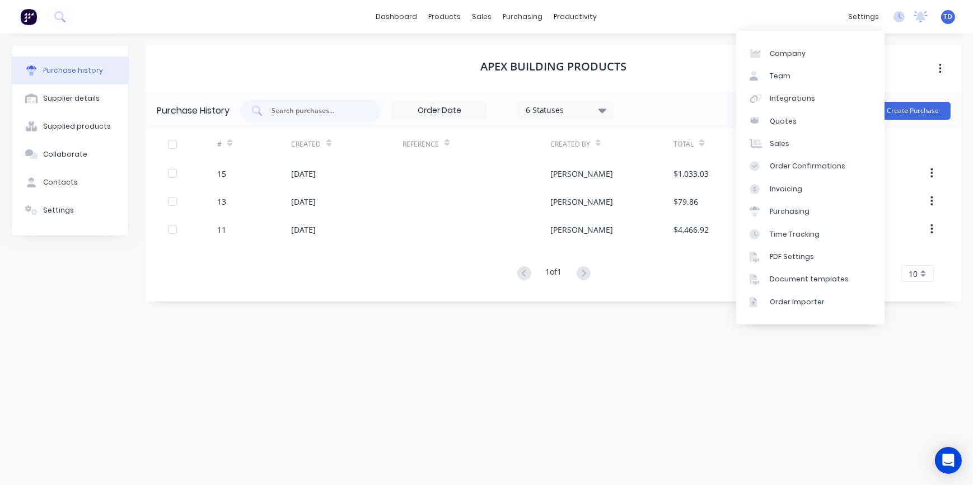
click at [954, 13] on div "TD South Coast Roofing Supplies S... Trevor Delaney Administrator Profile Sign …" at bounding box center [948, 17] width 14 height 14
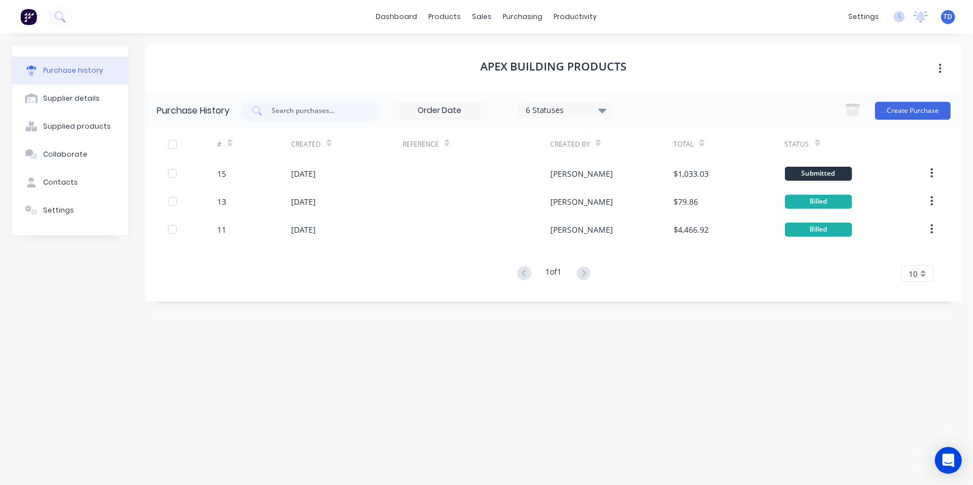
click at [946, 17] on span "TD" at bounding box center [948, 17] width 9 height 10
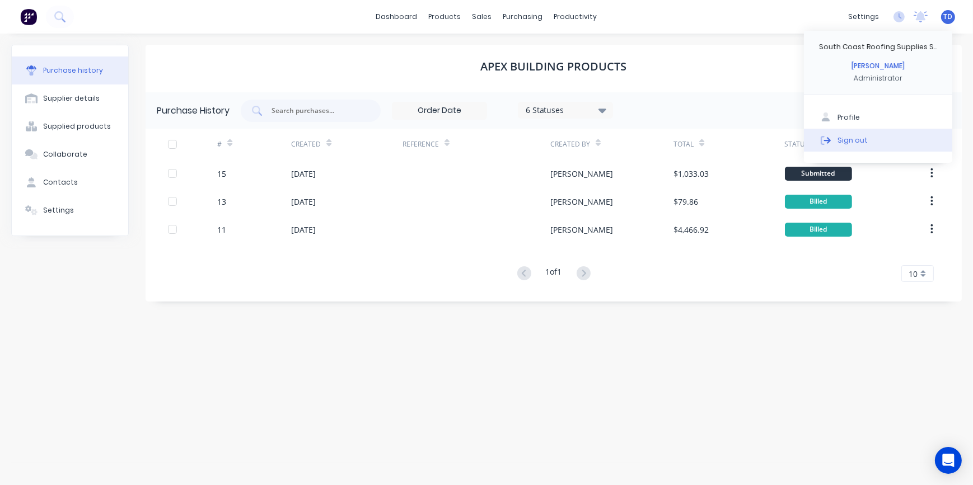
click at [879, 136] on button "Sign out" at bounding box center [878, 140] width 148 height 22
